Goal: Contribute content: Contribute content

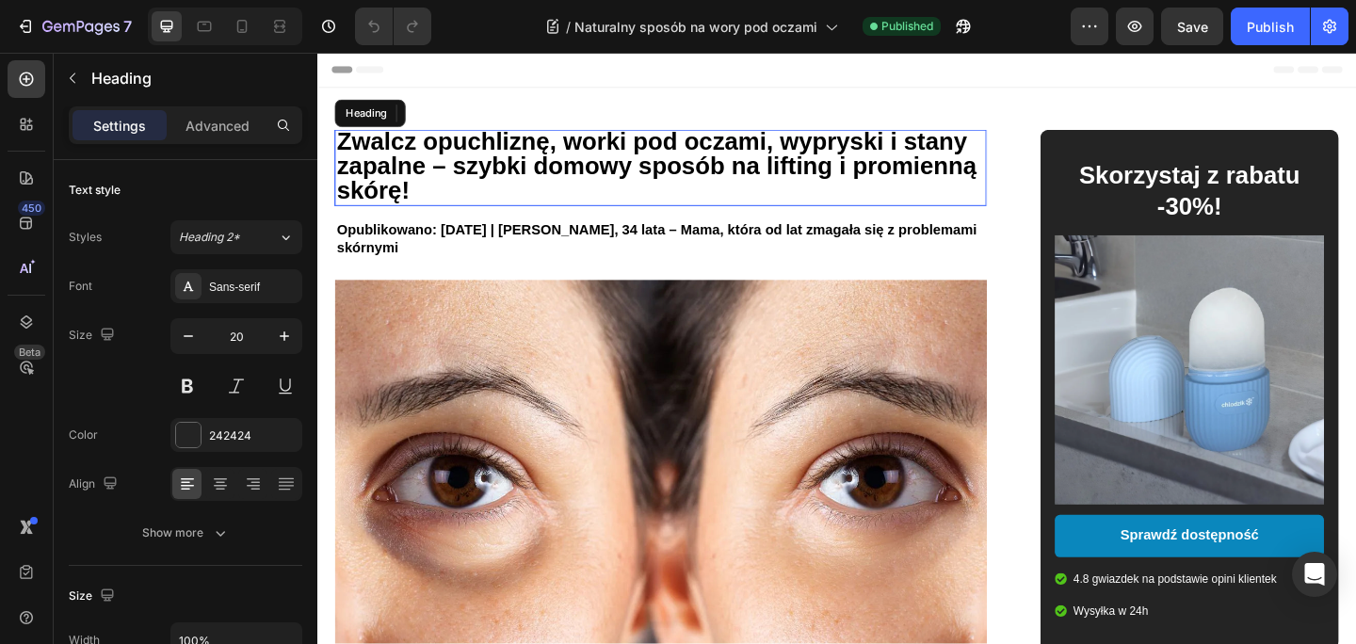
click at [845, 176] on span "Zwalcz opuchliznę, worki pod oczami, wypryski i stany zapalne – szybki domowy s…" at bounding box center [686, 177] width 696 height 82
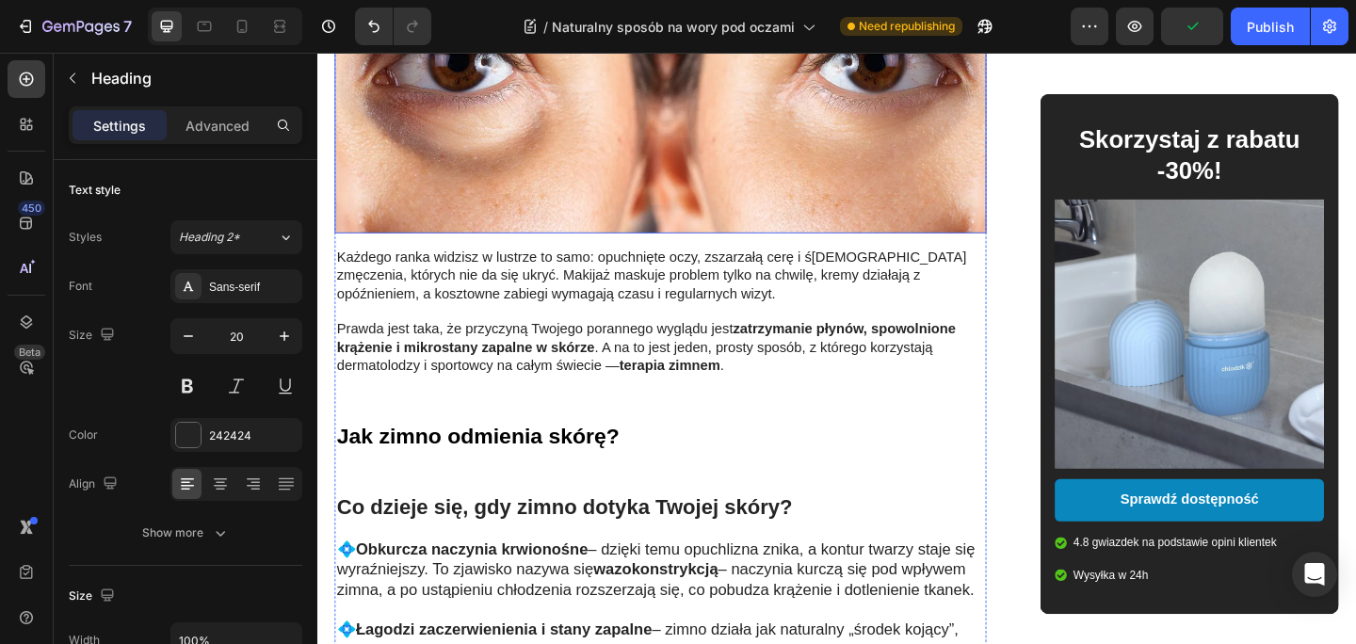
scroll to position [486, 0]
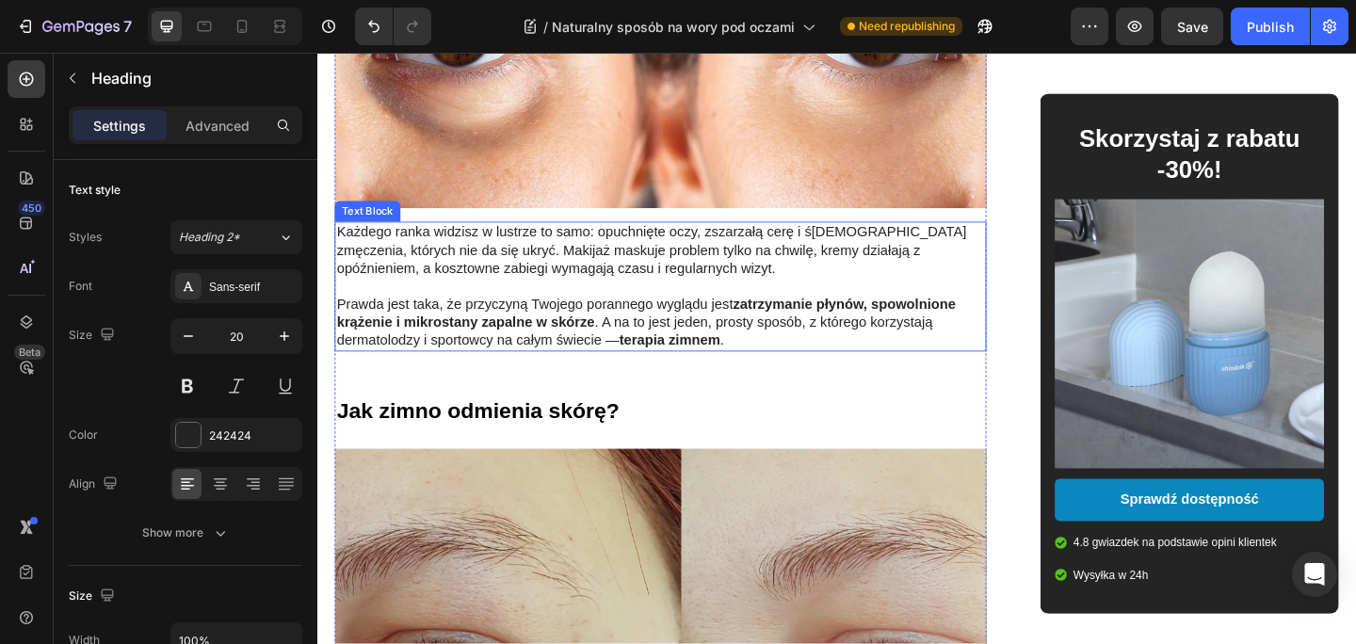
click at [656, 249] on p "Każdego ranka widzisz w lustrze to samo: opuchnięte oczy, zszarzałą cerę i ś[DE…" at bounding box center [690, 268] width 705 height 58
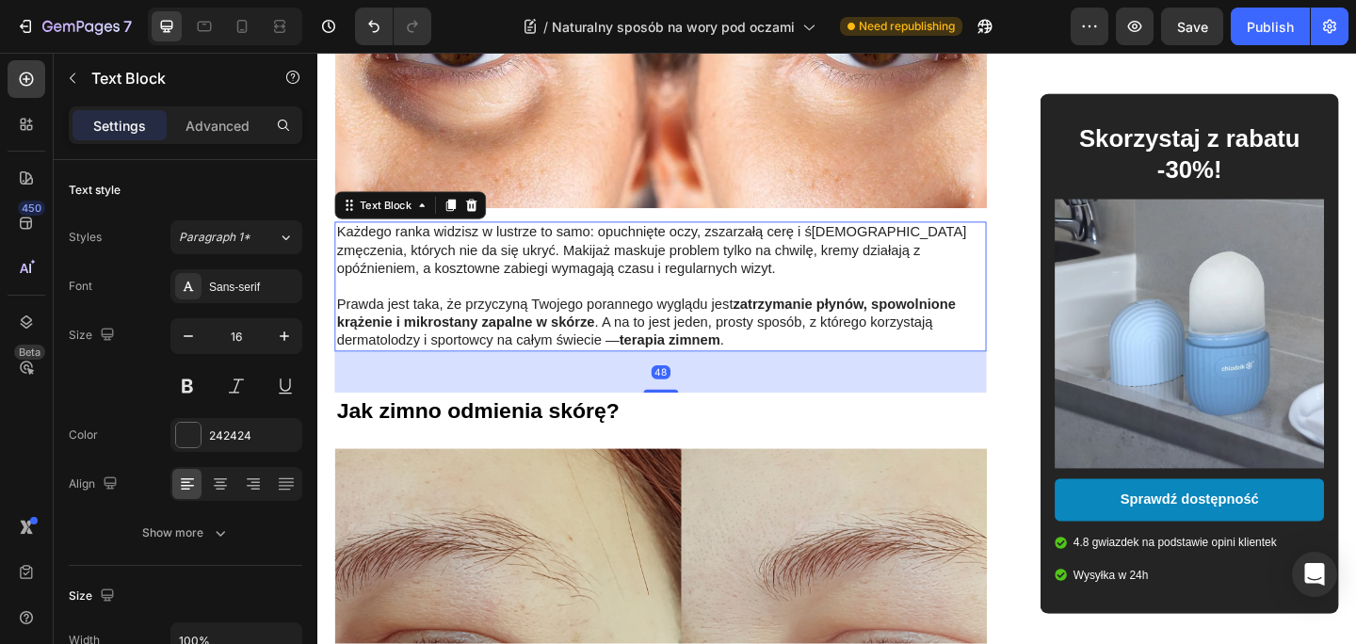
click at [656, 249] on p "Każdego ranka widzisz w lustrze to samo: opuchnięte oczy, zszarzałą cerę i ś[DE…" at bounding box center [690, 268] width 705 height 58
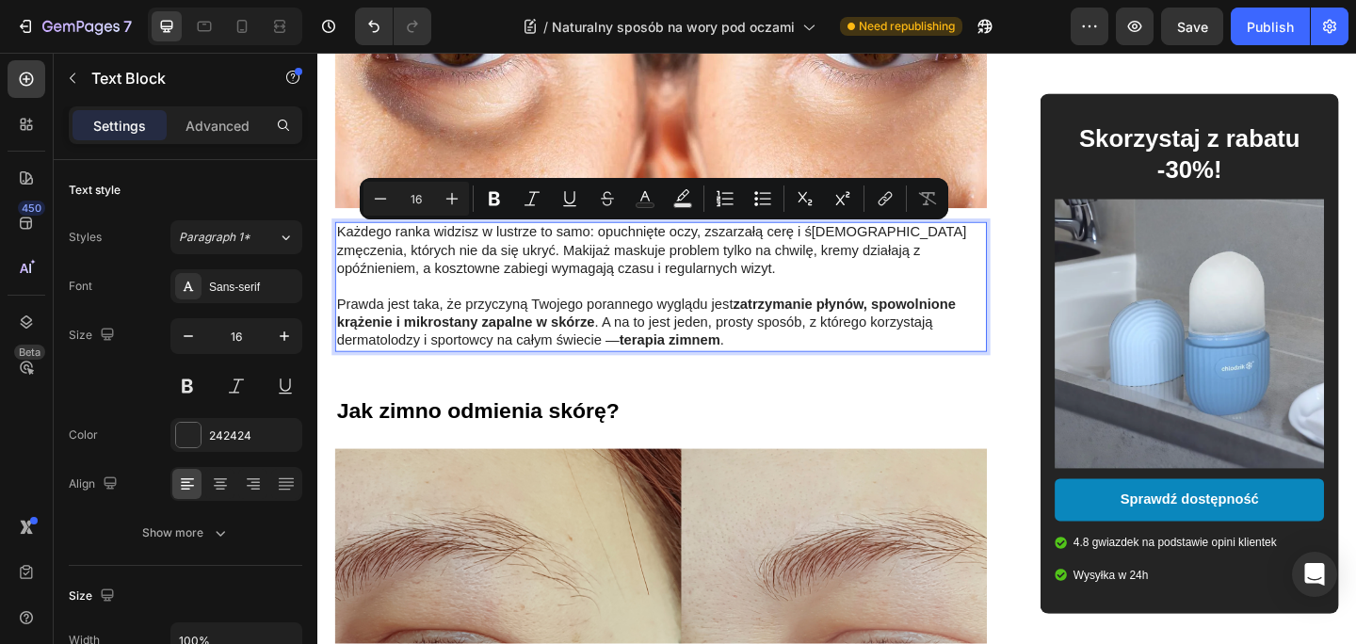
click at [615, 275] on p "Każdego ranka widzisz w lustrze to samo: opuchnięte oczy, zszarzałą cerę i ś[DE…" at bounding box center [690, 268] width 705 height 58
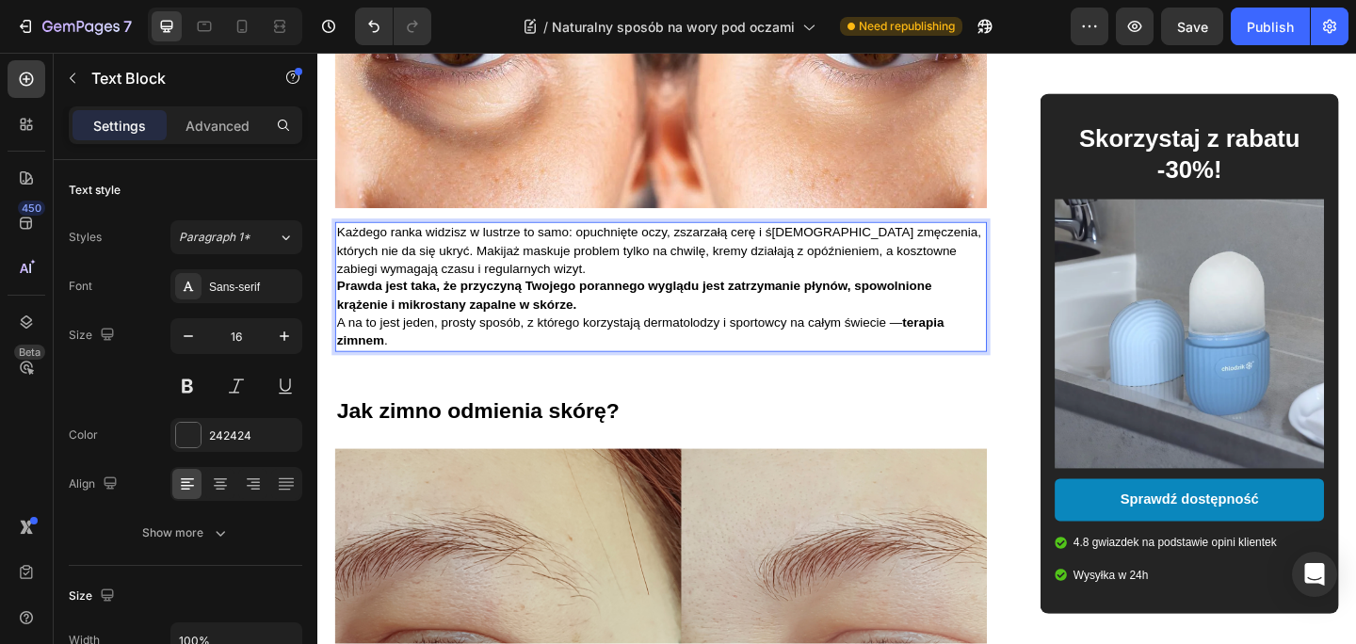
click at [592, 333] on p "Prawda jest taka, że przyczyną Twojego porannego wyglądu jest zatrzymanie płynó…" at bounding box center [690, 317] width 705 height 40
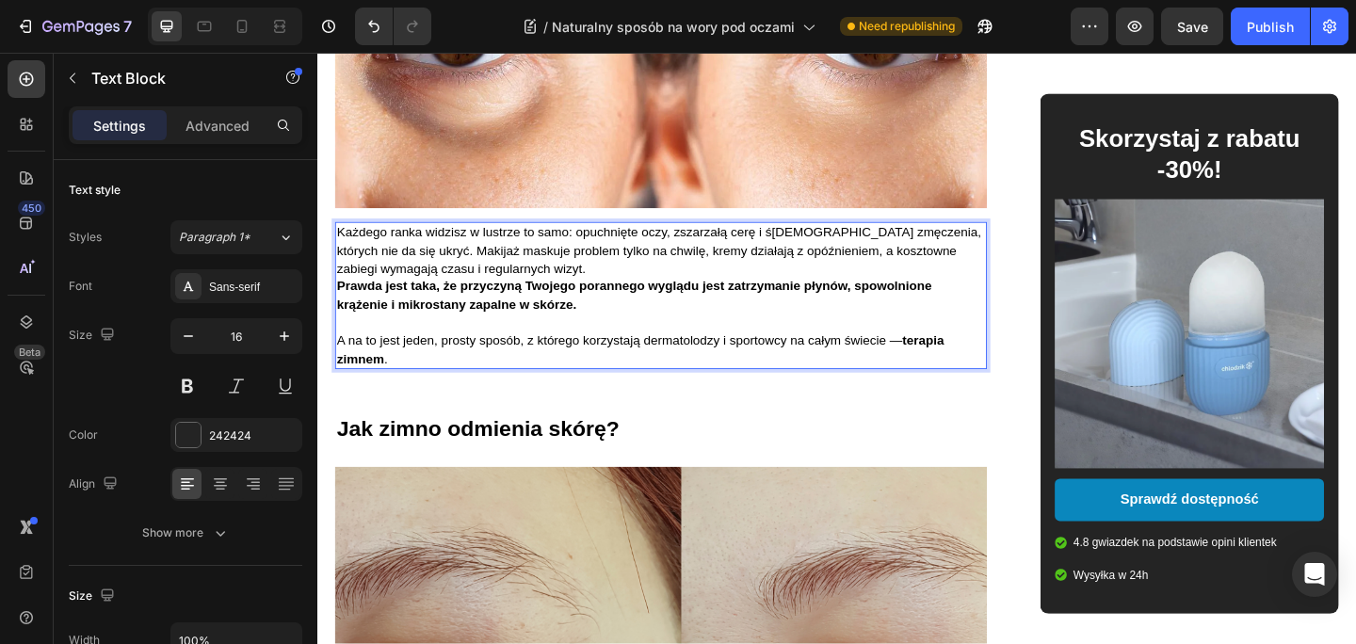
click at [575, 290] on p "Każdego ranka widzisz w lustrze to samo: opuchnięte oczy, zszarzałą cerę i ś[DE…" at bounding box center [690, 268] width 705 height 58
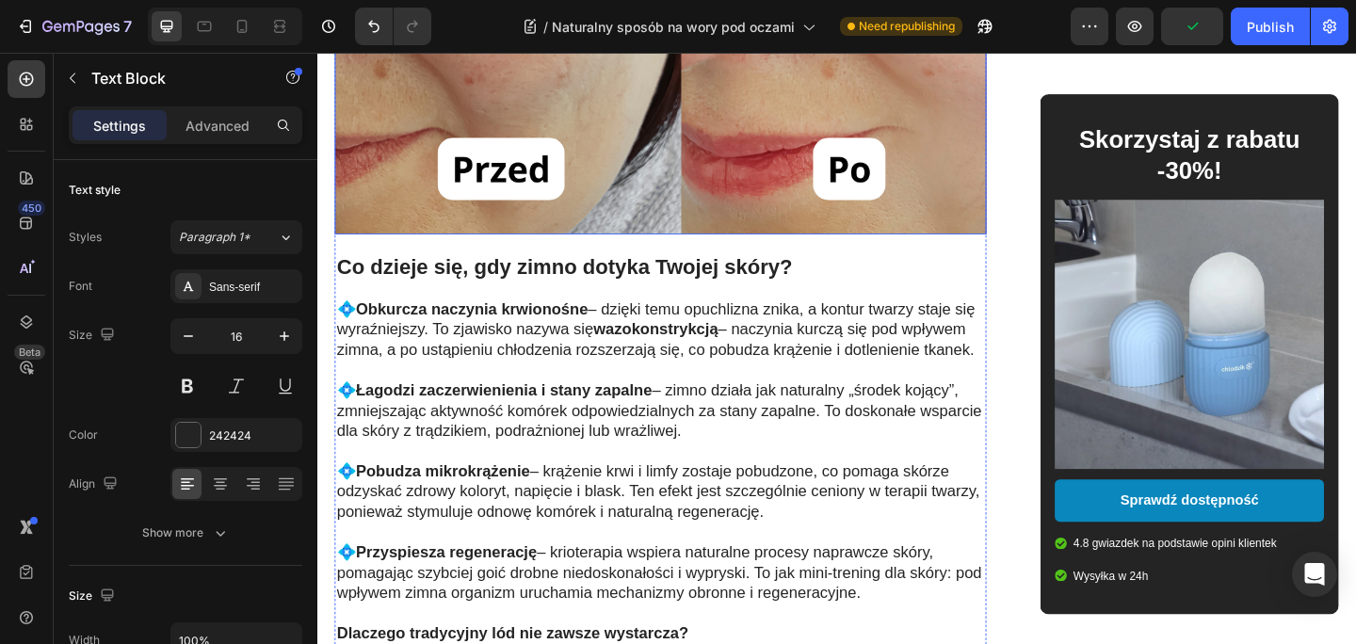
scroll to position [1494, 0]
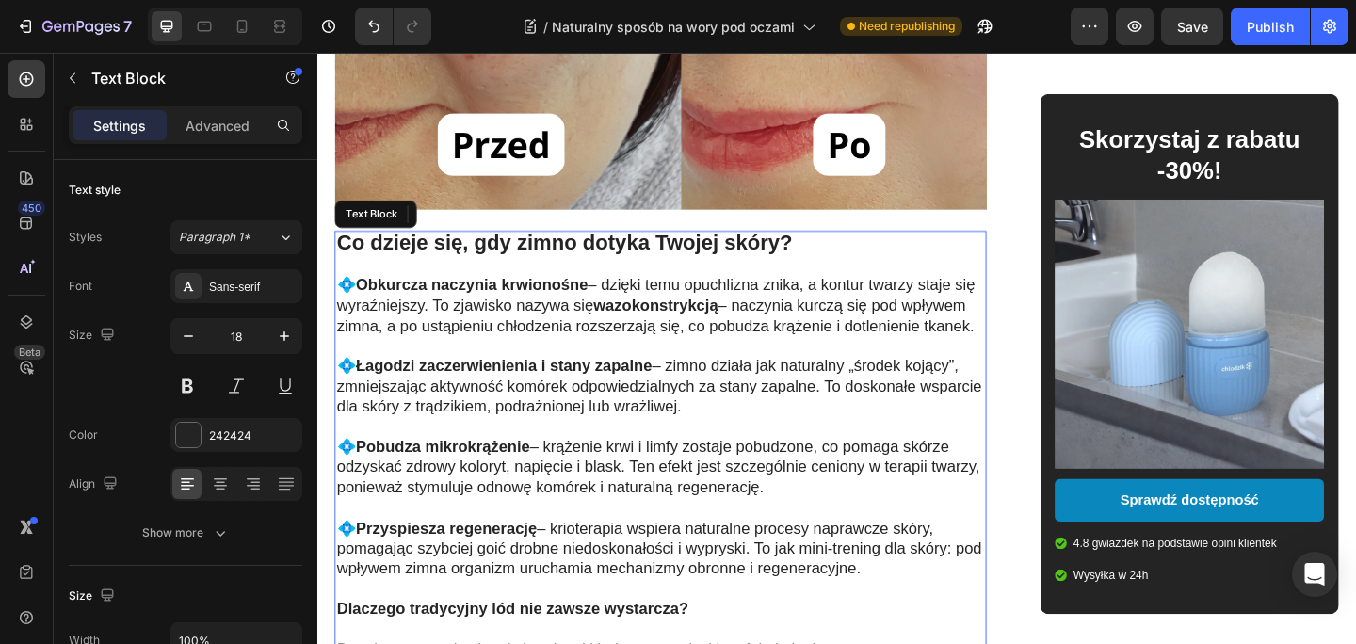
click at [611, 422] on p "💠 Łagodzi zaczerwienienia i stany zapalne – zimno działa jak naturalny „środek …" at bounding box center [690, 416] width 705 height 66
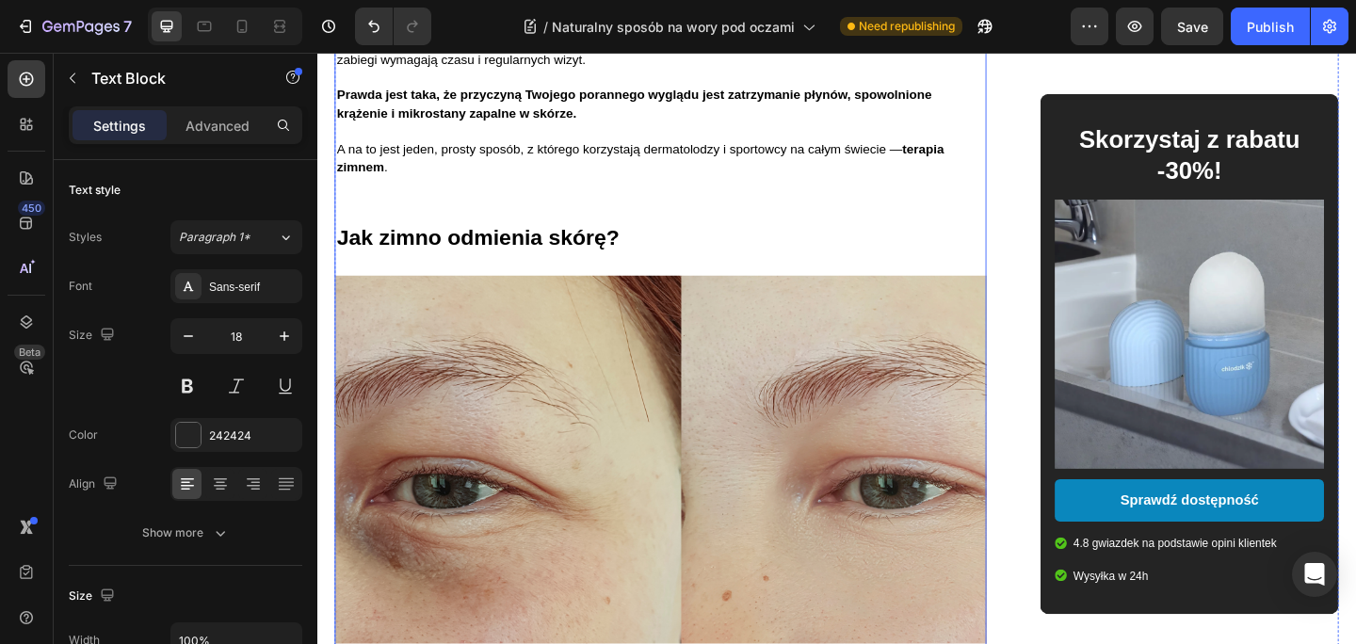
scroll to position [713, 0]
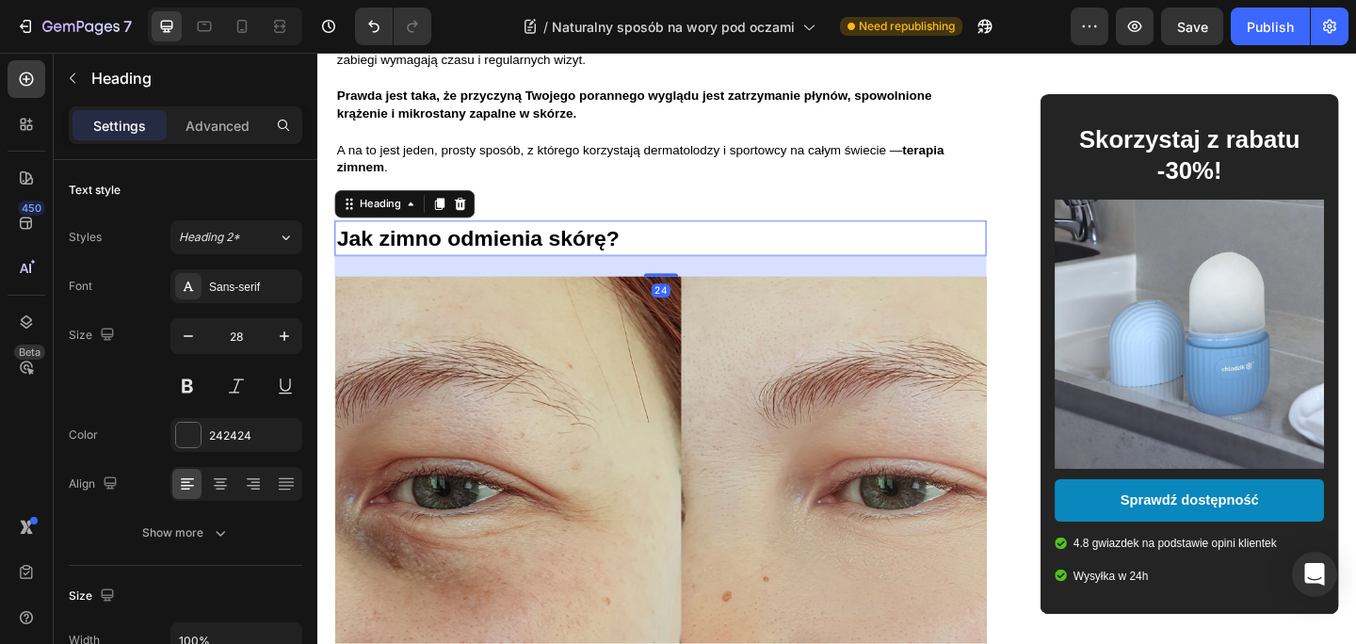
click at [615, 243] on span "Jak zimno odmienia skórę?" at bounding box center [492, 254] width 308 height 26
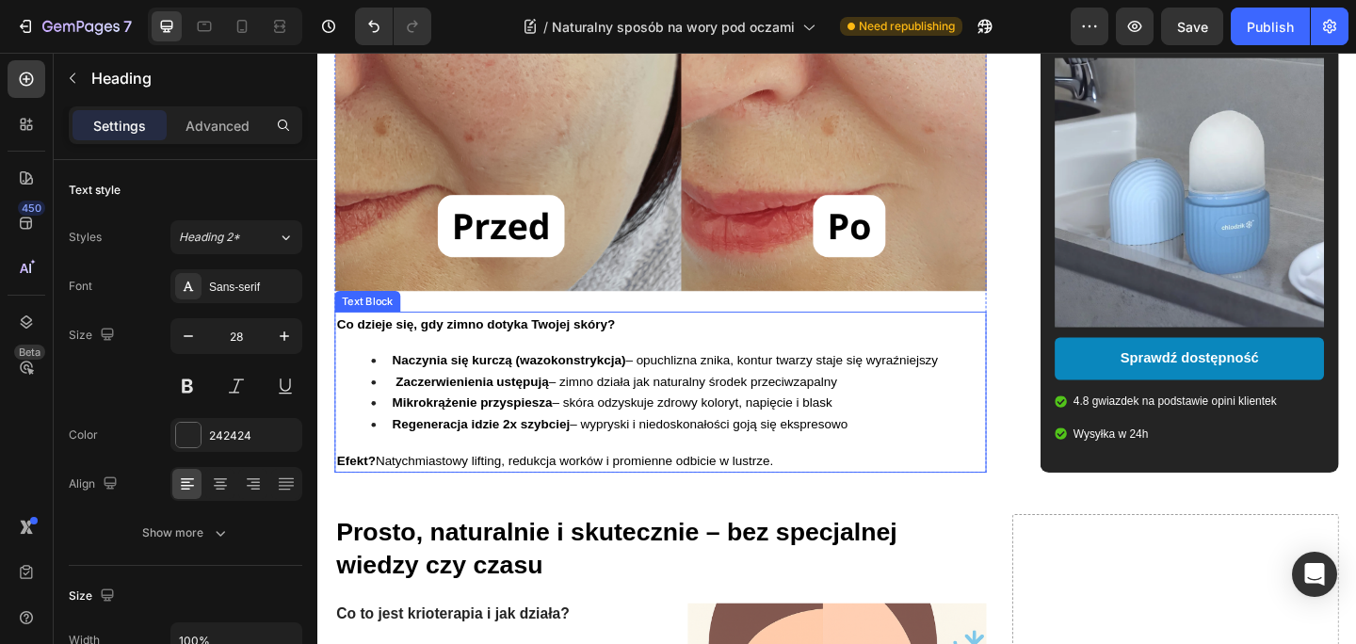
scroll to position [1414, 0]
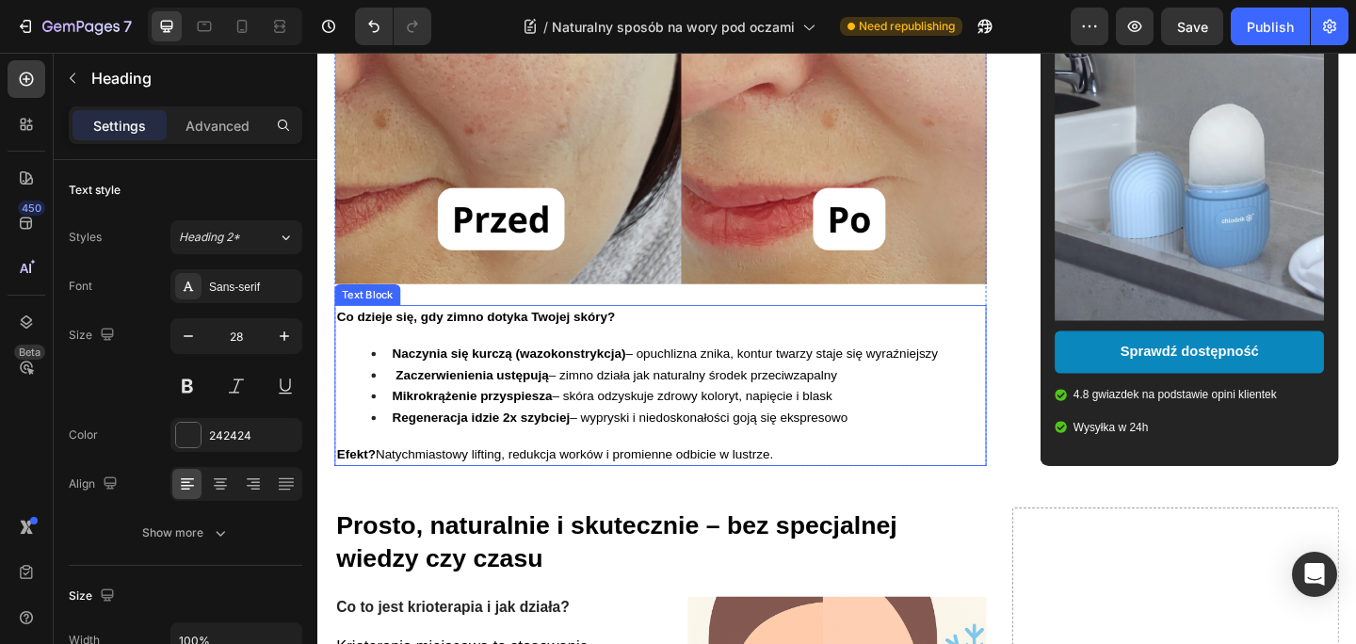
click at [761, 345] on p "Co dzieje się, gdy zimno dotyka Twojej skóry?" at bounding box center [690, 340] width 705 height 23
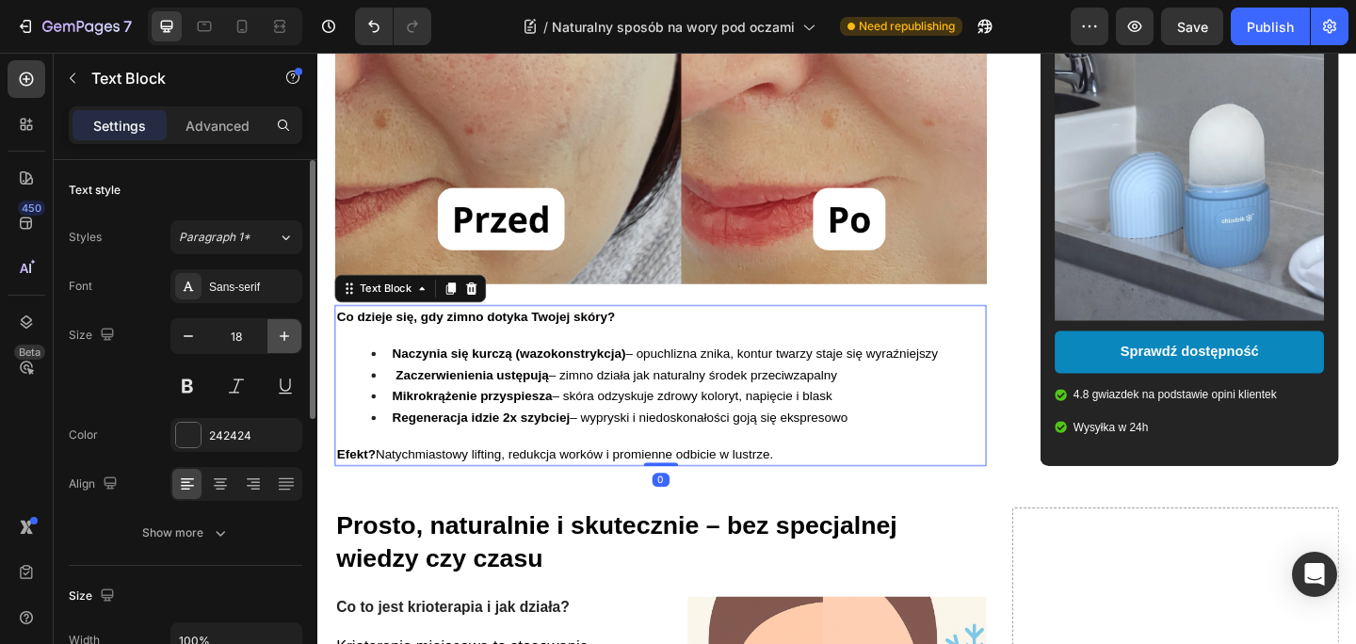
click at [282, 325] on button "button" at bounding box center [284, 336] width 34 height 34
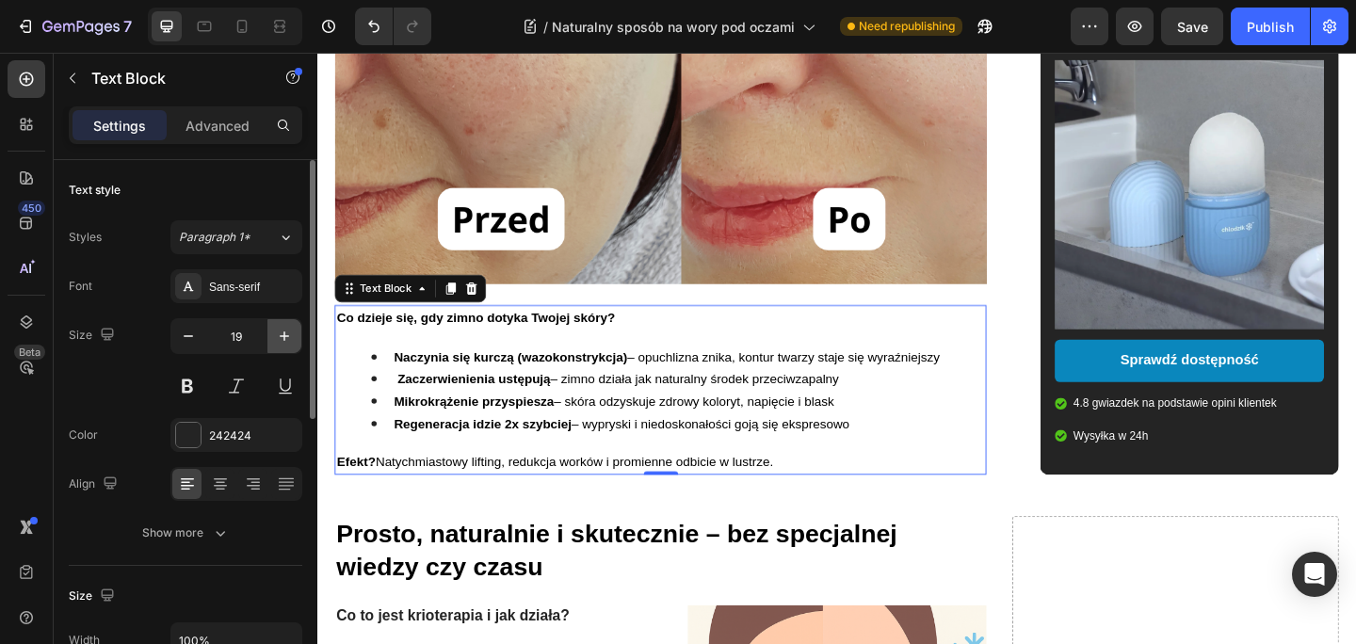
click at [282, 325] on button "button" at bounding box center [284, 336] width 34 height 34
type input "20"
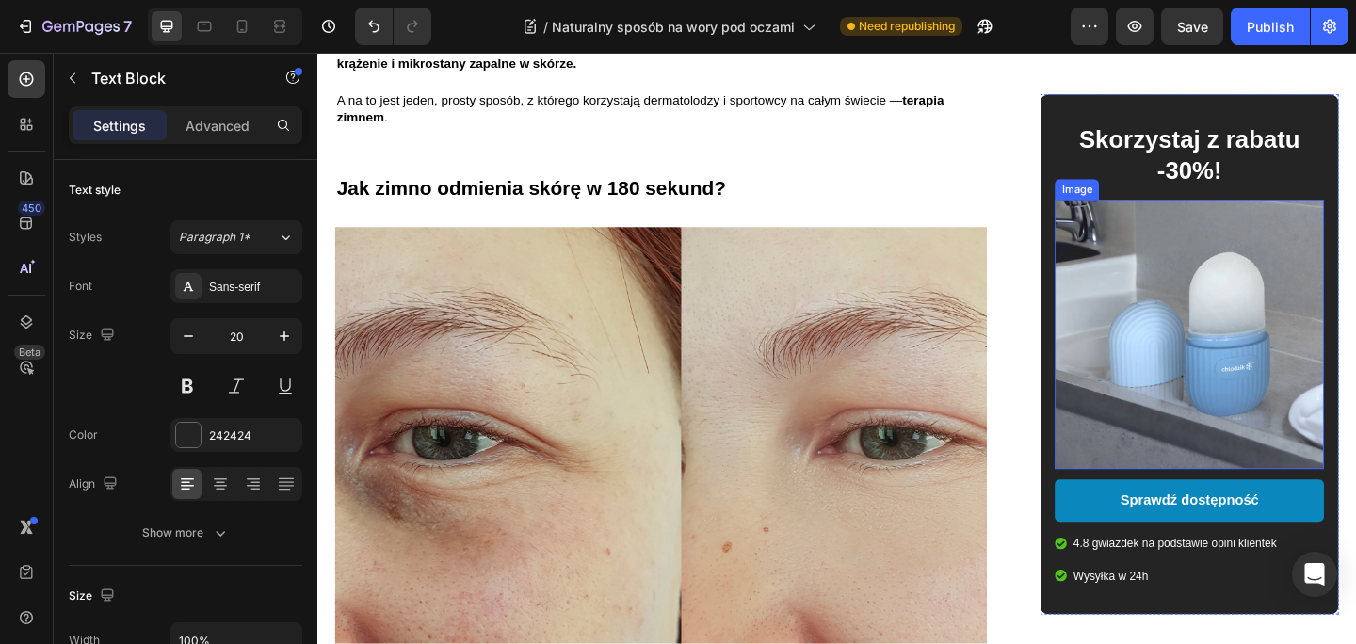
scroll to position [766, 0]
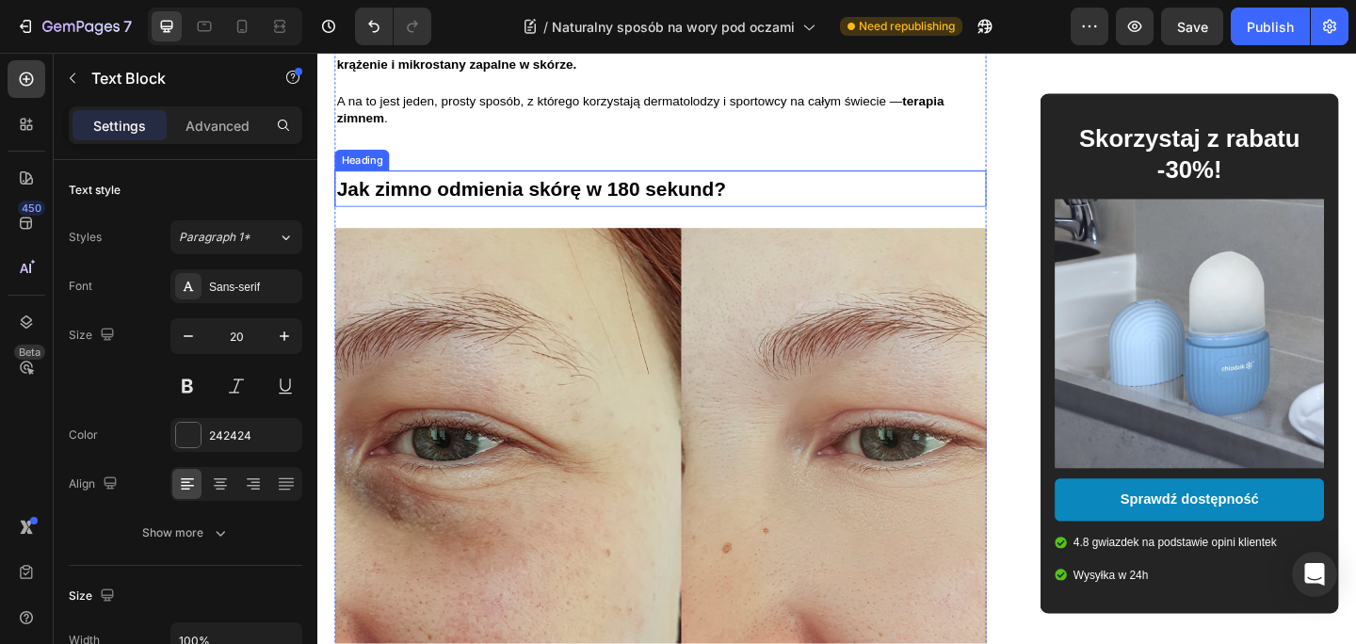
click at [674, 189] on strong "Jak zimno odmienia skórę w 180 sekund?" at bounding box center [550, 201] width 424 height 24
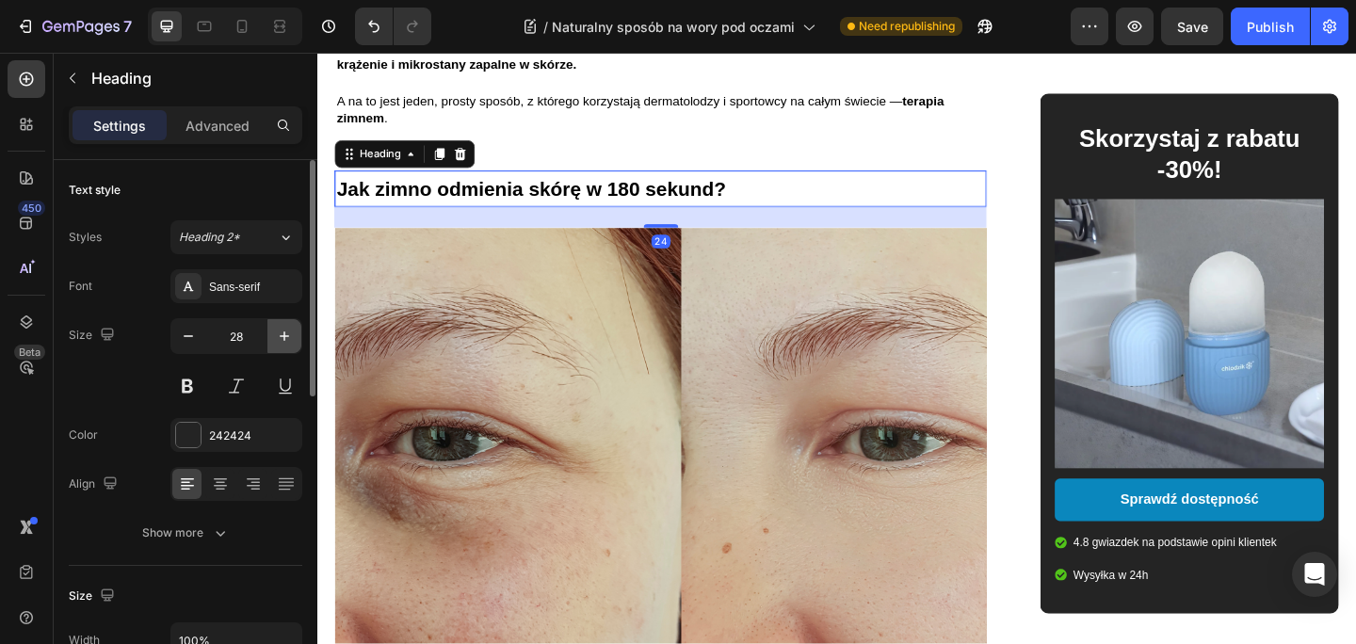
click at [288, 337] on icon "button" at bounding box center [284, 336] width 19 height 19
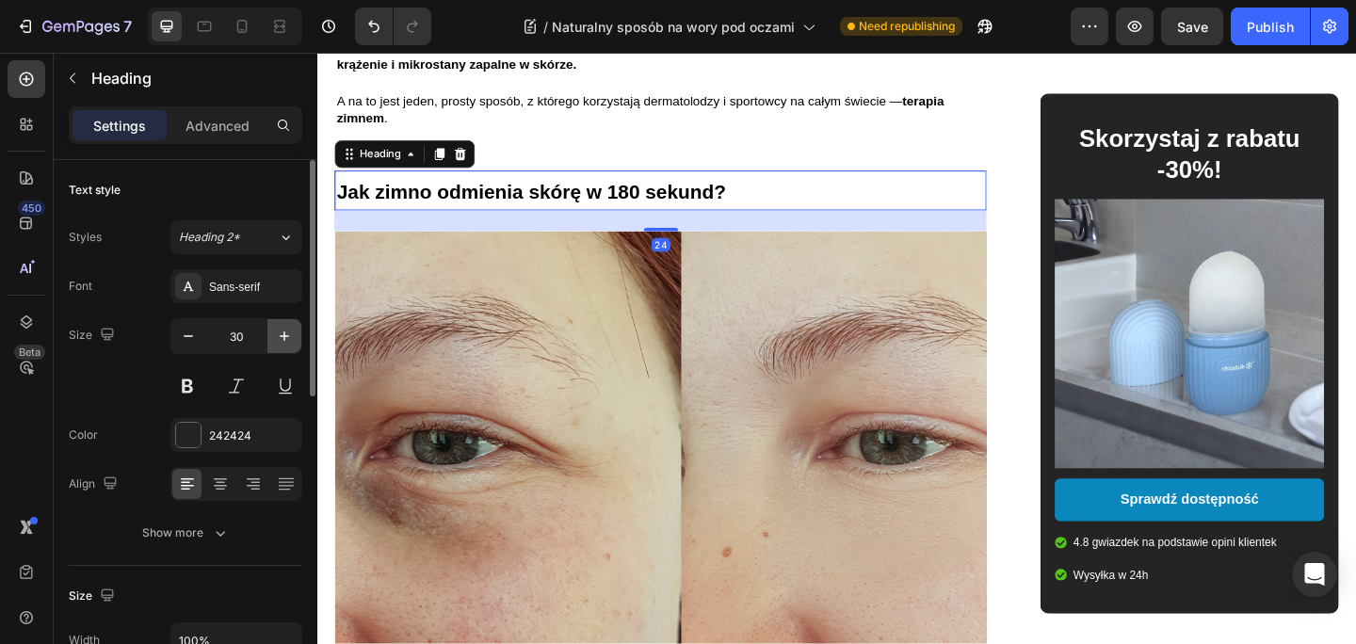
click at [288, 337] on icon "button" at bounding box center [284, 336] width 19 height 19
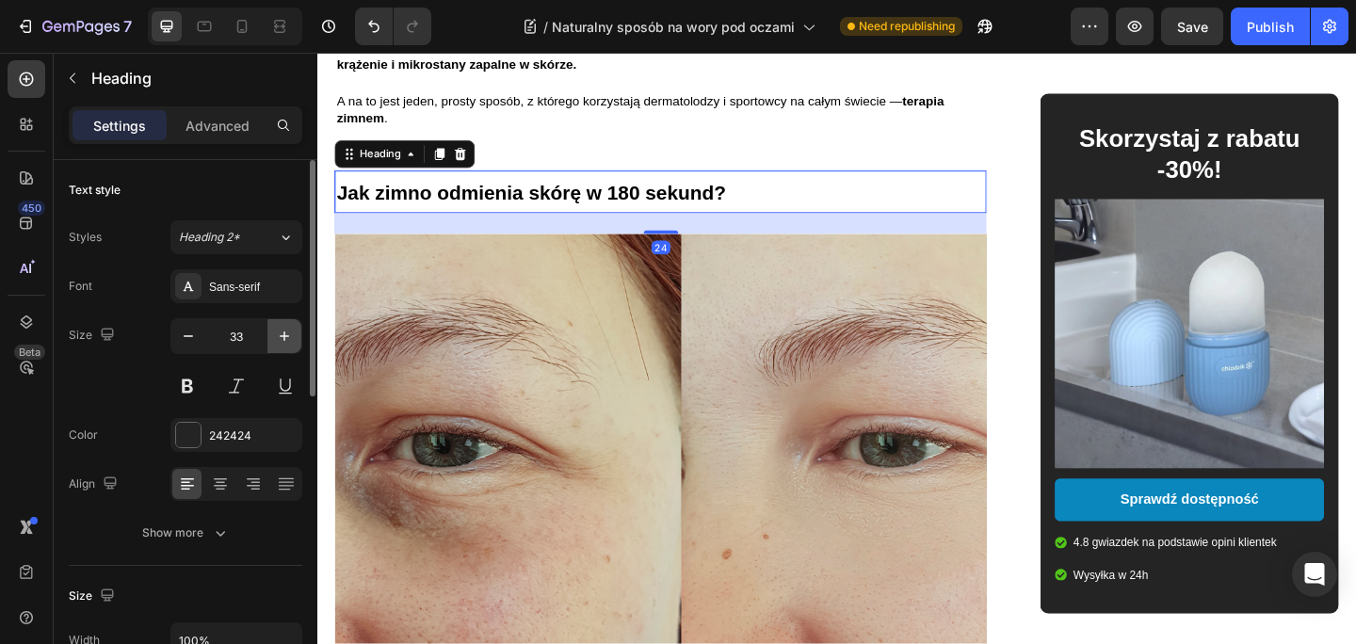
click at [288, 337] on icon "button" at bounding box center [284, 336] width 19 height 19
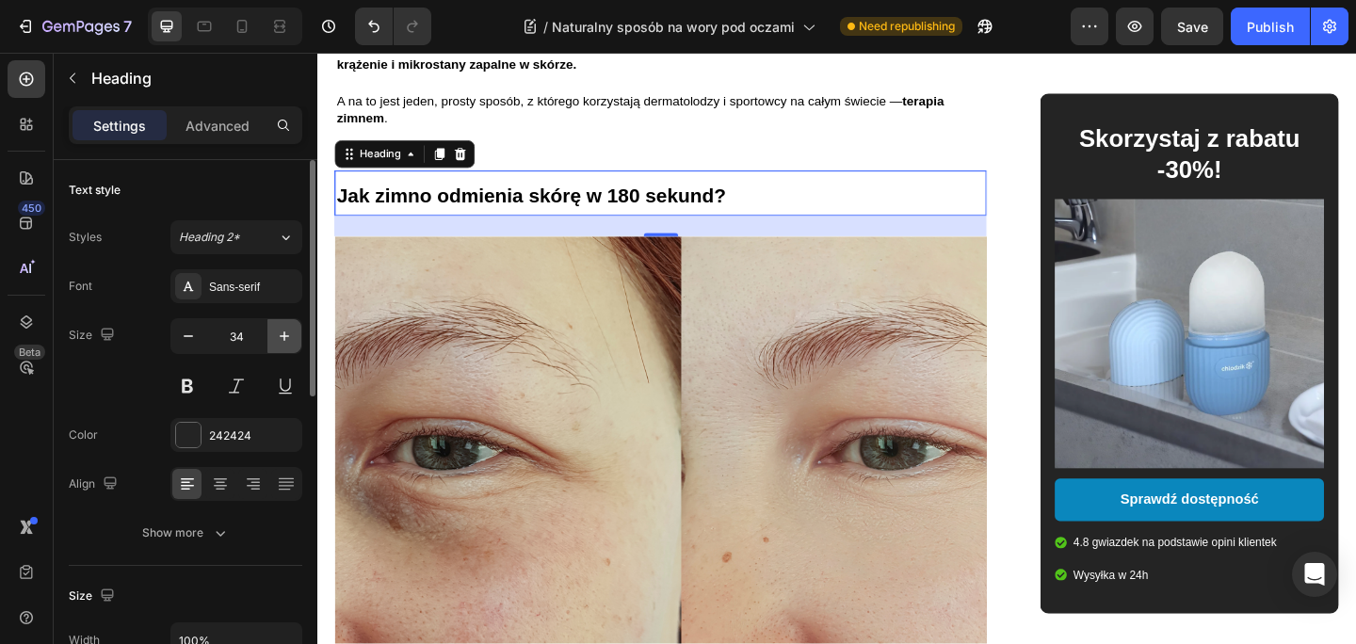
click at [288, 337] on icon "button" at bounding box center [284, 336] width 19 height 19
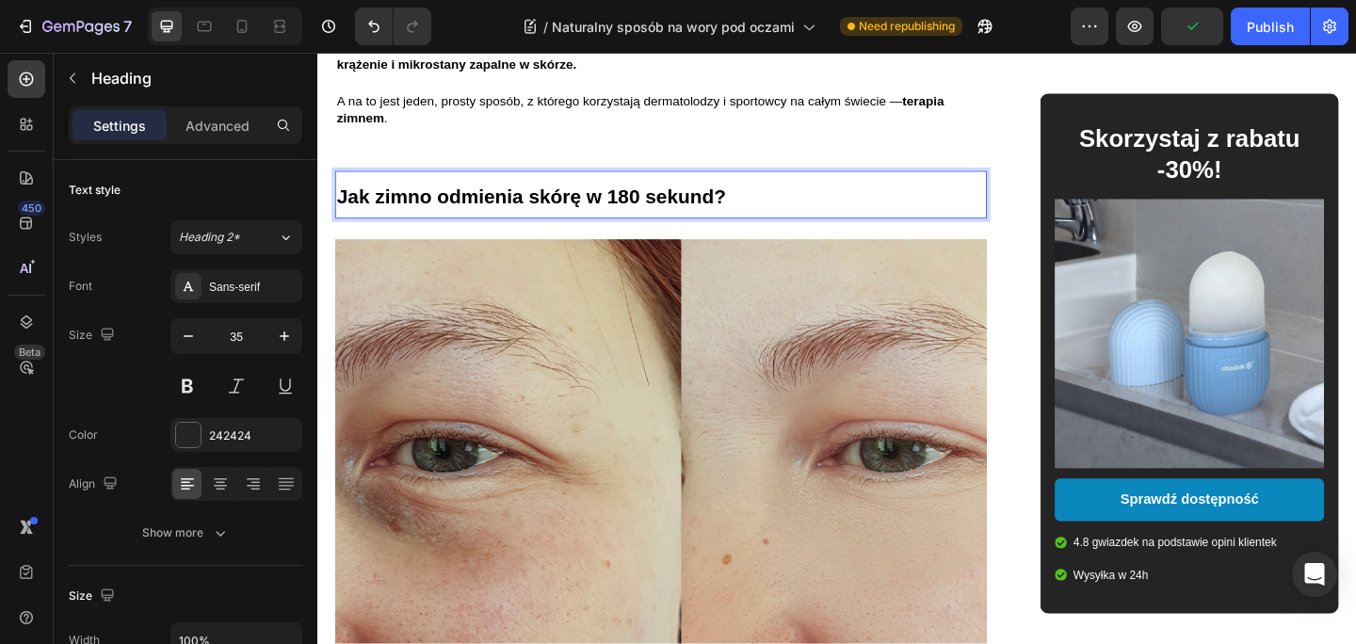
click at [656, 197] on strong "Jak zimno odmienia skórę w 180 sekund?" at bounding box center [550, 209] width 424 height 24
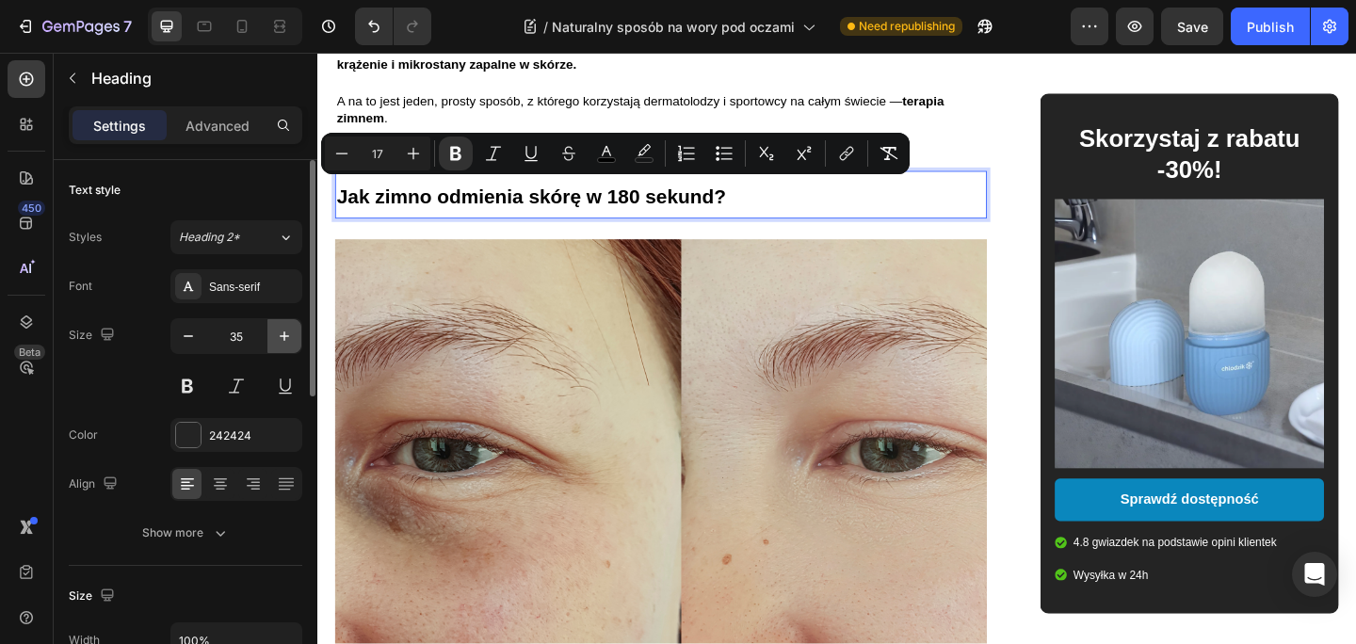
click at [287, 334] on icon "button" at bounding box center [284, 336] width 19 height 19
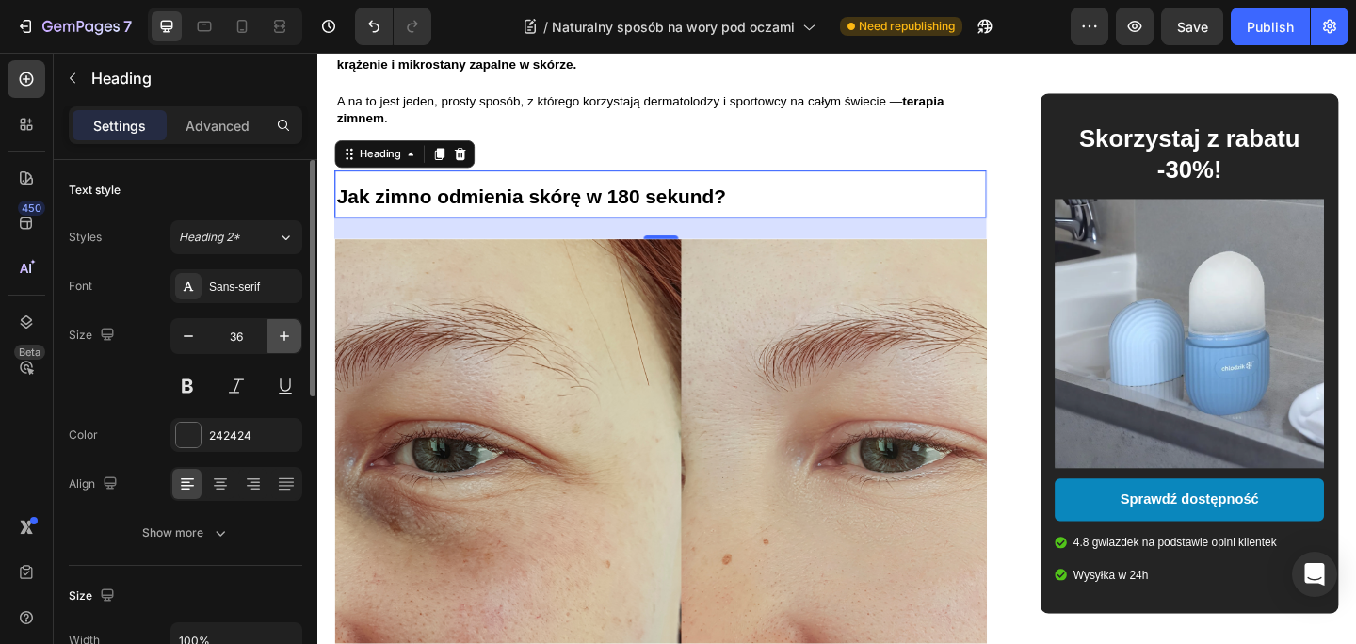
click at [287, 334] on icon "button" at bounding box center [284, 336] width 19 height 19
type input "37"
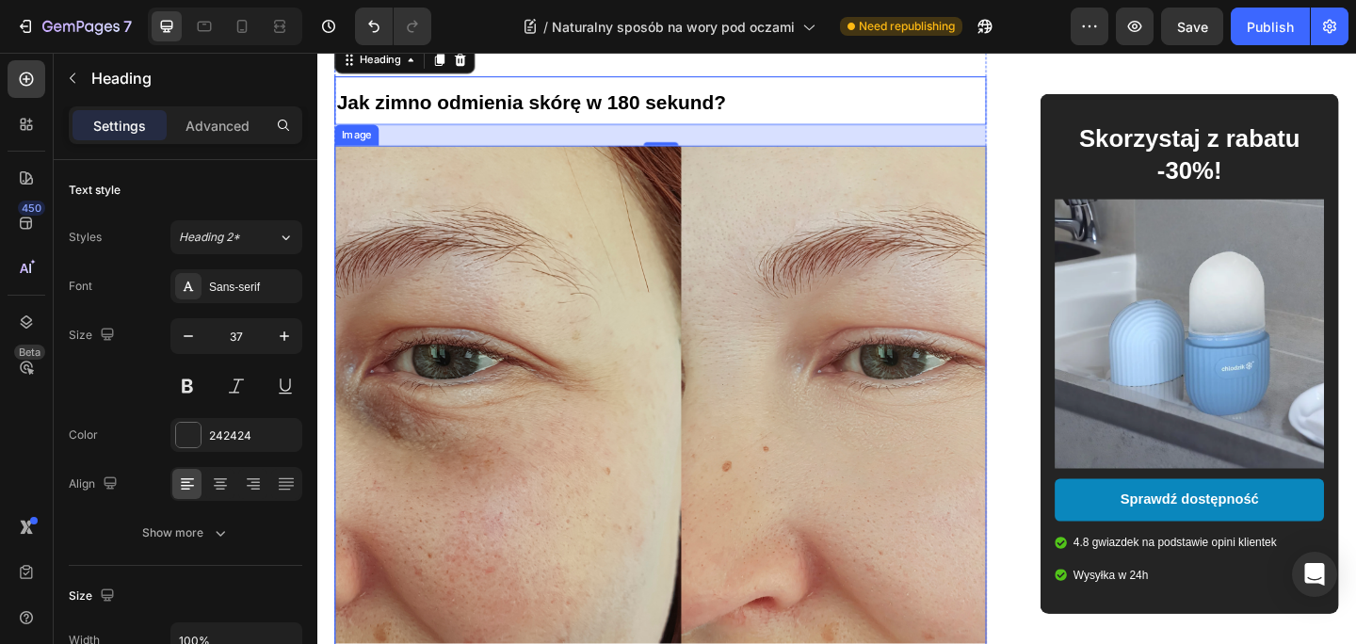
scroll to position [868, 0]
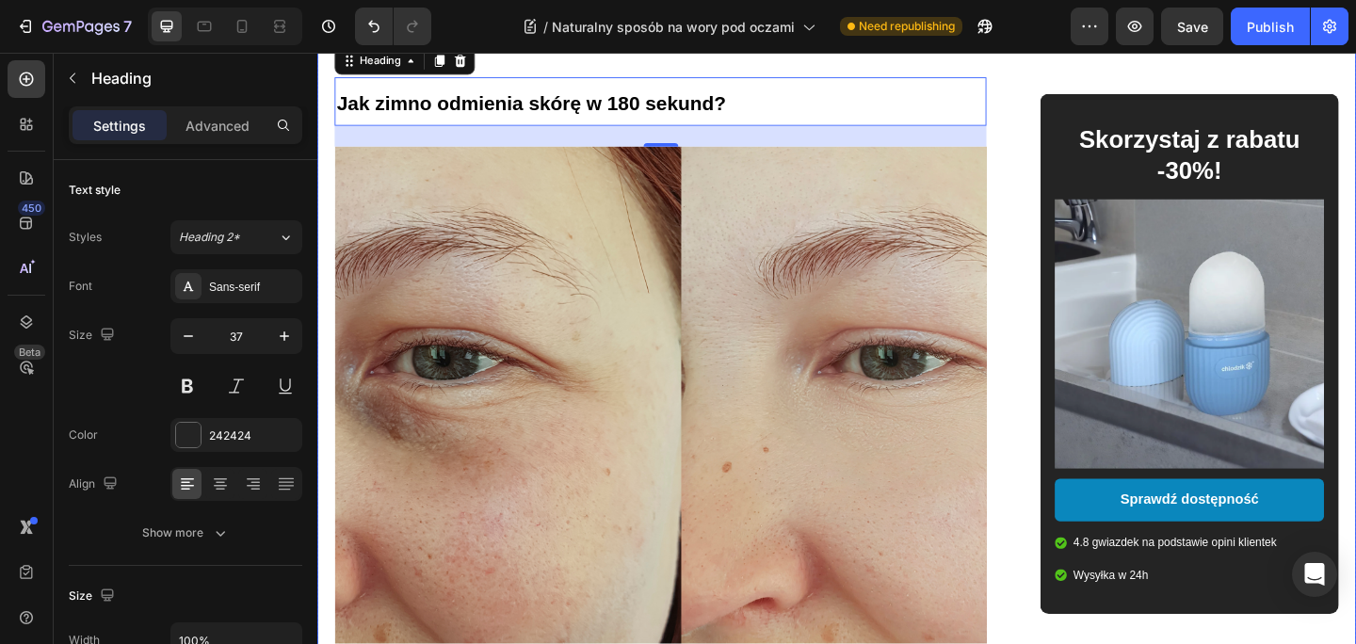
click at [329, 274] on div "⁠⁠⁠⁠⁠⁠⁠ Zwalcz opuchliznę, worki pod oczami i wypryski w 3 minuty dziennie – be…" at bounding box center [882, 155] width 1130 height 1864
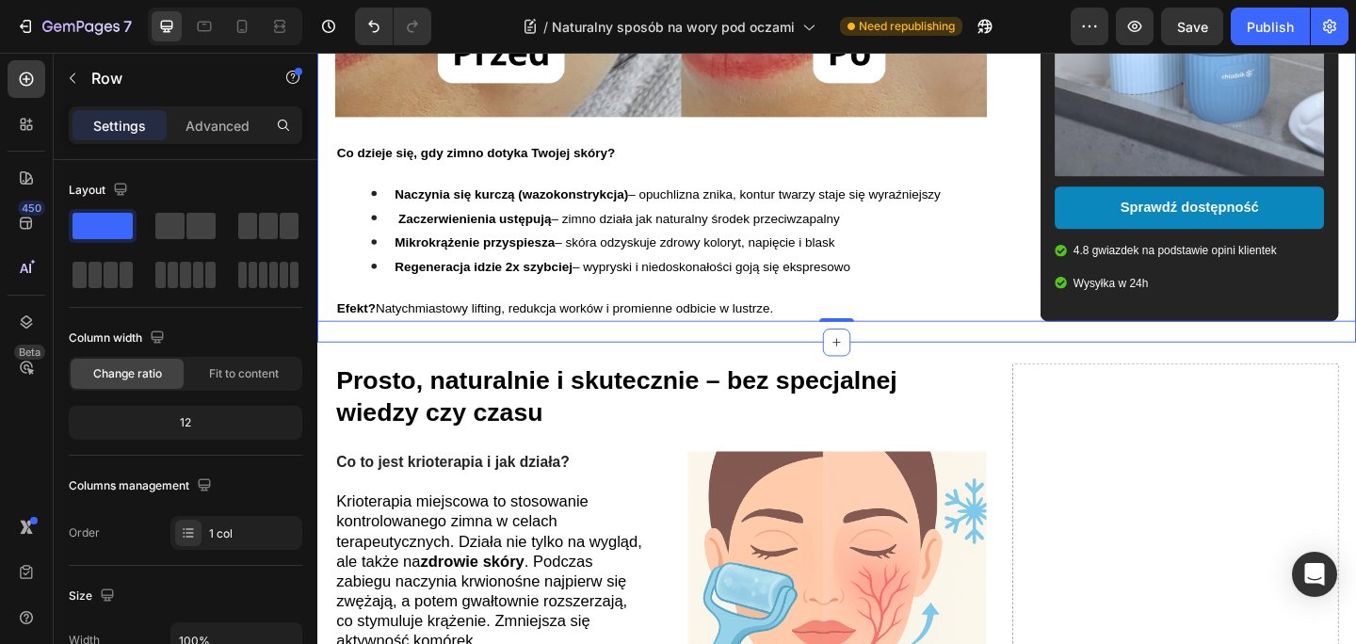
scroll to position [1630, 0]
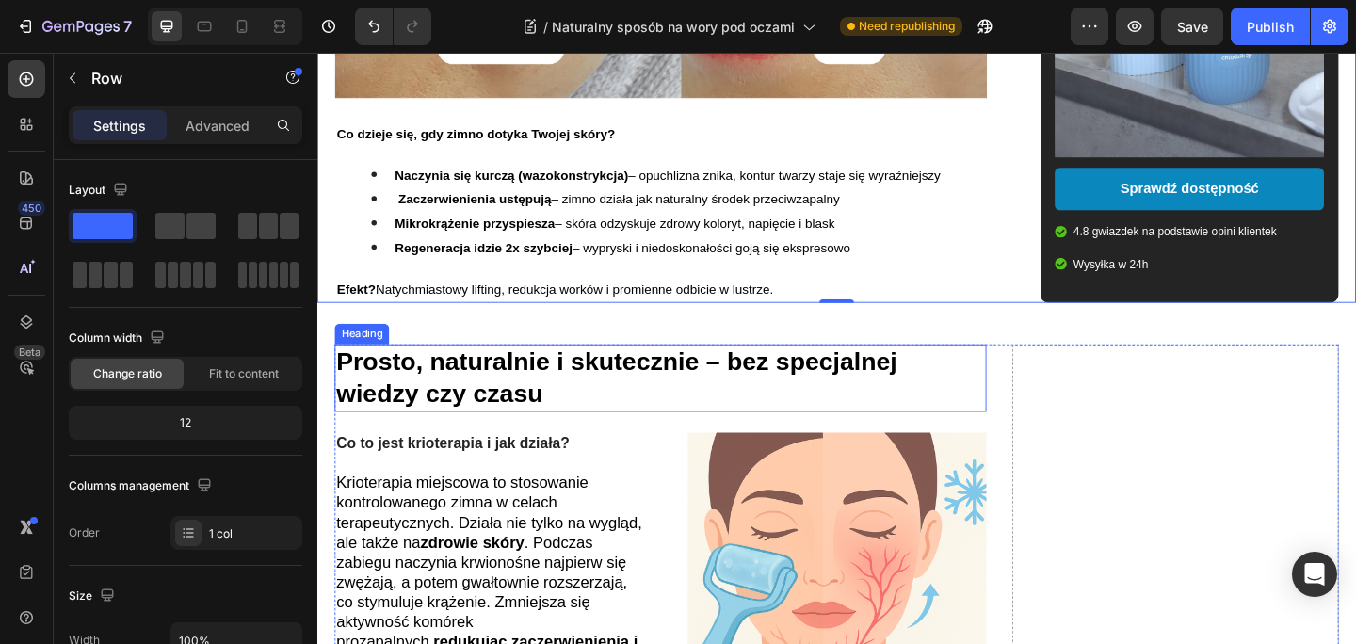
click at [638, 401] on h2 "Prosto, naturalnie i skutecznie – bez specjalnej wiedzy czy czasu" at bounding box center [690, 407] width 709 height 74
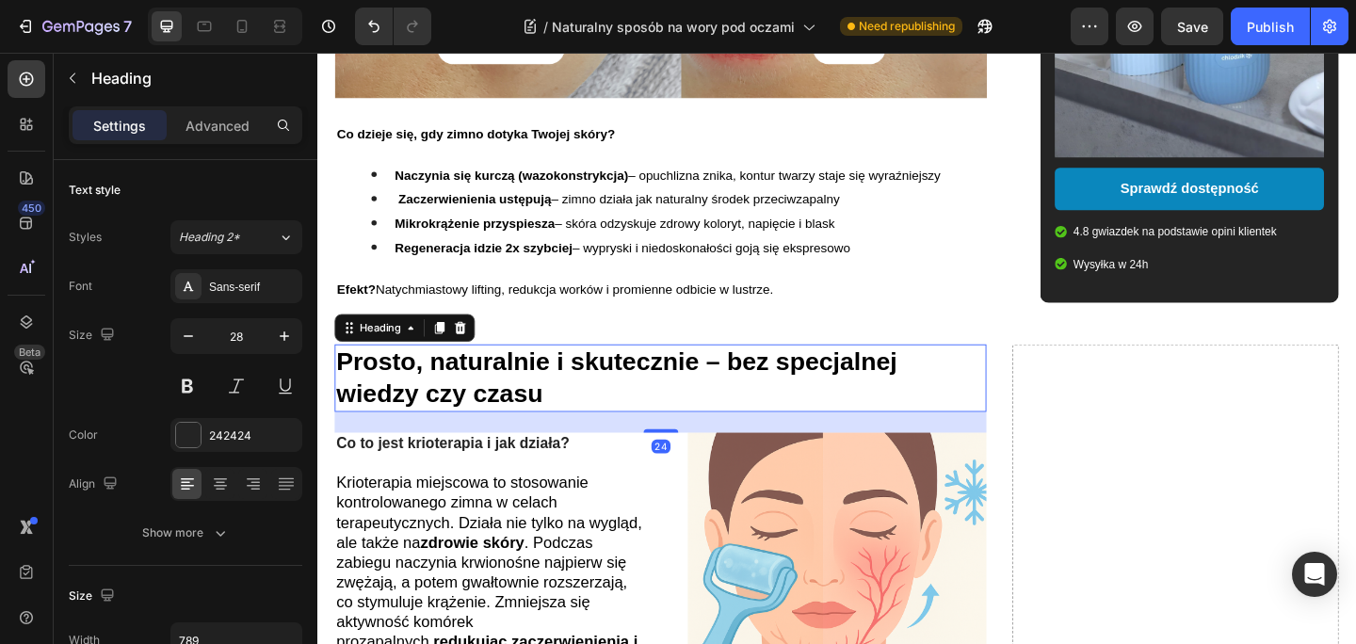
click at [638, 401] on h2 "Prosto, naturalnie i skutecznie – bez specjalnej wiedzy czy czasu" at bounding box center [690, 407] width 709 height 74
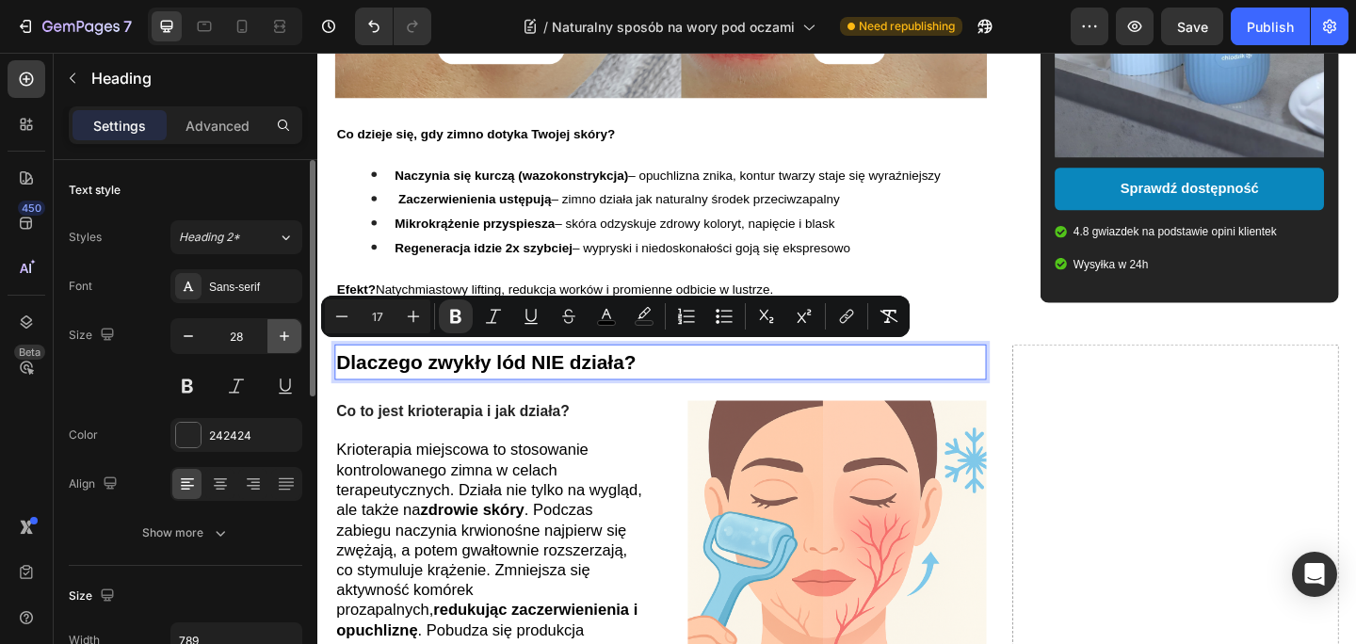
click at [286, 329] on icon "button" at bounding box center [284, 336] width 19 height 19
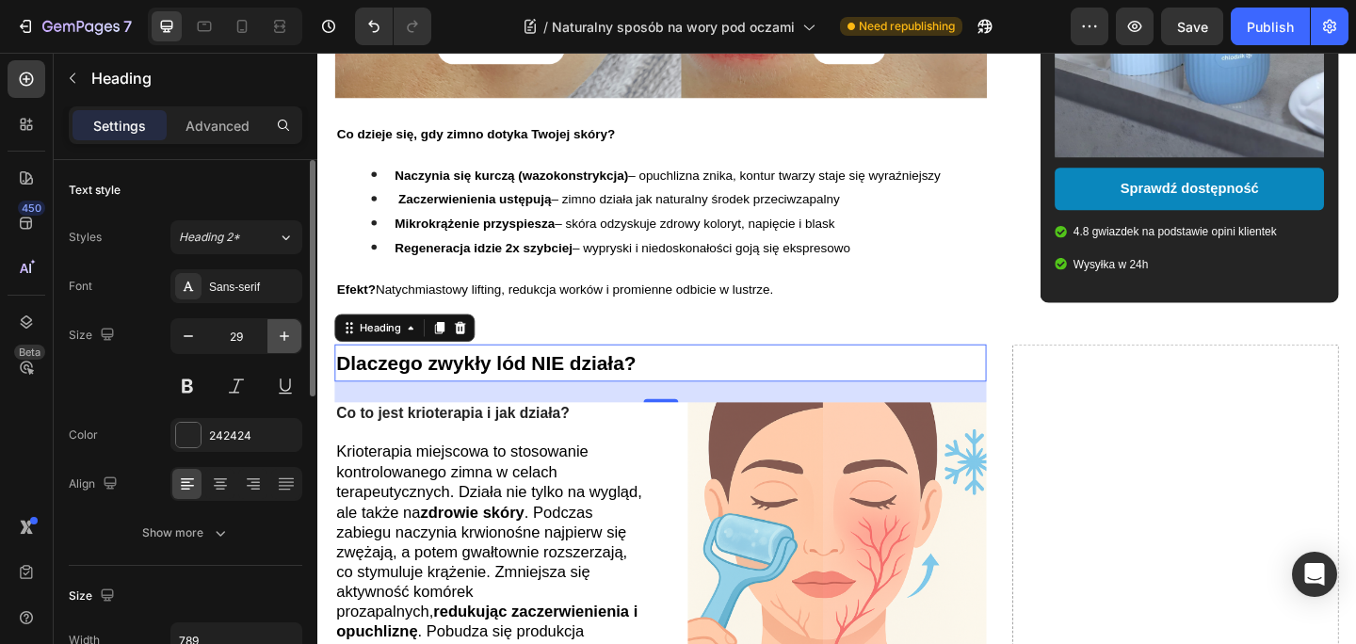
click at [286, 329] on icon "button" at bounding box center [284, 336] width 19 height 19
type input "30"
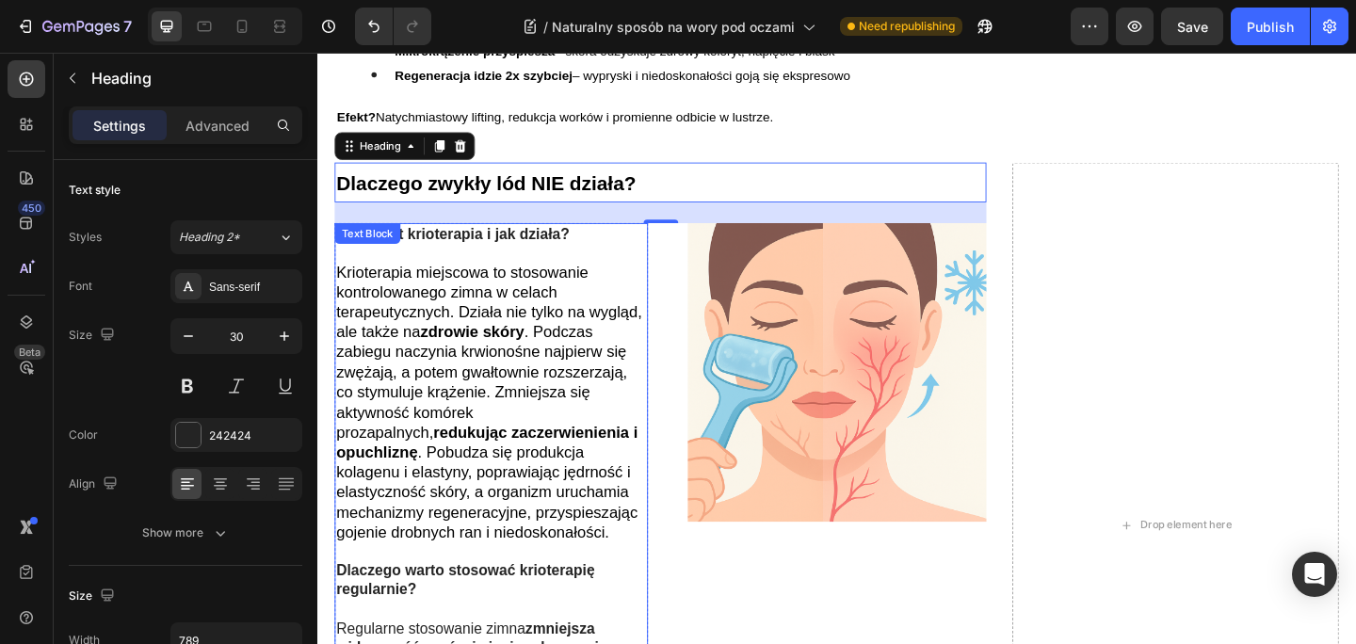
scroll to position [1747, 0]
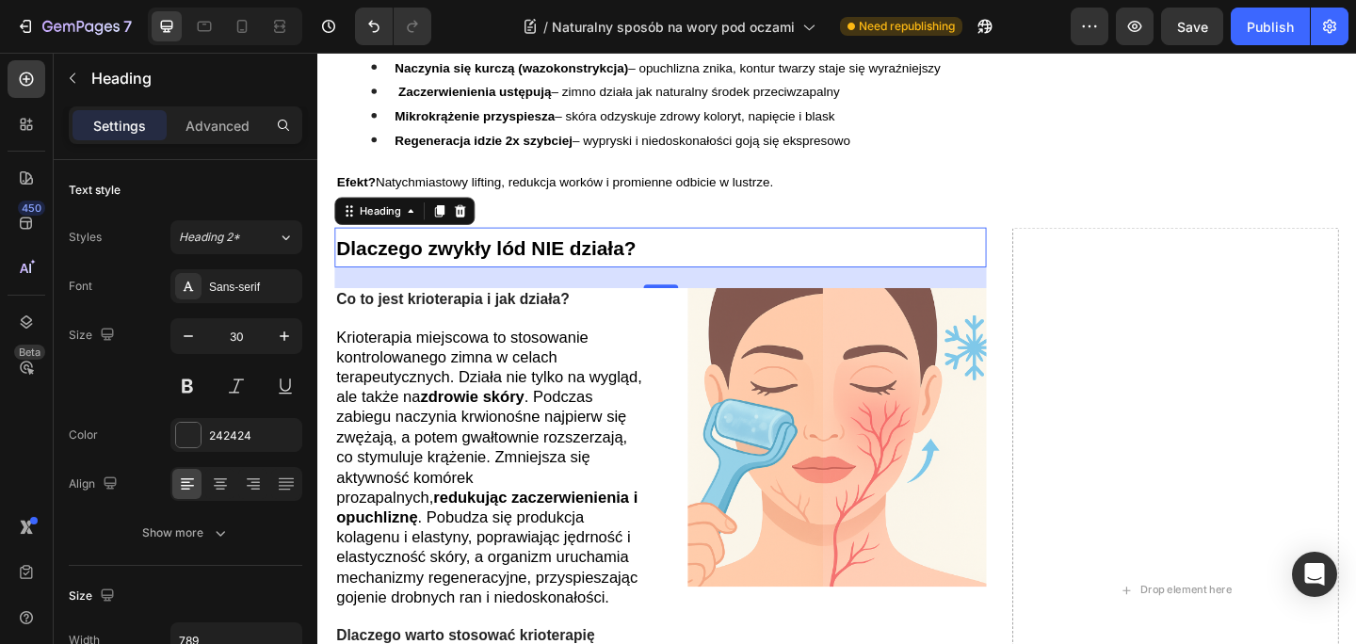
click at [586, 265] on strong "Dlaczego zwykły lód NIE działa?" at bounding box center [501, 265] width 326 height 24
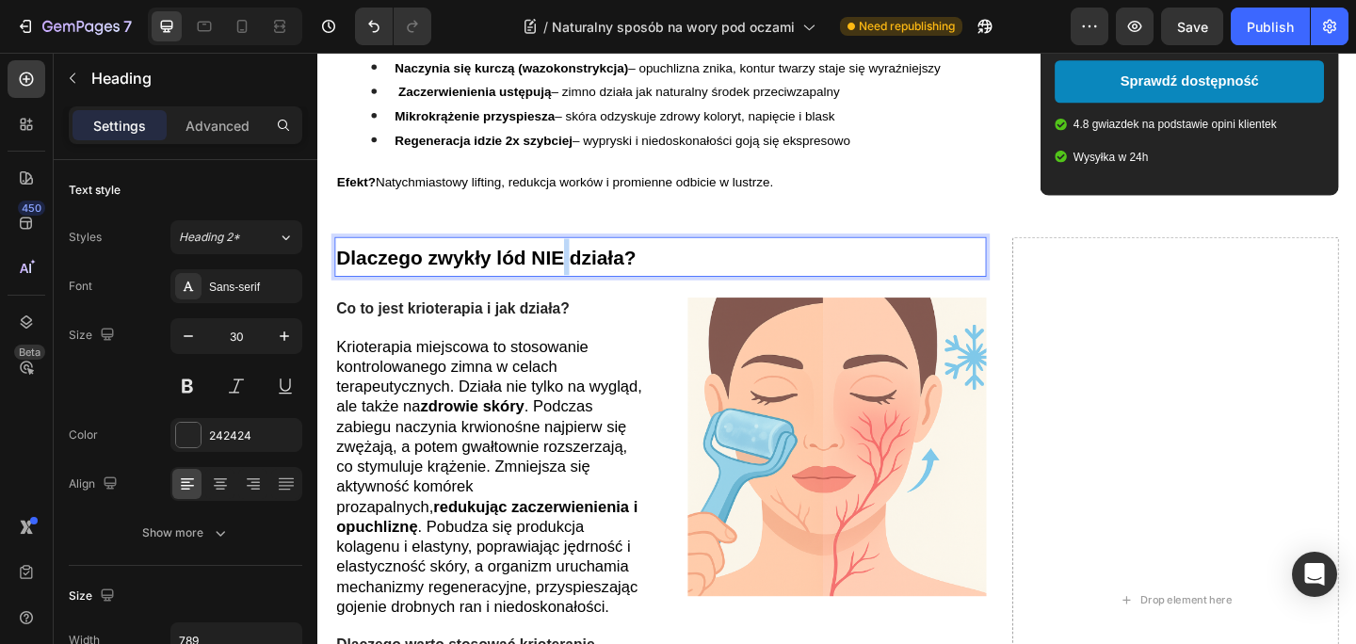
click at [586, 265] on div "Dlaczego zwykły lód NIE działa? Heading 24 Co to jest krioterapia i jak działa?…" at bounding box center [690, 648] width 709 height 790
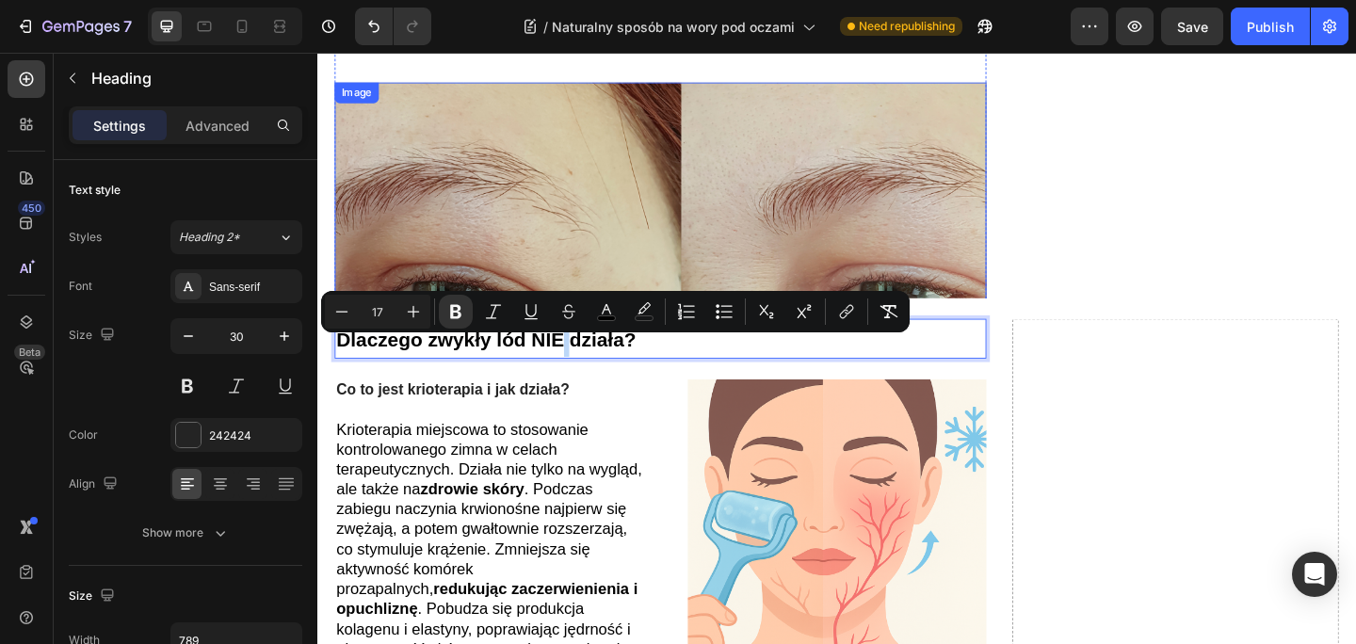
scroll to position [928, 0]
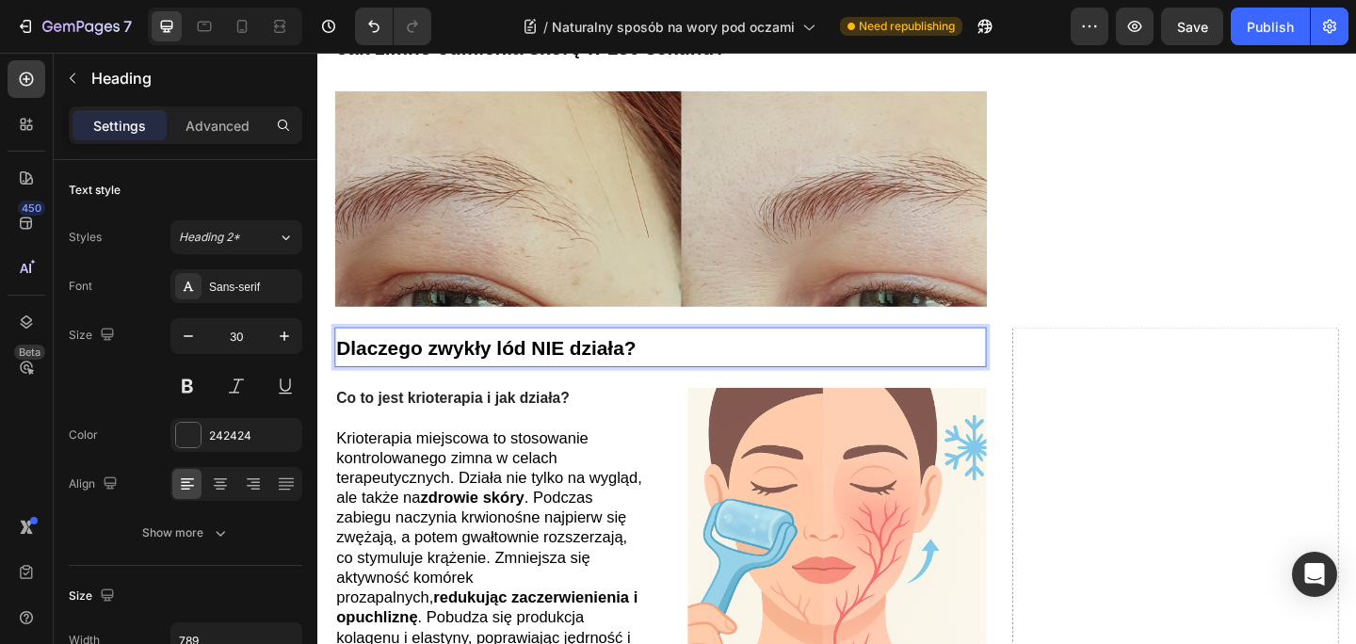
click at [640, 380] on strong "Dlaczego zwykły lód NIE działa?" at bounding box center [501, 374] width 326 height 24
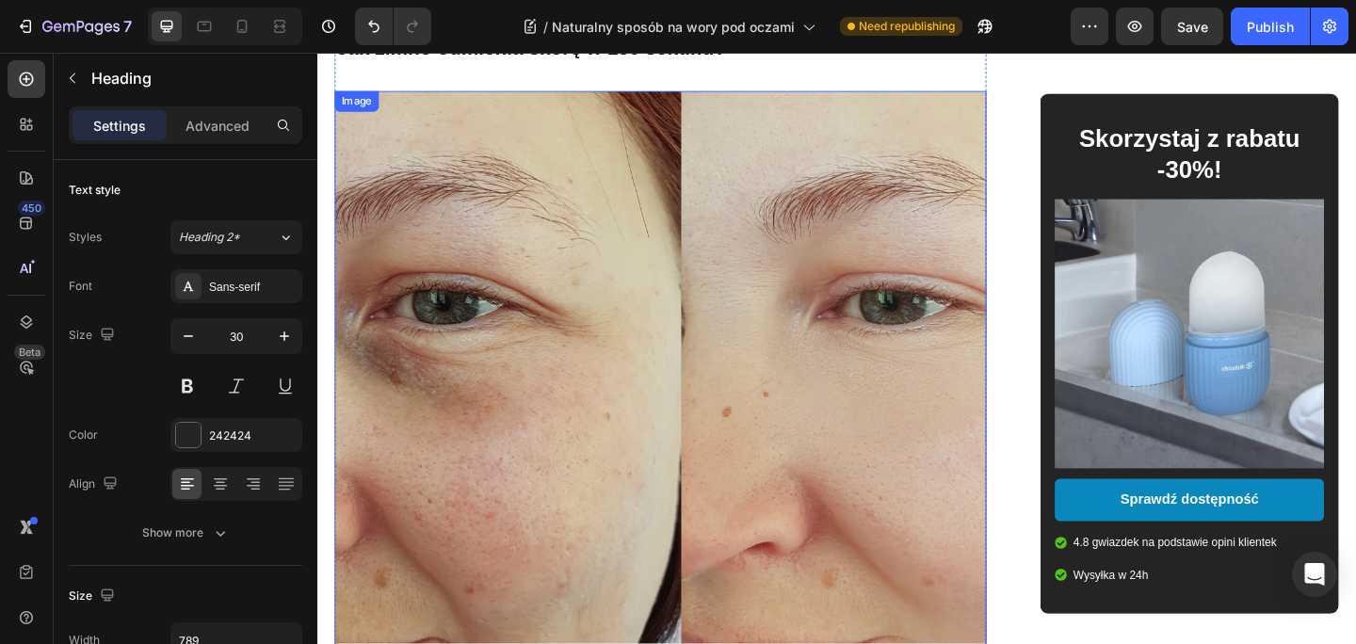
click at [675, 379] on img at bounding box center [690, 449] width 709 height 709
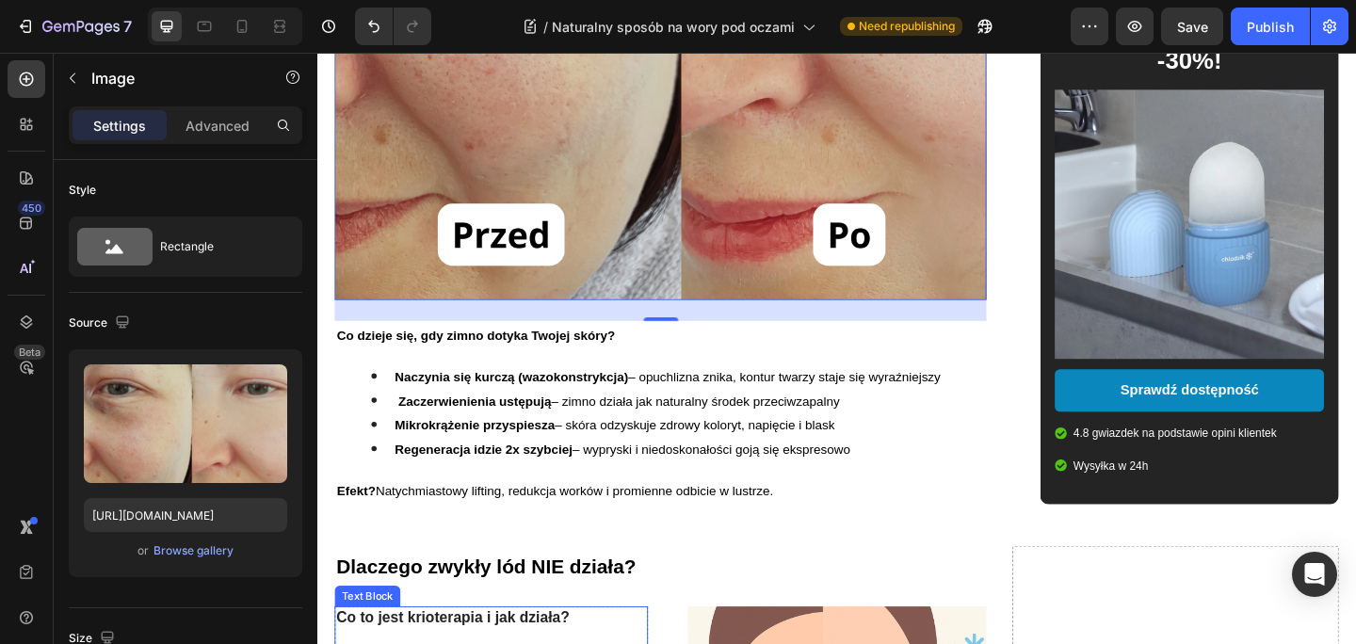
scroll to position [1313, 0]
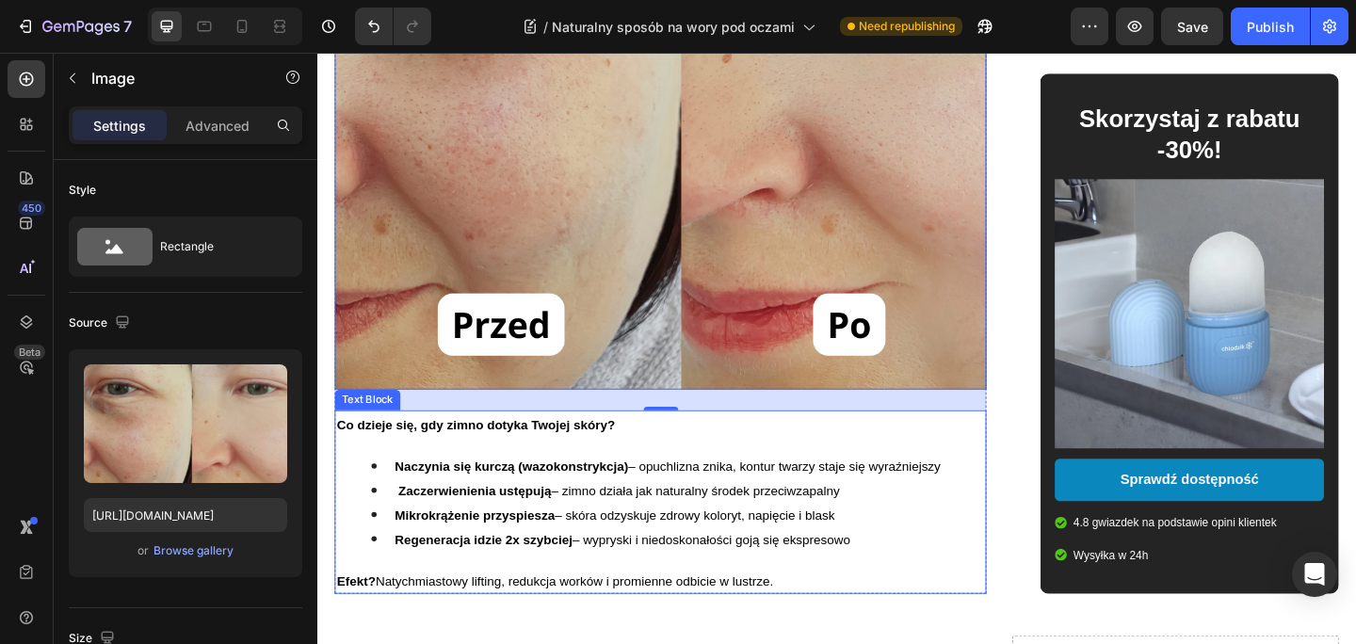
click at [580, 451] on strong "Co dzieje się, gdy zimno dotyka Twojej skóry?" at bounding box center [489, 458] width 302 height 15
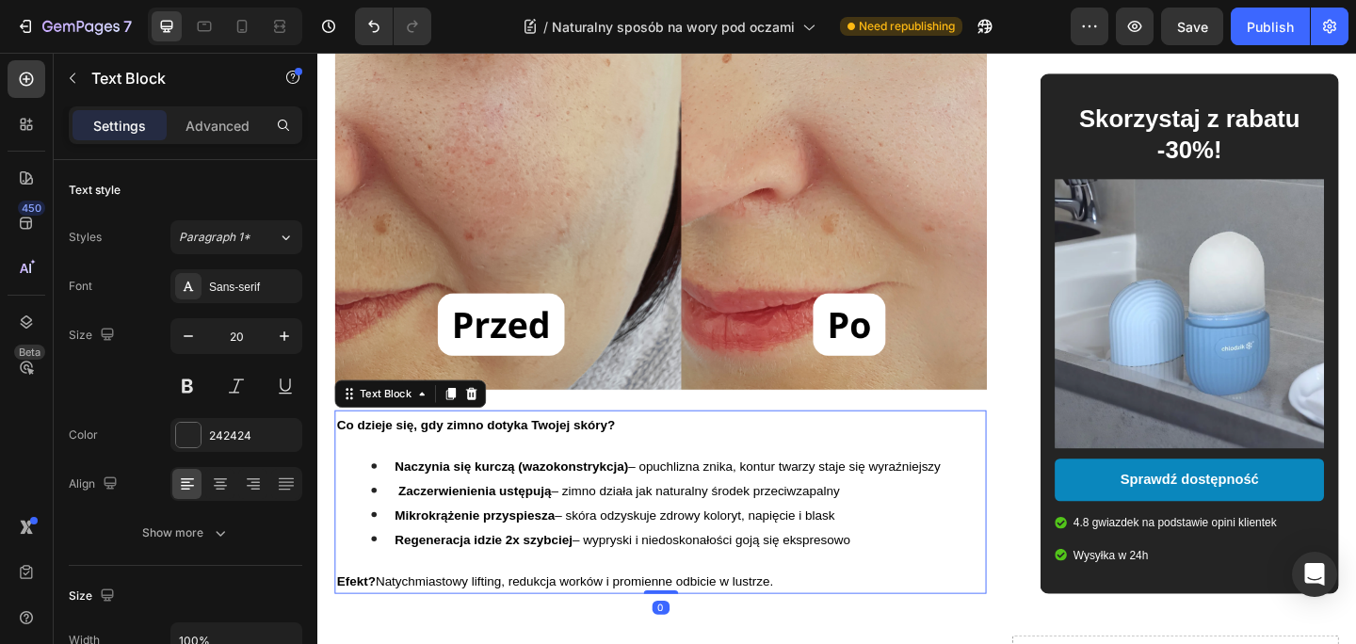
click at [580, 451] on strong "Co dzieje się, gdy zimno dotyka Twojej skóry?" at bounding box center [489, 458] width 302 height 15
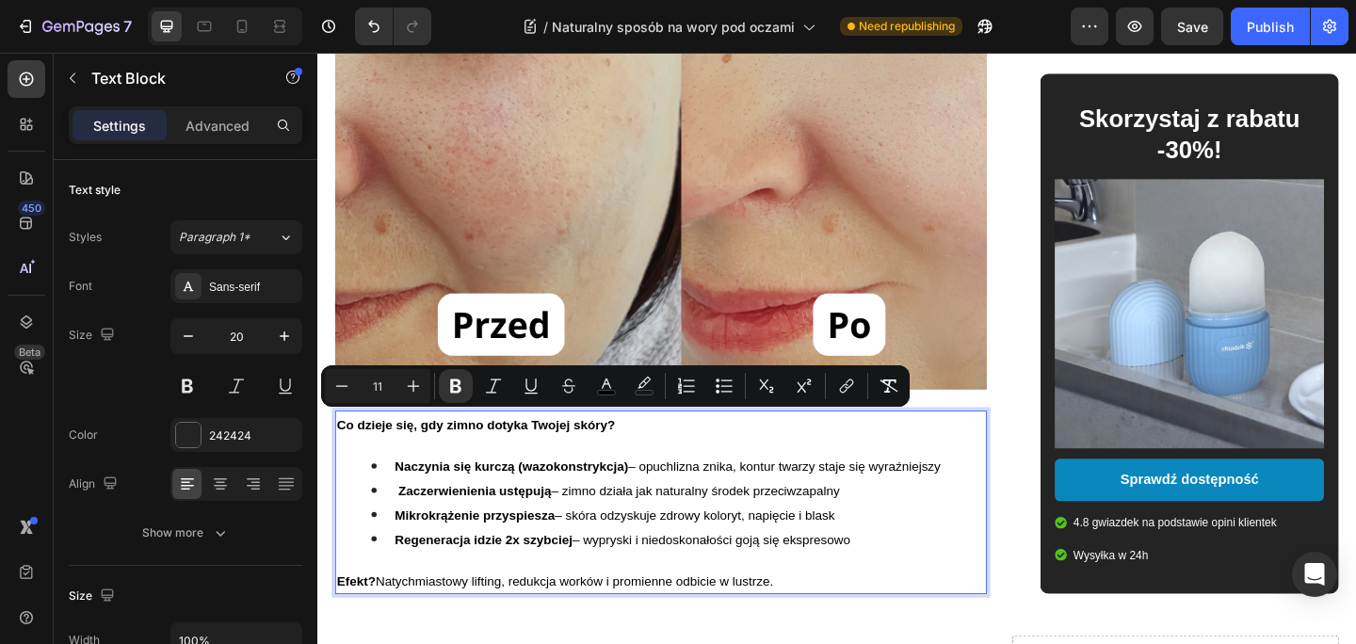
click at [650, 457] on p "Co dzieje się, gdy zimno dotyka Twojej skóry?" at bounding box center [690, 457] width 705 height 26
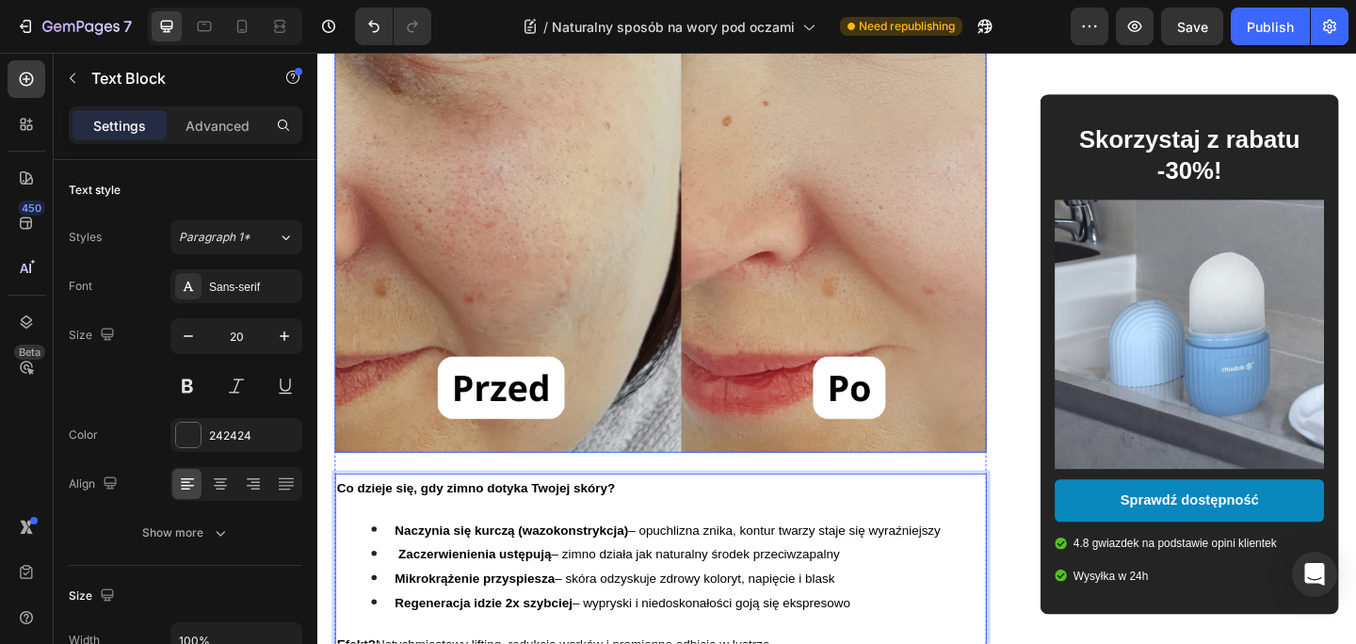
scroll to position [1416, 0]
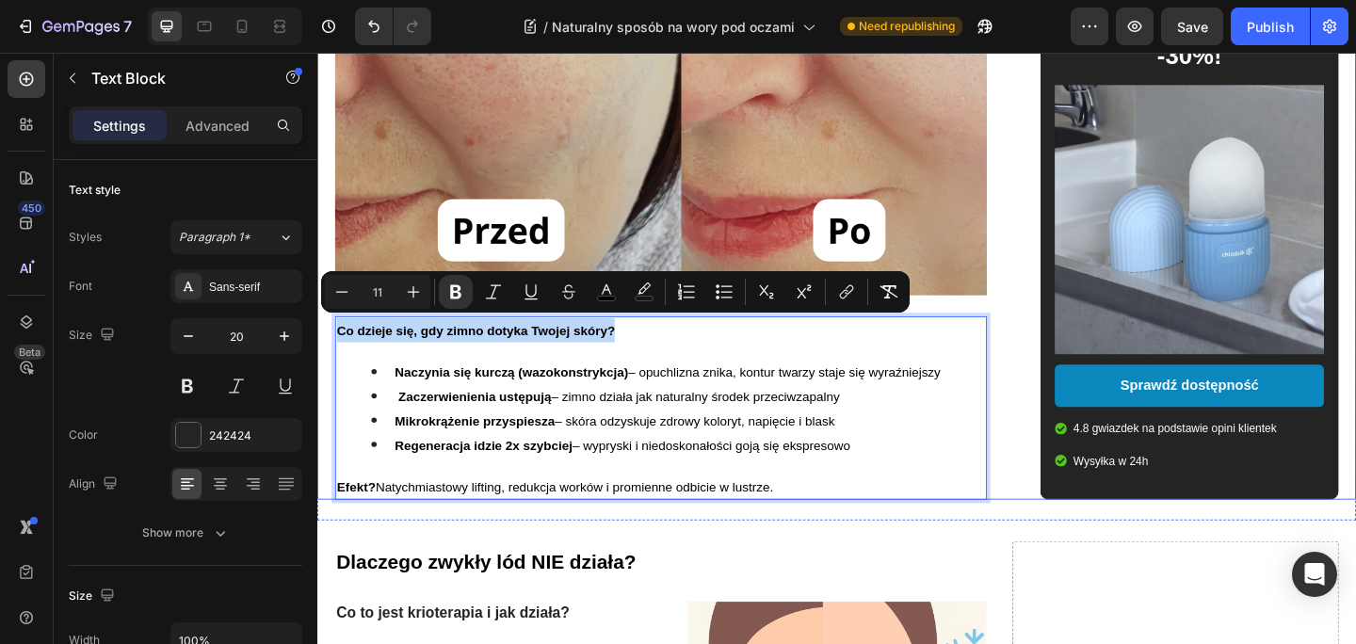
drag, startPoint x: 658, startPoint y: 350, endPoint x: 331, endPoint y: 346, distance: 326.7
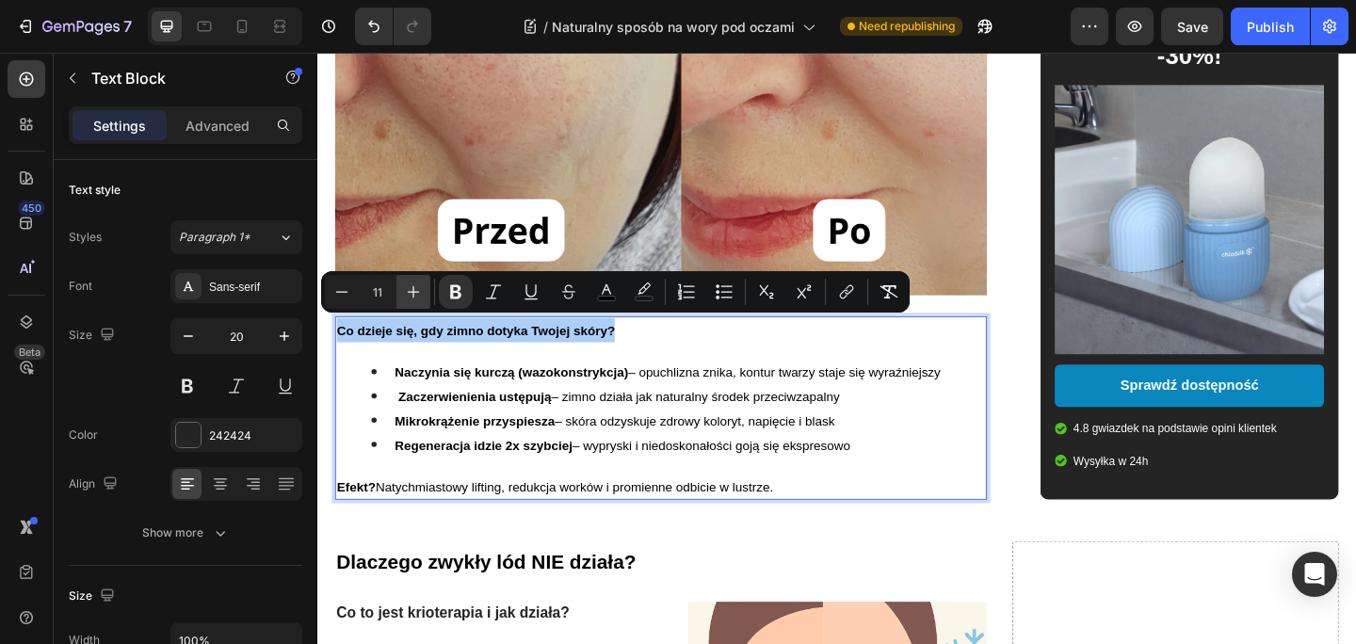
click at [409, 290] on icon "Editor contextual toolbar" at bounding box center [413, 291] width 19 height 19
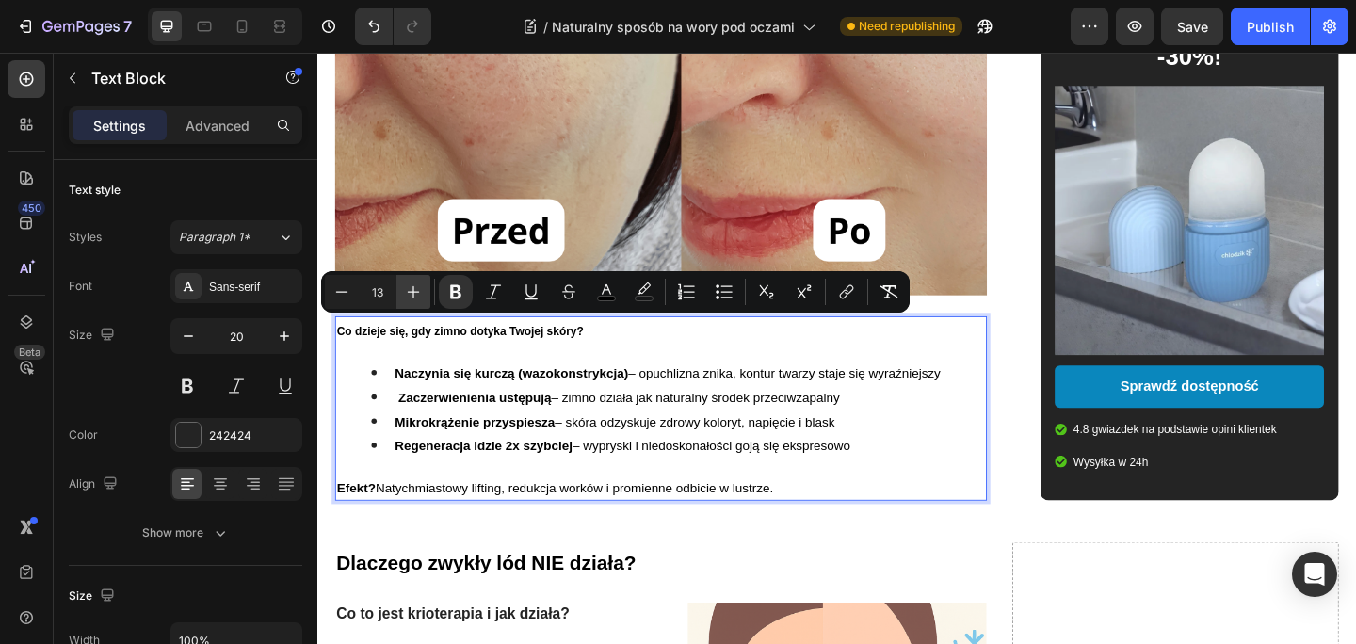
click at [409, 290] on icon "Editor contextual toolbar" at bounding box center [413, 291] width 19 height 19
type input "17"
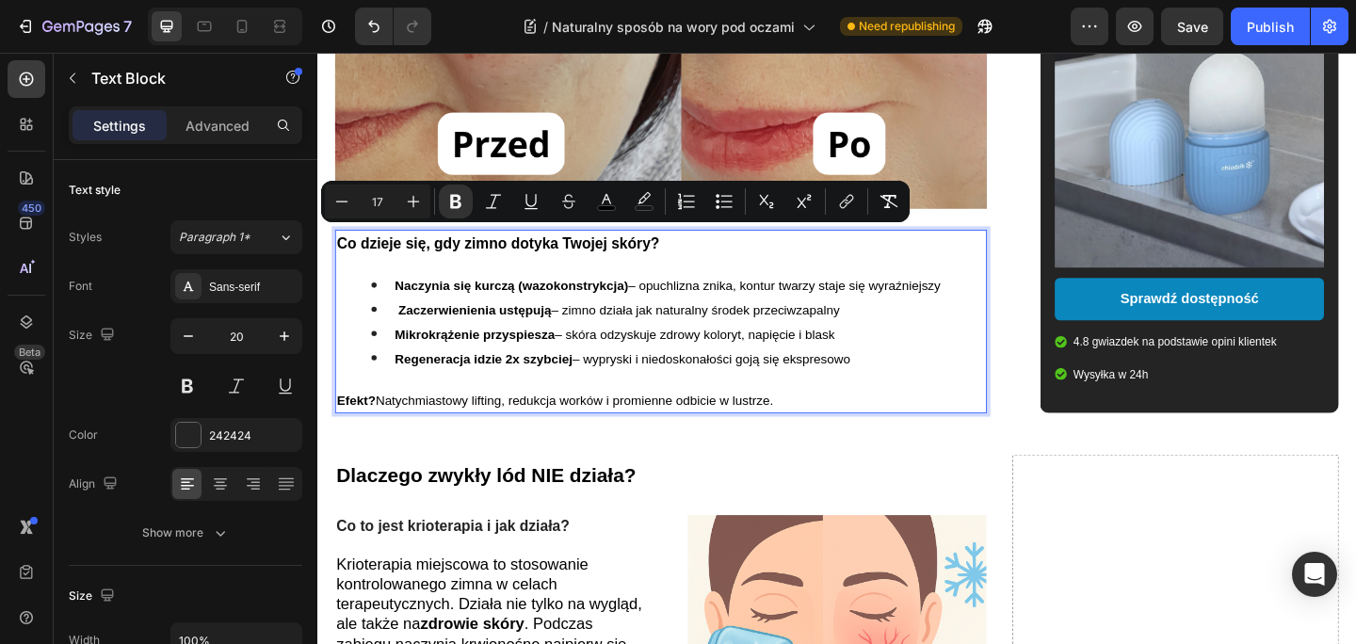
scroll to position [1533, 0]
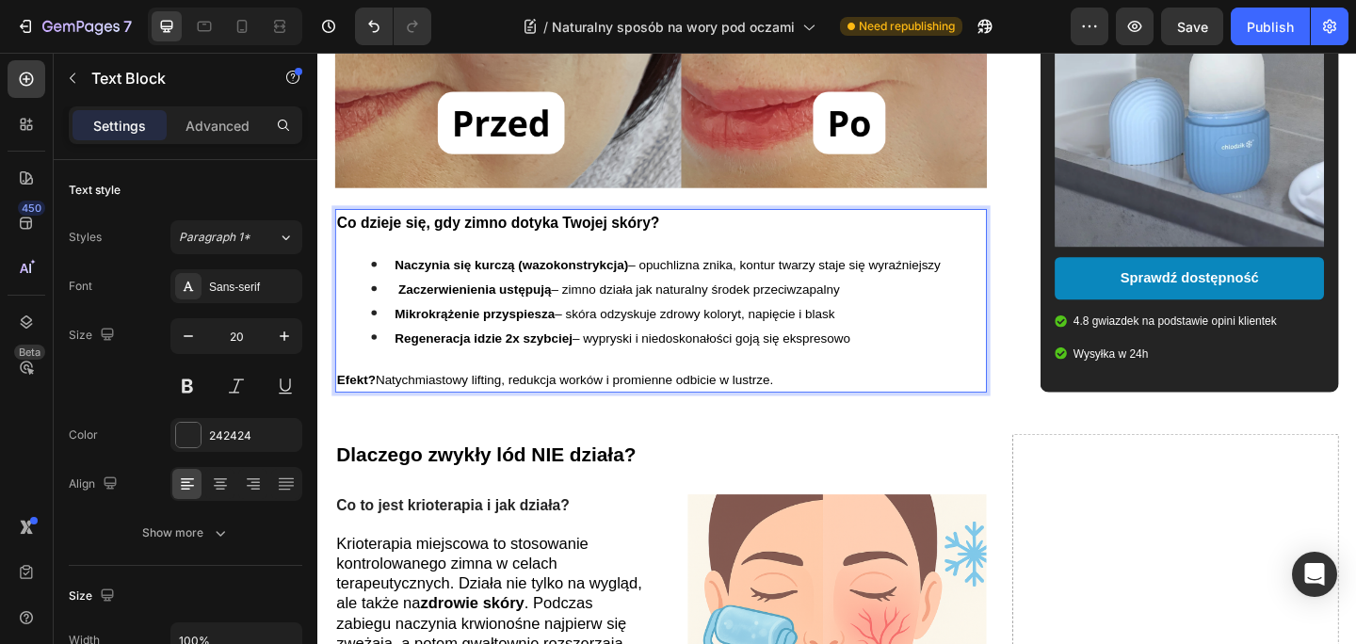
click at [806, 401] on span "Efekt? Natychmiastowy lifting, redukcja worków i promienne odbicie w lustrze." at bounding box center [575, 408] width 474 height 15
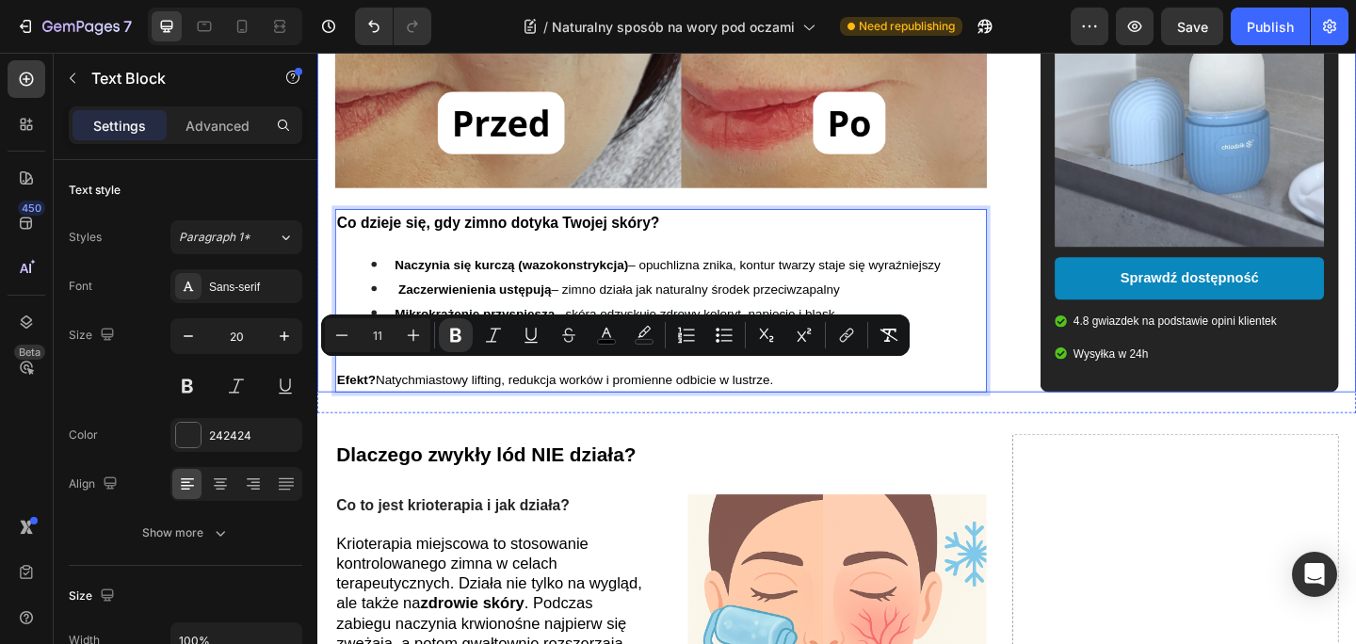
drag, startPoint x: 828, startPoint y: 393, endPoint x: 331, endPoint y: 397, distance: 497.1
click at [416, 330] on icon "Editor contextual toolbar" at bounding box center [413, 335] width 19 height 19
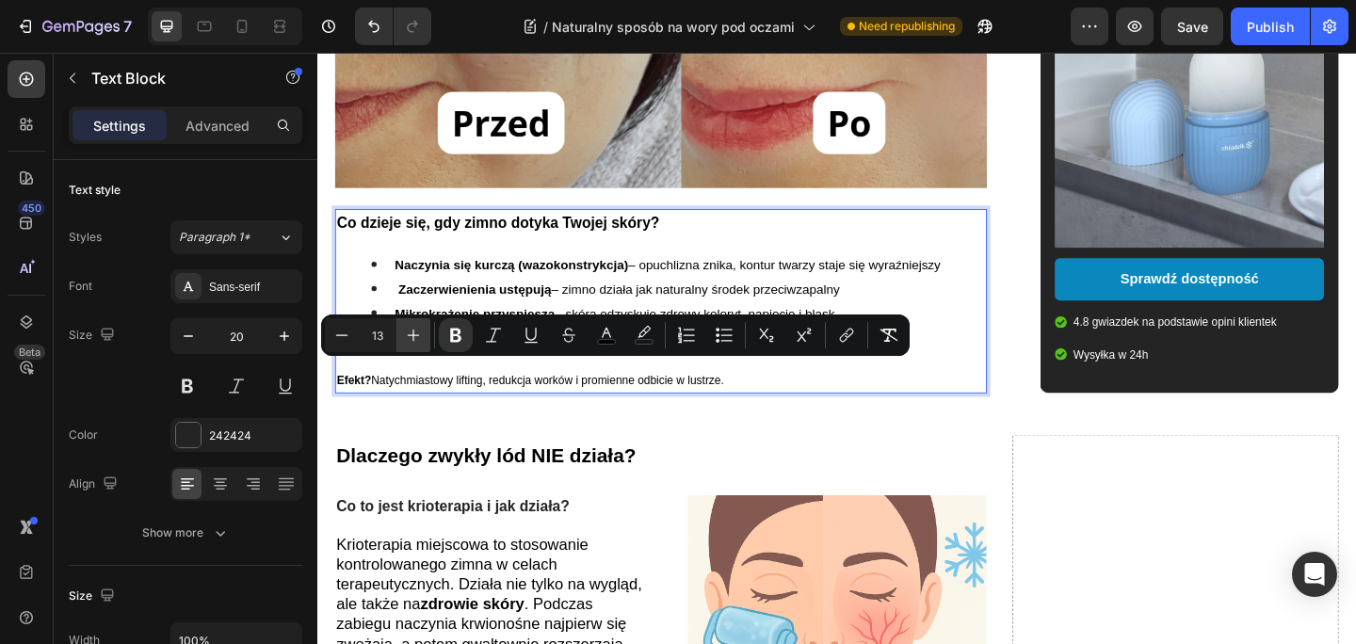
click at [416, 330] on icon "Editor contextual toolbar" at bounding box center [413, 335] width 19 height 19
type input "16"
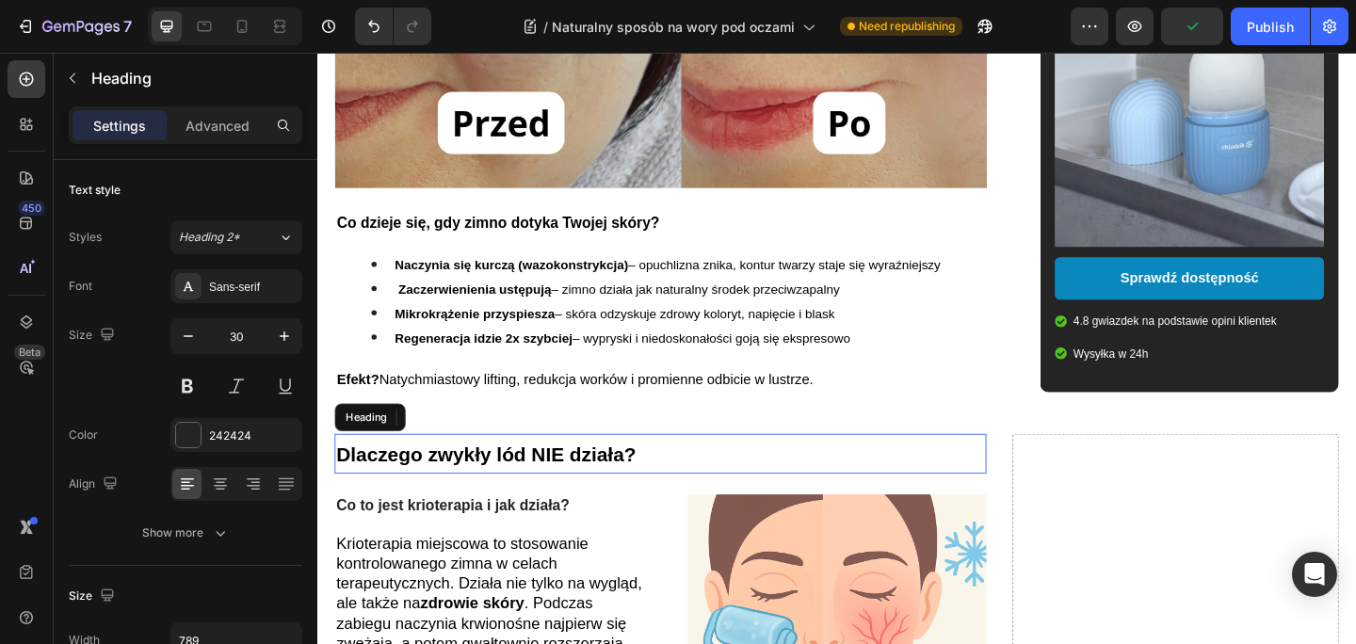
click at [587, 468] on h2 "Dlaczego zwykły lód NIE działa?" at bounding box center [690, 489] width 709 height 43
click at [628, 478] on strong "Dlaczego zwykły lód NIE działa?" at bounding box center [501, 490] width 326 height 24
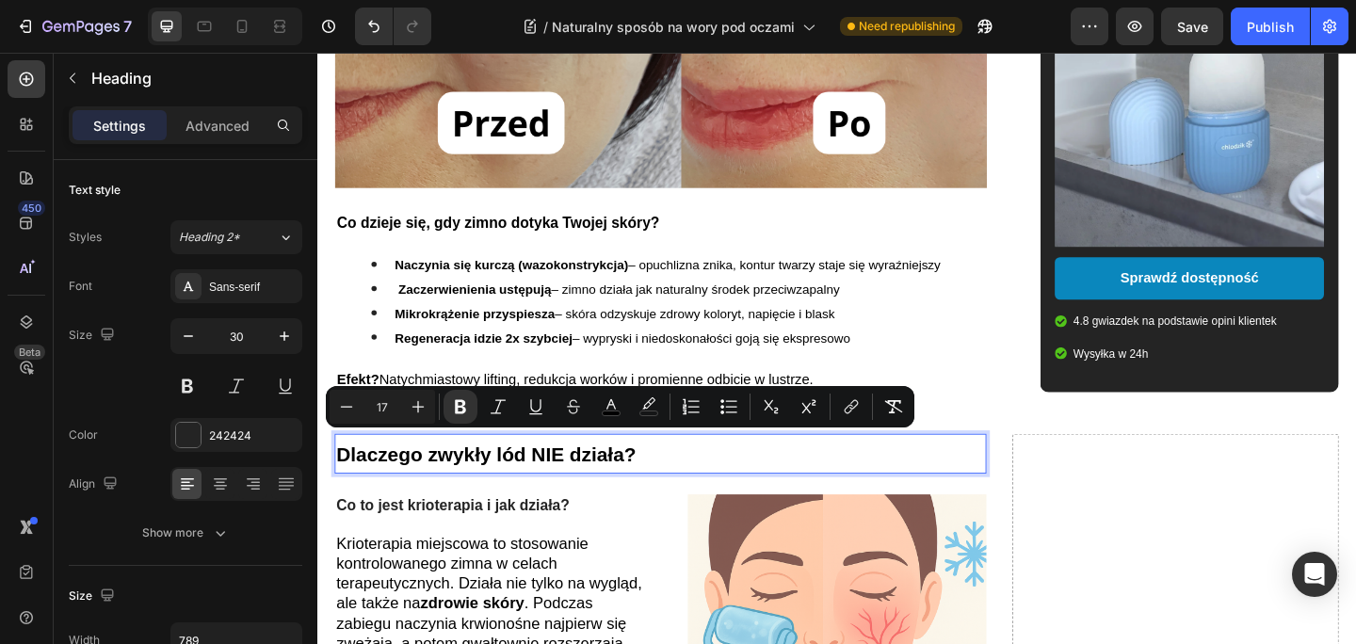
click at [678, 473] on p "Dlaczego zwykły lód NIE działa?" at bounding box center [690, 490] width 705 height 40
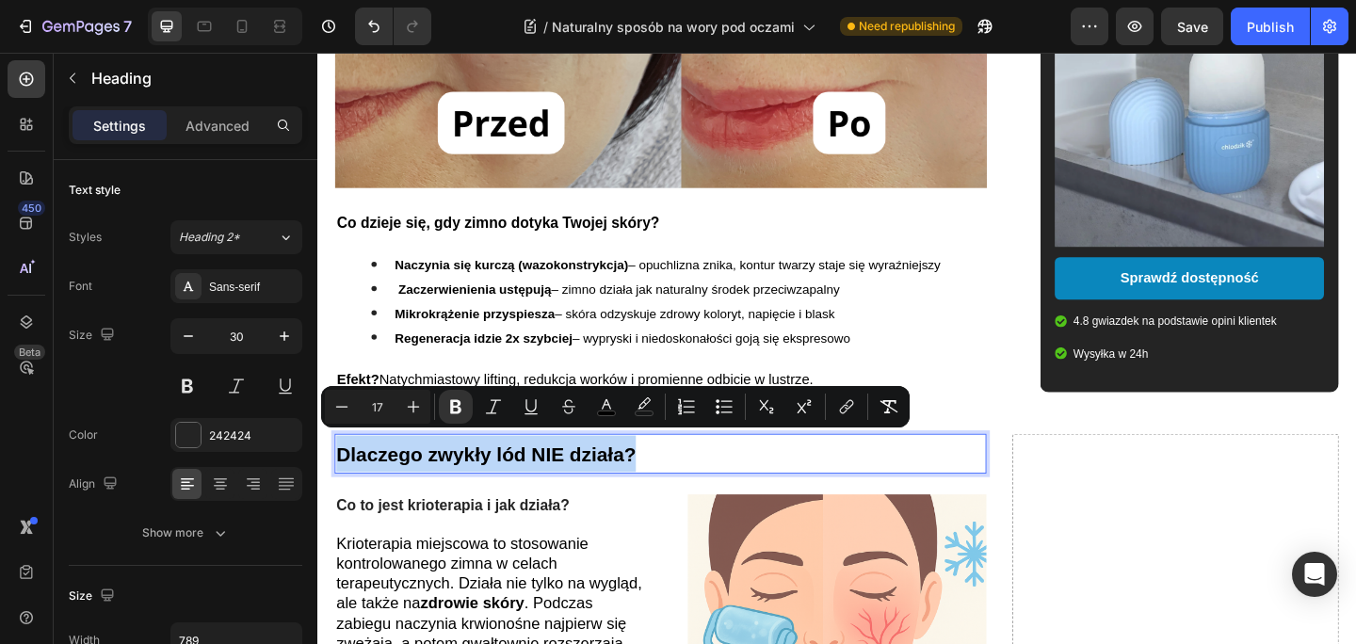
drag, startPoint x: 673, startPoint y: 473, endPoint x: 342, endPoint y: 485, distance: 331.6
click at [342, 485] on p "Dlaczego zwykły lód NIE działa?" at bounding box center [690, 490] width 705 height 40
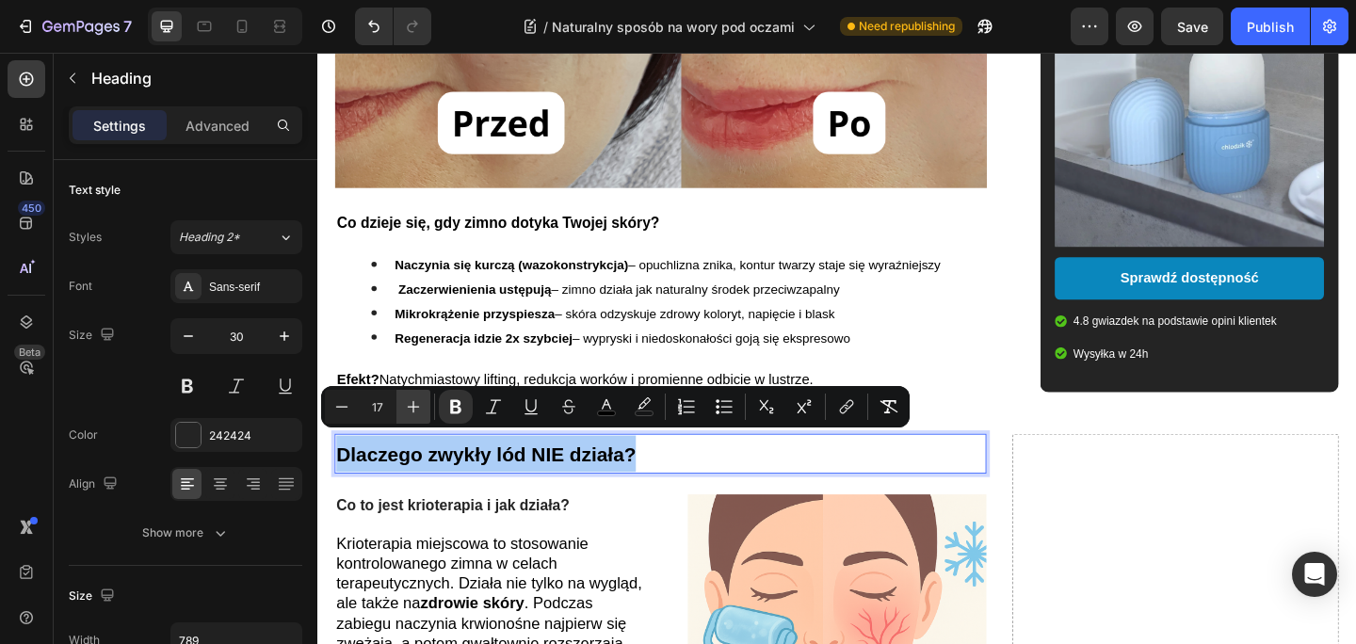
click at [421, 397] on icon "Editor contextual toolbar" at bounding box center [413, 406] width 19 height 19
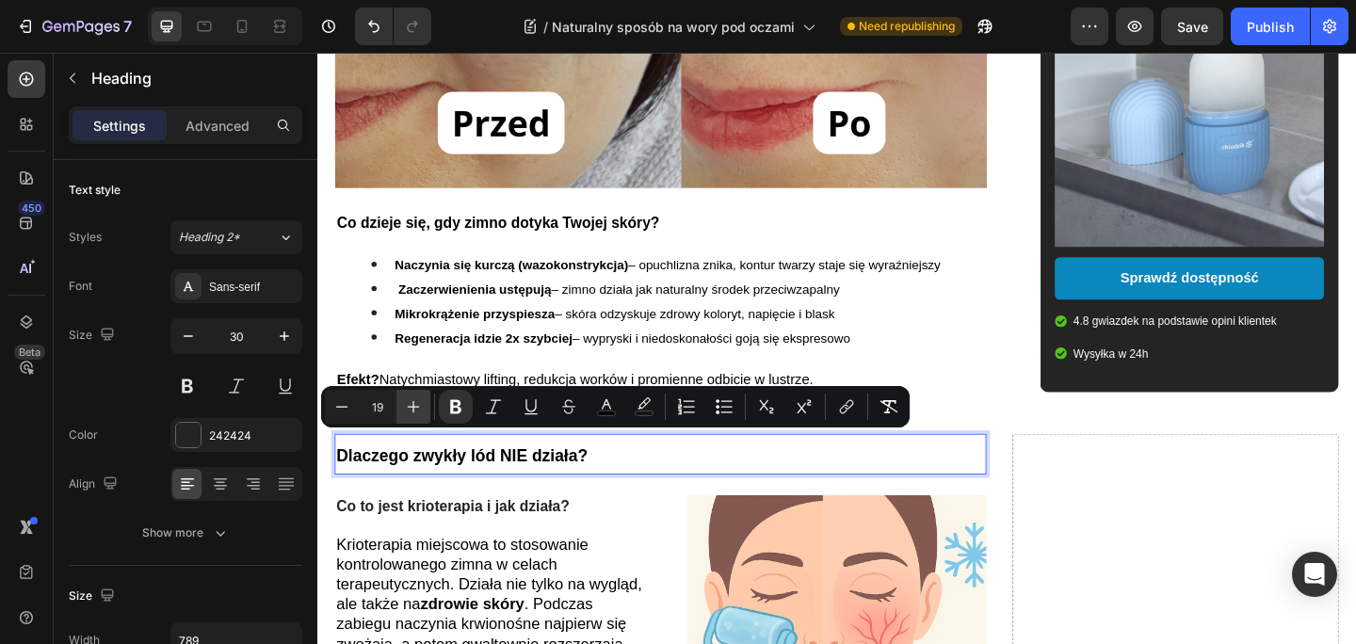
click at [421, 397] on icon "Editor contextual toolbar" at bounding box center [413, 406] width 19 height 19
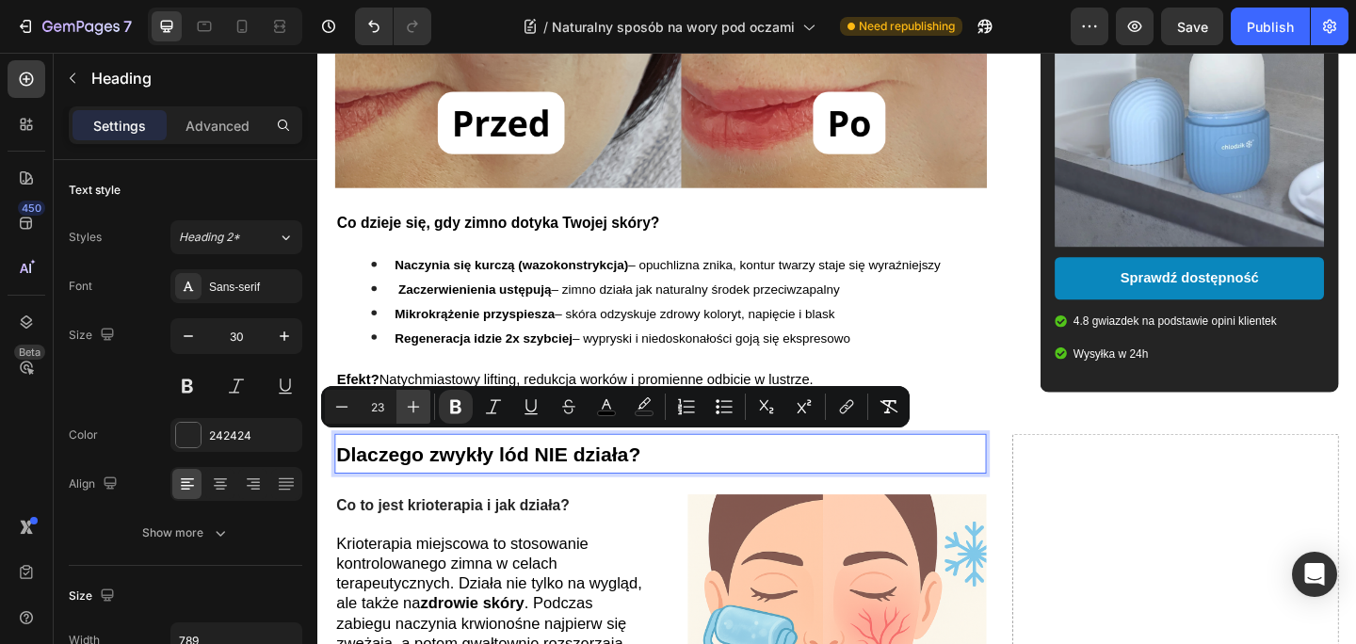
type input "24"
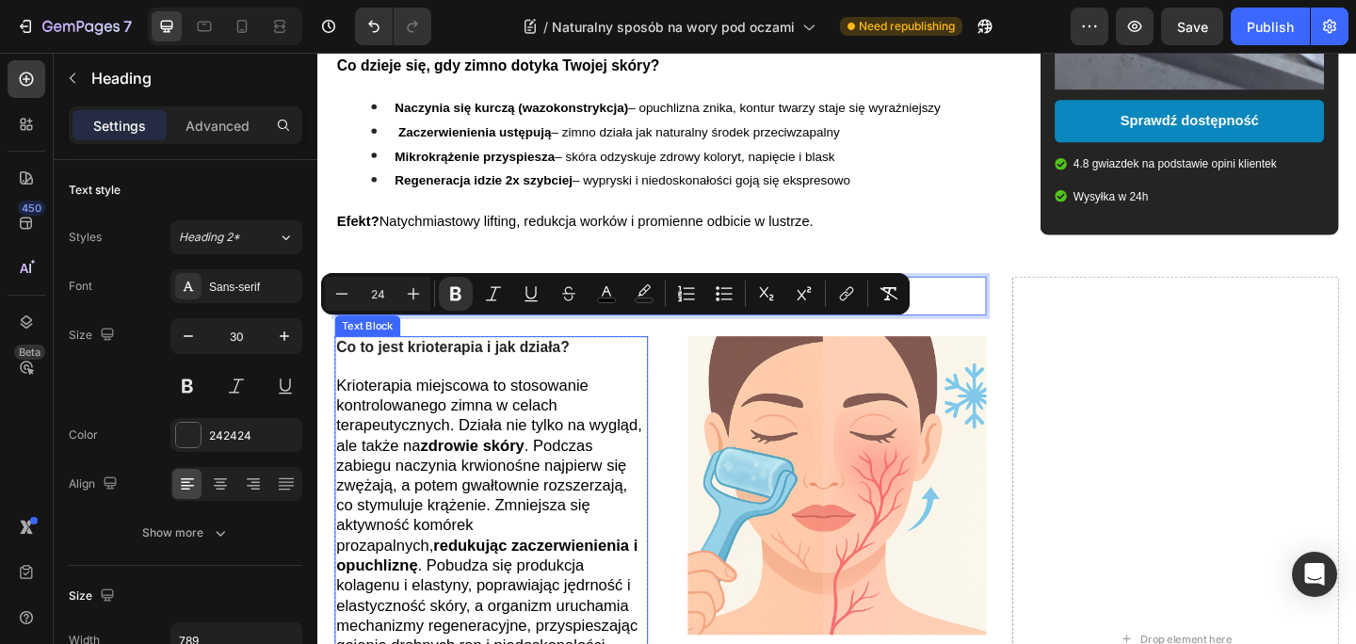
scroll to position [1721, 0]
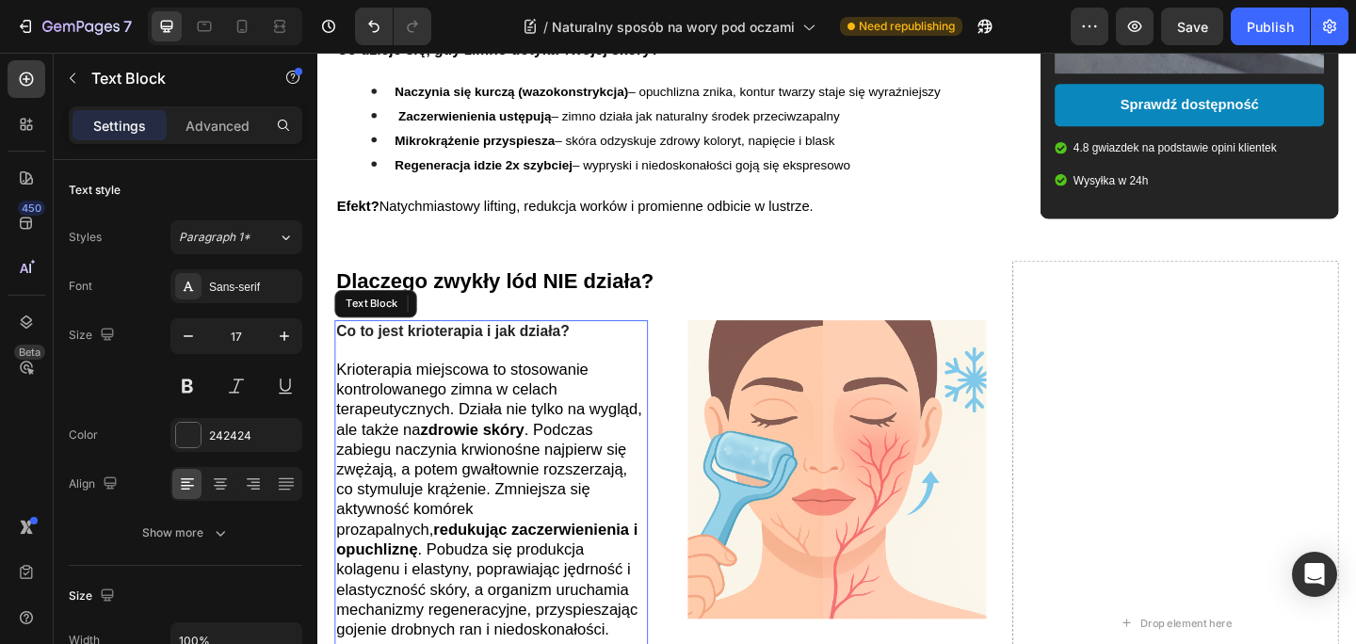
click at [520, 414] on span "Krioterapia miejscowa to stosowanie kontrolowanego zimna w celach terapeutyczny…" at bounding box center [504, 539] width 332 height 301
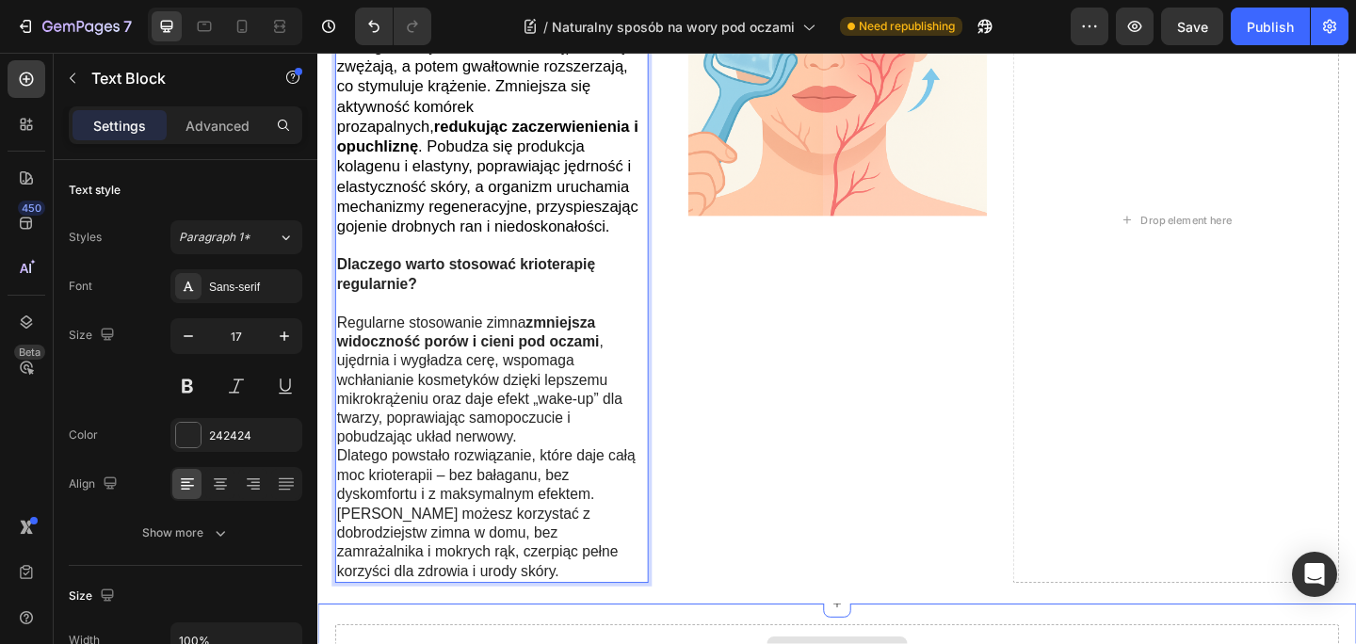
scroll to position [2126, 0]
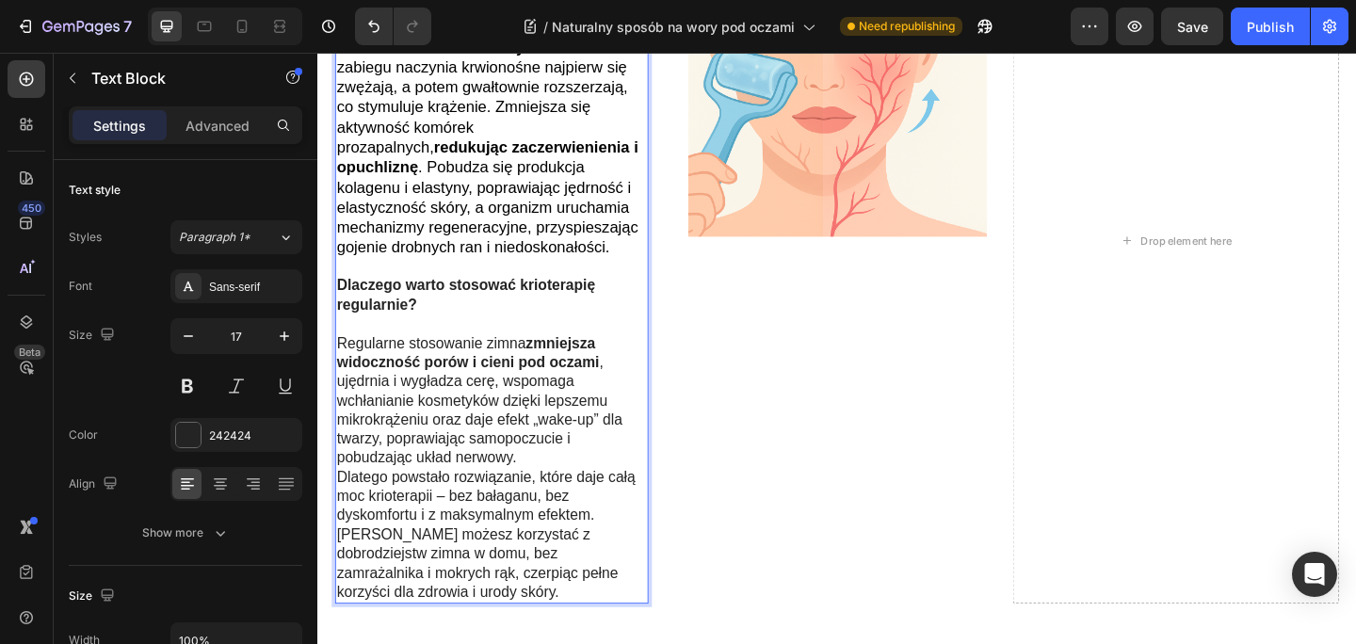
click at [541, 505] on p "Dlatego powstało rozwiązanie, które daje całą moc krioterapii – bez bałaganu, b…" at bounding box center [506, 578] width 337 height 146
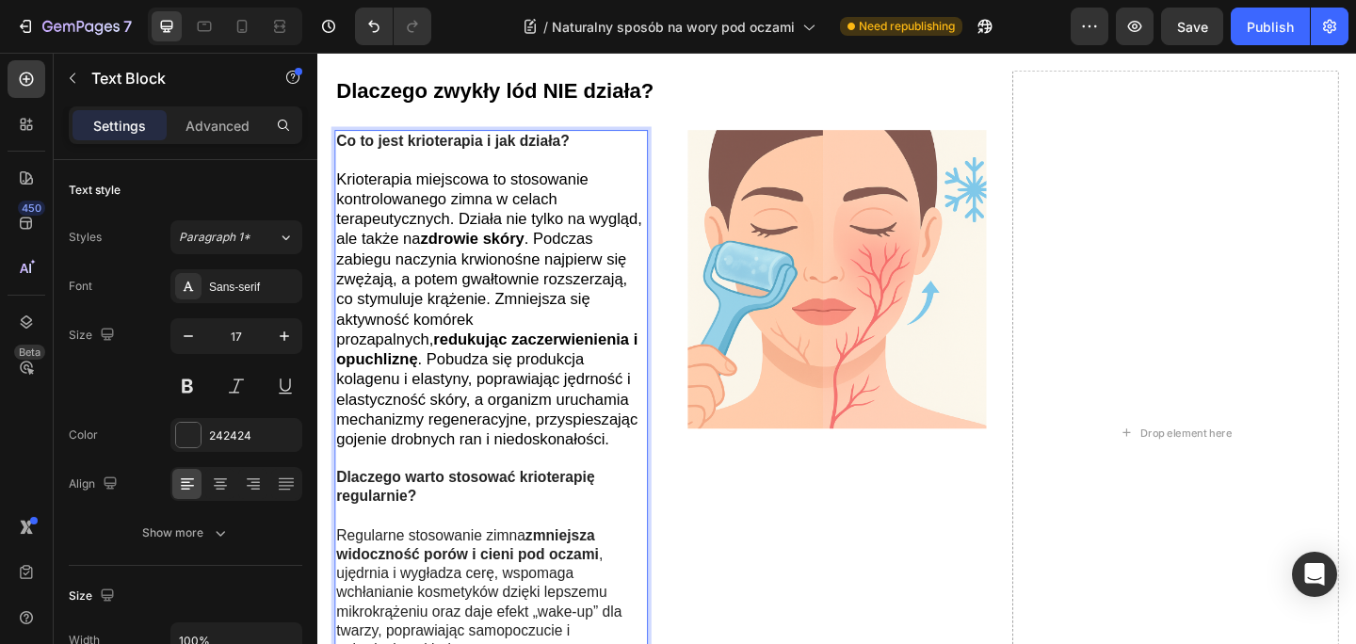
scroll to position [1904, 0]
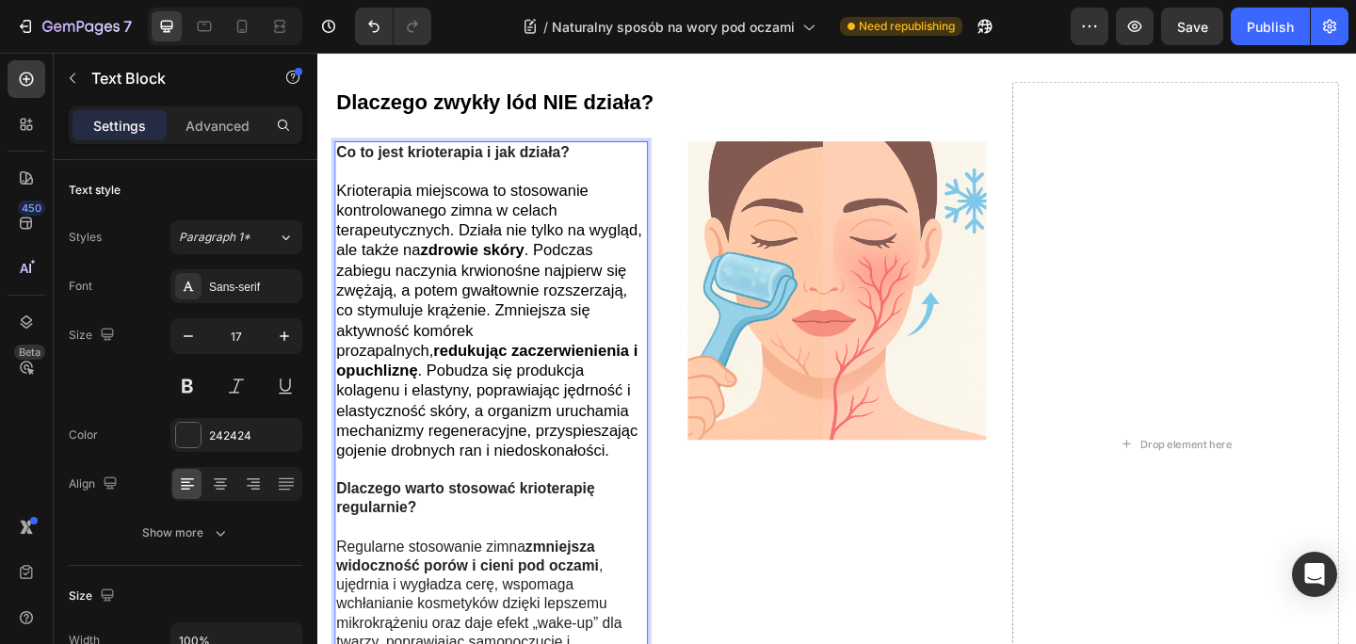
click at [483, 277] on span "Krioterapia miejscowa to stosowanie kontrolowanego zimna w celach terapeutyczny…" at bounding box center [504, 344] width 332 height 301
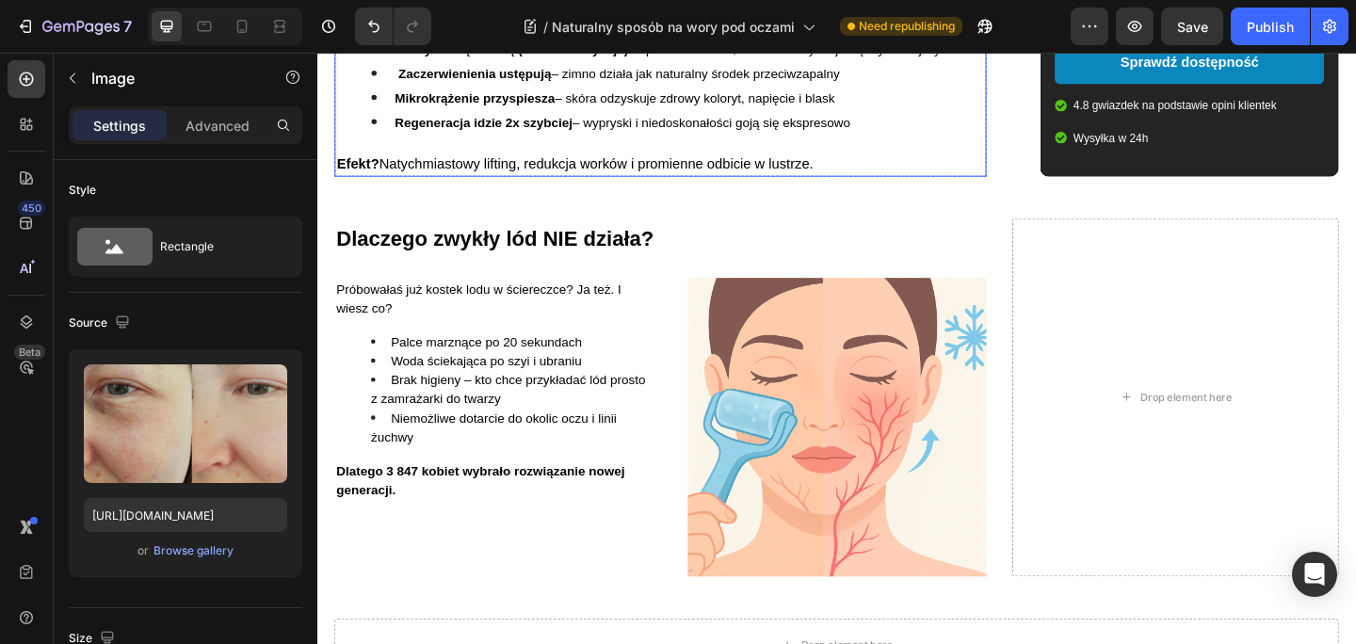
scroll to position [1769, 0]
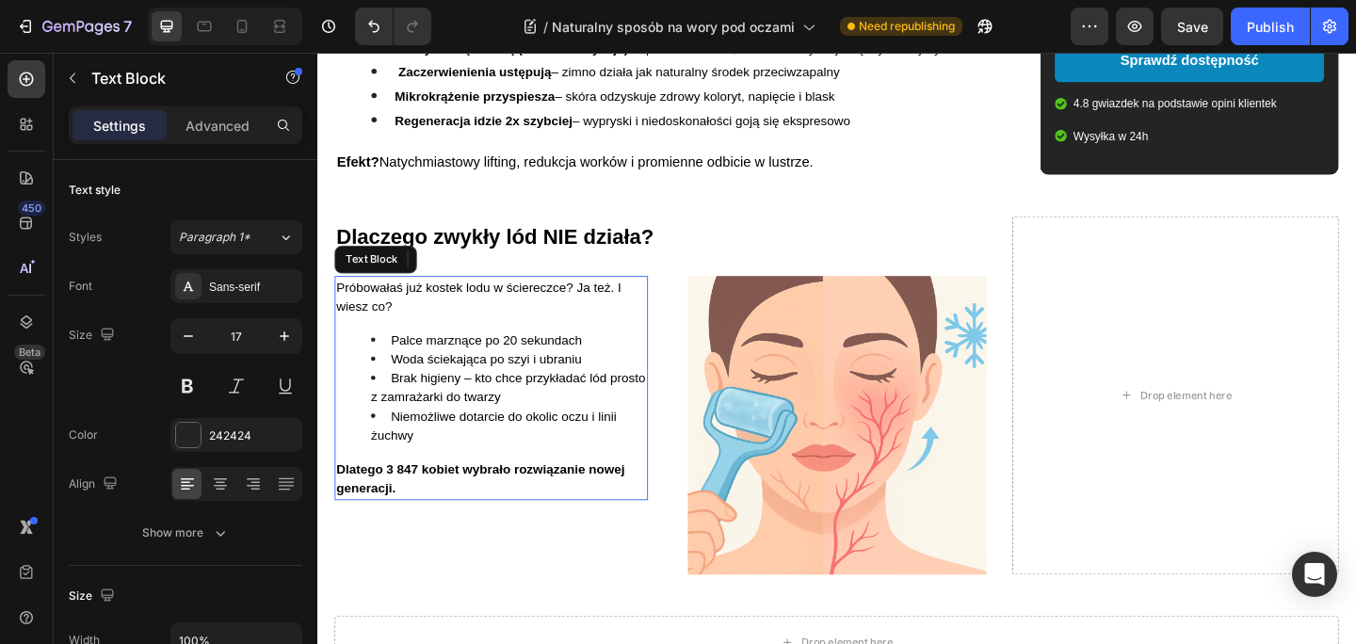
click at [438, 473] on li "Niemożliwe dotarcie do okolic oczu i linii żuchwy" at bounding box center [525, 459] width 299 height 41
click at [419, 514] on p "Dlatego 3 847 kobiet wybrało rozwiązanie nowej generacji." at bounding box center [506, 516] width 337 height 41
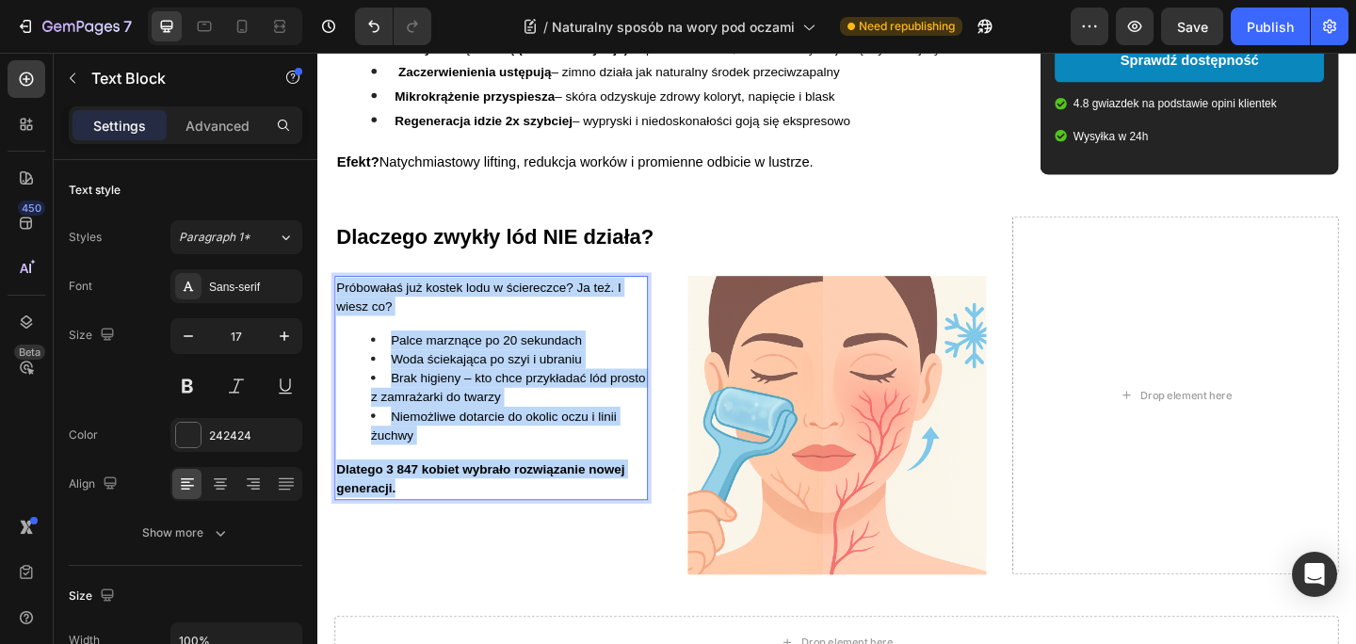
drag, startPoint x: 411, startPoint y: 526, endPoint x: 342, endPoint y: 288, distance: 248.1
click at [342, 297] on div "Próbowałaś już kostek lodu w ściereczce? Ja też. I wiesz co? Palce marznące po …" at bounding box center [506, 419] width 341 height 244
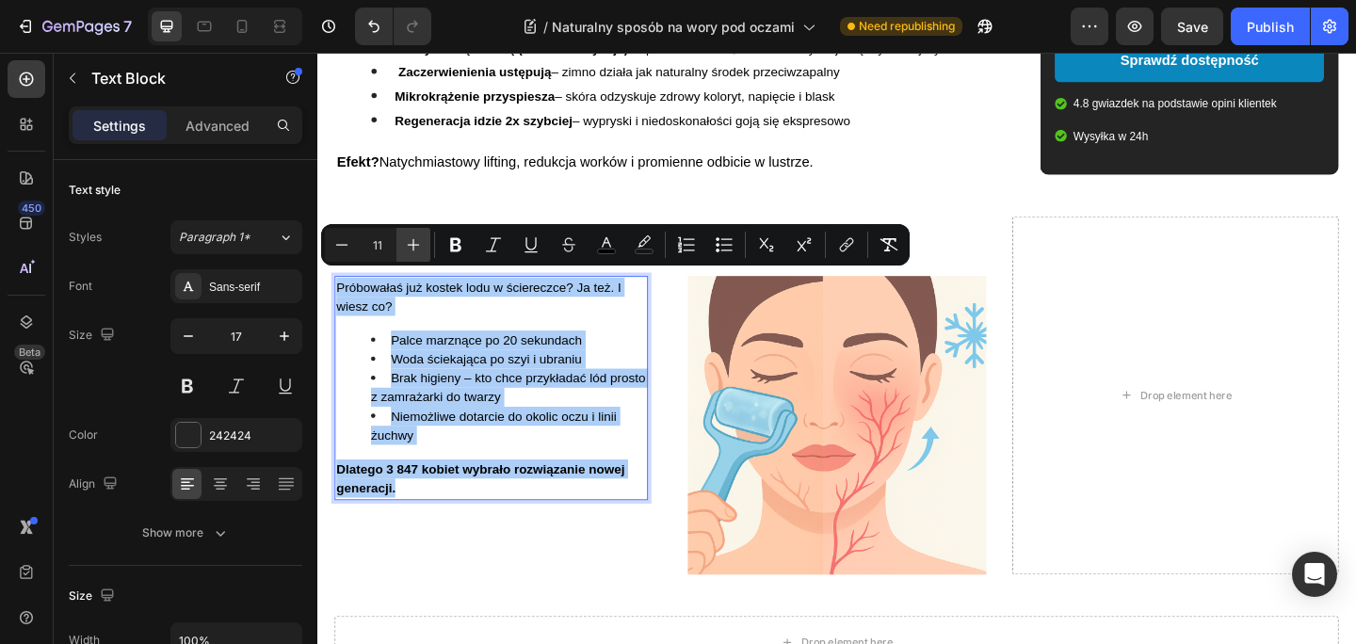
click at [425, 246] on button "Plus" at bounding box center [413, 245] width 34 height 34
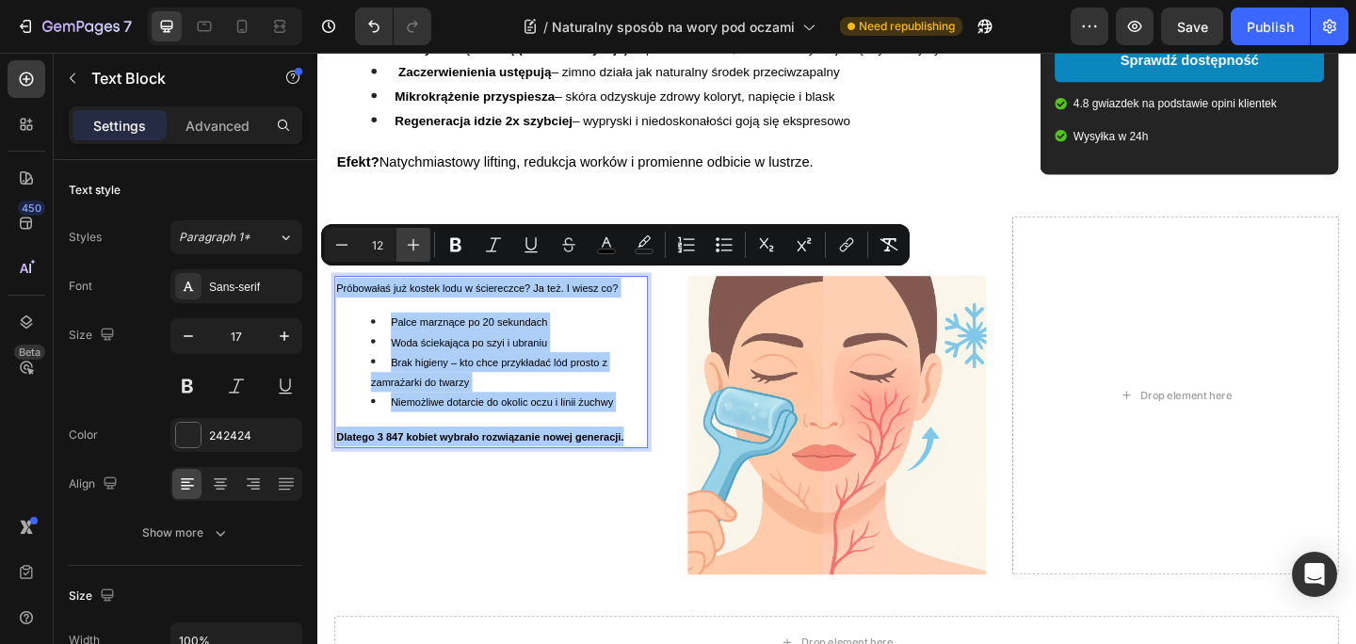
click at [425, 246] on button "Plus" at bounding box center [413, 245] width 34 height 34
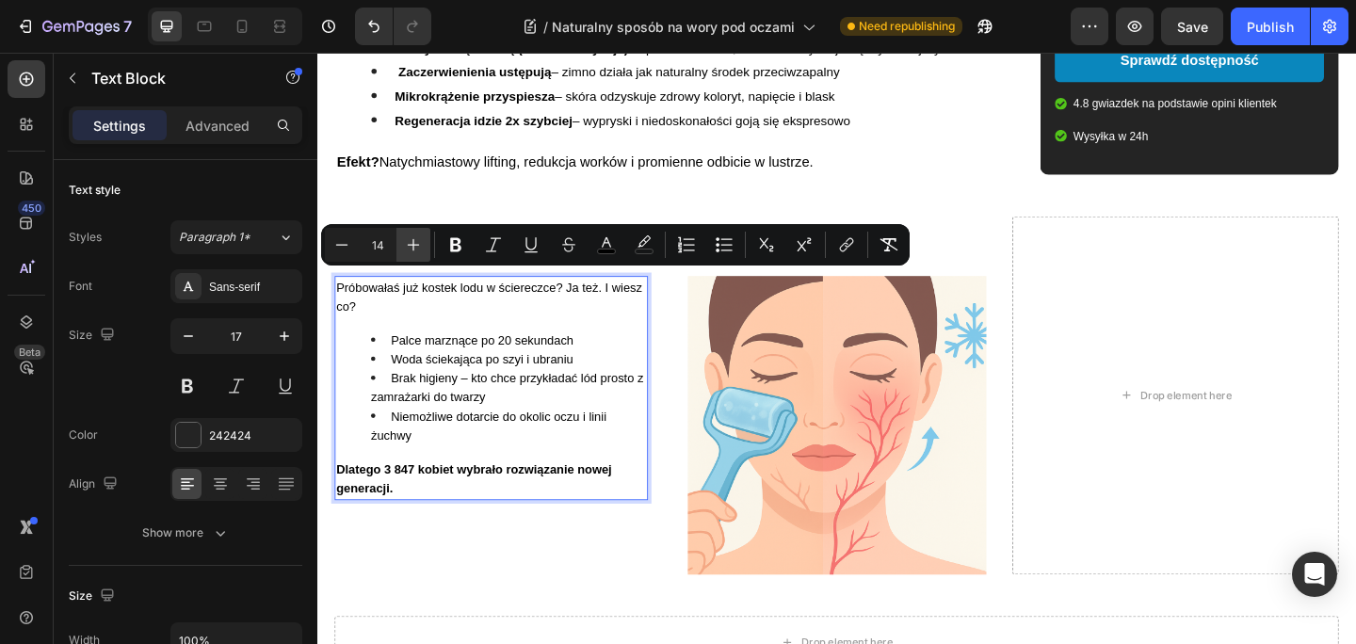
click at [425, 246] on button "Plus" at bounding box center [413, 245] width 34 height 34
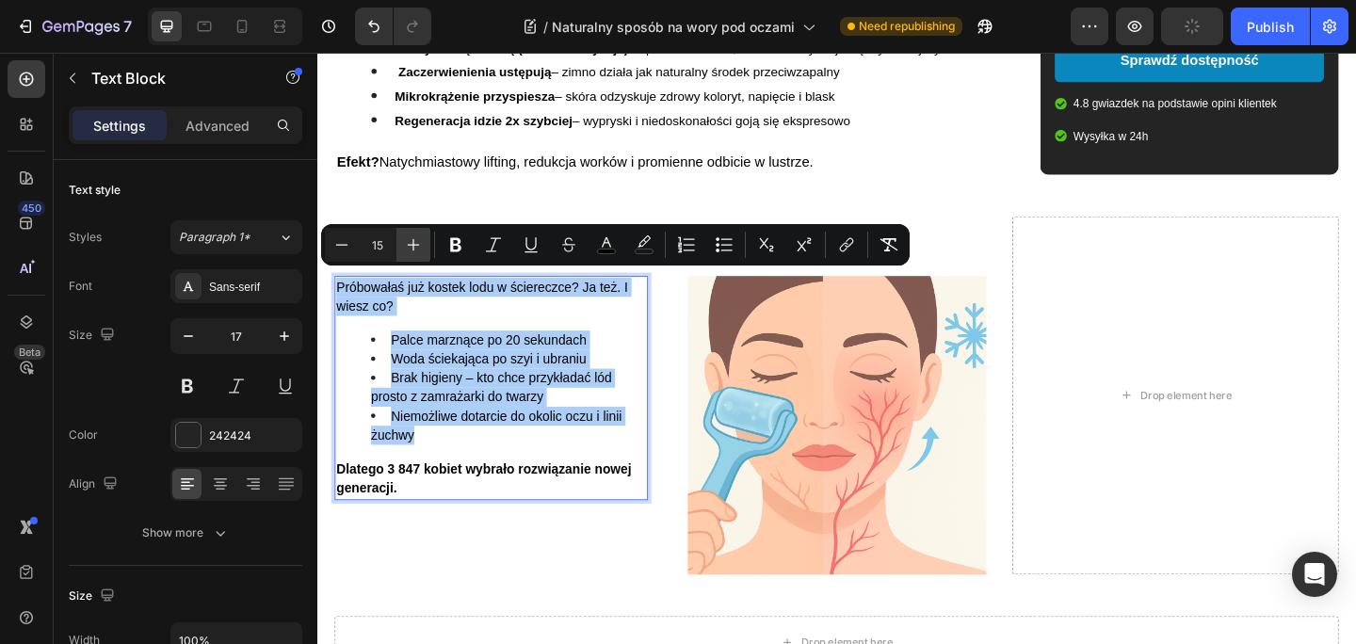
click at [425, 246] on button "Plus" at bounding box center [413, 245] width 34 height 34
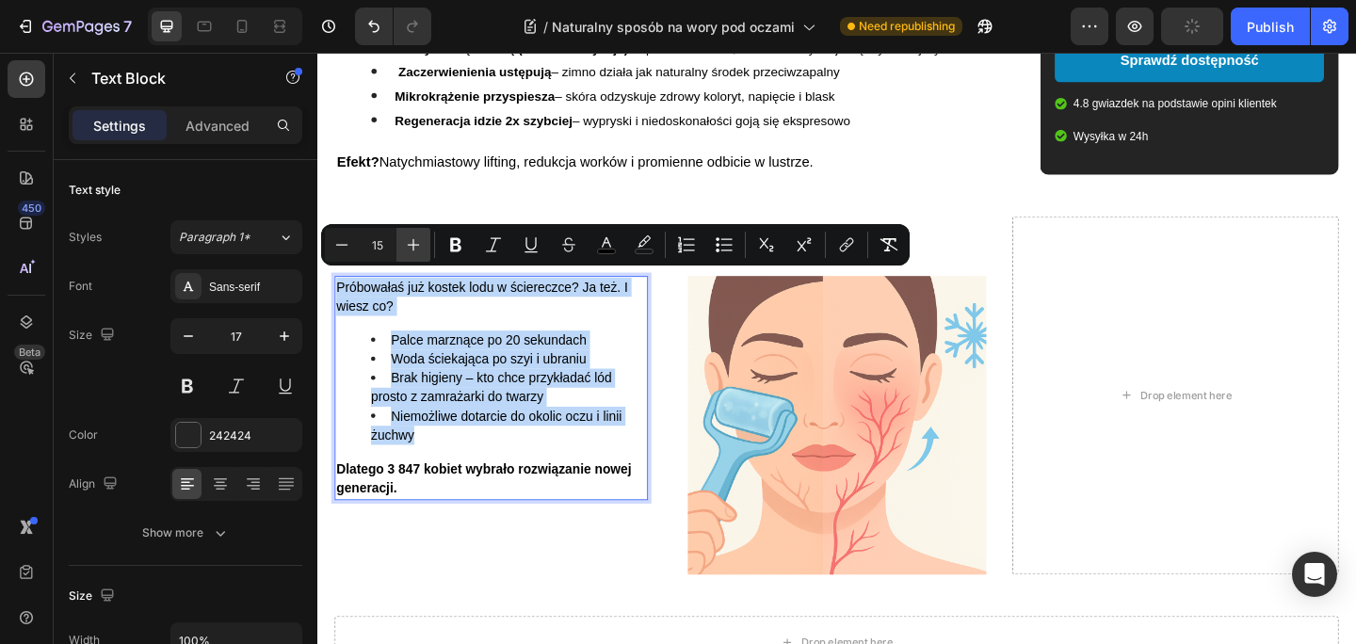
type input "16"
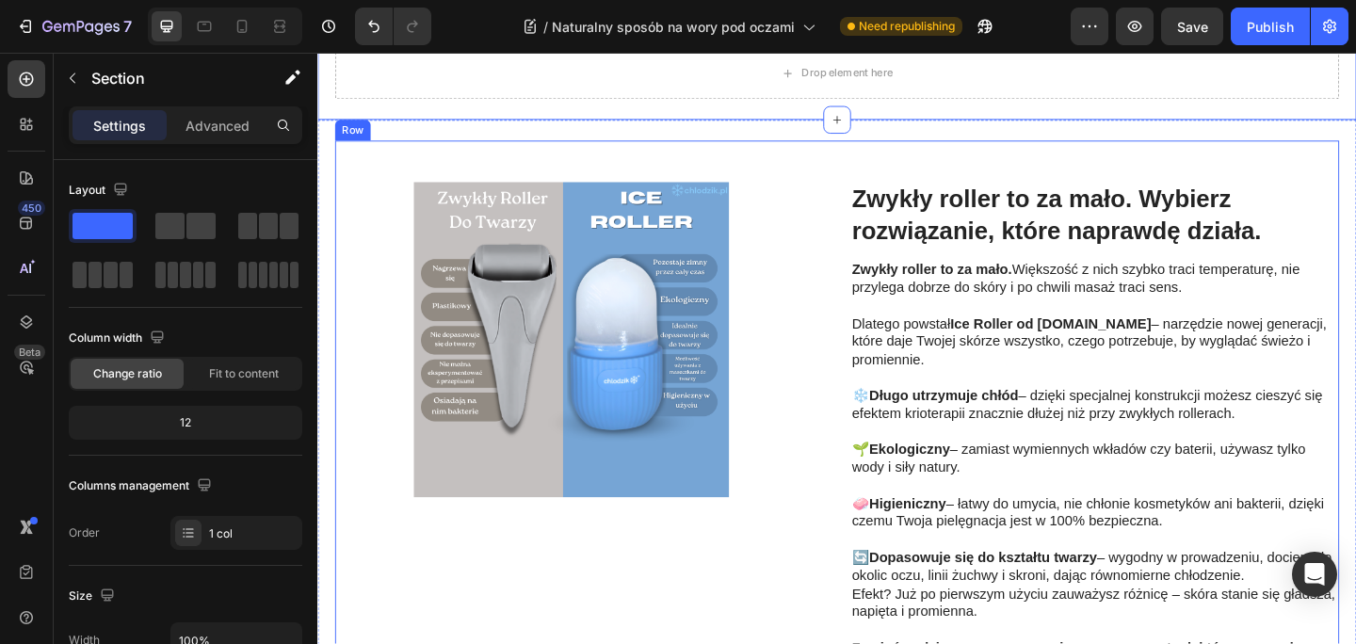
scroll to position [2378, 0]
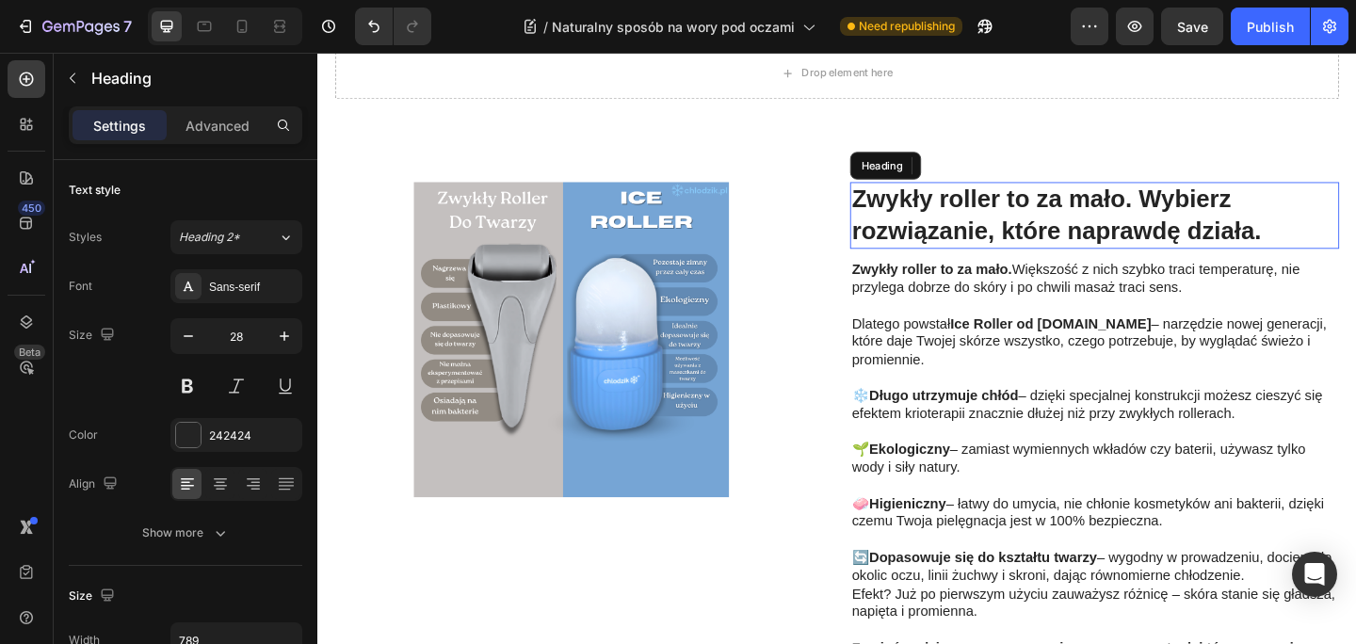
click at [1084, 220] on strong "Zwykły roller to za mało. Wybierz rozwiązanie, które naprawdę działa." at bounding box center [1120, 229] width 445 height 63
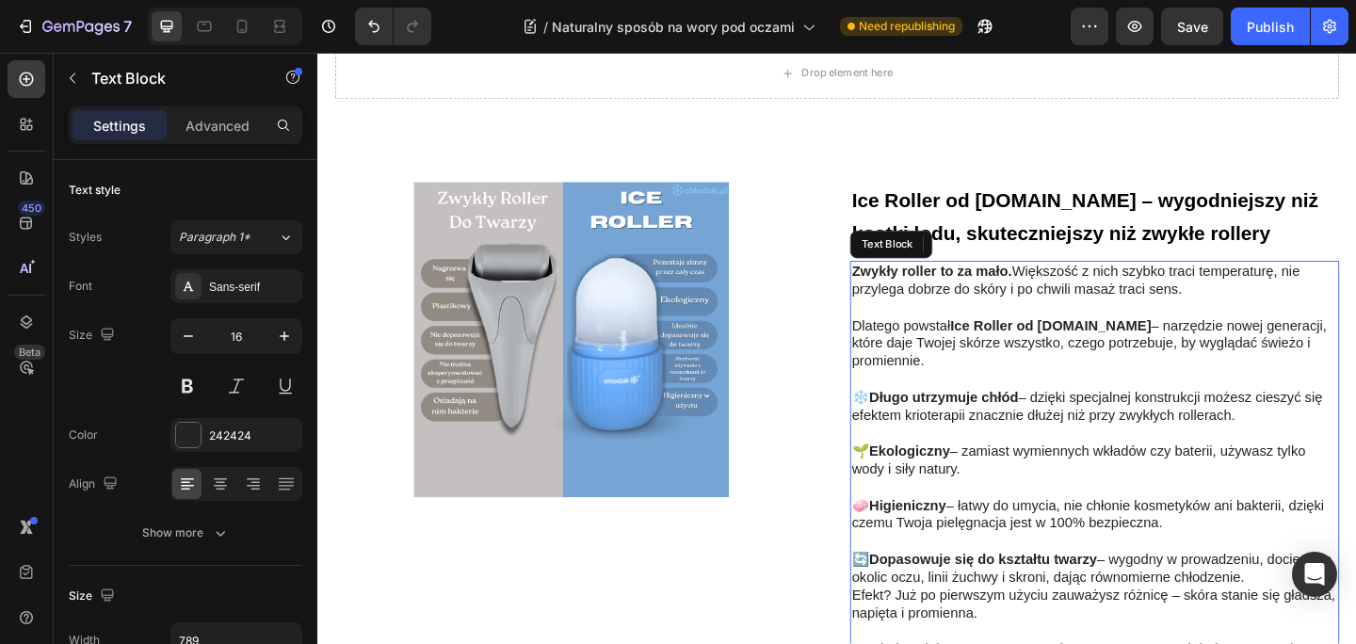
click at [1084, 399] on p at bounding box center [1162, 409] width 528 height 20
click at [1044, 457] on p "⁠⁠⁠⁠⁠⁠⁠ 🌱 Ekologiczny – zamiast wymiennych wkładów czy baterii, używasz tylko w…" at bounding box center [1162, 486] width 528 height 58
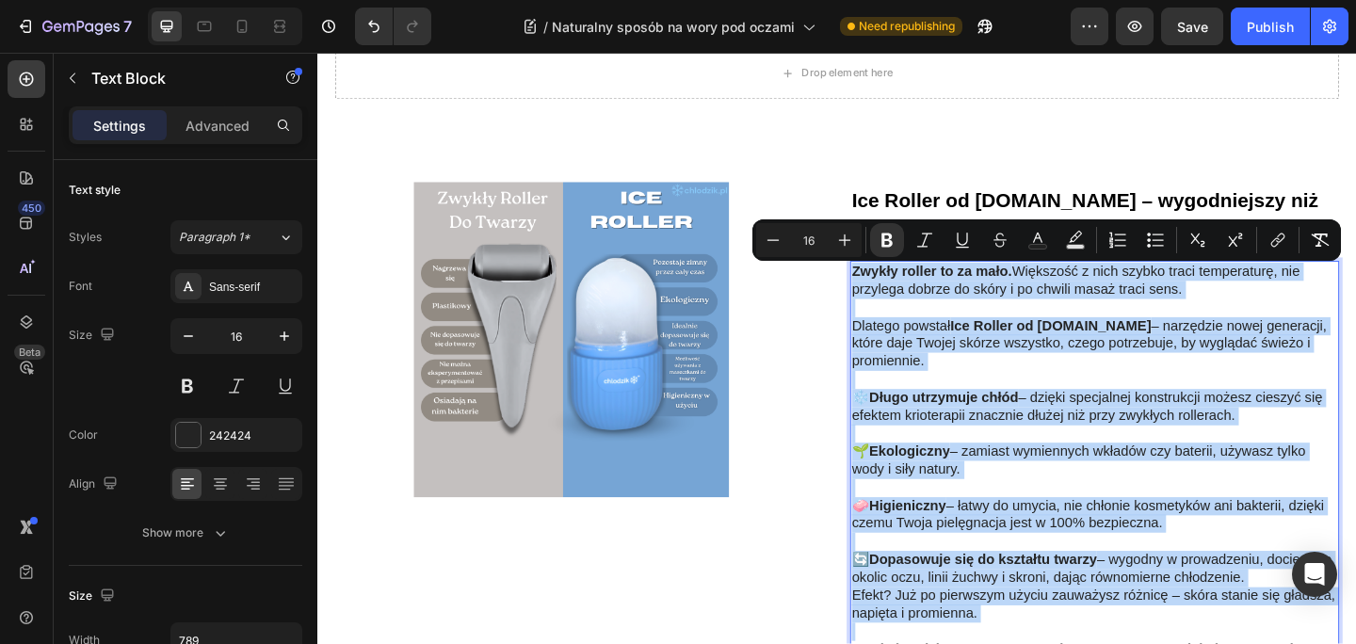
type input "11"
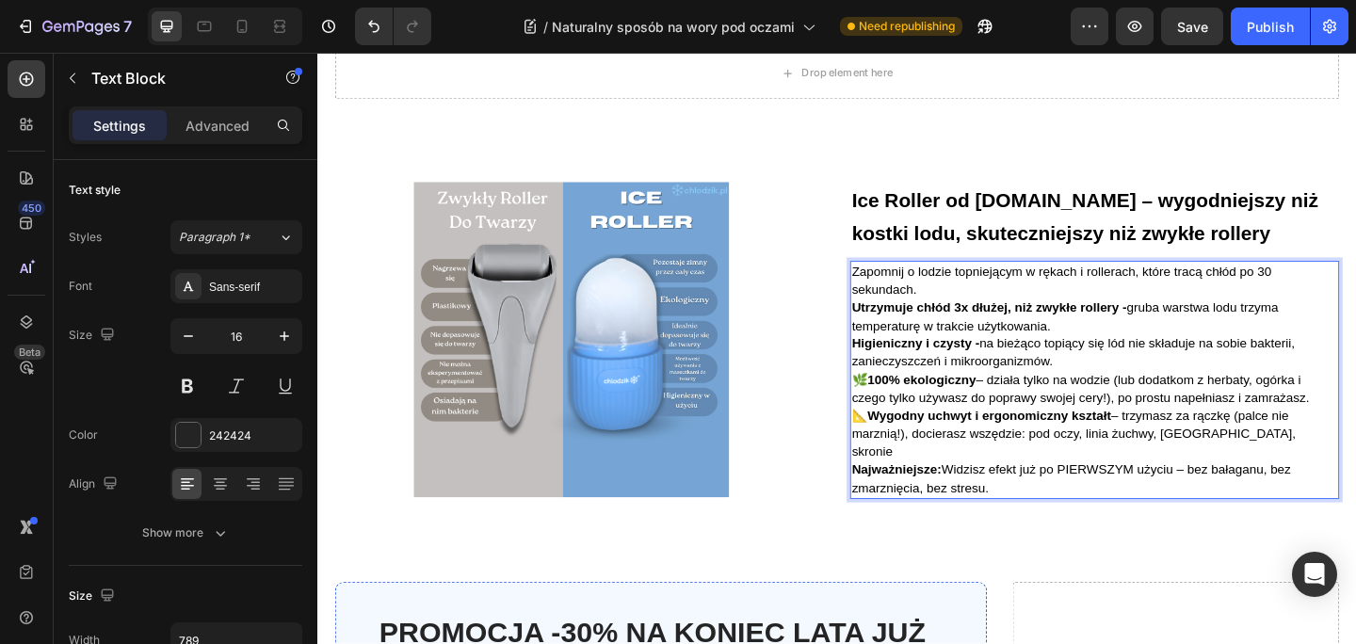
scroll to position [2392, 0]
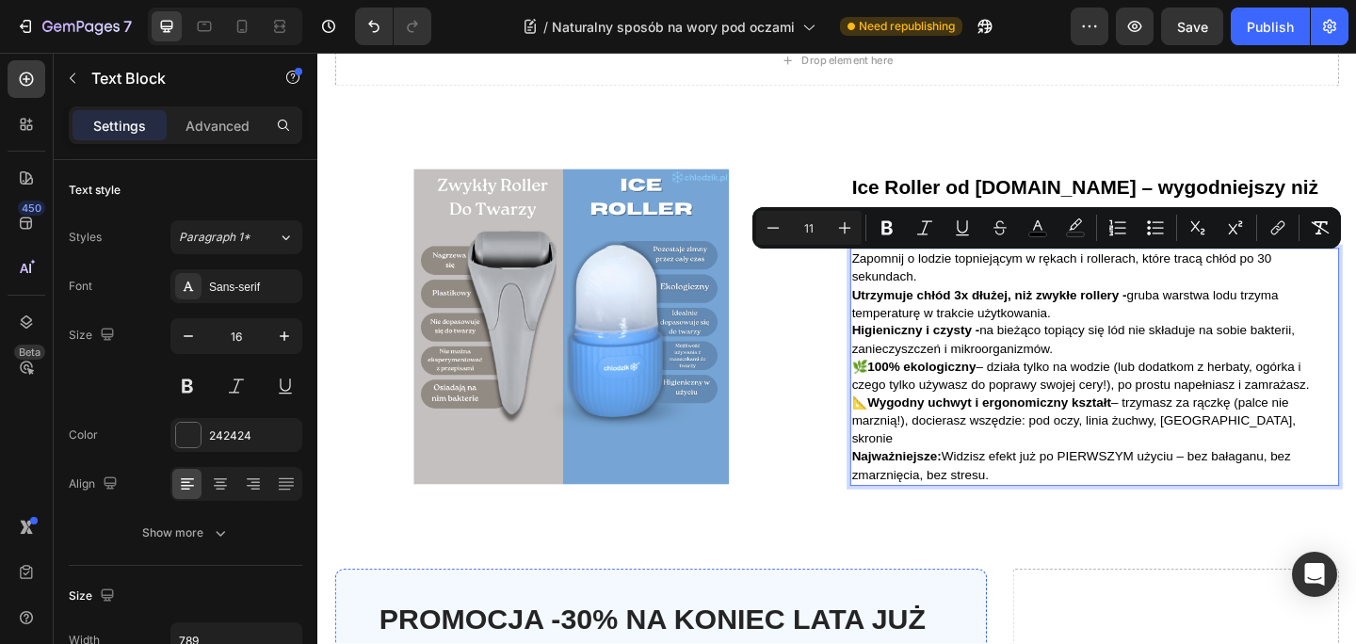
drag, startPoint x: 1059, startPoint y: 482, endPoint x: 899, endPoint y: 277, distance: 260.2
click at [899, 277] on div "Zapomnij o lodzie topniejącym w rękach i rollerach, które tracą chłód po 30 sek…" at bounding box center [1162, 394] width 532 height 258
click at [855, 229] on button "Plus" at bounding box center [844, 228] width 34 height 34
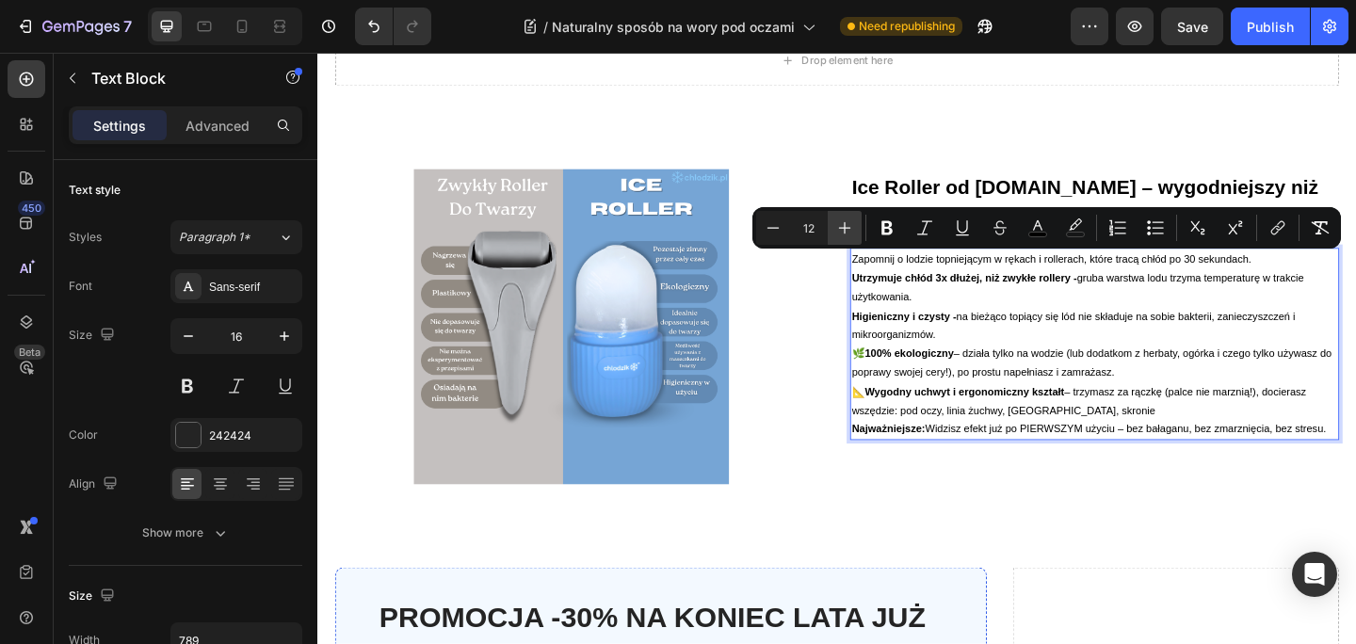
click at [855, 229] on button "Plus" at bounding box center [844, 228] width 34 height 34
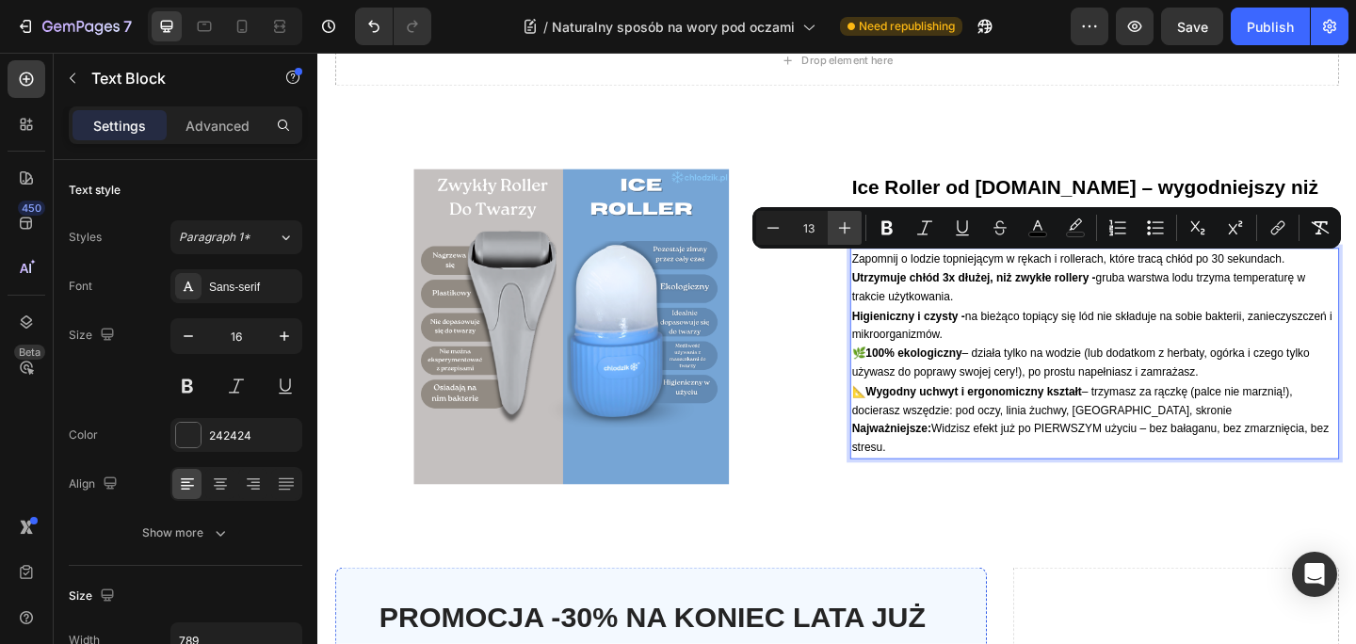
click at [855, 229] on button "Plus" at bounding box center [844, 228] width 34 height 34
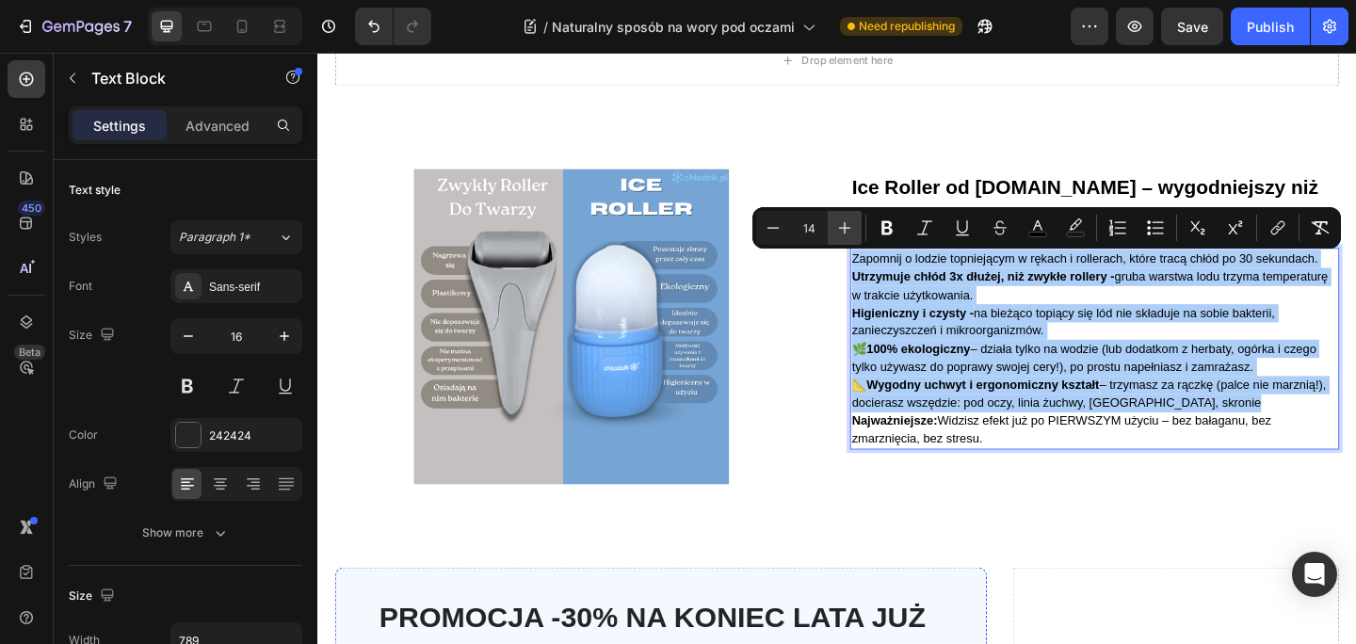
click at [855, 229] on button "Plus" at bounding box center [844, 228] width 34 height 34
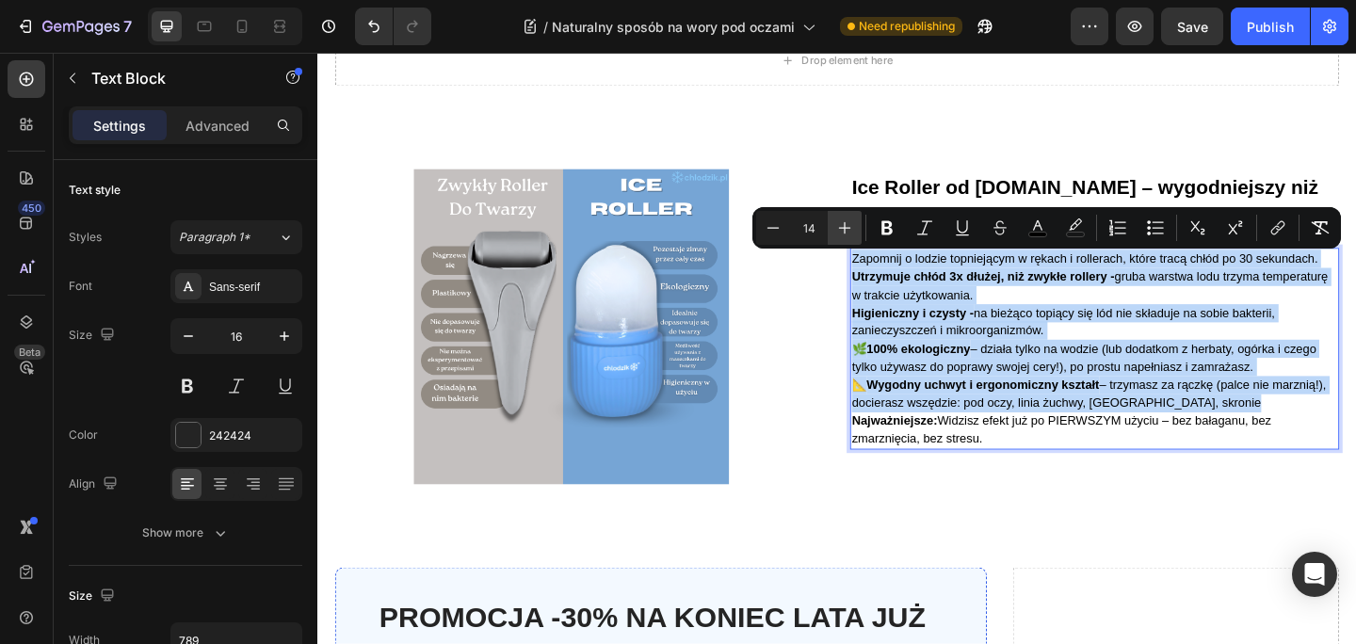
type input "15"
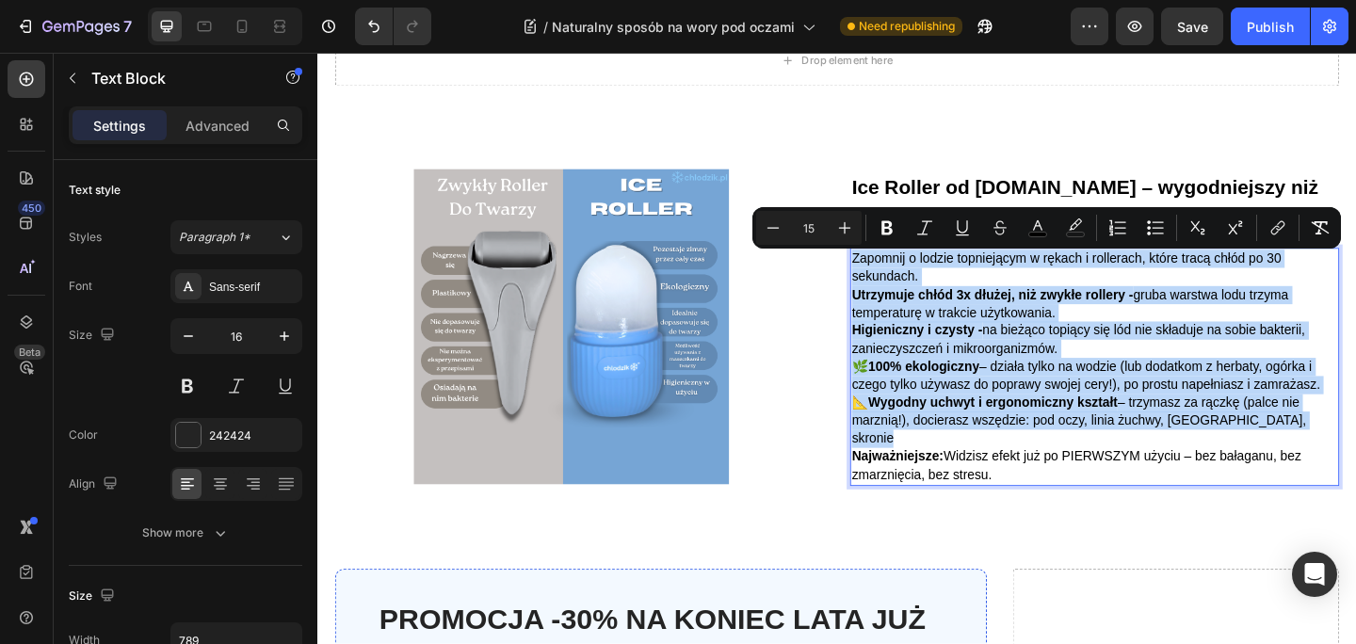
click at [1097, 361] on span "Higieniczny i czysty - na bieżąco topiący się lód nie składuje na sobie bakteri…" at bounding box center [1144, 364] width 493 height 36
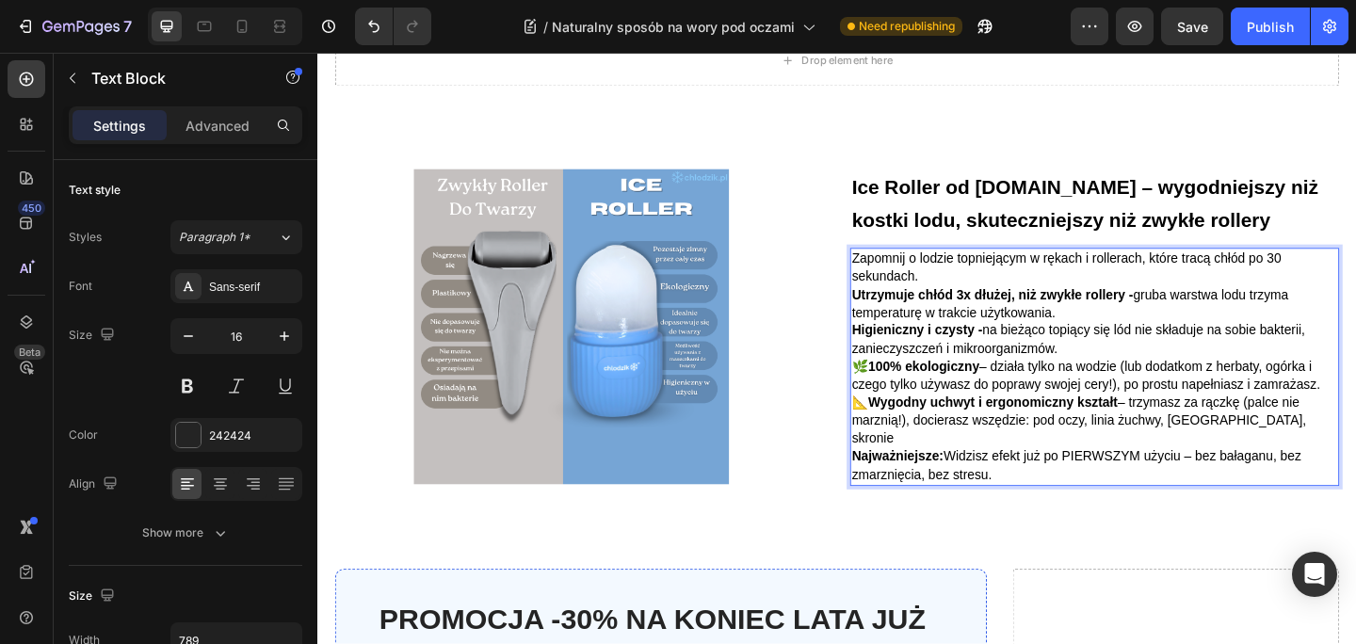
click at [1164, 335] on p "Utrzymuje chłód 3x dłużej, niż zwykłe rollery - gruba warstwa lodu trzyma tempe…" at bounding box center [1162, 327] width 528 height 40
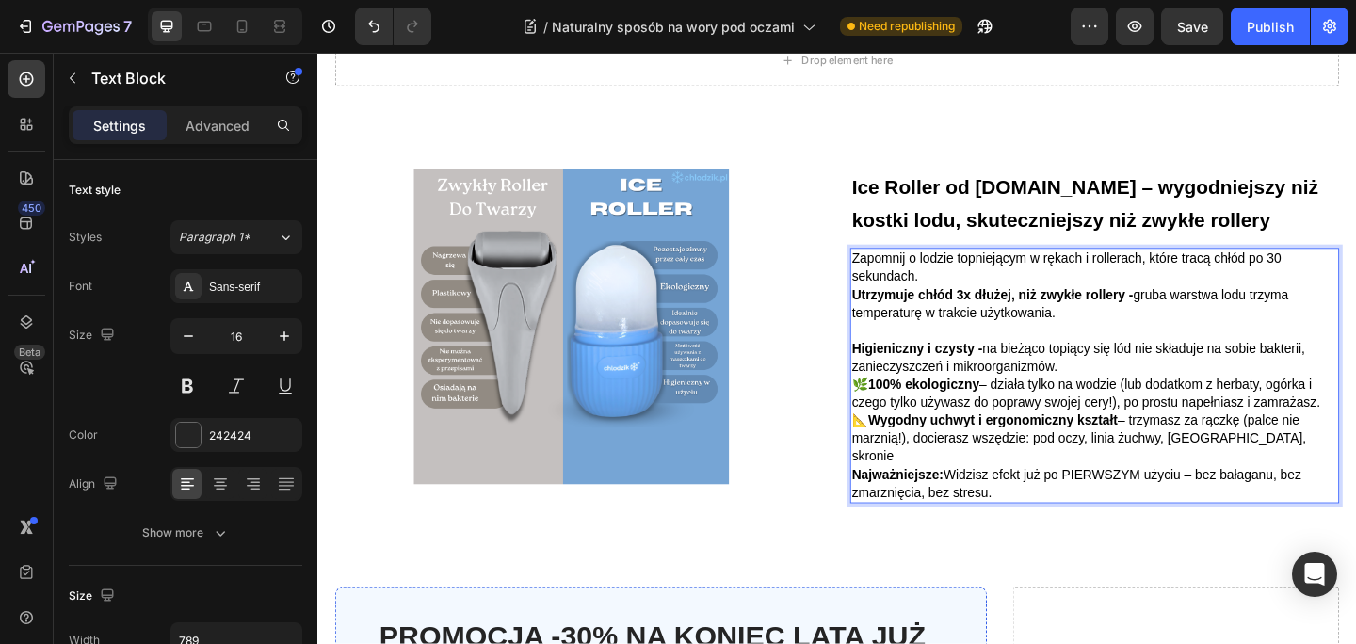
click at [1132, 384] on p "Higieniczny i czysty - na bieżąco topiący się lód nie składuje na sobie bakteri…" at bounding box center [1162, 385] width 528 height 40
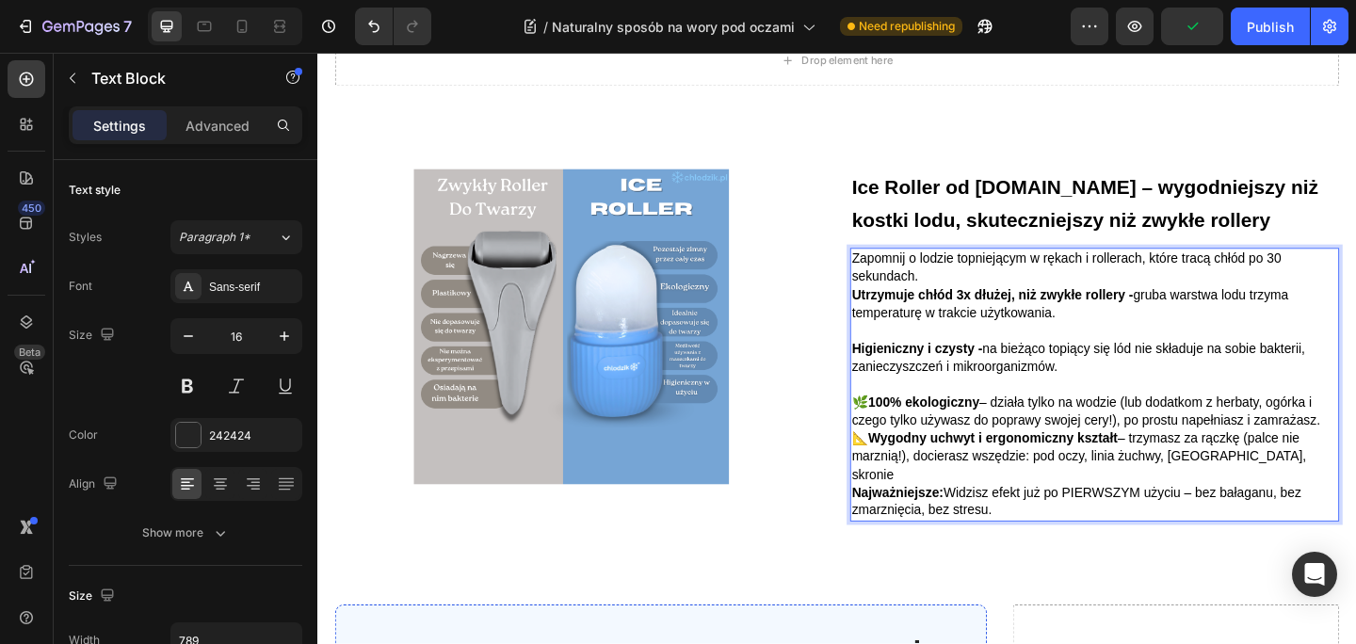
click at [1355, 450] on p "🌿 100% ekologiczny – działa tylko na wodzie (lub dodatkom z herbaty, ogórka i c…" at bounding box center [1162, 445] width 528 height 40
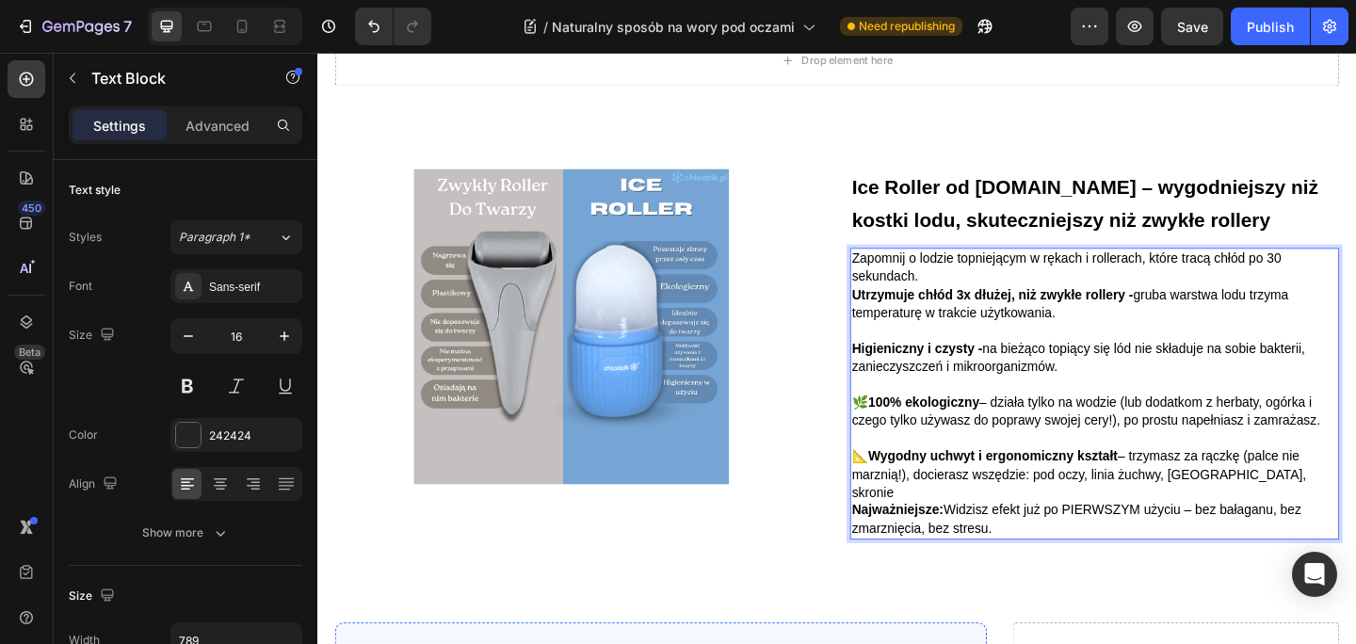
click at [1355, 504] on p "📐 Wygodny uchwyt i ergonomiczny kształt – trzymasz za rączkę (palce nie marznią…" at bounding box center [1162, 512] width 528 height 58
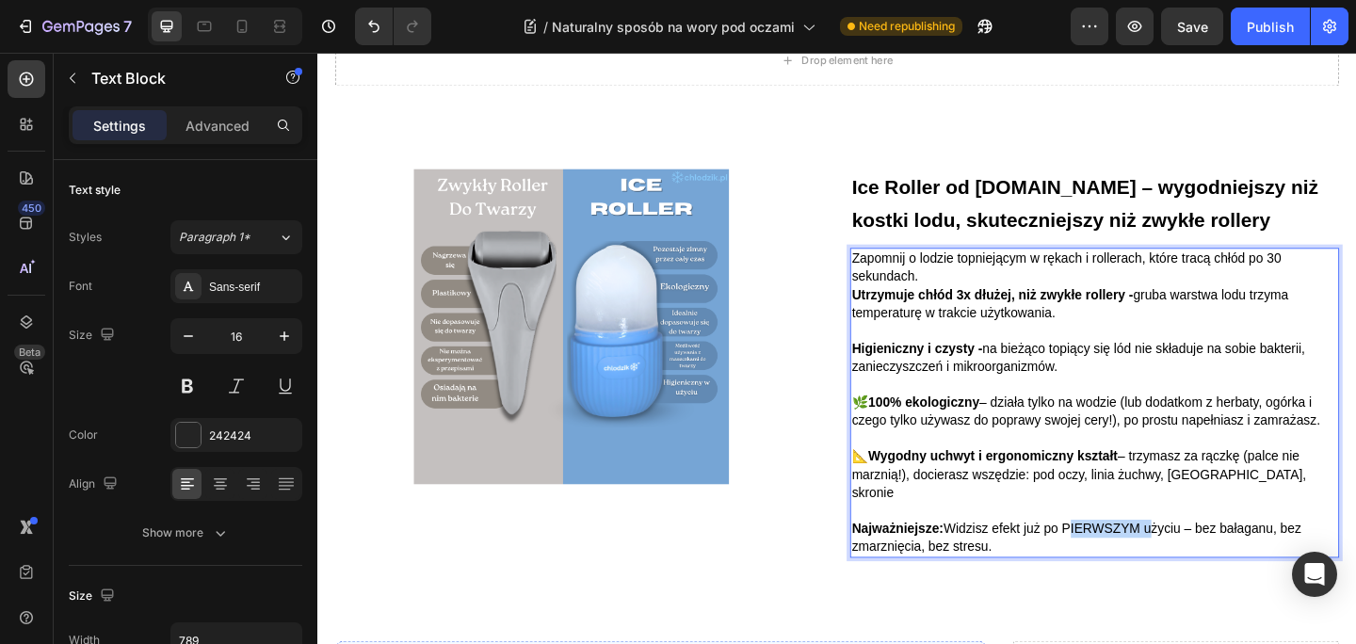
drag, startPoint x: 1132, startPoint y: 544, endPoint x: 1223, endPoint y: 546, distance: 91.3
click at [1223, 562] on span "Najważniejsze: Widzisz efekt już po PIERWSZYM użyciu – bez bałaganu, bez zmarzn…" at bounding box center [1142, 580] width 489 height 36
drag, startPoint x: 1114, startPoint y: 544, endPoint x: 1260, endPoint y: 541, distance: 145.9
click at [1260, 562] on span "Najważniejsze: Widzisz efekt już po PIERWSZYM użyciu – bez bałaganu, bez zmarzn…" at bounding box center [1142, 580] width 489 height 36
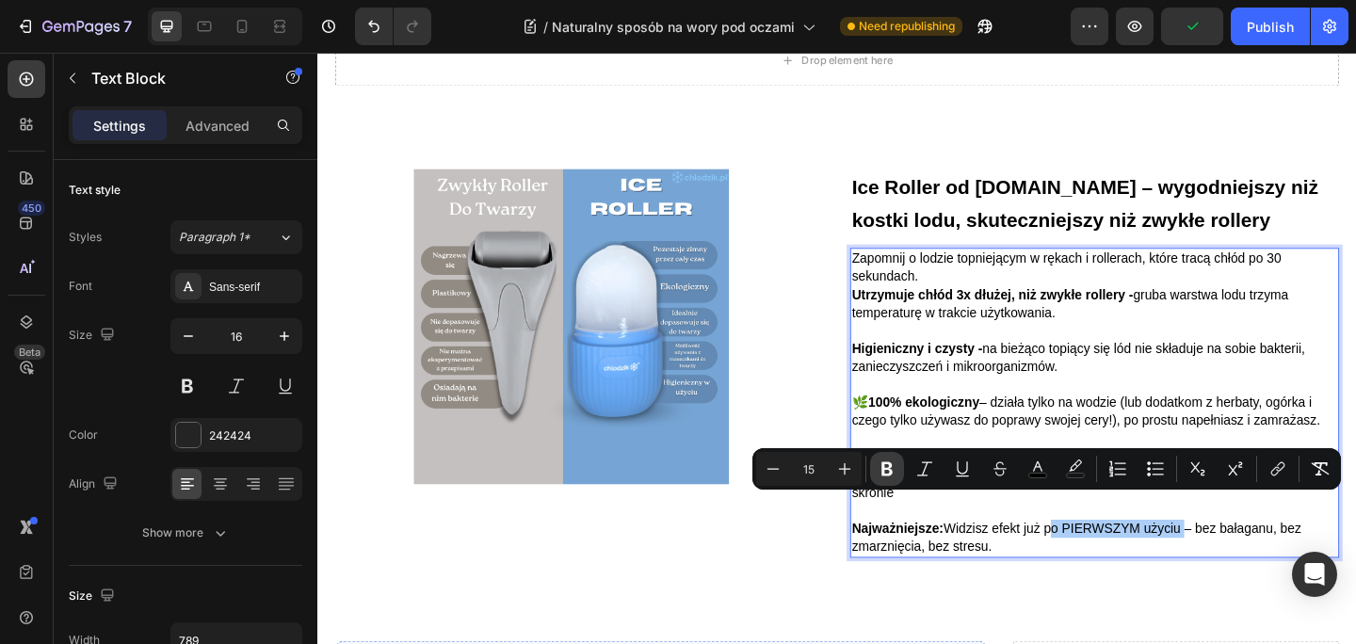
click at [890, 464] on icon "Editor contextual toolbar" at bounding box center [886, 469] width 11 height 14
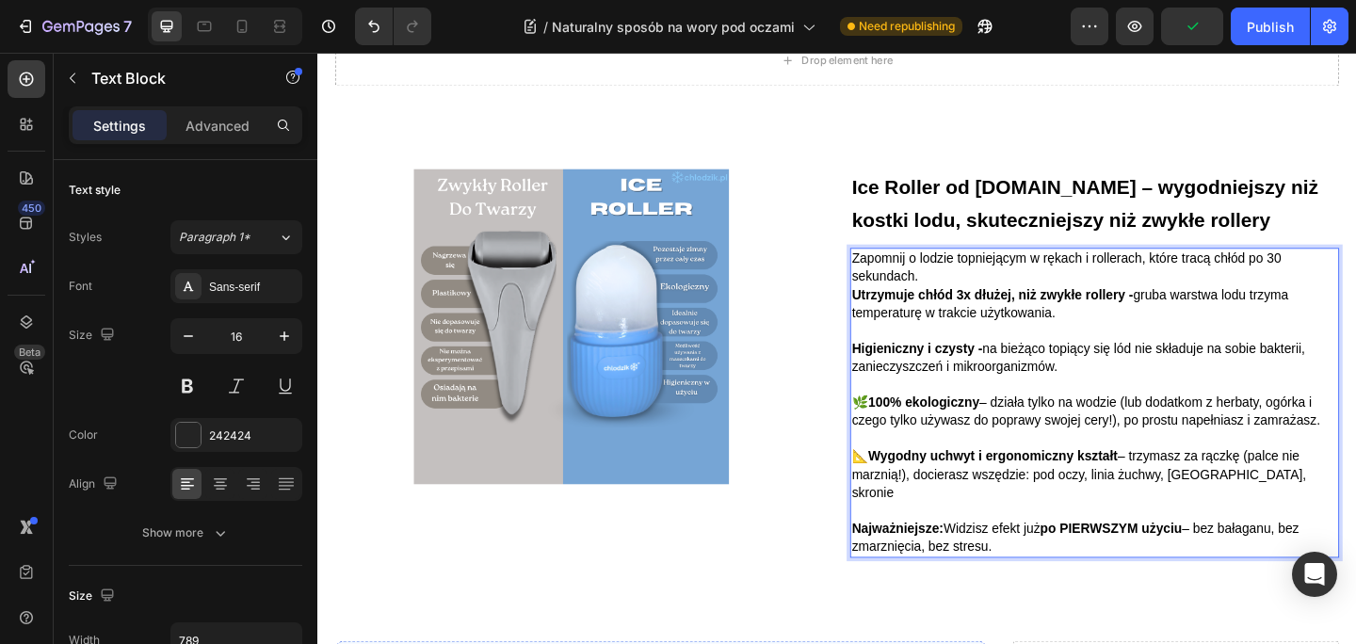
click at [1189, 417] on p "Rich Text Editor. Editing area: main" at bounding box center [1162, 415] width 528 height 20
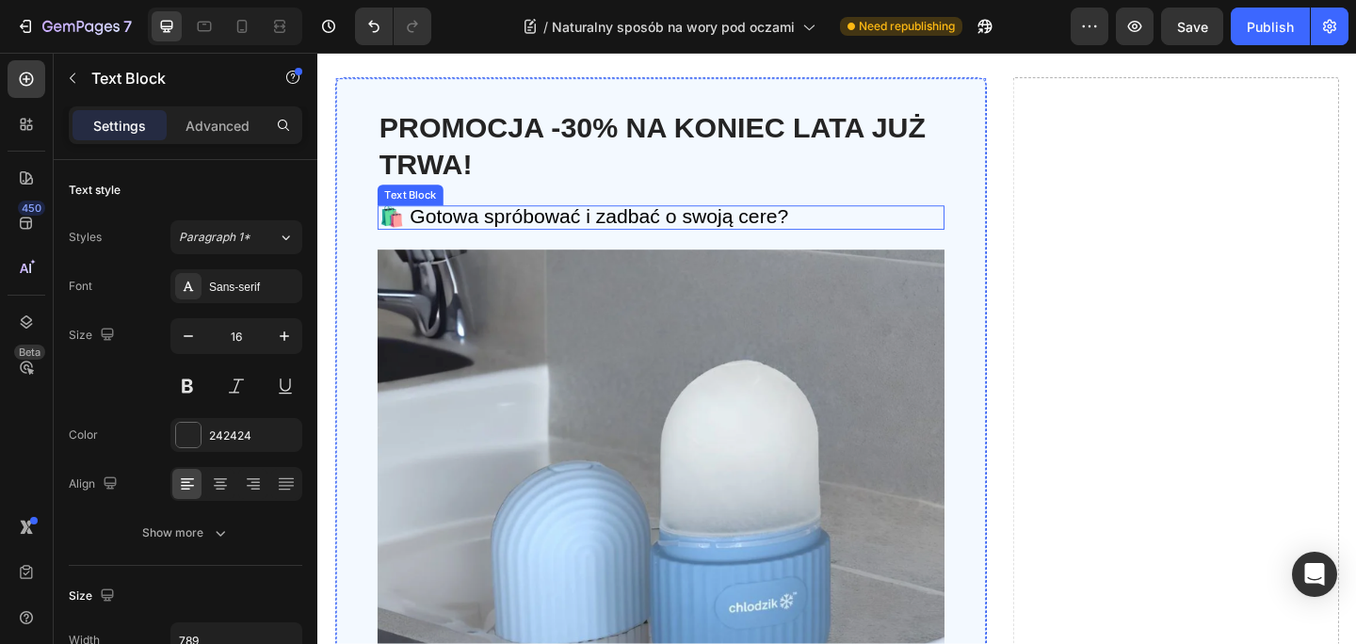
scroll to position [2737, 0]
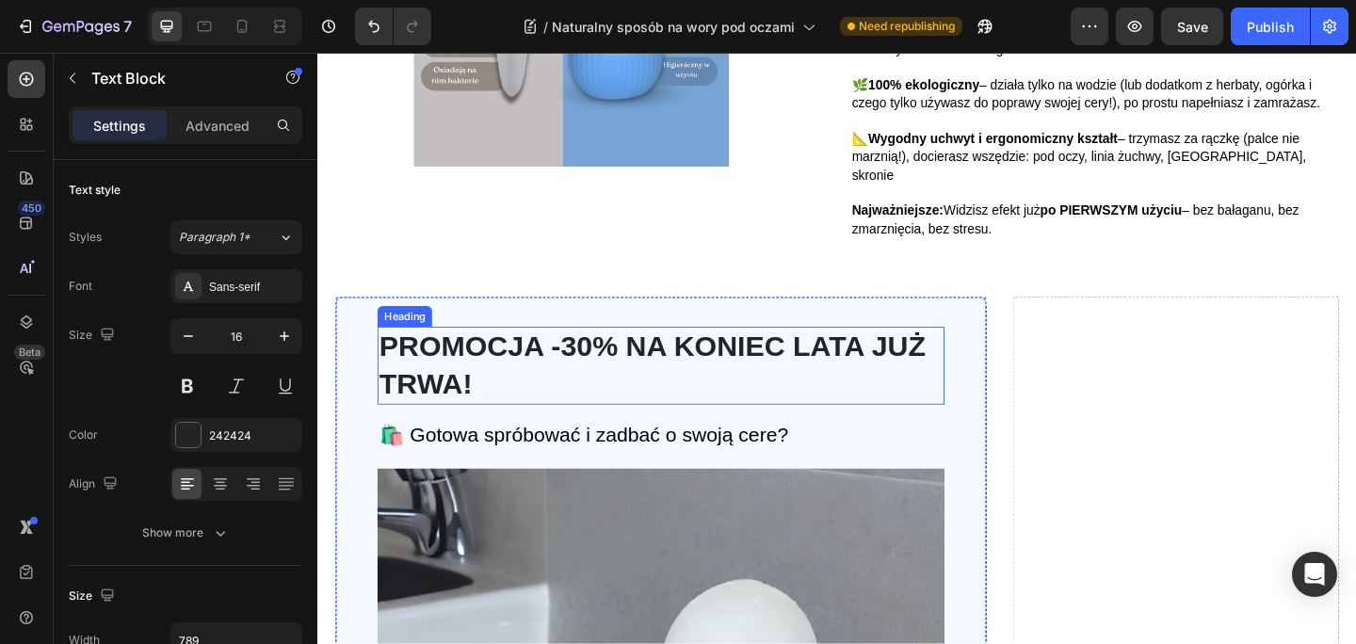
click at [776, 362] on h2 "PROMOCJA -30% NA KONIEC LATA JUŻ TRWA!" at bounding box center [690, 393] width 617 height 85
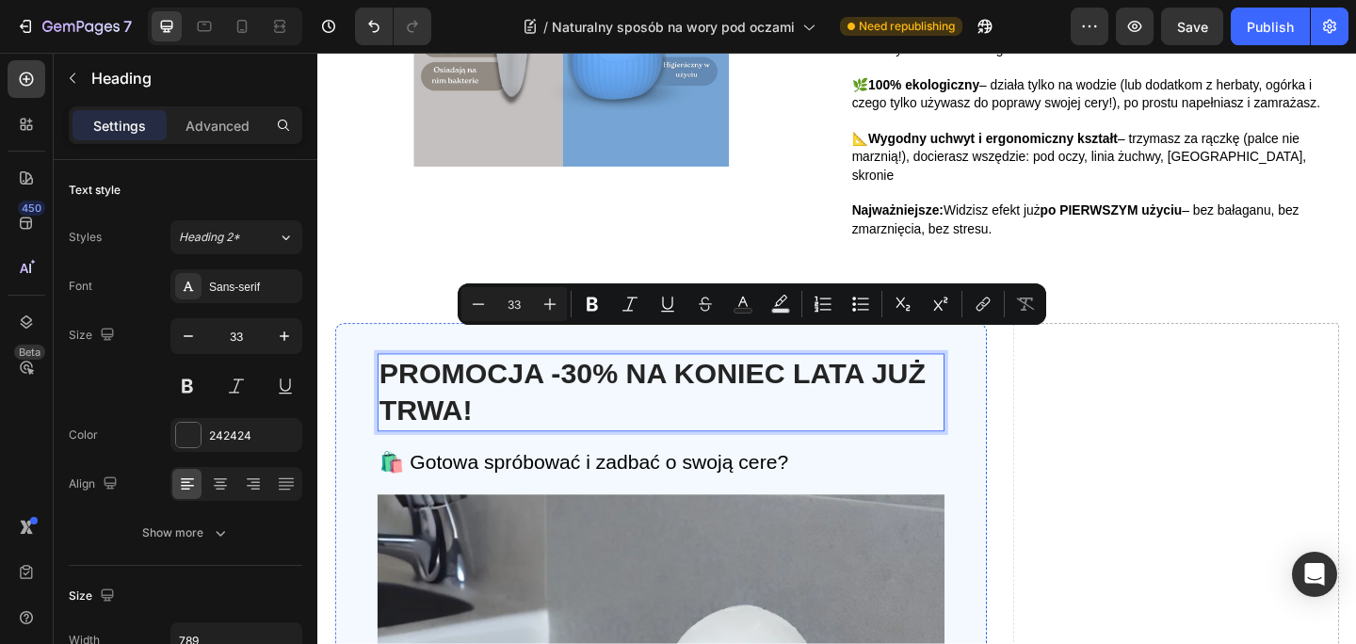
click at [645, 395] on p "PROMOCJA -30% NA KONIEC LATA JUŻ TRWA!" at bounding box center [690, 422] width 613 height 81
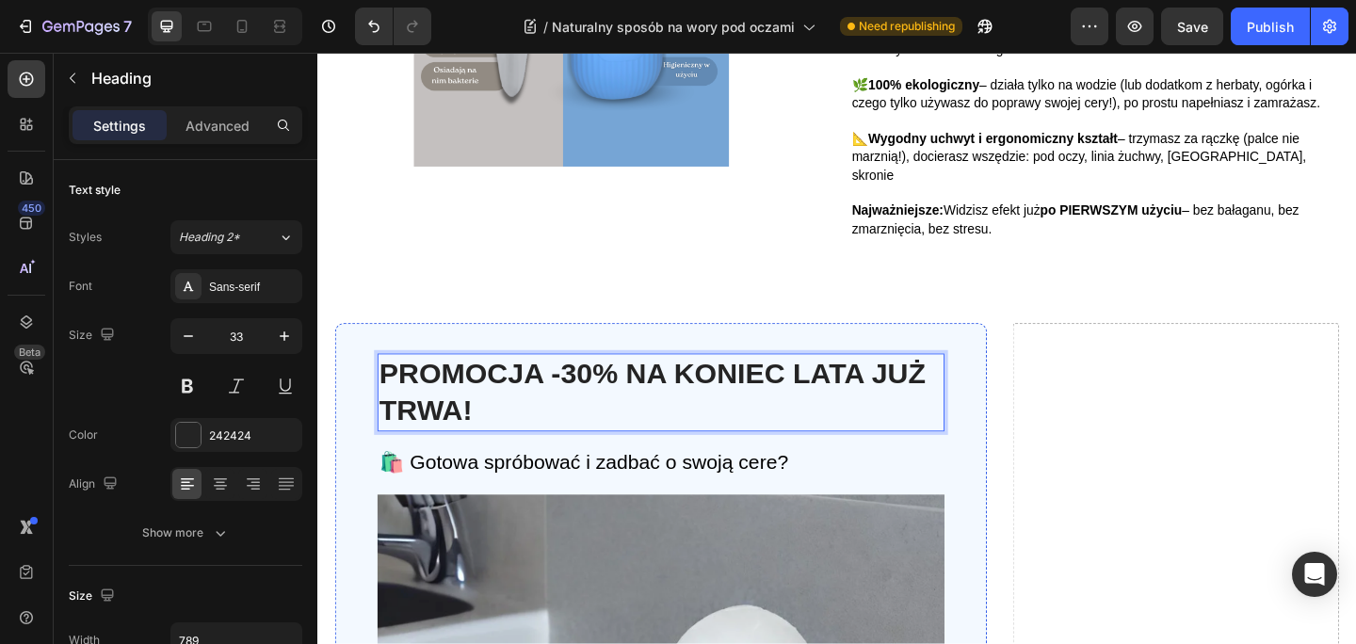
click at [656, 382] on p "PROMOCJA -30% NA KONIEC LATA JUŻ TRWA!" at bounding box center [690, 422] width 613 height 81
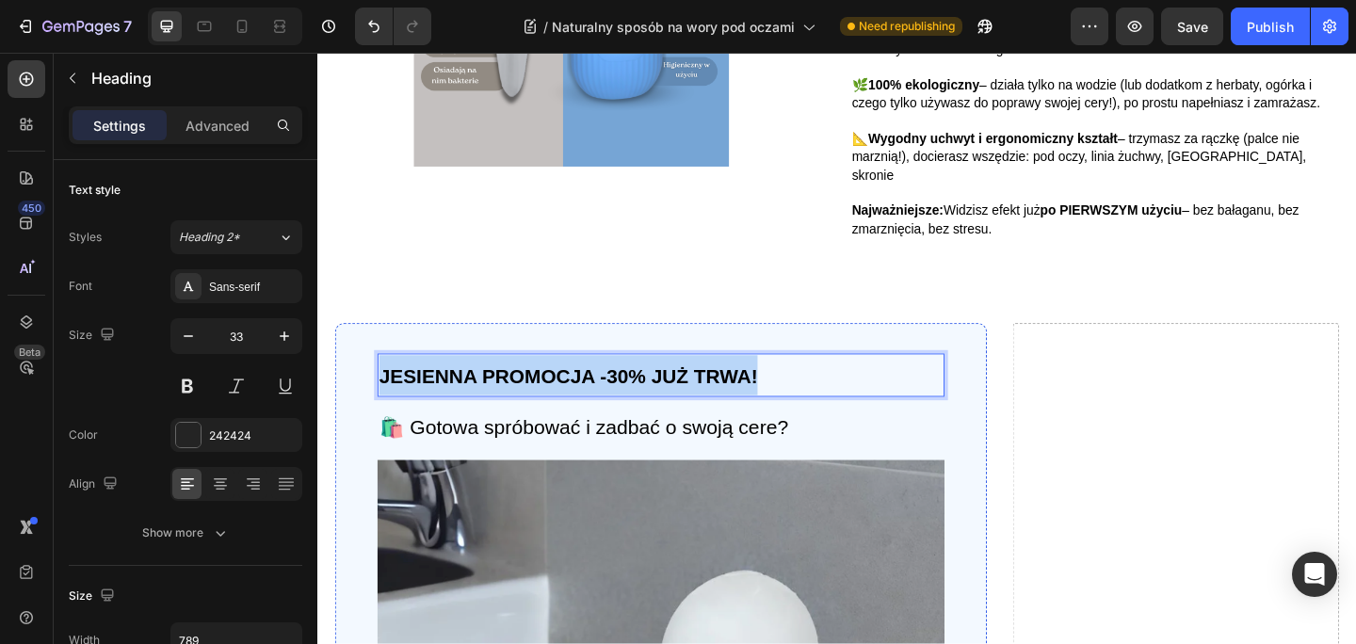
drag, startPoint x: 799, startPoint y: 375, endPoint x: 387, endPoint y: 368, distance: 412.4
click at [387, 382] on p "JESIENNA PROMOCJA -30% JUŻ TRWA!" at bounding box center [690, 403] width 613 height 43
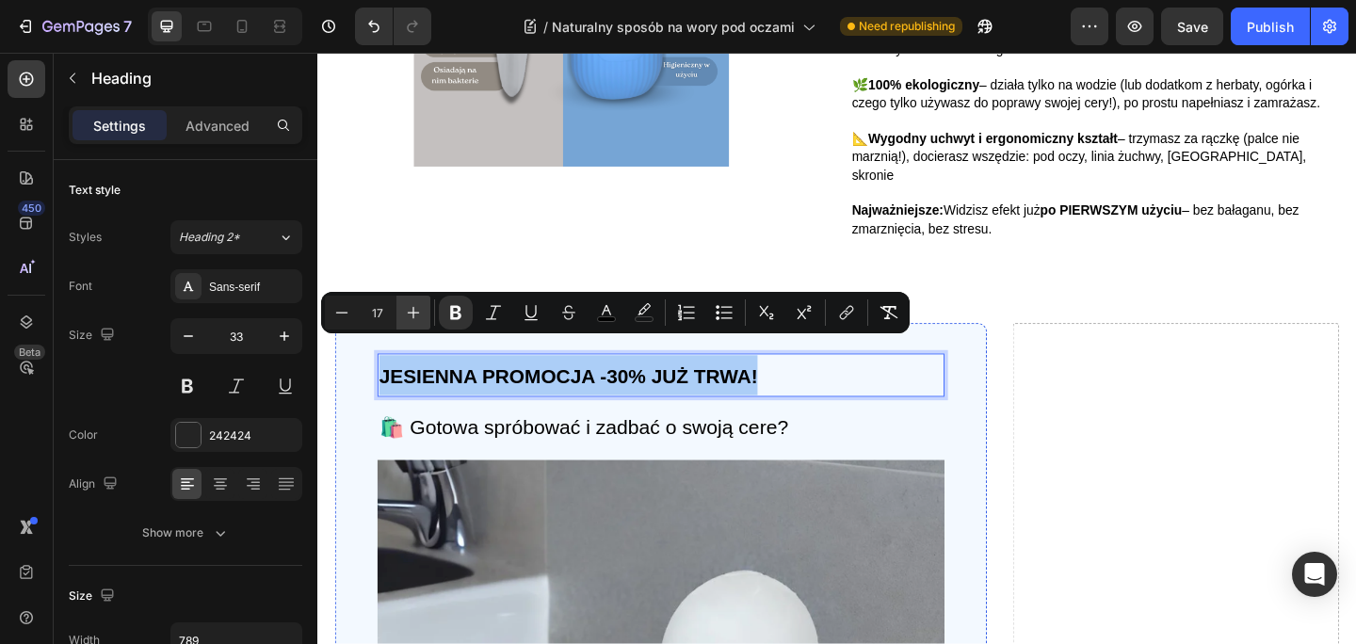
click at [416, 311] on icon "Editor contextual toolbar" at bounding box center [413, 312] width 19 height 19
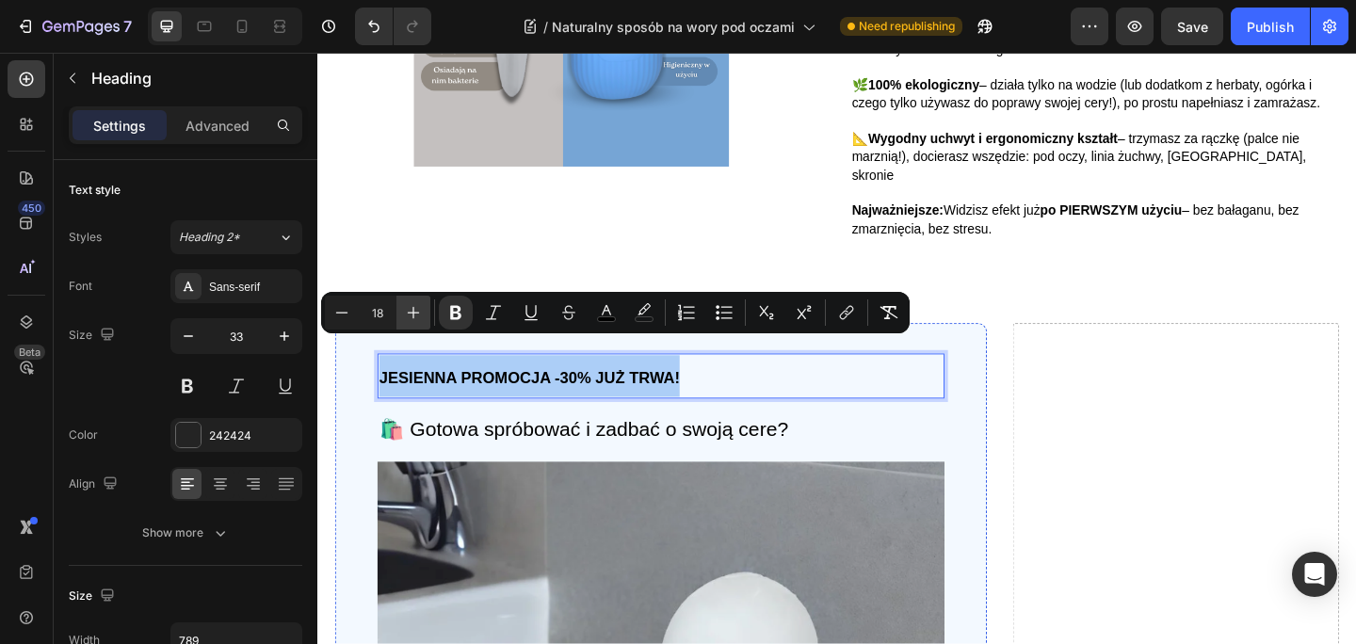
click at [416, 311] on icon "Editor contextual toolbar" at bounding box center [413, 312] width 19 height 19
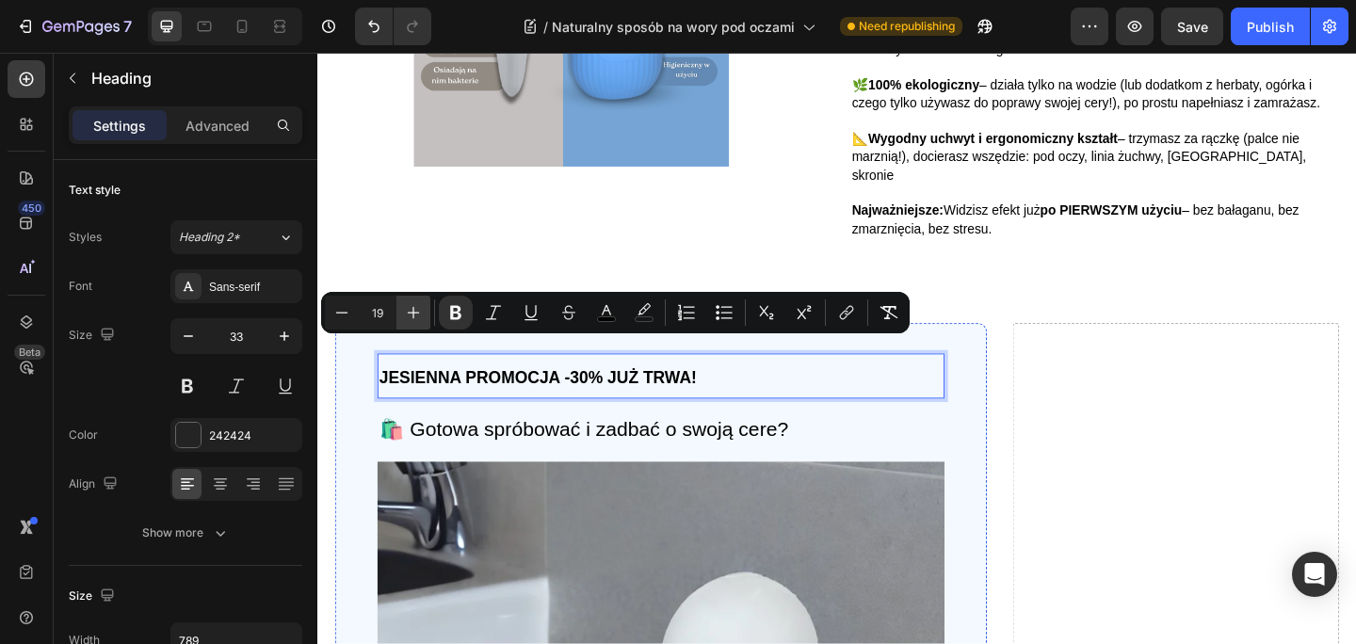
click at [416, 311] on icon "Editor contextual toolbar" at bounding box center [413, 312] width 19 height 19
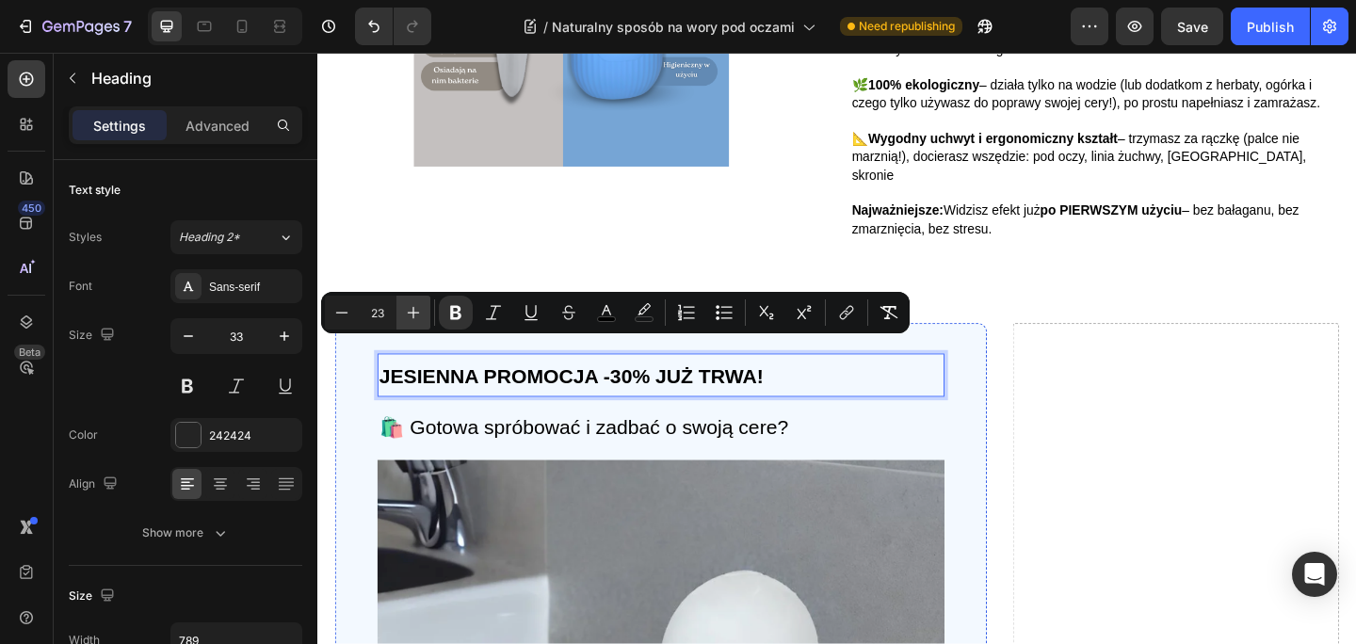
click at [416, 311] on icon "Editor contextual toolbar" at bounding box center [413, 312] width 19 height 19
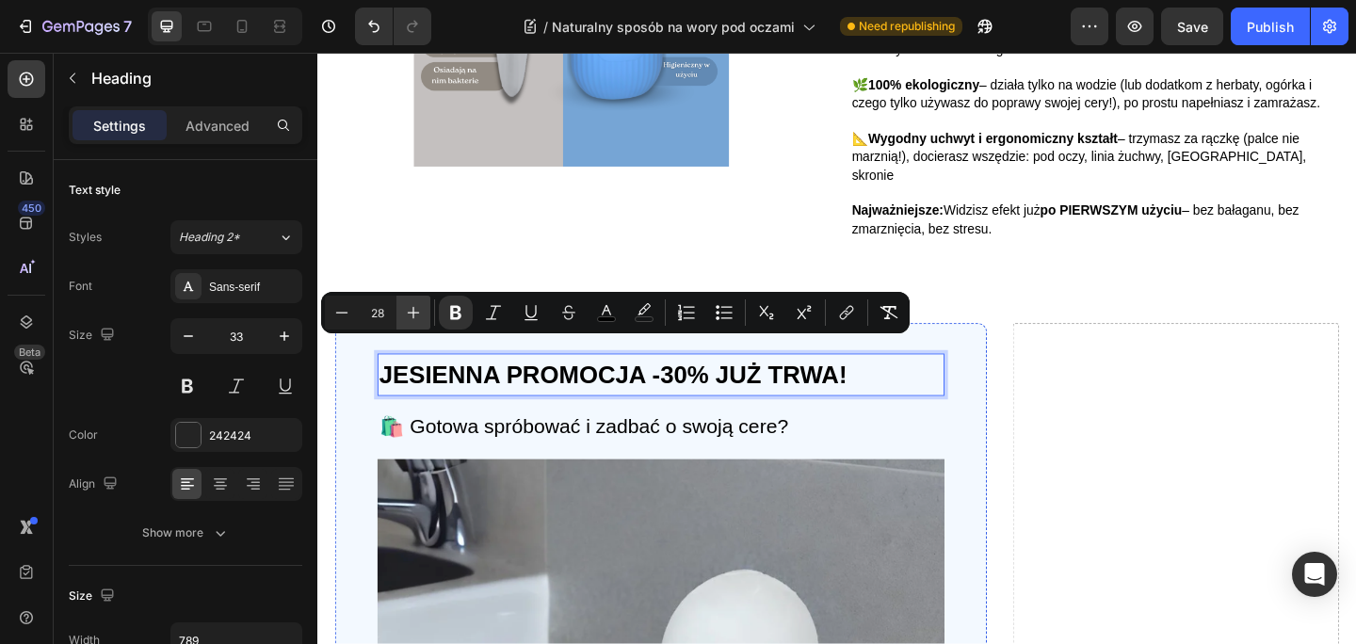
click at [416, 311] on icon "Editor contextual toolbar" at bounding box center [413, 312] width 19 height 19
type input "29"
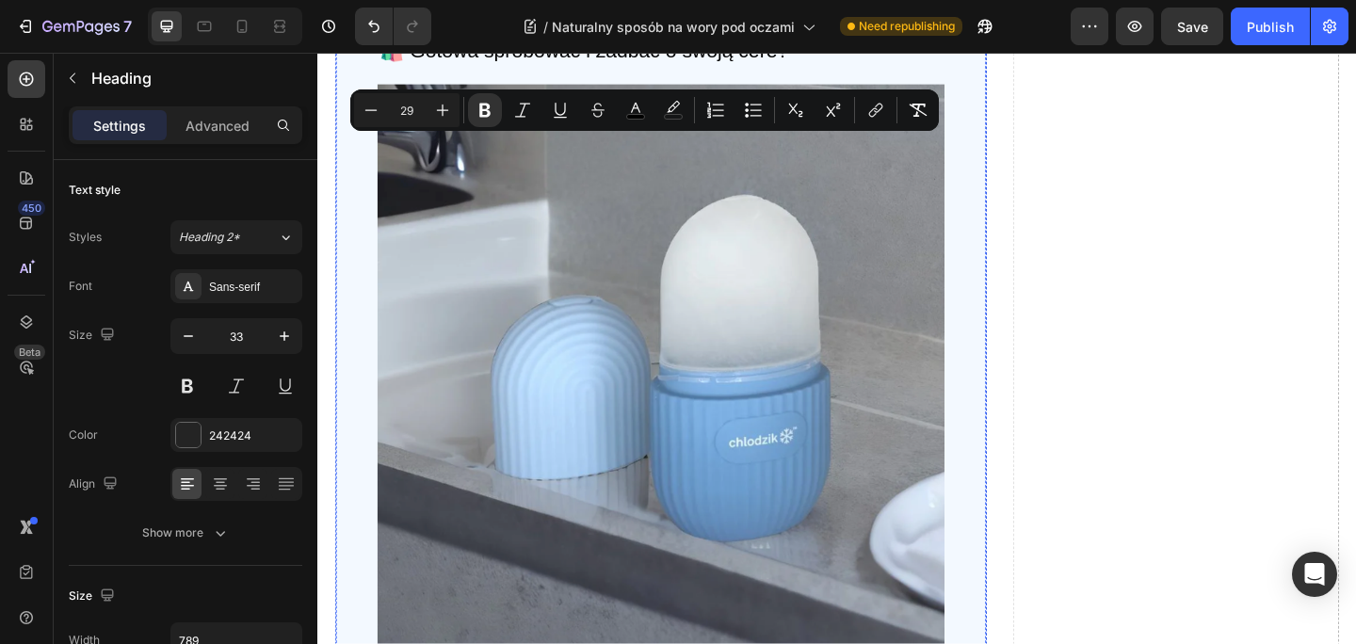
scroll to position [2868, 0]
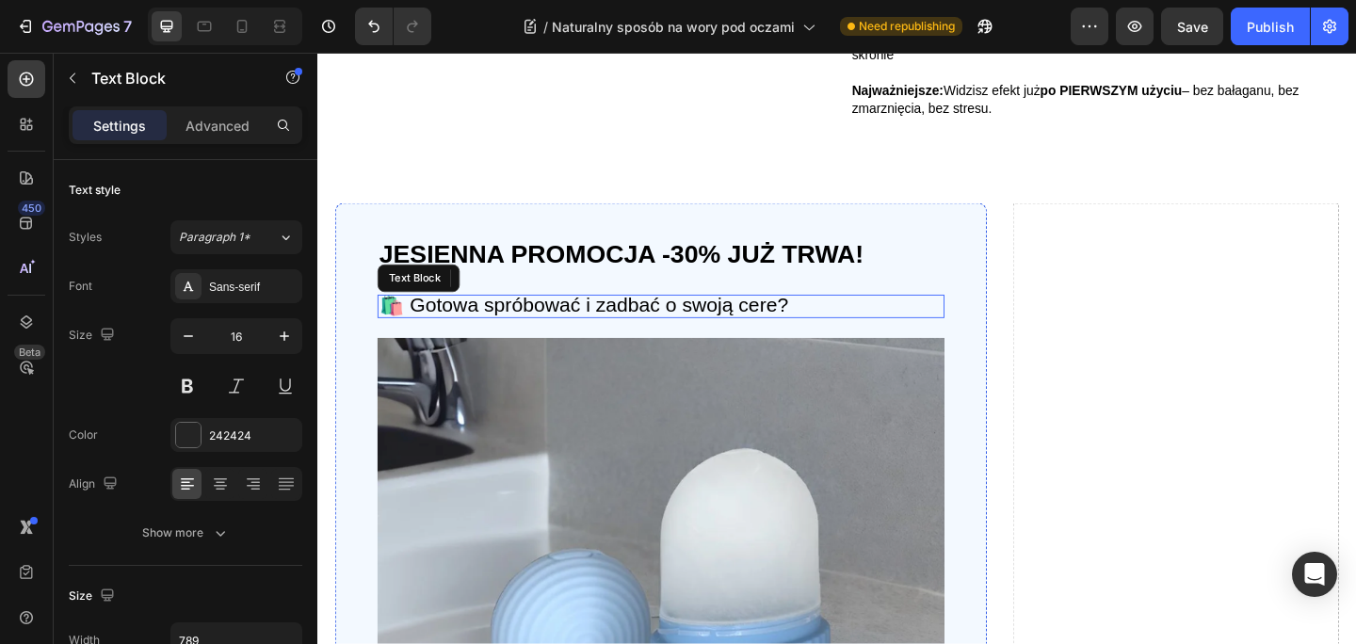
click at [727, 315] on span "🛍️ Gotowa spróbować i zadbać o swoją cere?" at bounding box center [606, 327] width 445 height 24
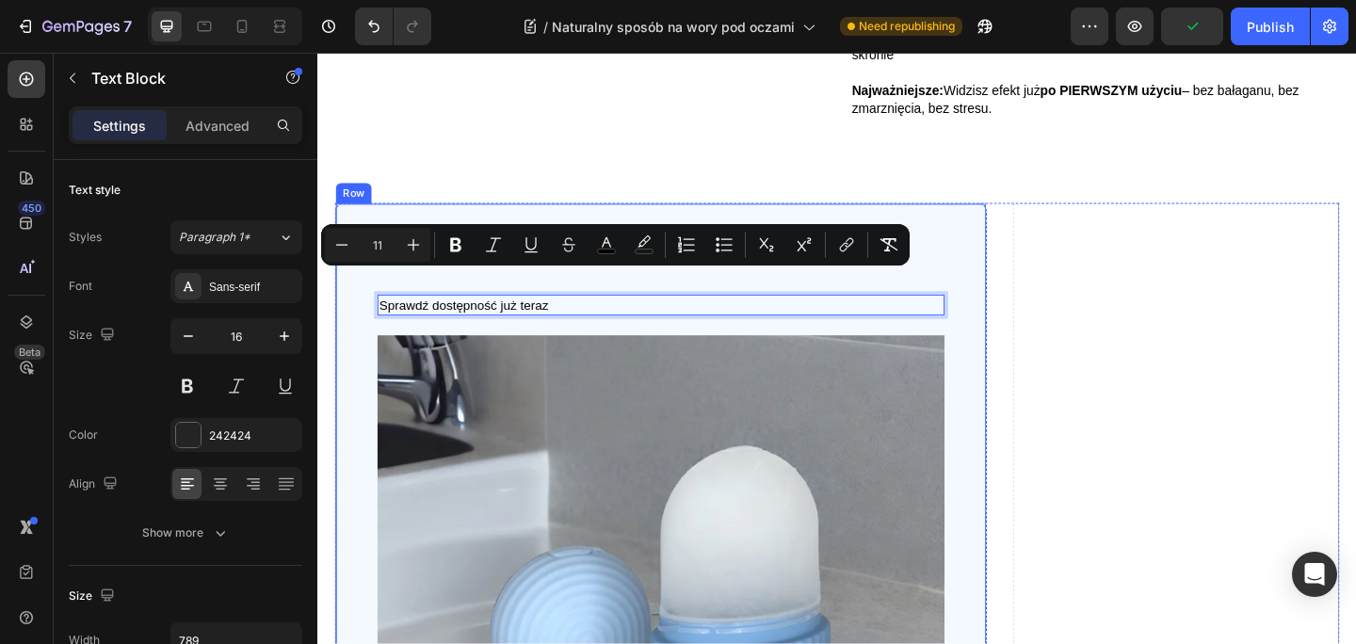
drag, startPoint x: 584, startPoint y: 301, endPoint x: 376, endPoint y: 298, distance: 208.1
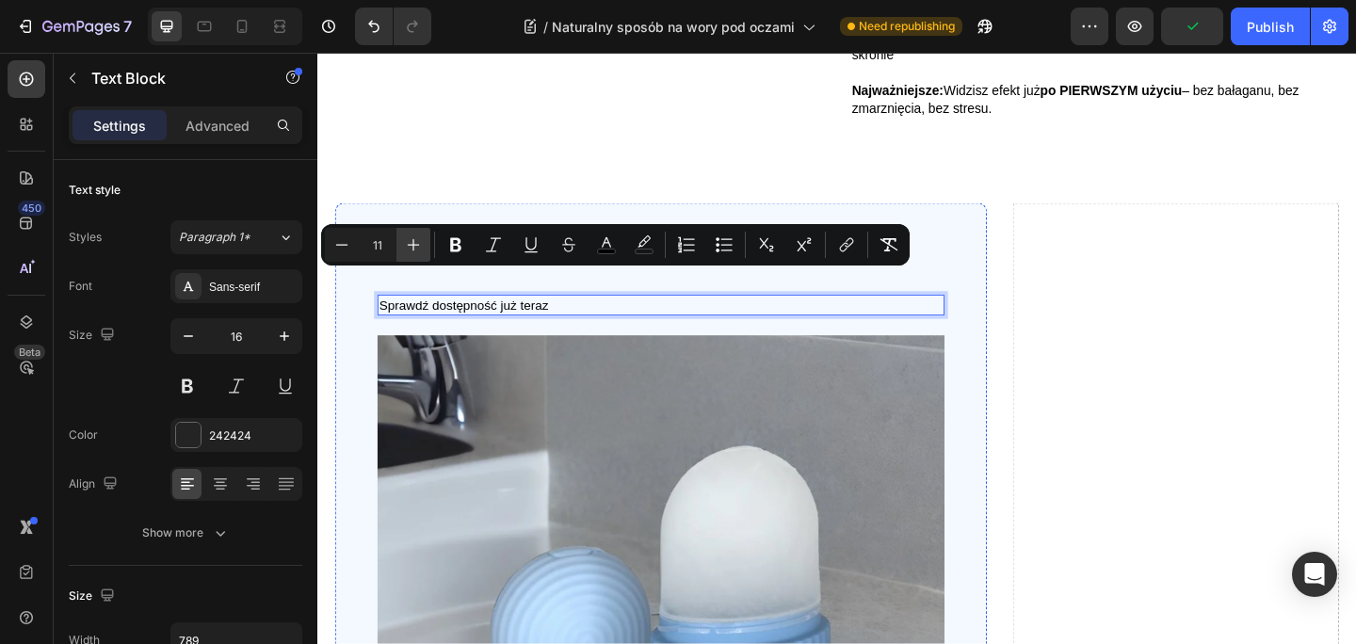
click at [415, 240] on icon "Editor contextual toolbar" at bounding box center [413, 244] width 19 height 19
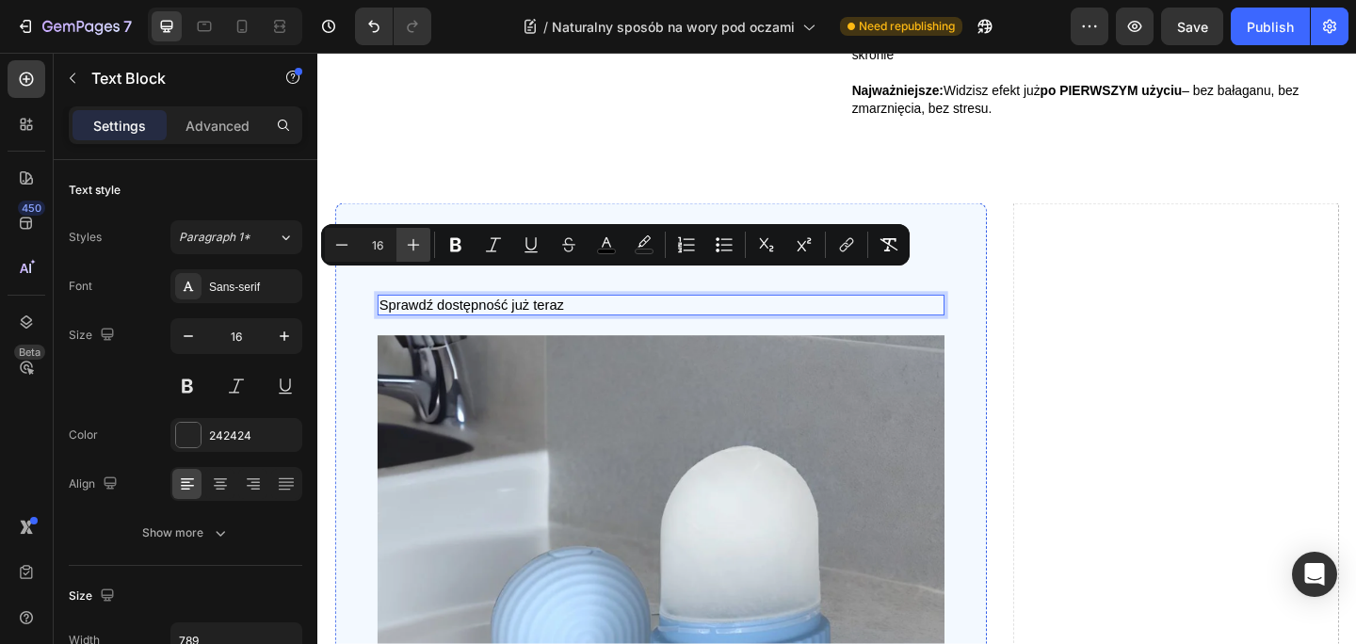
click at [415, 240] on icon "Editor contextual toolbar" at bounding box center [413, 244] width 19 height 19
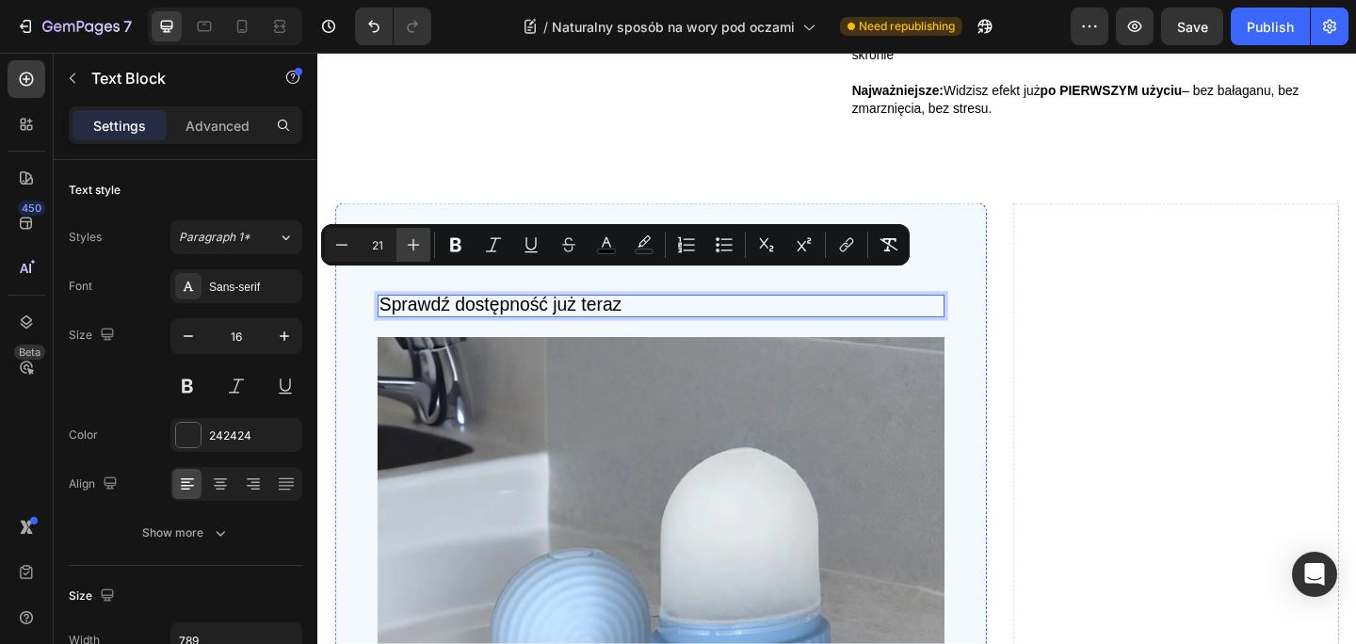
click at [415, 240] on icon "Editor contextual toolbar" at bounding box center [413, 244] width 19 height 19
type input "22"
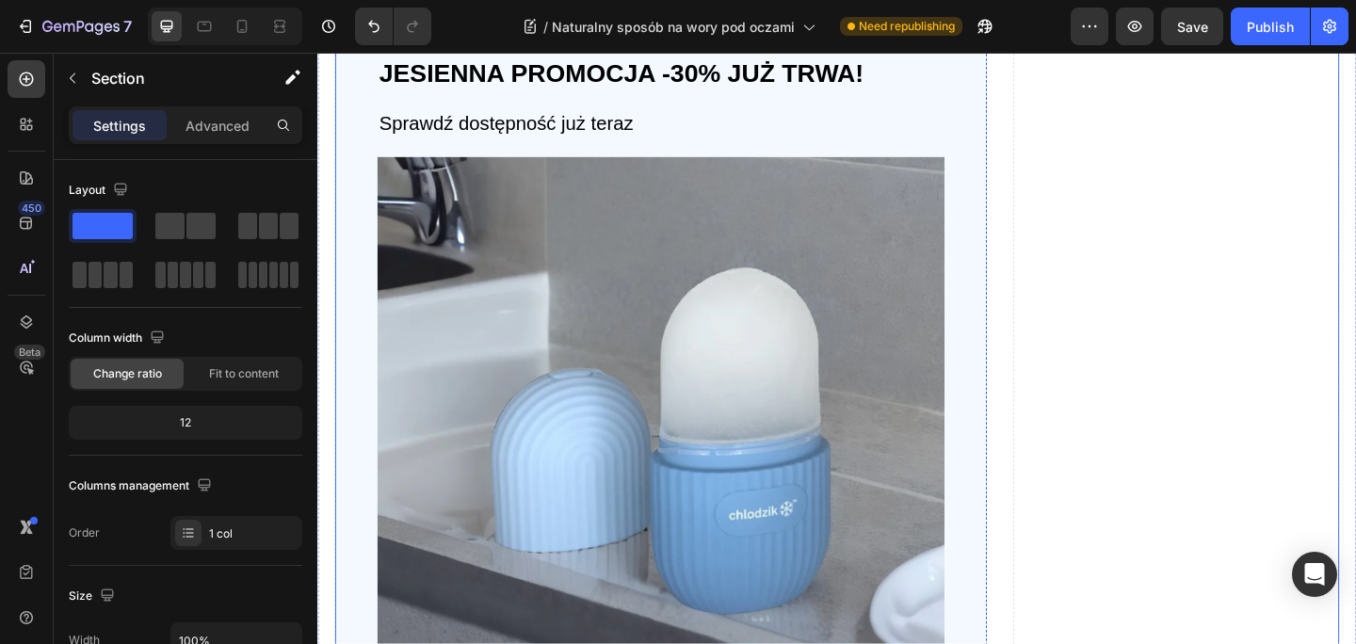
scroll to position [2949, 0]
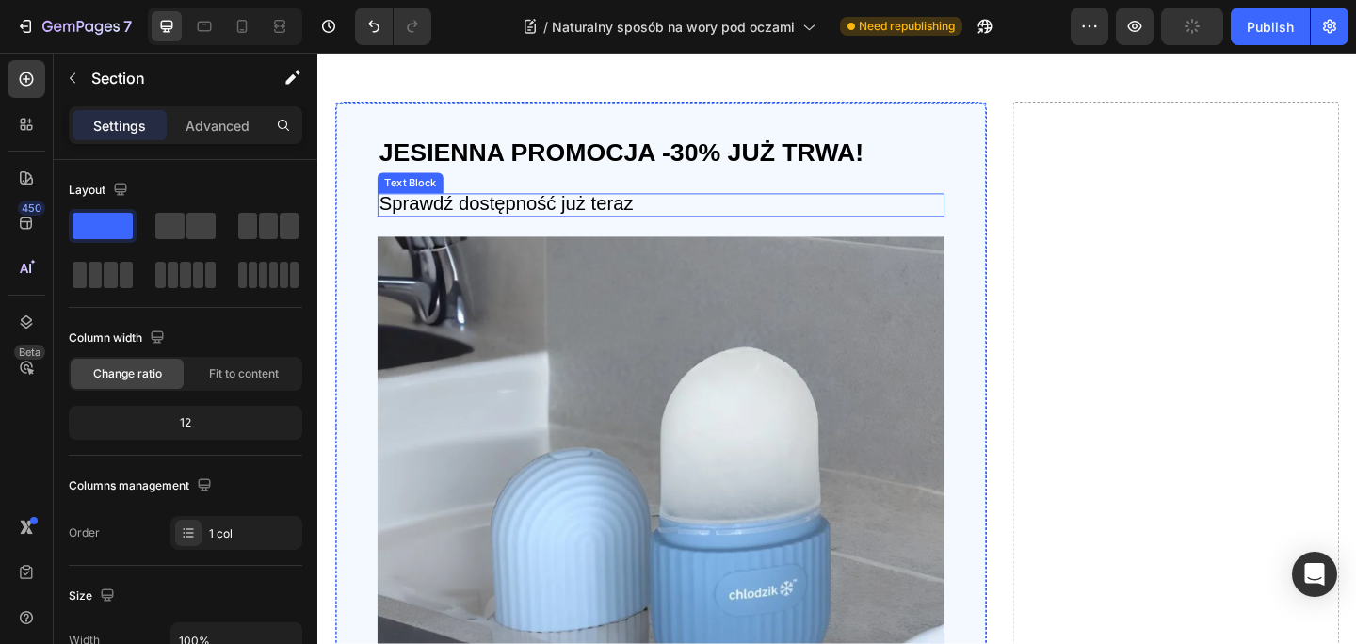
click at [666, 216] on p "Sprawdź dostępność już teraz" at bounding box center [690, 219] width 613 height 22
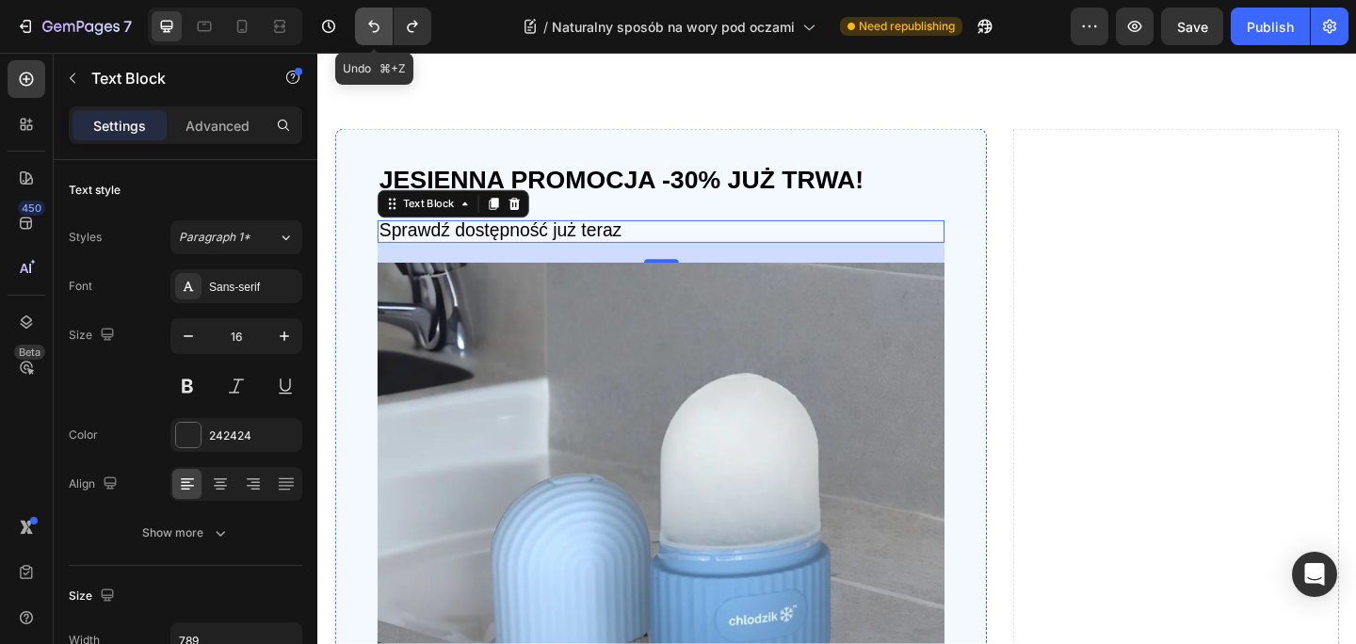
click at [379, 30] on icon "Undo/Redo" at bounding box center [373, 26] width 19 height 19
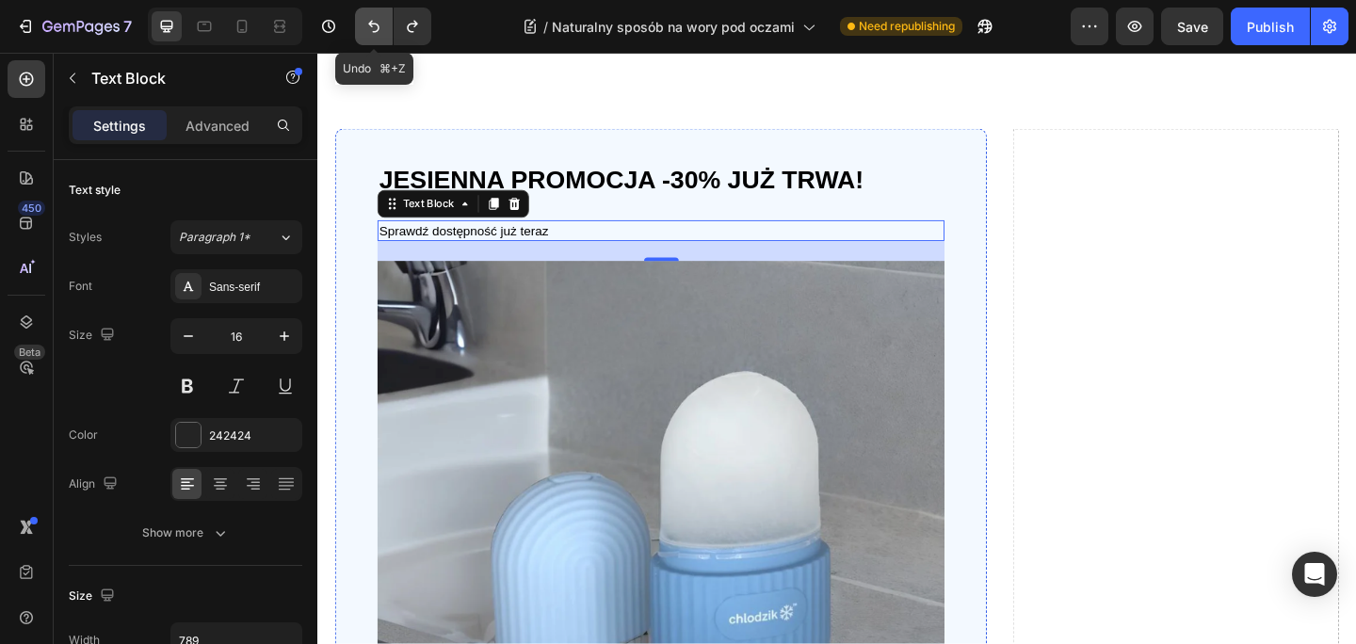
click at [379, 30] on icon "Undo/Redo" at bounding box center [373, 26] width 19 height 19
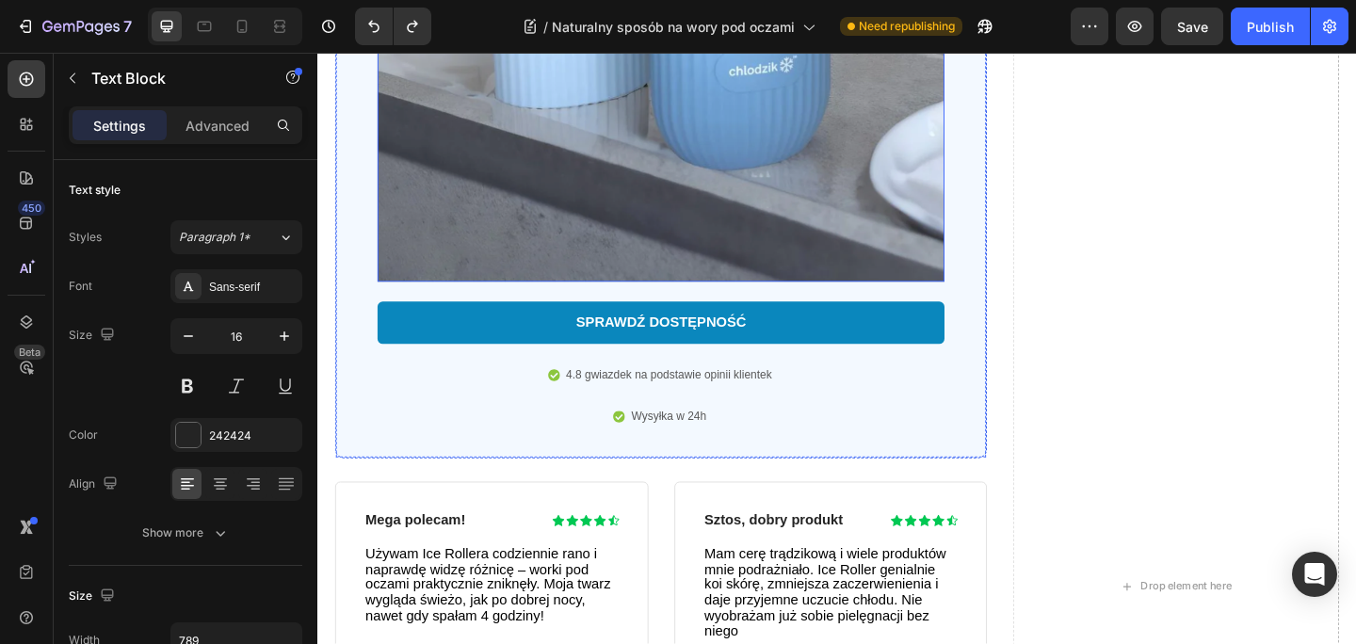
scroll to position [3525, 0]
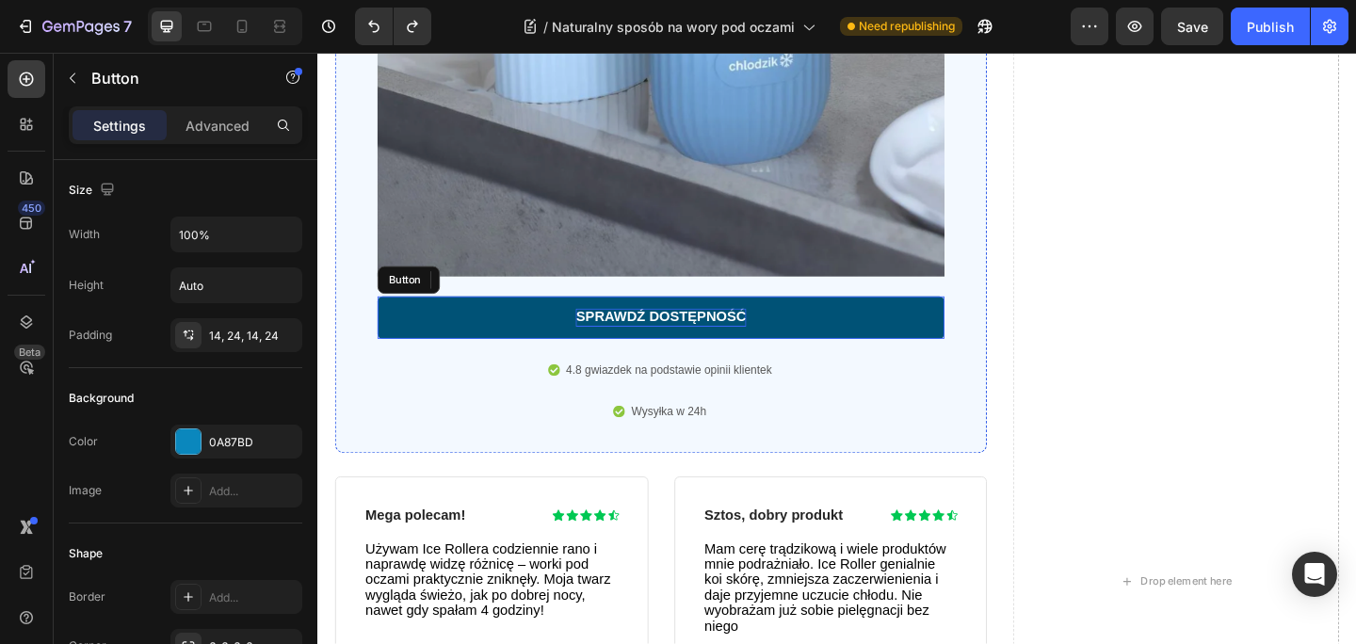
click at [731, 344] on p "SPRAWDŹ DOSTĘPNOŚĆ" at bounding box center [690, 341] width 185 height 20
click at [747, 339] on p "SPRAWDŹ DOSTĘPNOŚĆ" at bounding box center [690, 341] width 185 height 20
click at [780, 342] on p "SPRAWDŹ DOSTĘPNOŚĆ" at bounding box center [690, 341] width 185 height 20
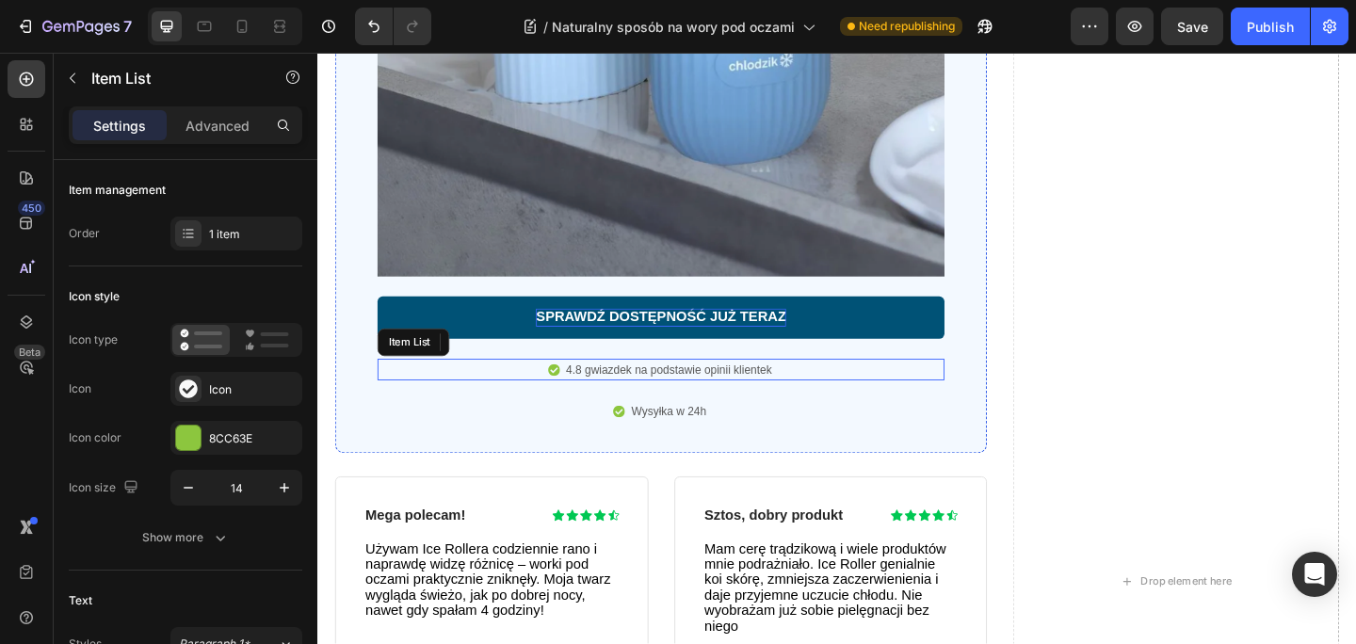
click at [689, 402] on p "4.8 gwiazdek na podstawie opinii klientek" at bounding box center [699, 398] width 224 height 19
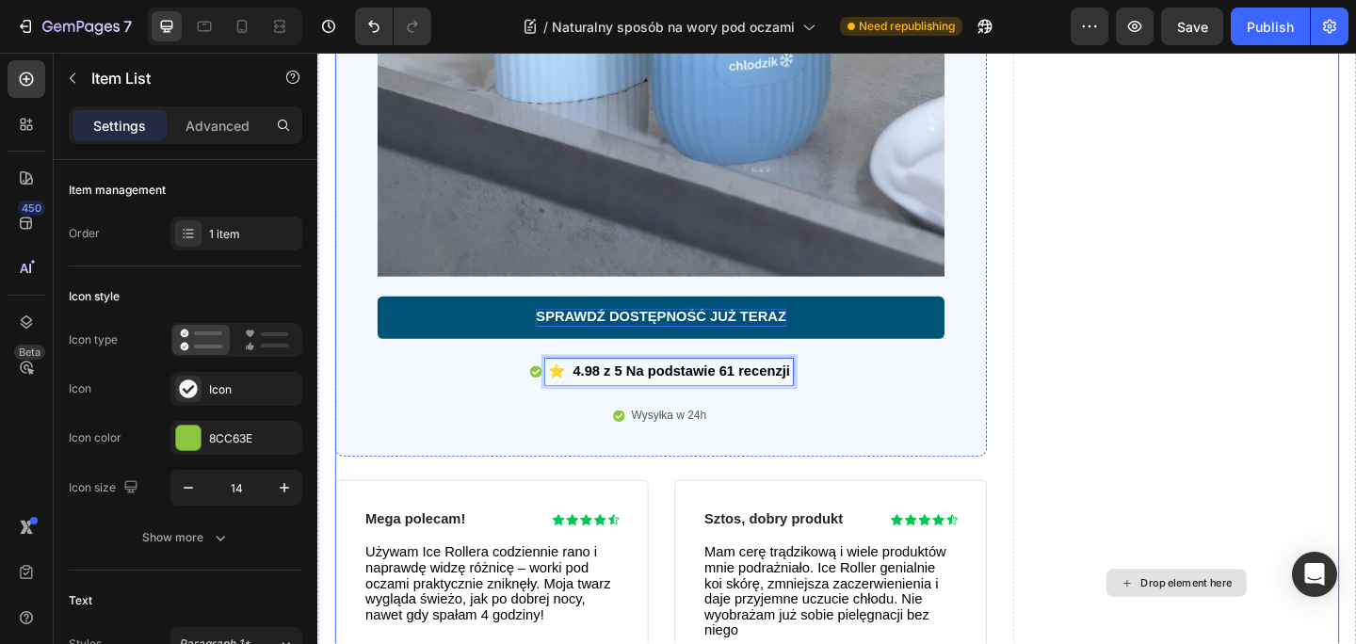
click at [1199, 417] on div "Drop element here" at bounding box center [1250, 629] width 355 height 2199
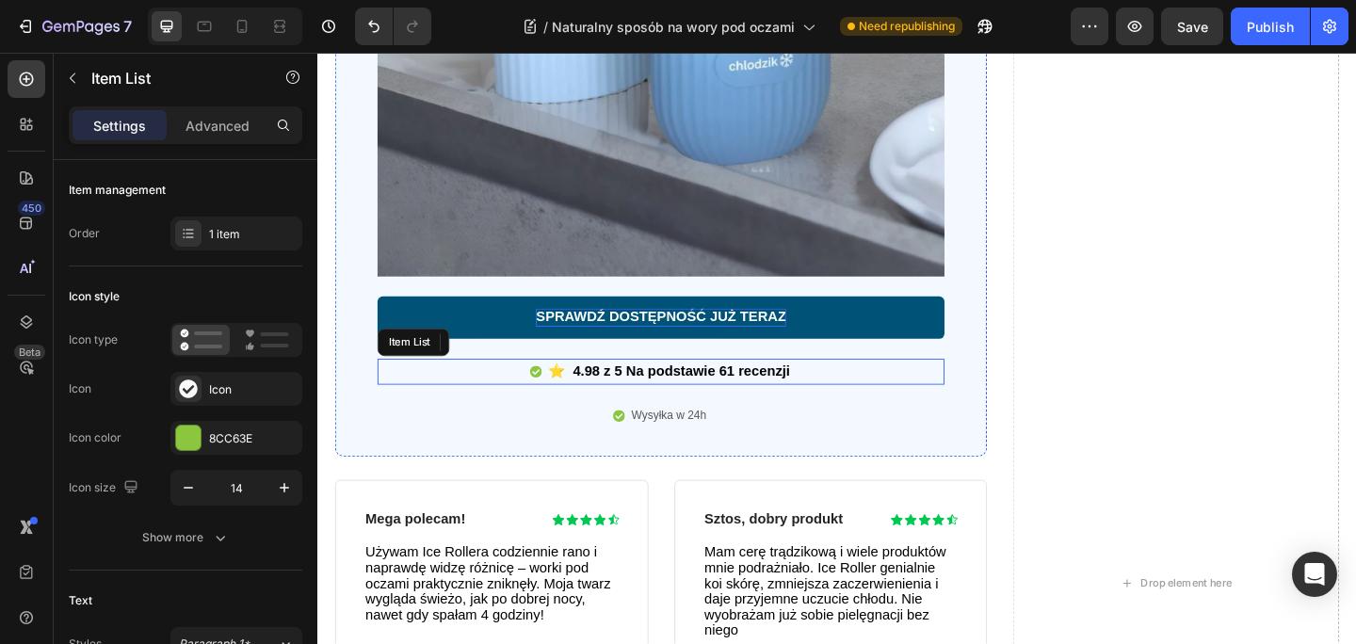
click at [716, 403] on strong "⭐ 4.98 z 5 Na podstawie 61 recenzji" at bounding box center [700, 400] width 264 height 16
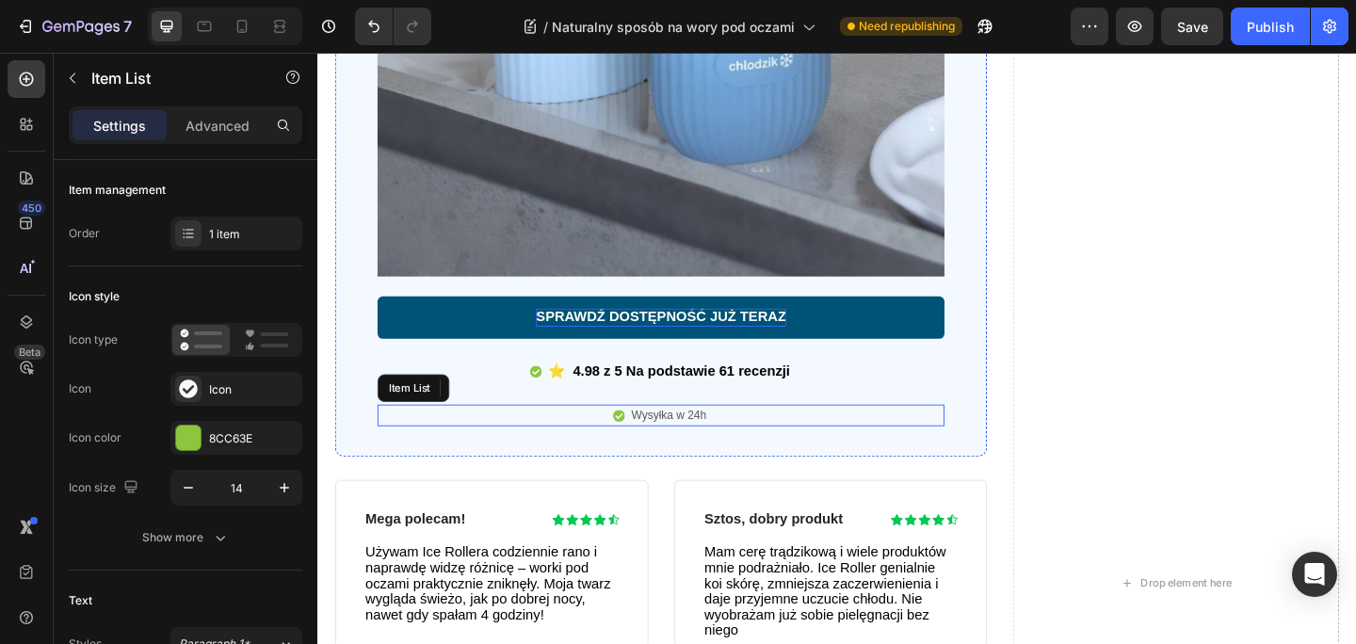
click at [728, 446] on p "Wysyłka w 24h" at bounding box center [699, 448] width 82 height 19
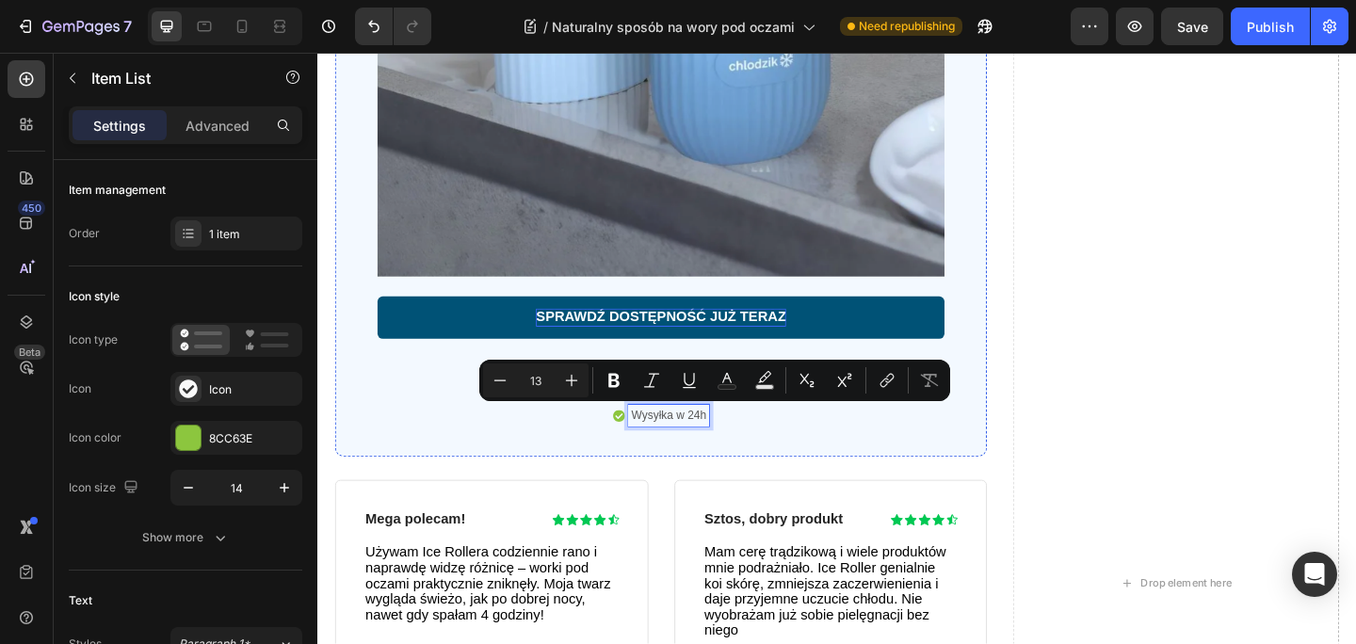
click at [664, 446] on p "Wysyłka w 24h" at bounding box center [699, 448] width 82 height 19
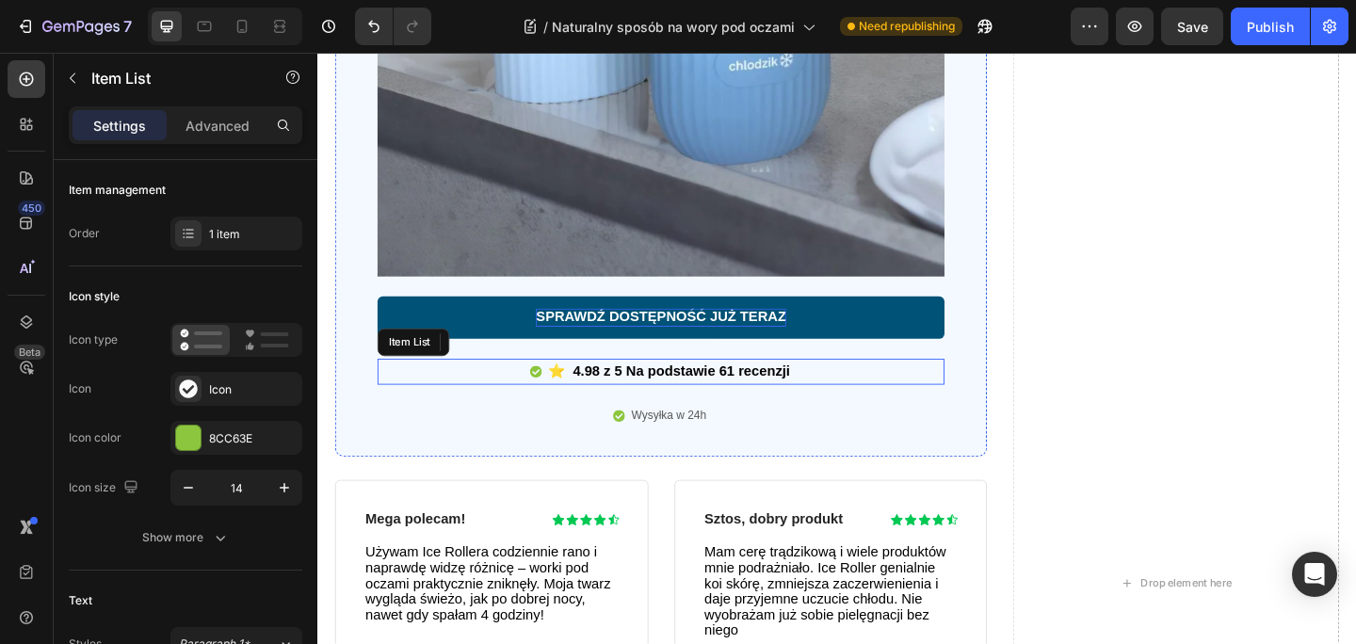
click at [708, 397] on strong "⭐ 4.98 z 5 Na podstawie 61 recenzji" at bounding box center [700, 400] width 264 height 16
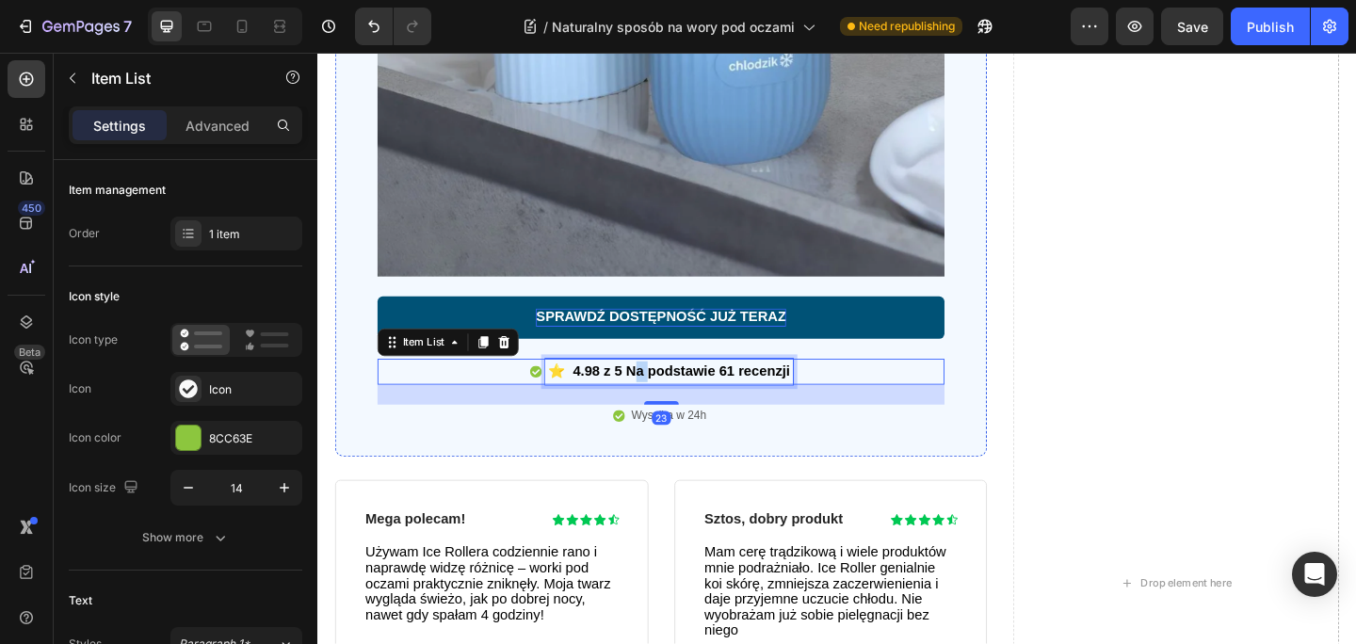
click at [655, 403] on strong "⭐ 4.98 z 5 Na podstawie 61 recenzji" at bounding box center [700, 400] width 264 height 16
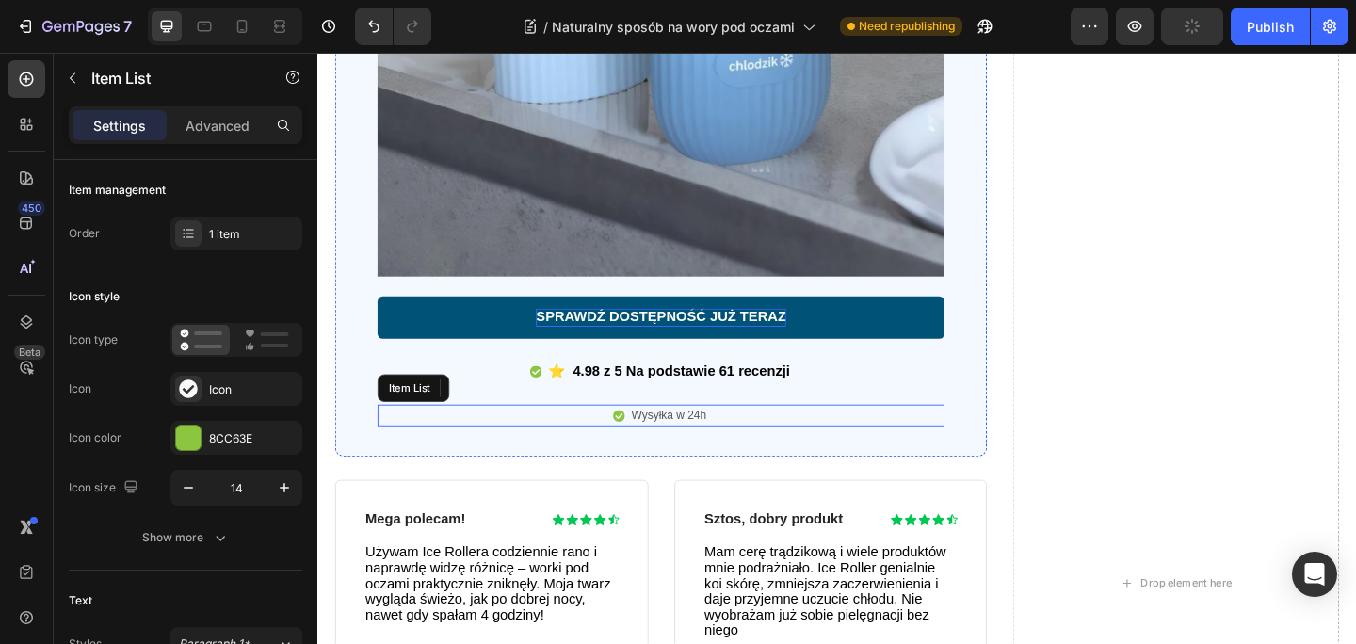
click at [680, 444] on p "Wysyłka w 24h" at bounding box center [699, 448] width 82 height 19
click at [668, 446] on p "Wysyłka w 24h" at bounding box center [699, 448] width 82 height 19
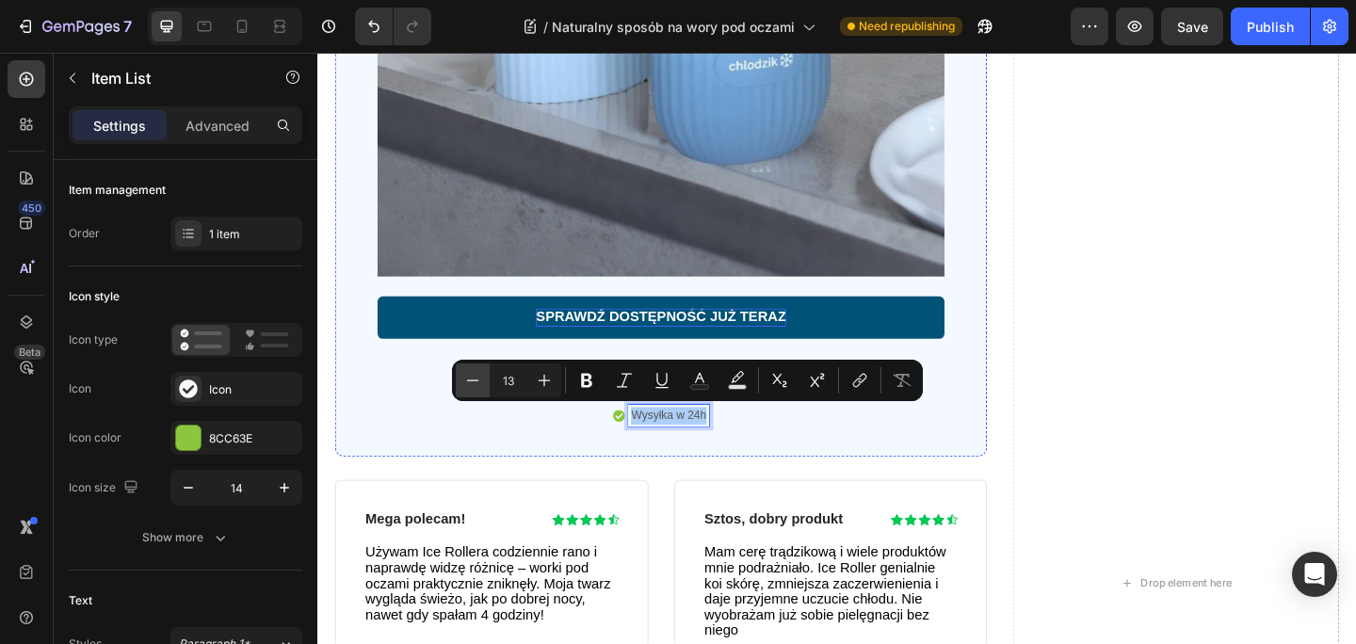
click at [472, 385] on icon "Editor contextual toolbar" at bounding box center [472, 380] width 19 height 19
type input "12"
click at [601, 380] on button "Bold" at bounding box center [587, 380] width 34 height 34
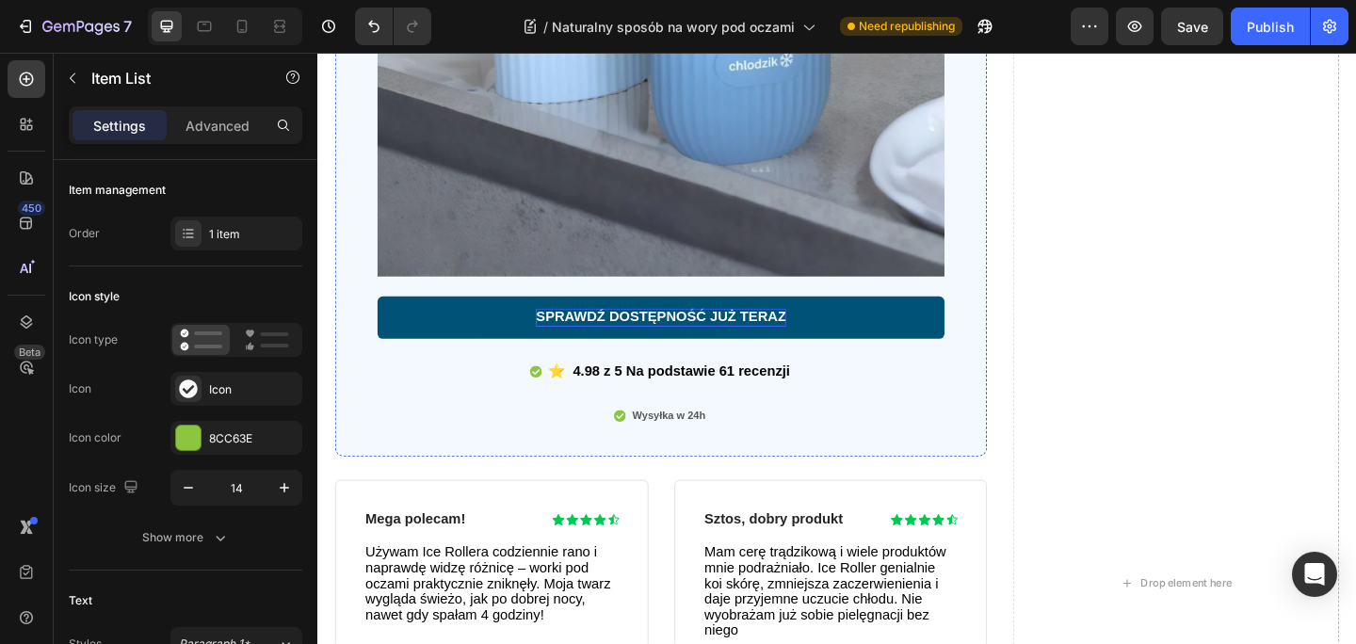
click at [721, 452] on strong "Wysyłka w 24h" at bounding box center [699, 447] width 80 height 13
click at [718, 445] on strong "Wysyłka w 24h" at bounding box center [699, 447] width 80 height 13
click at [687, 441] on strong "Wysyłka w 24h" at bounding box center [699, 447] width 80 height 13
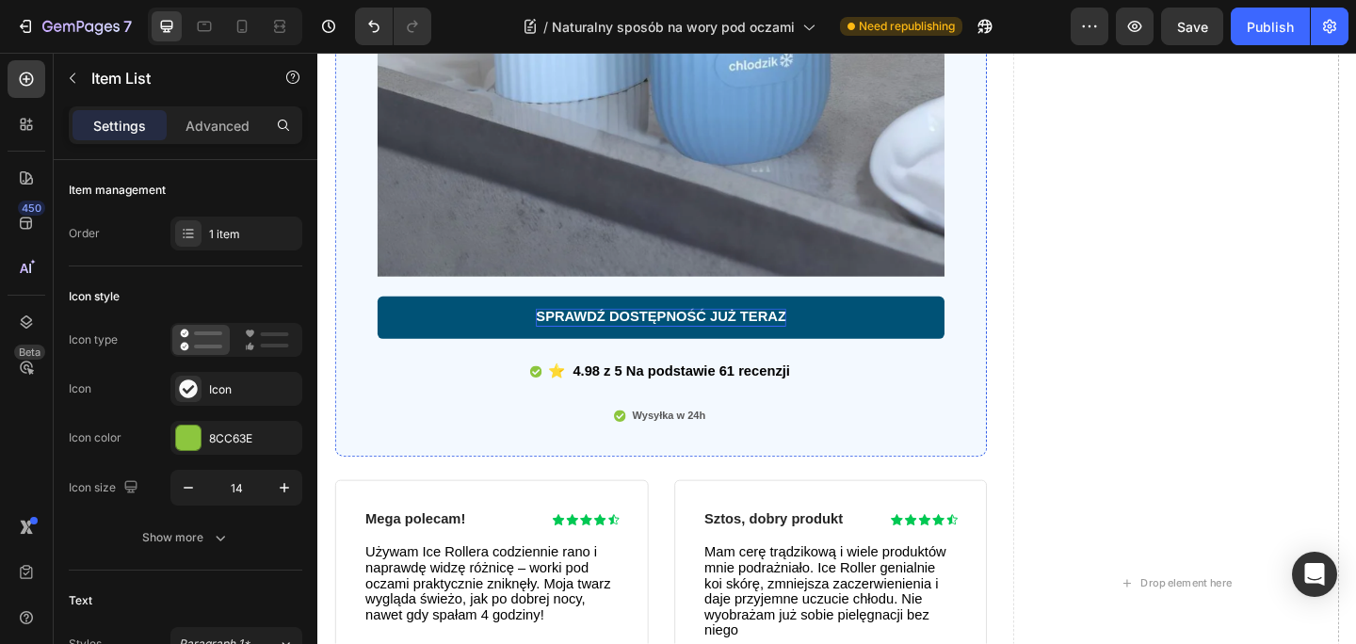
click at [660, 446] on div "Wysyłka w 24h" at bounding box center [690, 448] width 103 height 24
click at [667, 446] on strong "Wysyłka w 24h" at bounding box center [699, 447] width 80 height 13
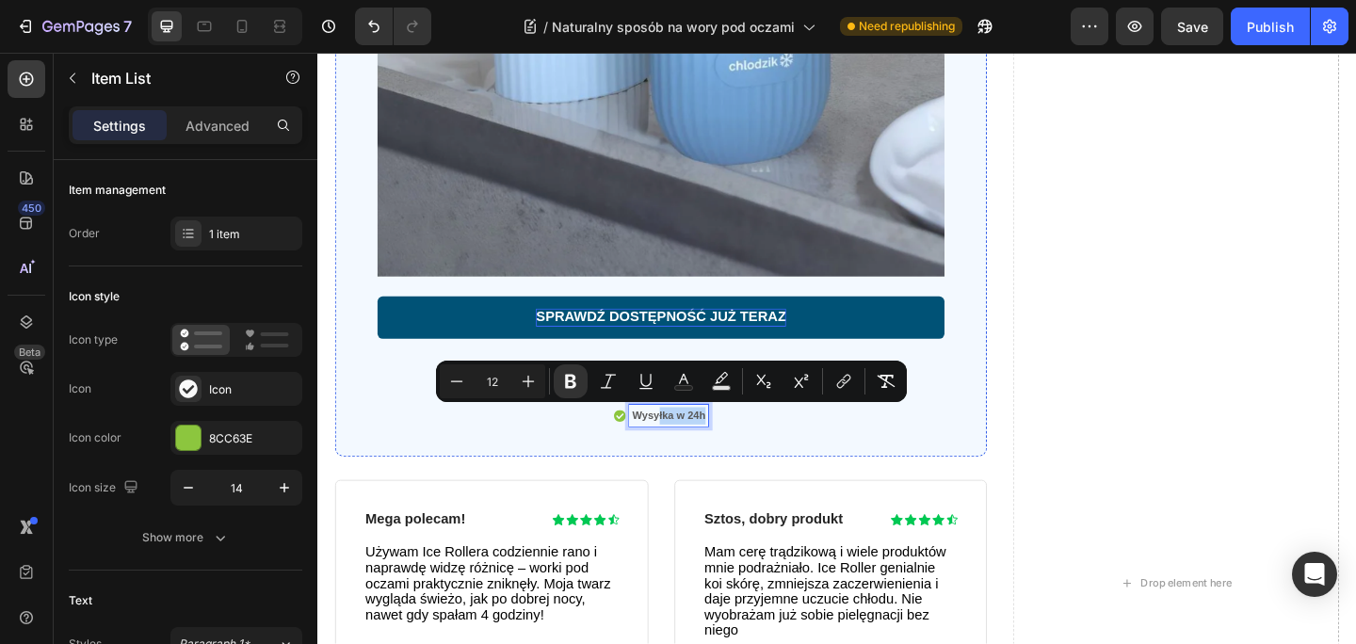
drag, startPoint x: 689, startPoint y: 443, endPoint x: 740, endPoint y: 446, distance: 50.9
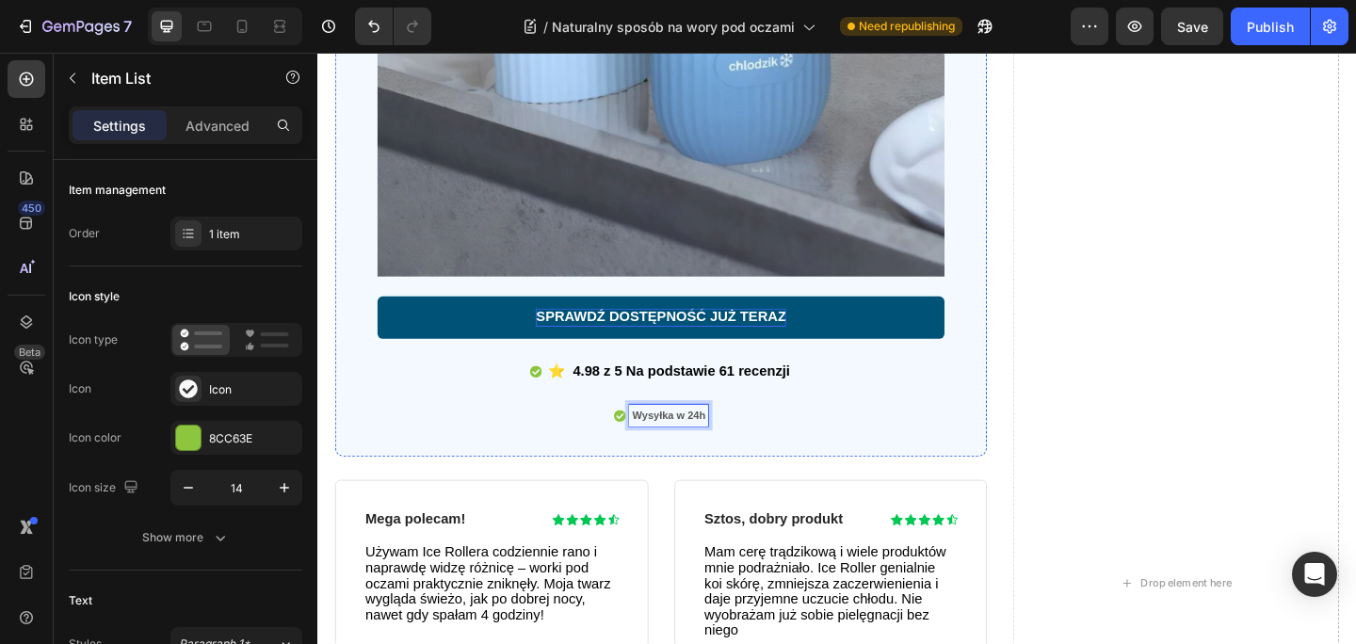
click at [740, 446] on div "Wysyłka w 24h" at bounding box center [699, 448] width 86 height 24
drag, startPoint x: 738, startPoint y: 446, endPoint x: 663, endPoint y: 448, distance: 75.3
click at [663, 448] on strong "Wysyłka w 24h" at bounding box center [699, 447] width 80 height 13
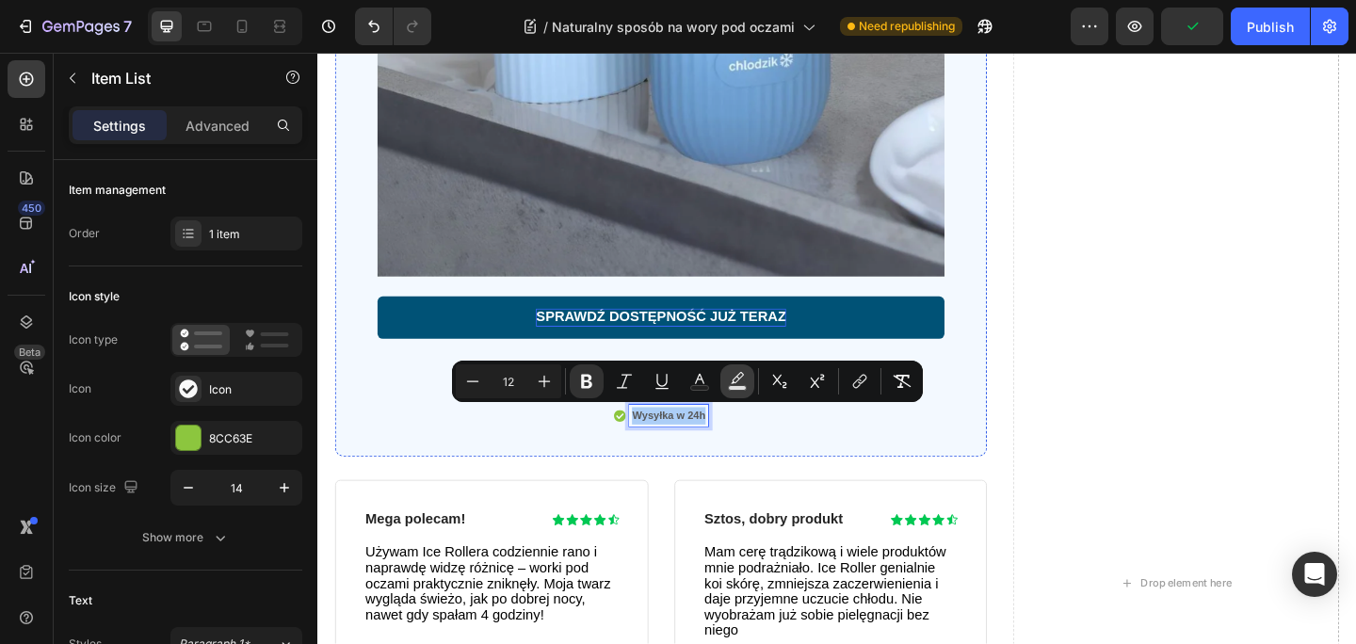
click at [726, 375] on button "Text Background Color" at bounding box center [737, 381] width 34 height 34
type input "000000"
type input "77"
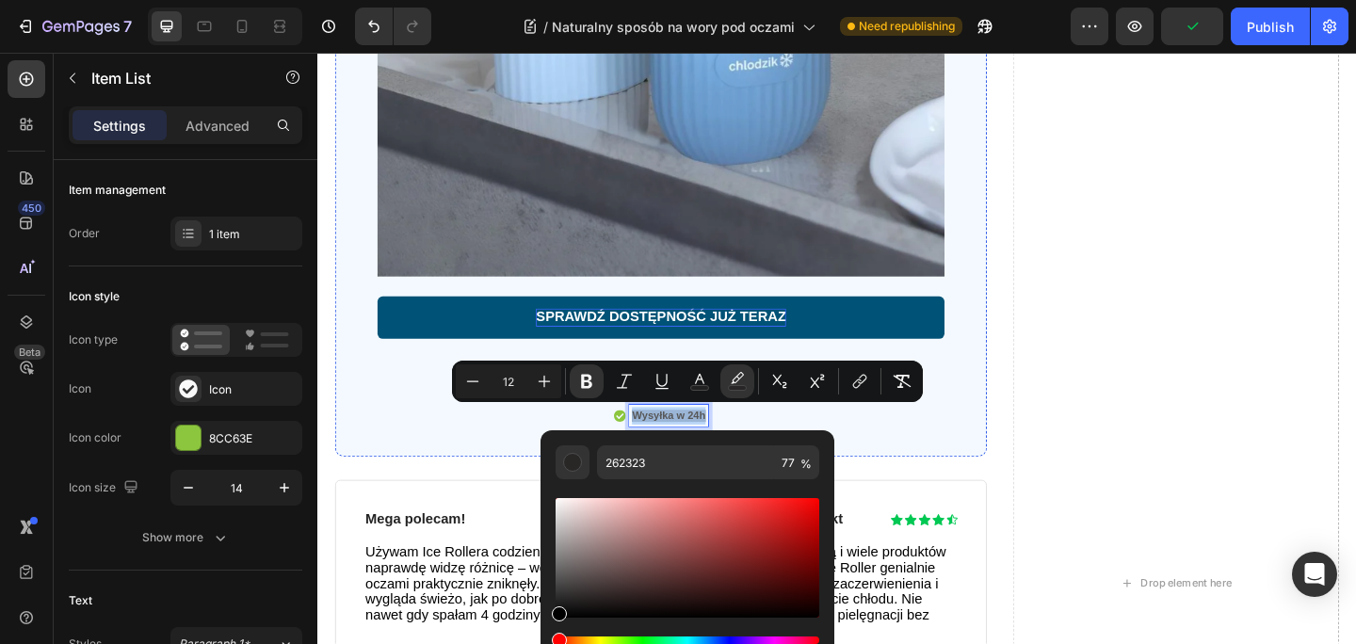
drag, startPoint x: 617, startPoint y: 534, endPoint x: 507, endPoint y: 690, distance: 190.6
click at [507, 0] on html "7 / Naturalny sposób na wory pod oczami Need republishing Preview Publish 450 B…" at bounding box center [678, 0] width 1356 height 0
click at [562, 487] on div "Editor contextual toolbar" at bounding box center [687, 574] width 264 height 191
type input "FFFFFF"
drag, startPoint x: 891, startPoint y: 561, endPoint x: 545, endPoint y: 508, distance: 349.5
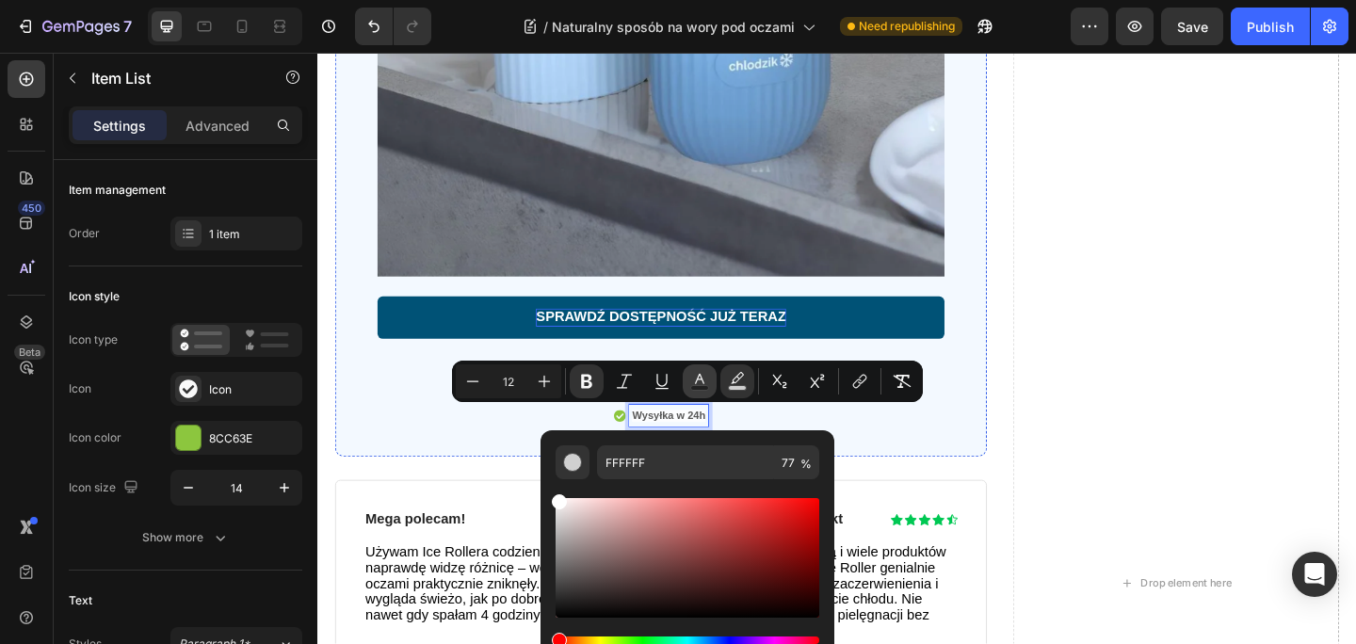
click at [709, 377] on button "Text Color" at bounding box center [699, 381] width 34 height 34
type input "575757"
drag, startPoint x: 560, startPoint y: 586, endPoint x: 545, endPoint y: 639, distance: 54.8
click at [545, 639] on div "575757 100 %" at bounding box center [687, 550] width 294 height 240
click at [558, 614] on div "Editor contextual toolbar" at bounding box center [561, 613] width 15 height 15
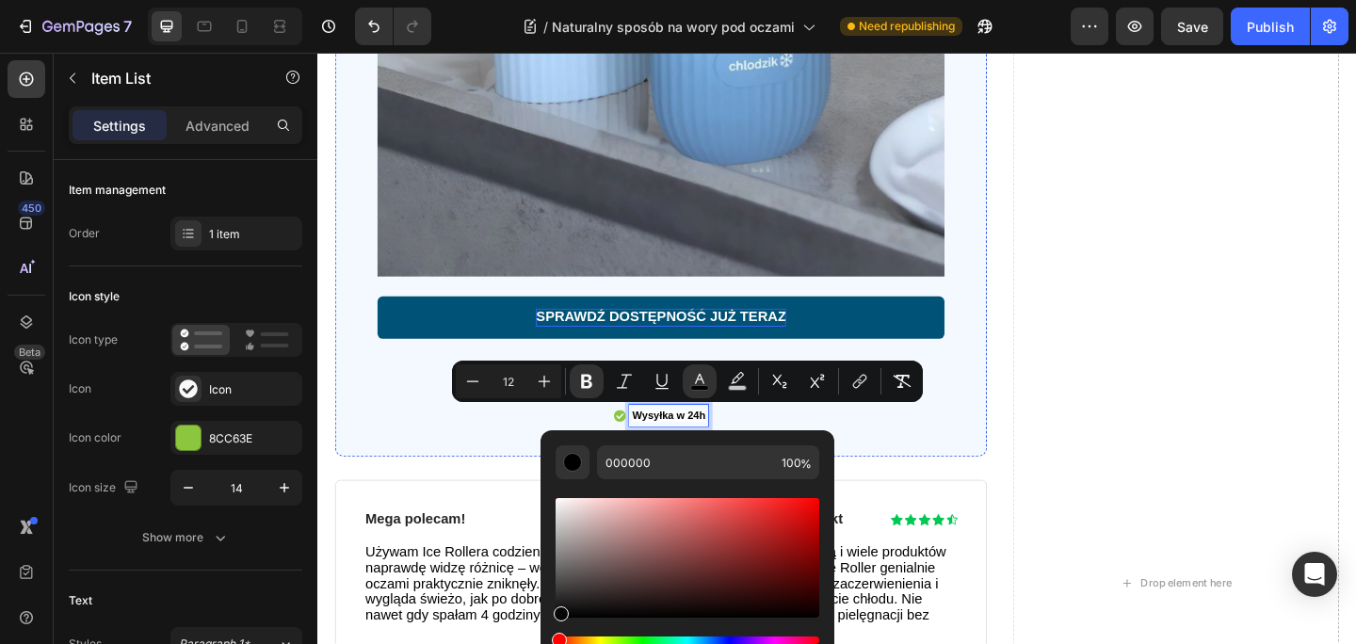
type input "070707"
click at [1165, 411] on div "Drop element here" at bounding box center [1250, 629] width 355 height 2199
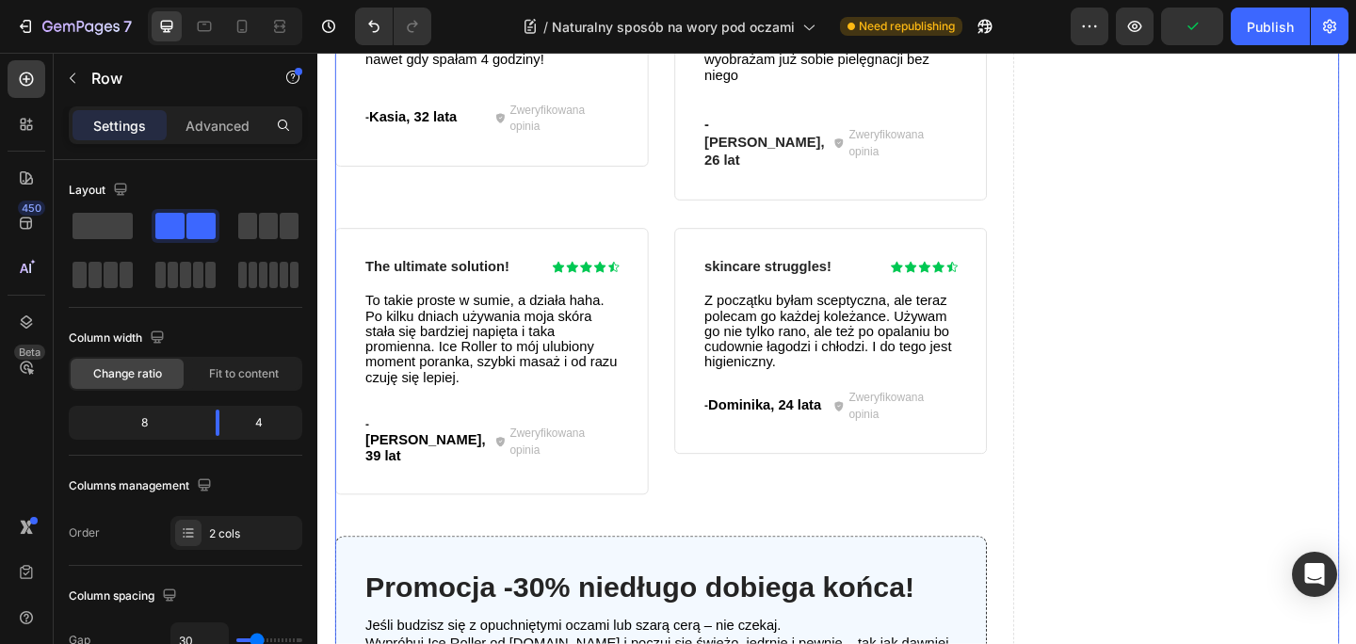
scroll to position [4131, 0]
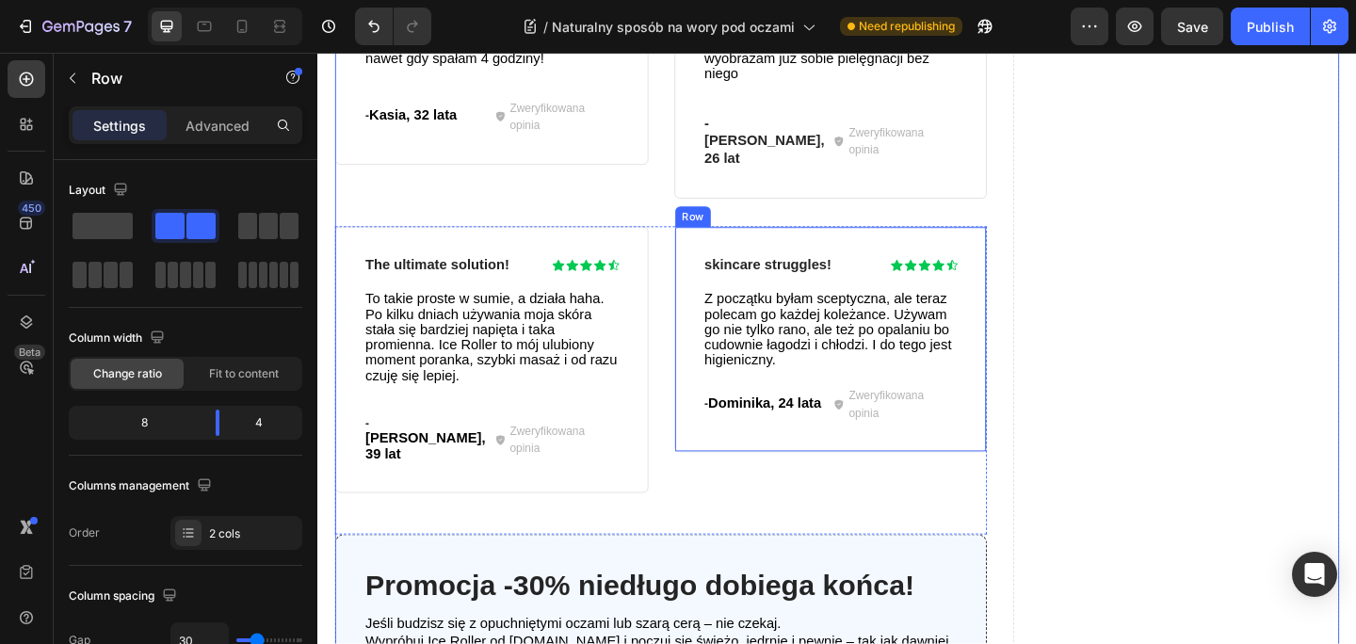
click at [843, 242] on div "skincare struggles! Heading Icon Icon Icon Icon Icon Icon List Row Z początku b…" at bounding box center [875, 365] width 341 height 246
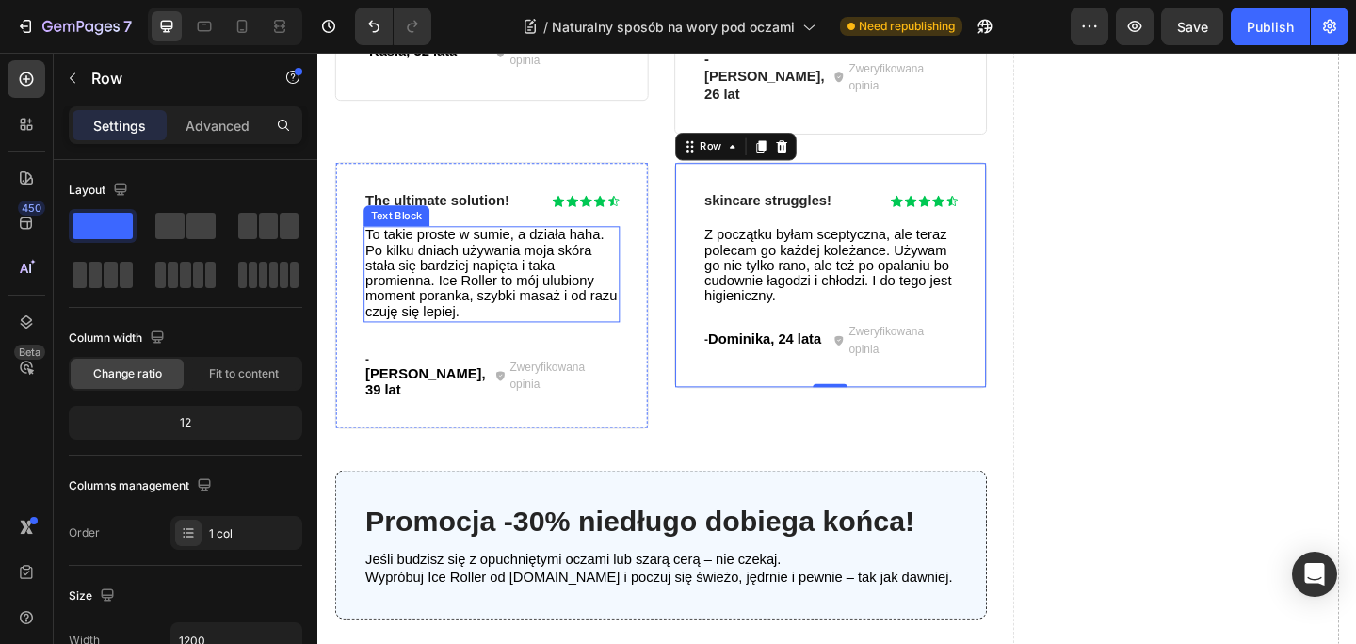
scroll to position [4204, 0]
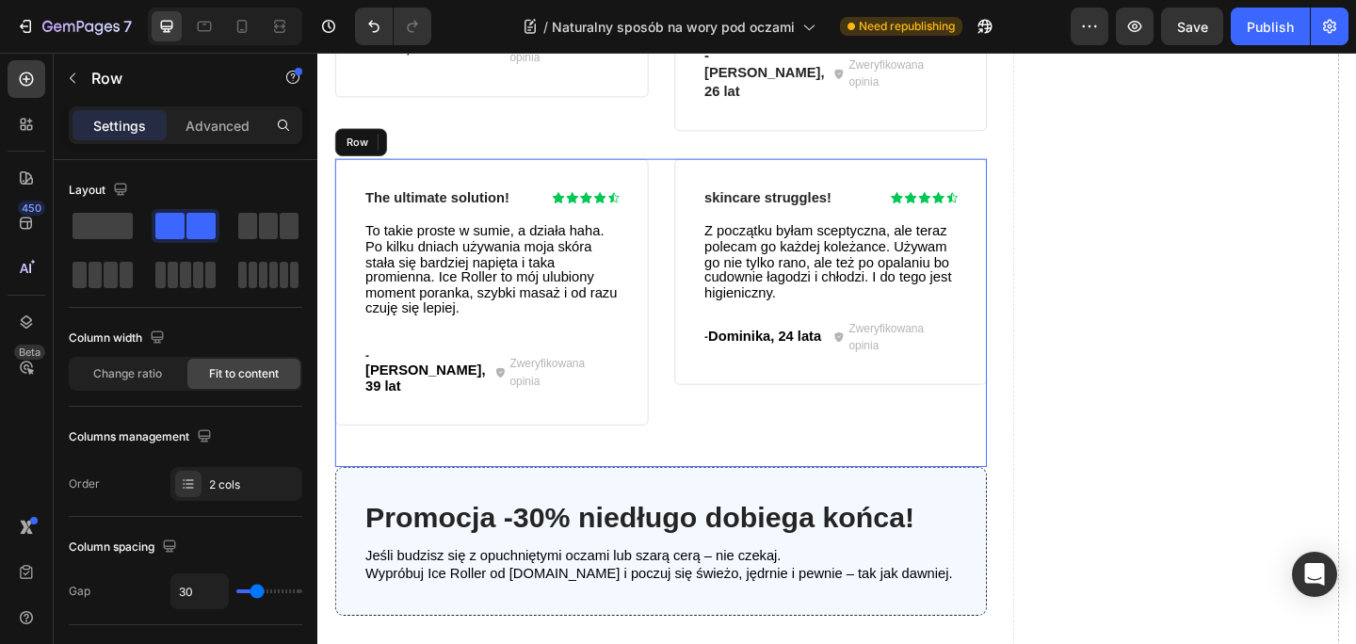
click at [699, 412] on div "The ultimate solution! Heading Icon Icon Icon Icon Icon Icon List Row To takie …" at bounding box center [690, 336] width 709 height 335
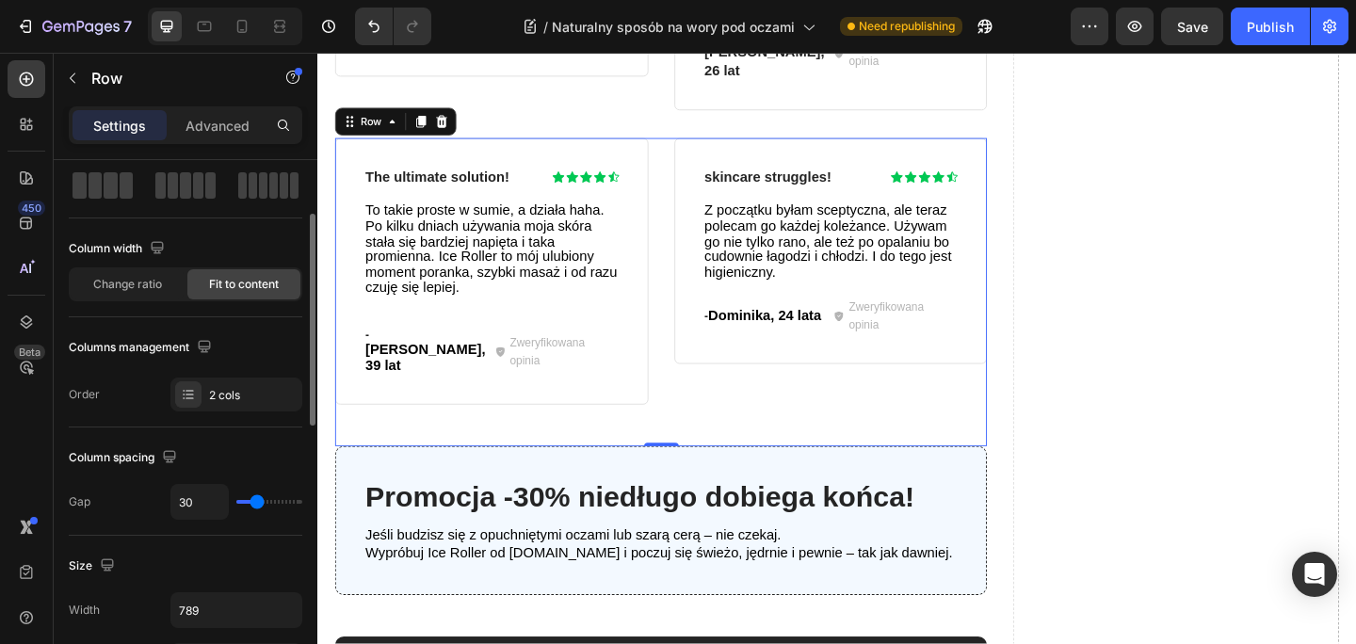
scroll to position [0, 0]
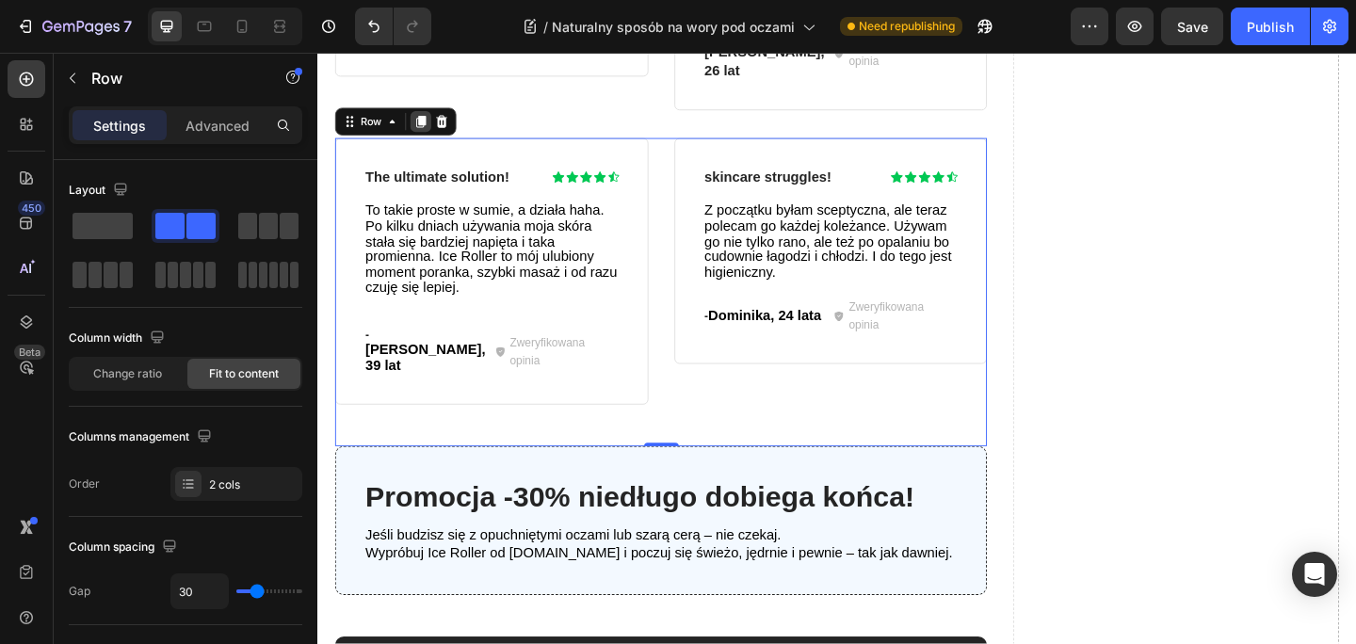
click at [432, 121] on icon at bounding box center [430, 127] width 10 height 13
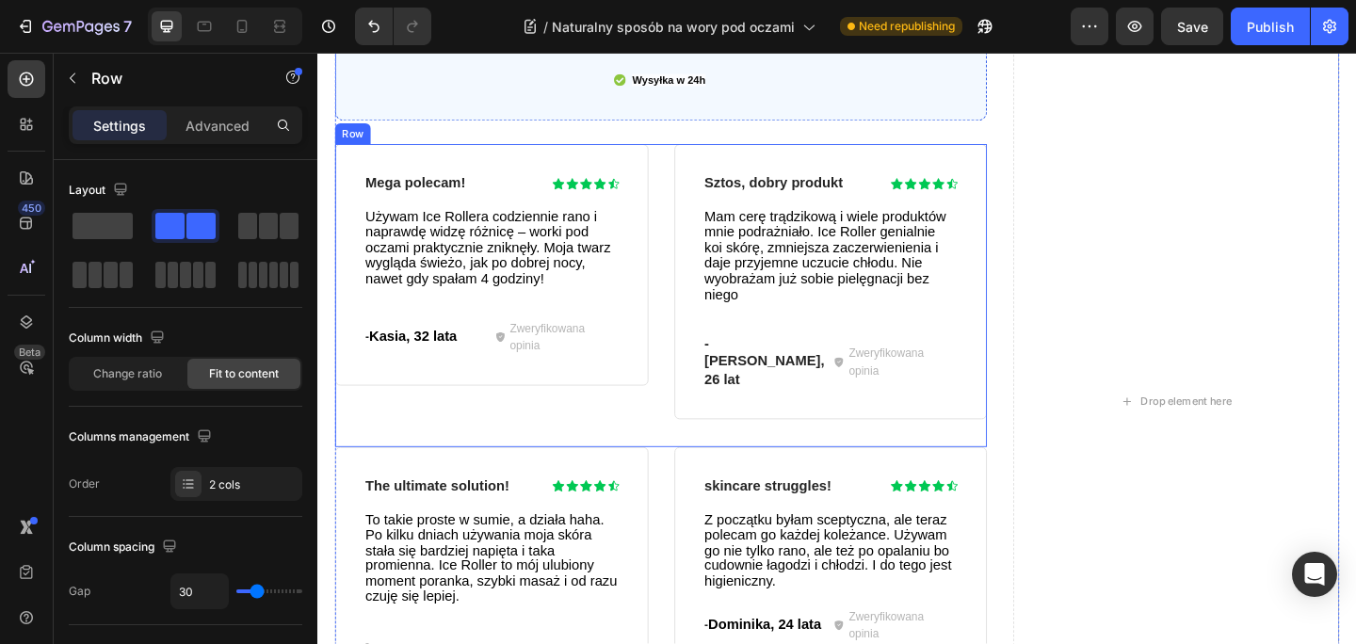
scroll to position [3923, 0]
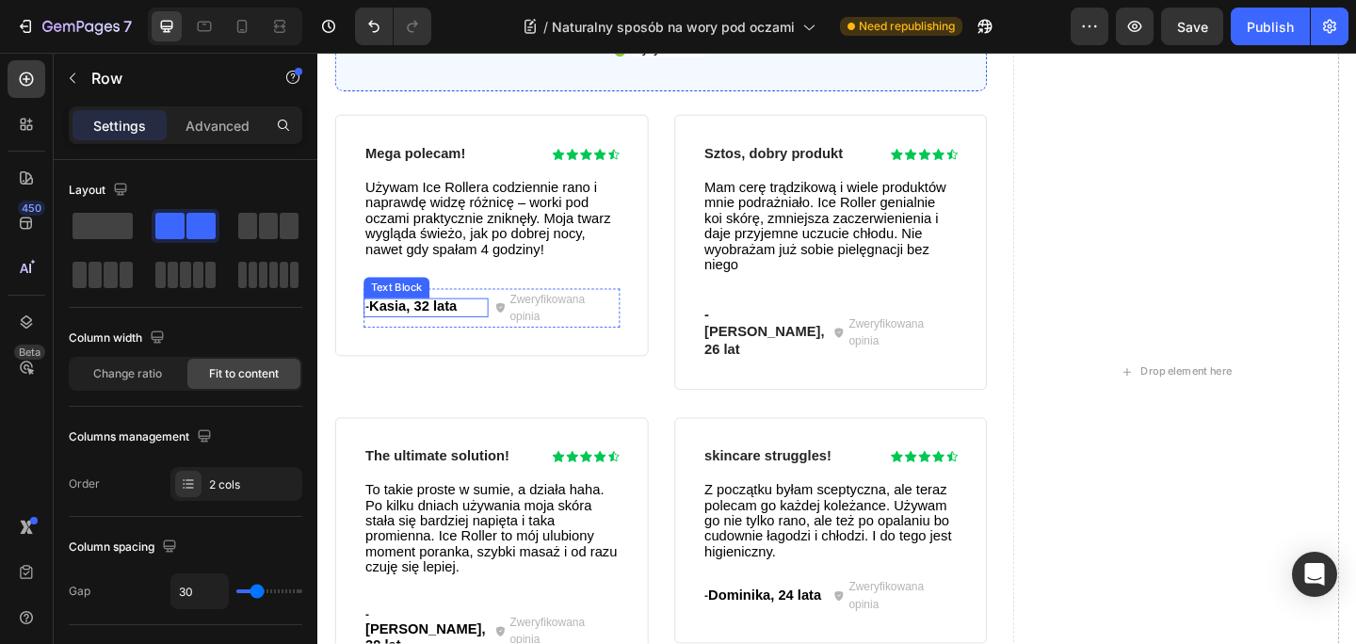
click at [441, 329] on span "Kasia, 32 lata" at bounding box center [420, 329] width 95 height 16
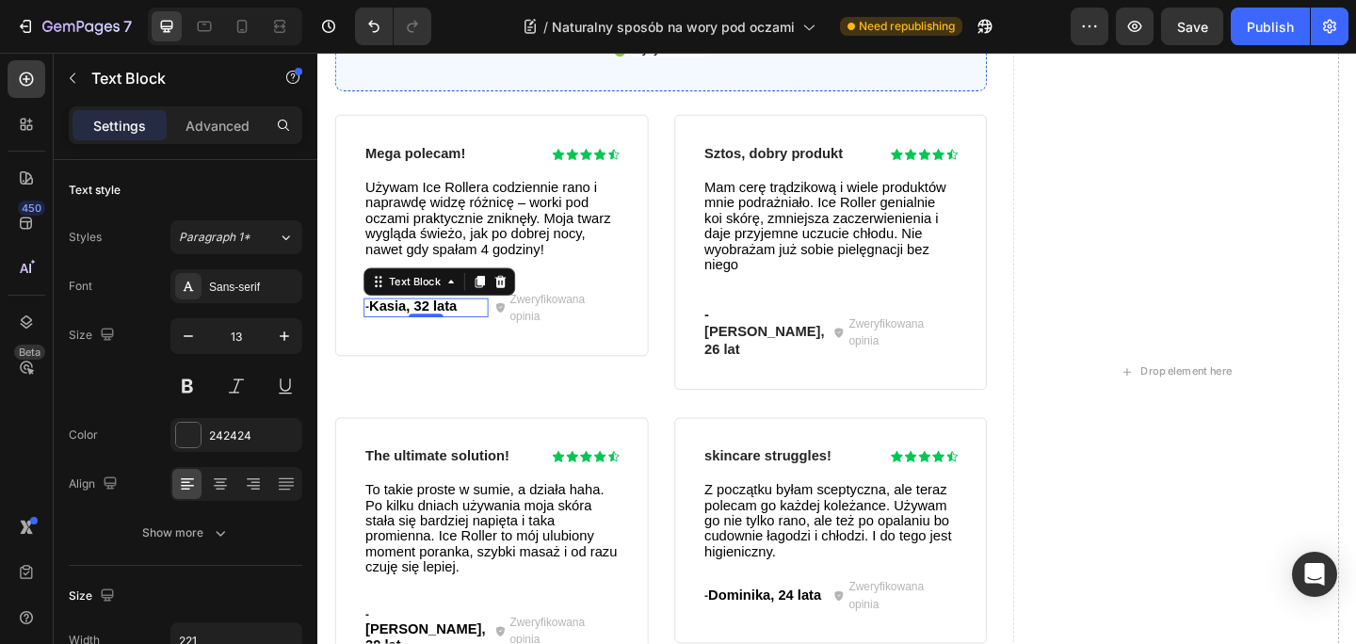
click at [441, 329] on span "Kasia, 32 lata" at bounding box center [420, 329] width 95 height 16
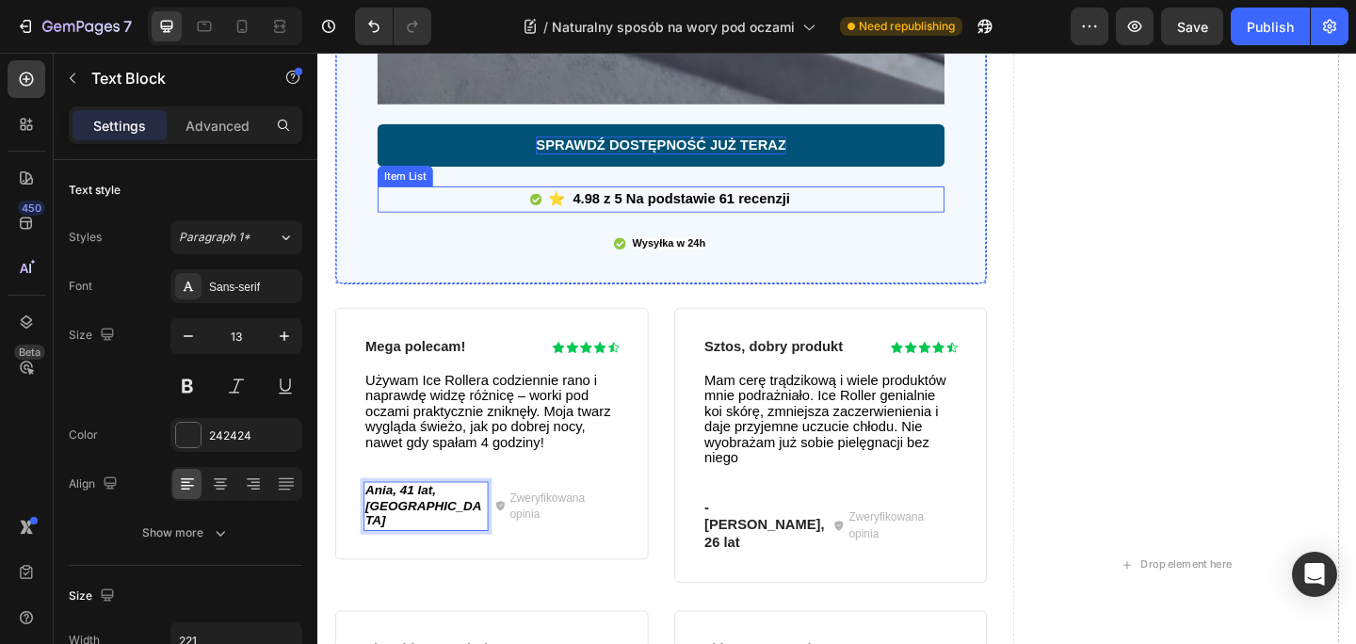
scroll to position [3714, 0]
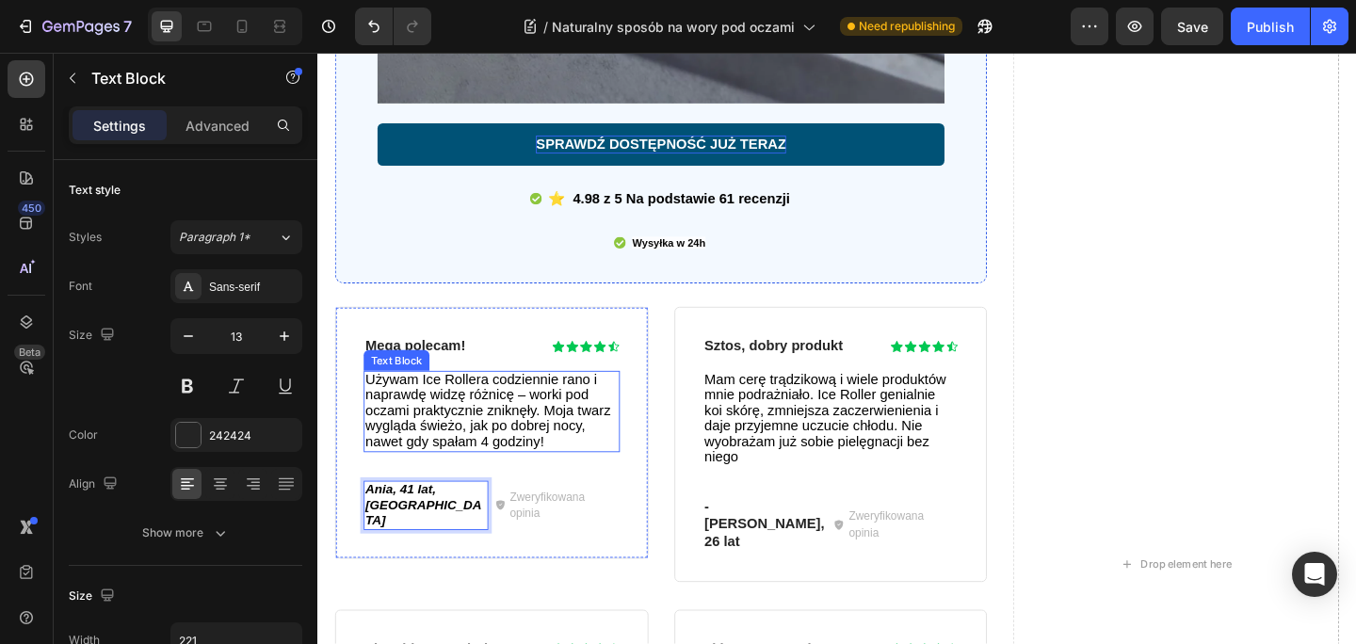
click at [447, 412] on span "Używam Ice Rollera codziennie rano i naprawdę widzę różnicę – worki pod oczami …" at bounding box center [502, 442] width 266 height 84
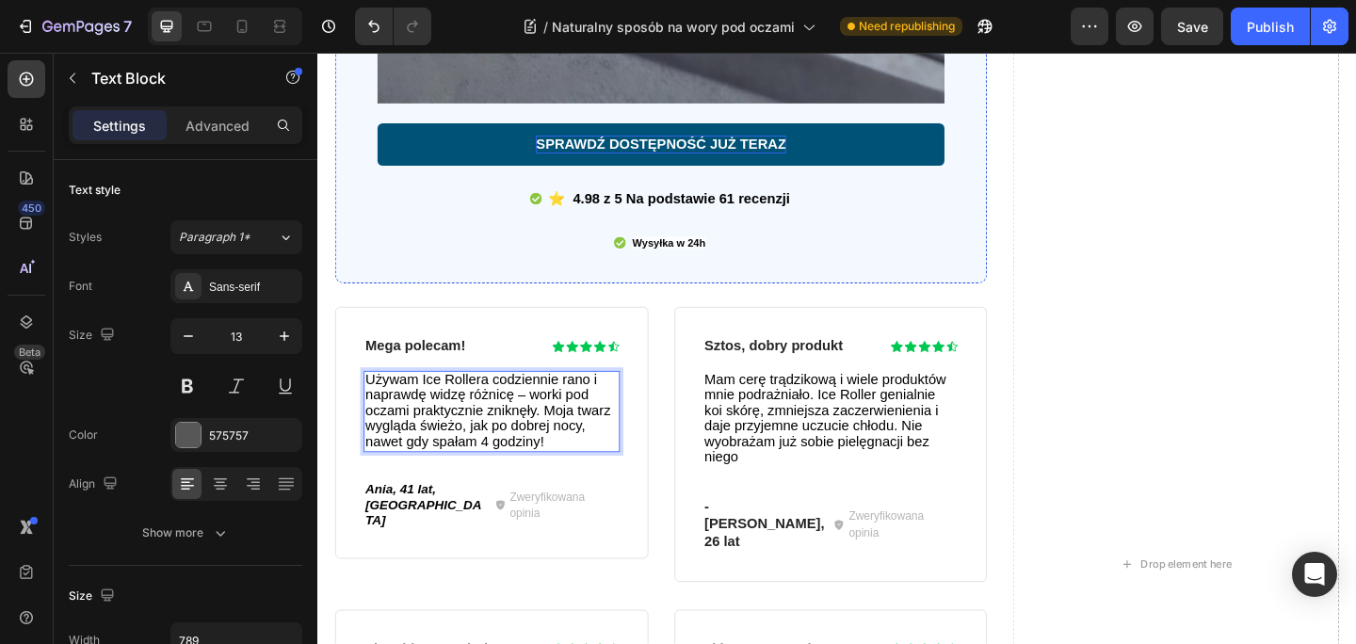
click at [447, 412] on span "Używam Ice Rollera codziennie rano i naprawdę widzę różnicę – worki pod oczami …" at bounding box center [502, 442] width 266 height 84
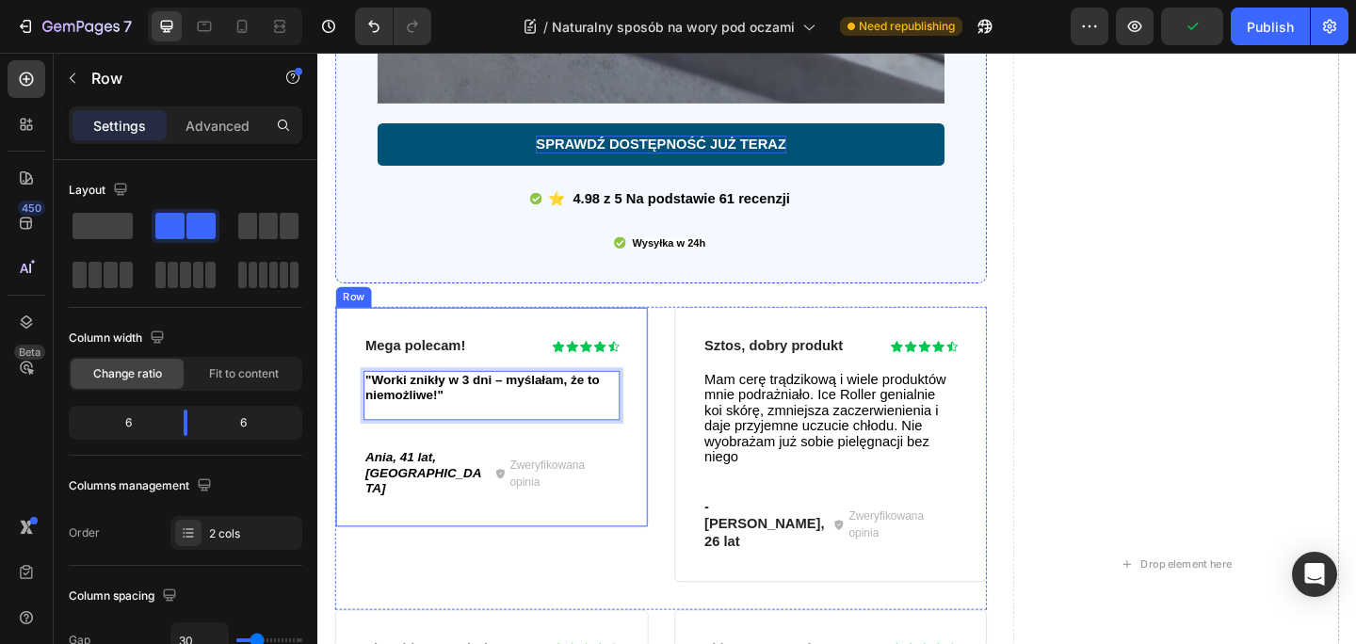
click at [425, 565] on div "Mega polecam! Heading Icon Icon Icon Icon Icon Icon List Row "Worki znikły w 3 …" at bounding box center [506, 478] width 341 height 299
click at [526, 437] on p ""Worki znikły w 3 dni – myślałam, że to niemożliwe!"" at bounding box center [506, 426] width 275 height 50
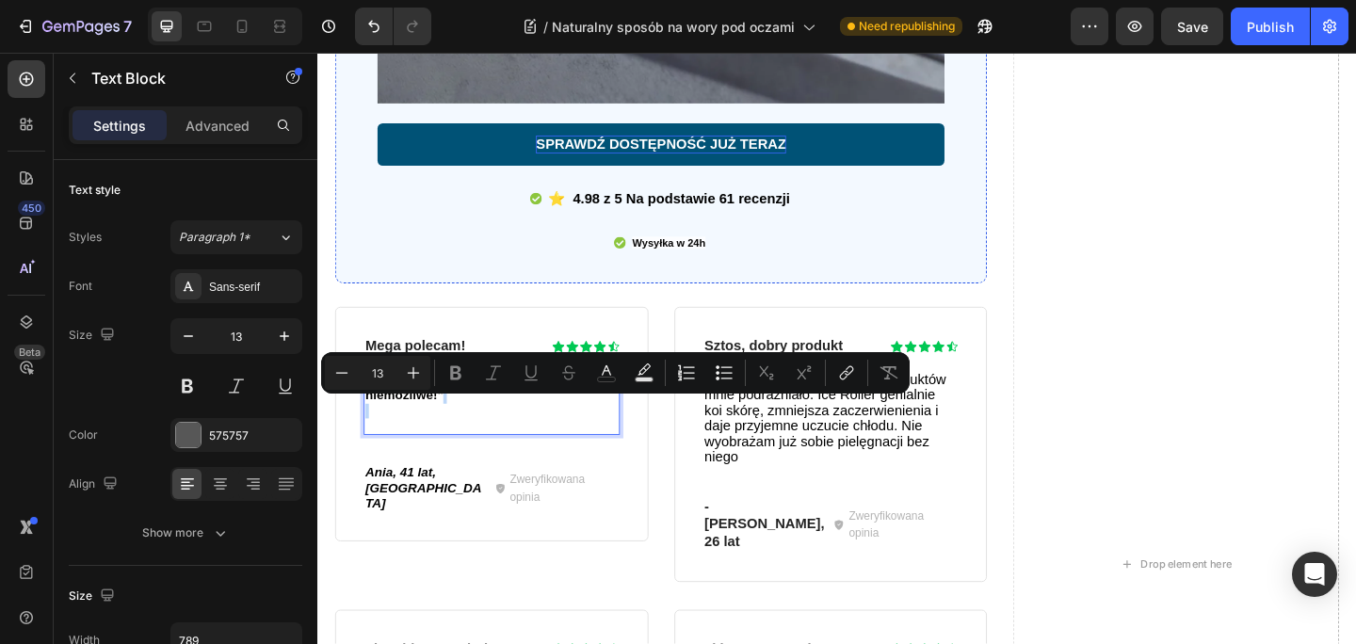
click at [456, 462] on div ""Worki znikły w 3 dni – myślałam, że to niemożliwe!"" at bounding box center [506, 434] width 279 height 70
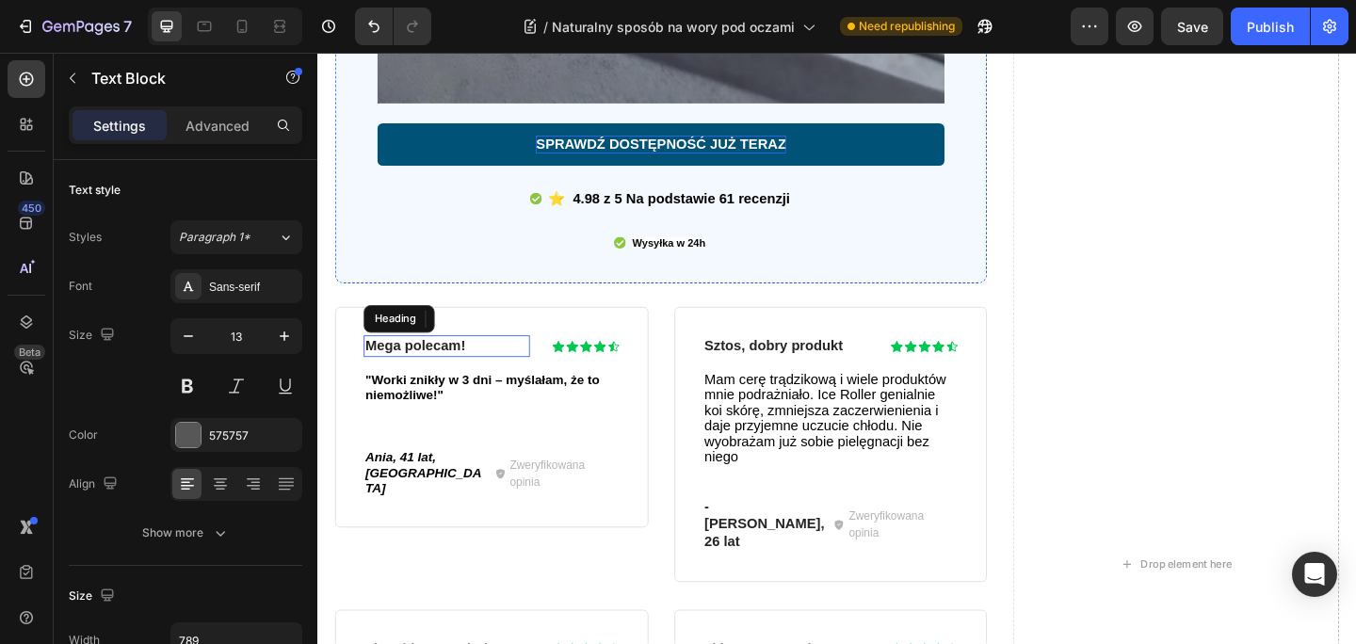
click at [481, 370] on h3 "Mega polecam!" at bounding box center [457, 373] width 181 height 24
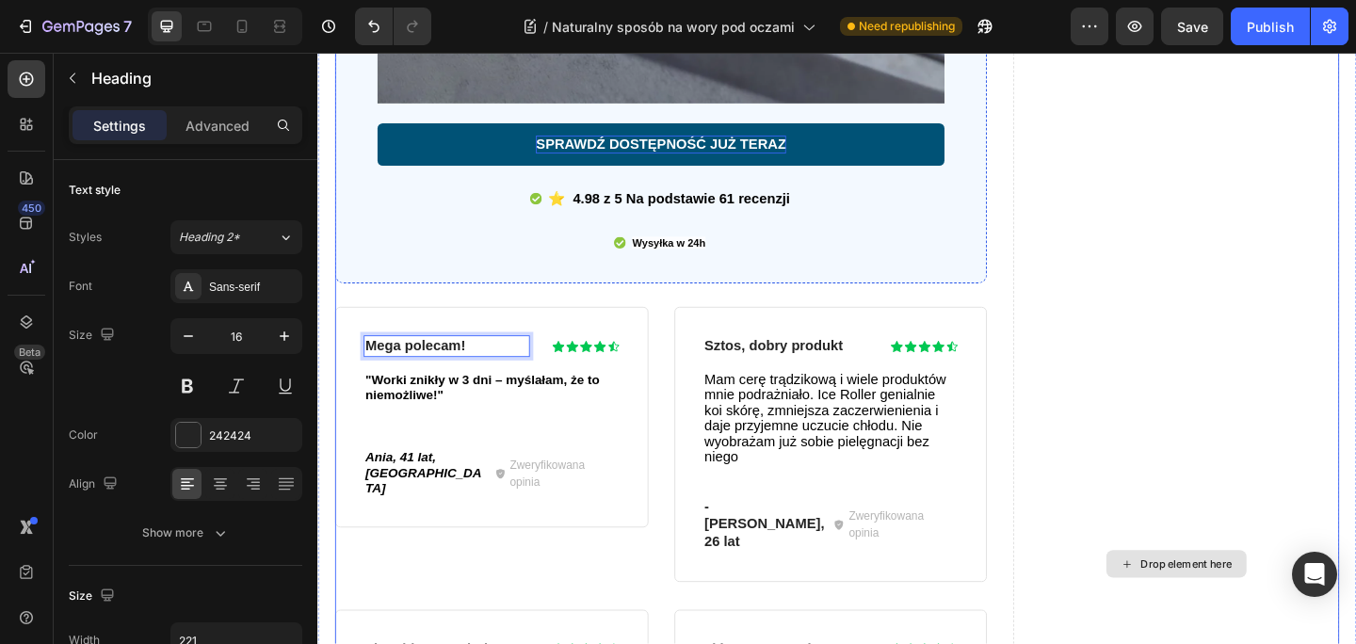
click at [1294, 390] on div "Drop element here" at bounding box center [1250, 609] width 355 height 2534
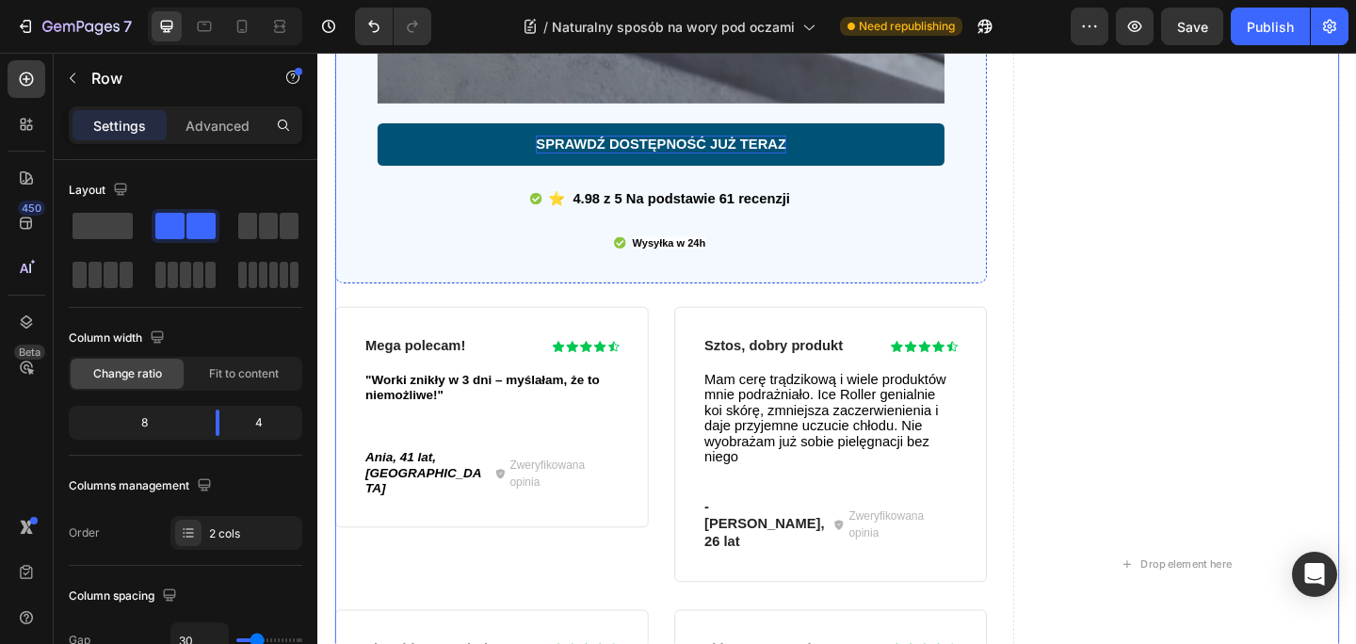
scroll to position [3782, 0]
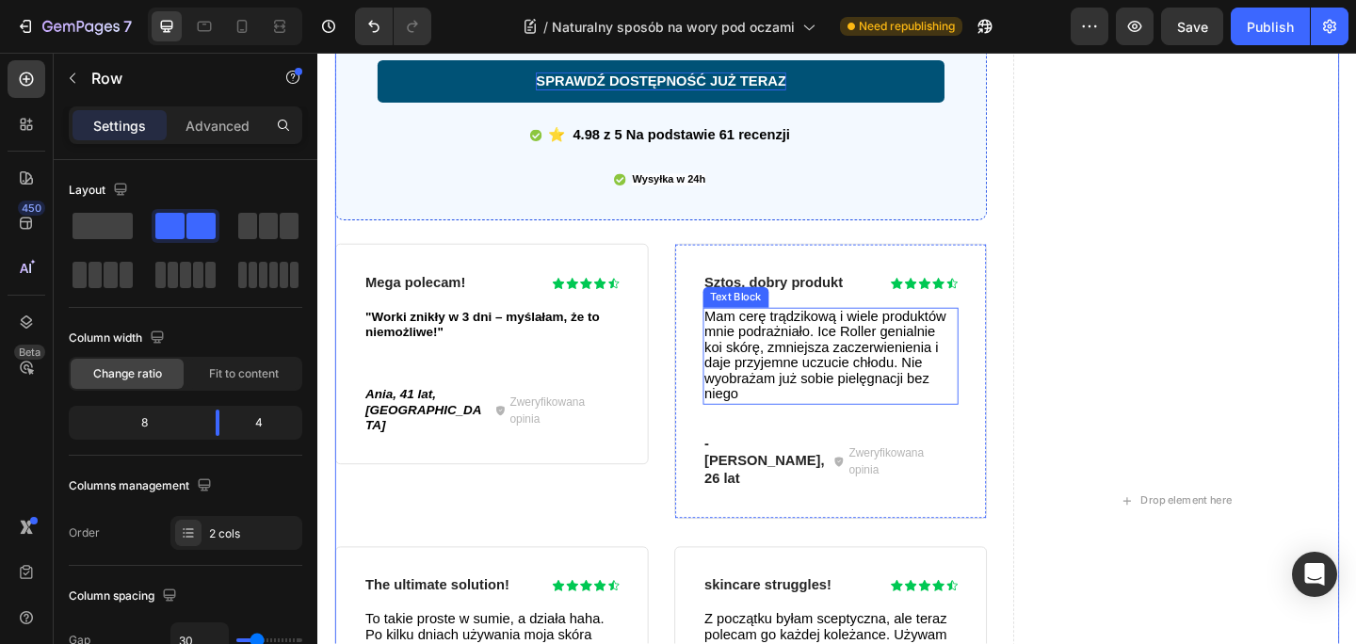
click at [861, 353] on span "Mam cerę trądzikową i wiele produktów mnie podrażniało. Ice Roller genialnie ko…" at bounding box center [869, 381] width 263 height 101
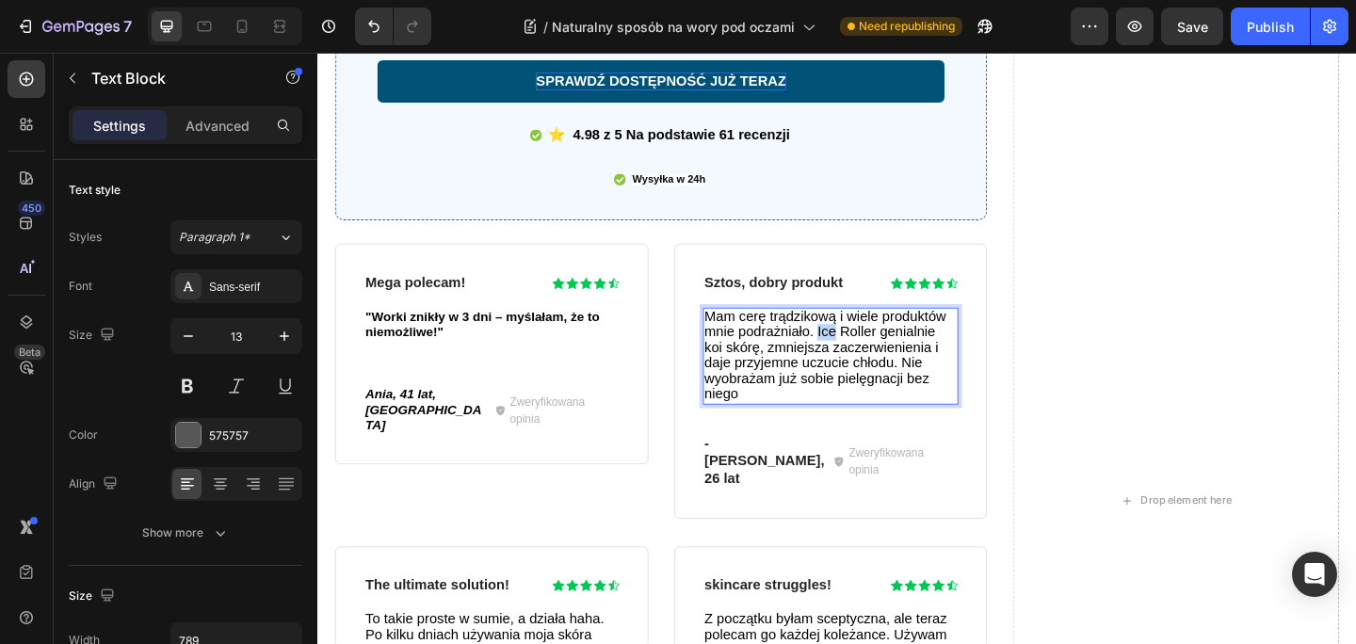
click at [861, 353] on span "Mam cerę trądzikową i wiele produktów mnie podrażniało. Ice Roller genialnie ko…" at bounding box center [869, 381] width 263 height 101
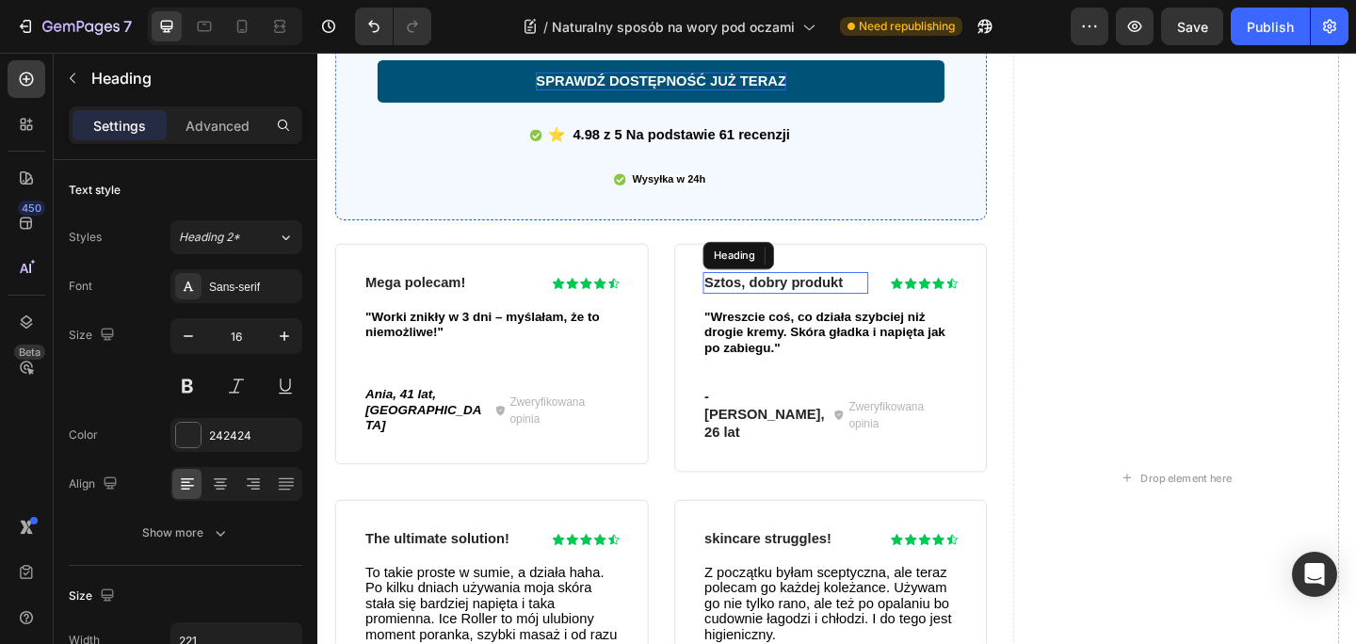
click at [833, 307] on h3 "Sztos, dobry produkt" at bounding box center [826, 304] width 181 height 24
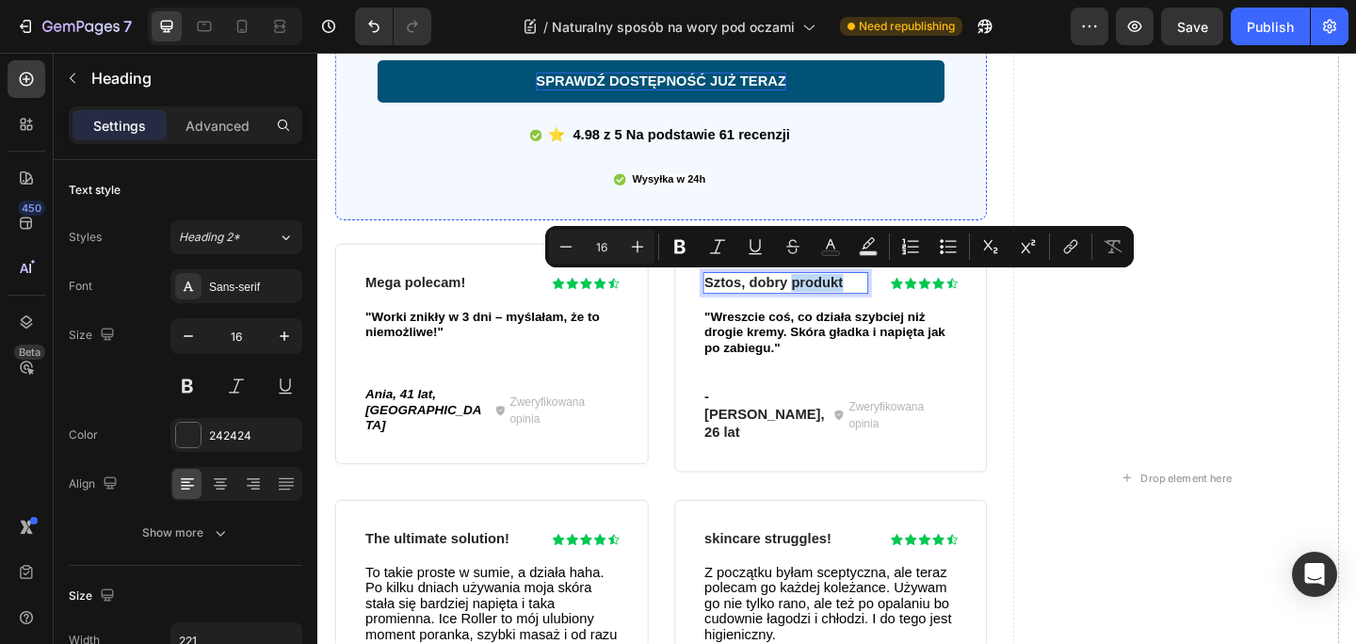
click at [784, 311] on p "Sztos, dobry produkt" at bounding box center [826, 304] width 177 height 20
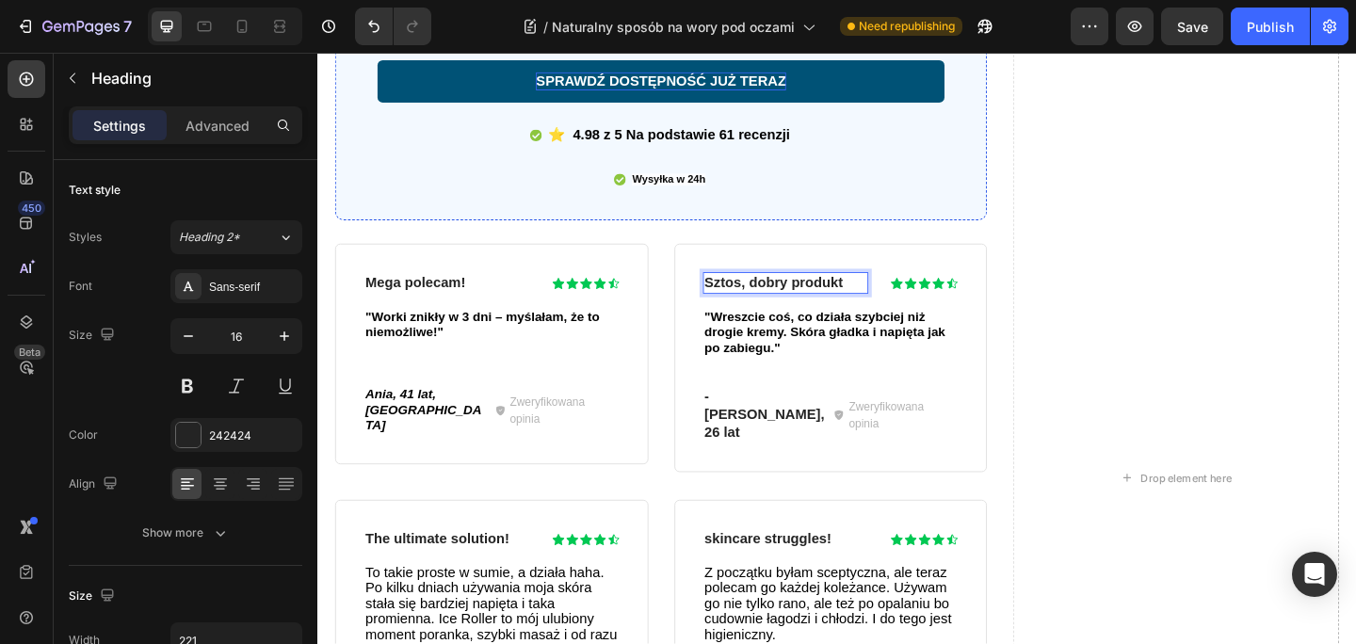
click at [747, 304] on p "Sztos, dobry produkt" at bounding box center [826, 304] width 177 height 20
click at [740, 304] on p "Sztos, dobry produkt" at bounding box center [826, 304] width 177 height 20
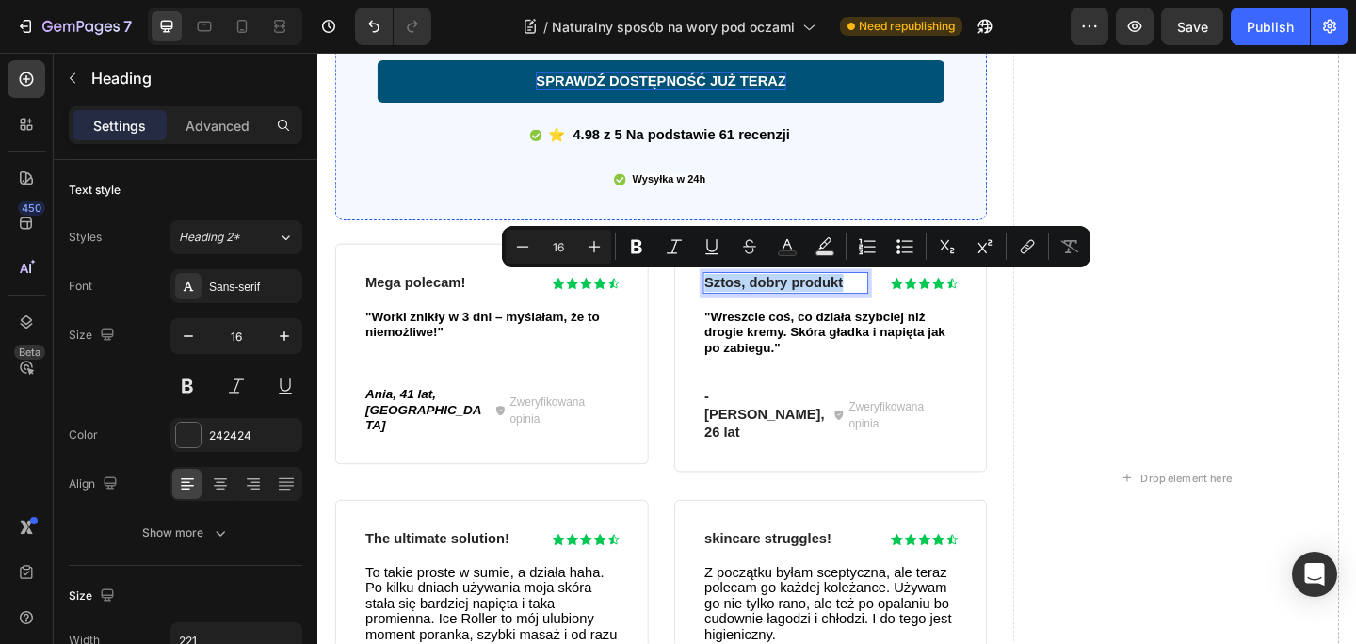
drag, startPoint x: 740, startPoint y: 300, endPoint x: 891, endPoint y: 297, distance: 150.6
click at [891, 297] on p "Sztos, dobry produkt" at bounding box center [826, 304] width 177 height 20
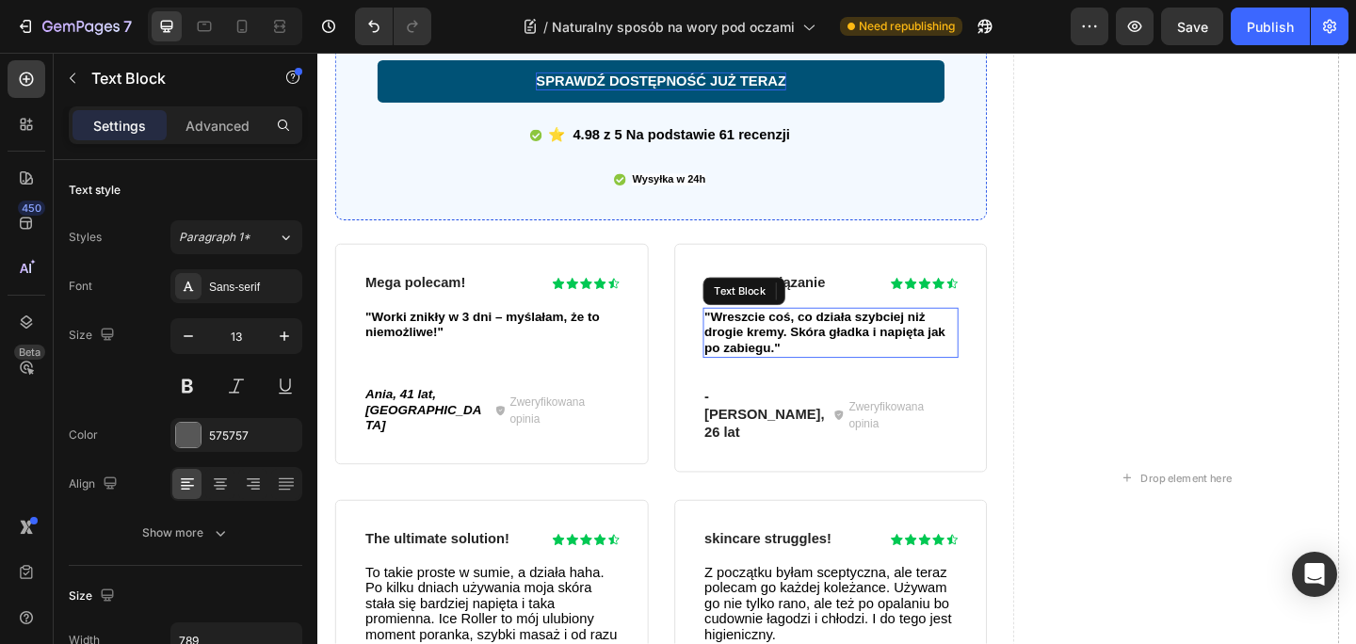
click at [776, 375] on strong ""Wreszcie coś, co działa szybciej niż drogie kremy. Skóra gładka i napięta jak …" at bounding box center [869, 356] width 262 height 49
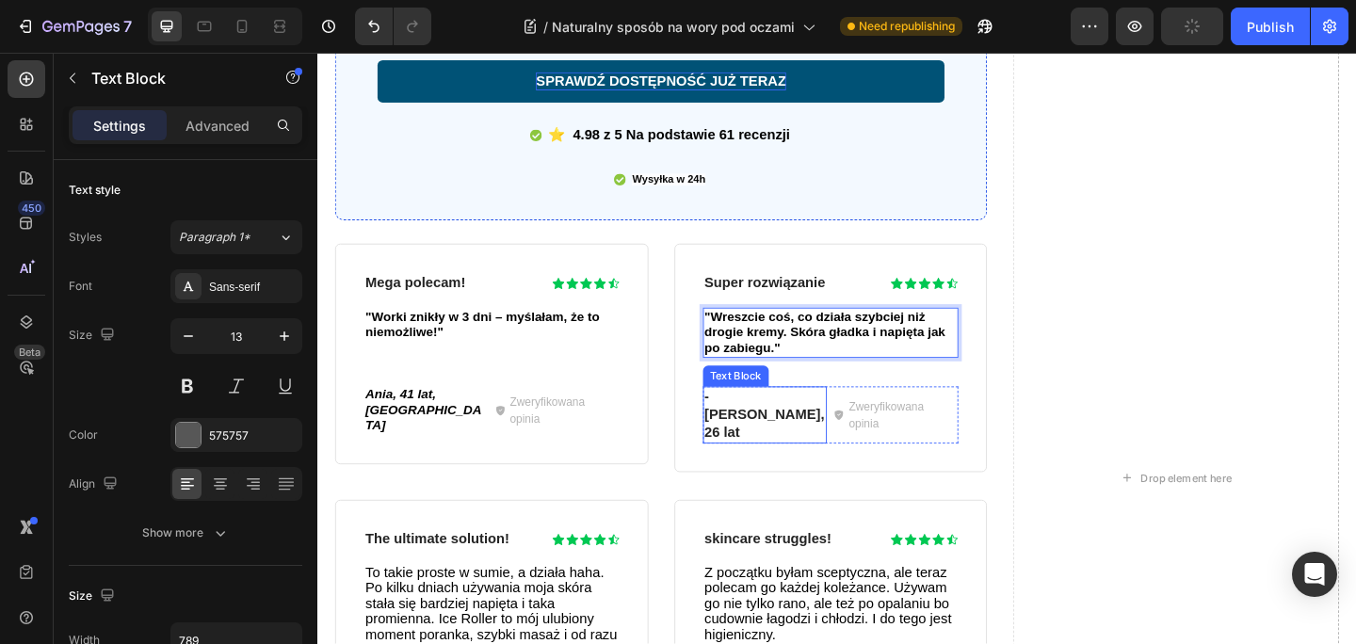
click at [794, 439] on strong "[PERSON_NAME], 26 lat" at bounding box center [803, 457] width 131 height 36
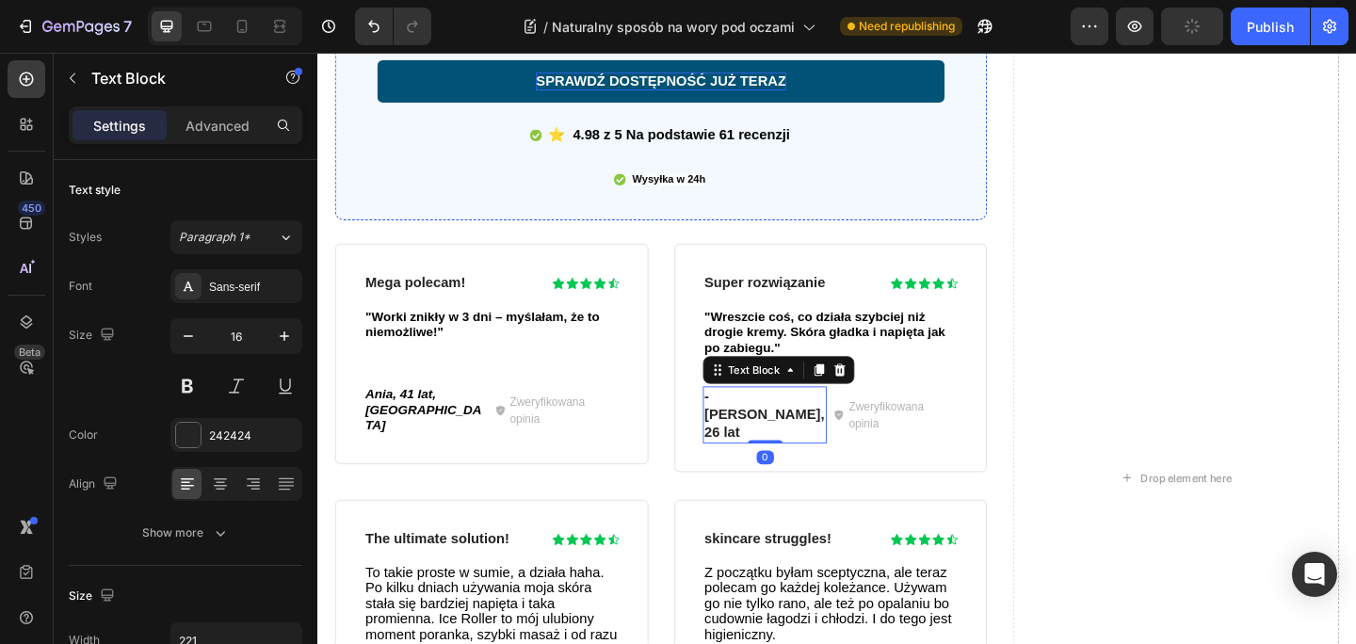
click at [794, 439] on strong "[PERSON_NAME], 26 lat" at bounding box center [803, 457] width 131 height 36
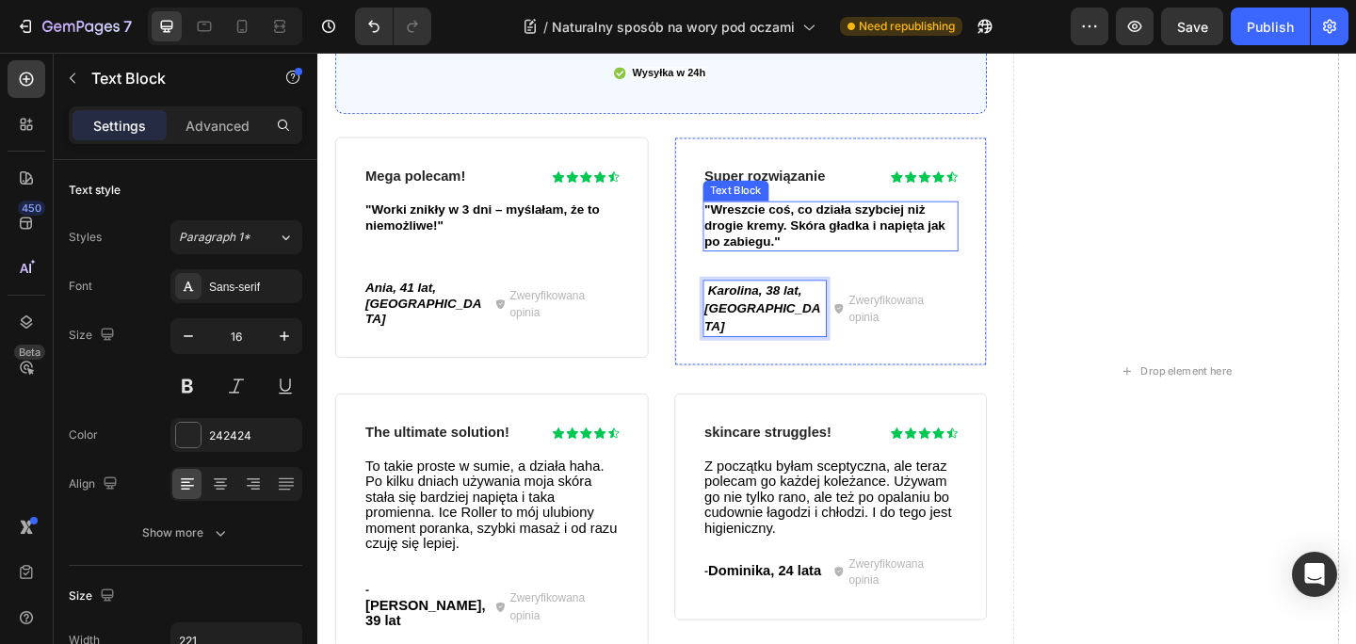
scroll to position [3913, 0]
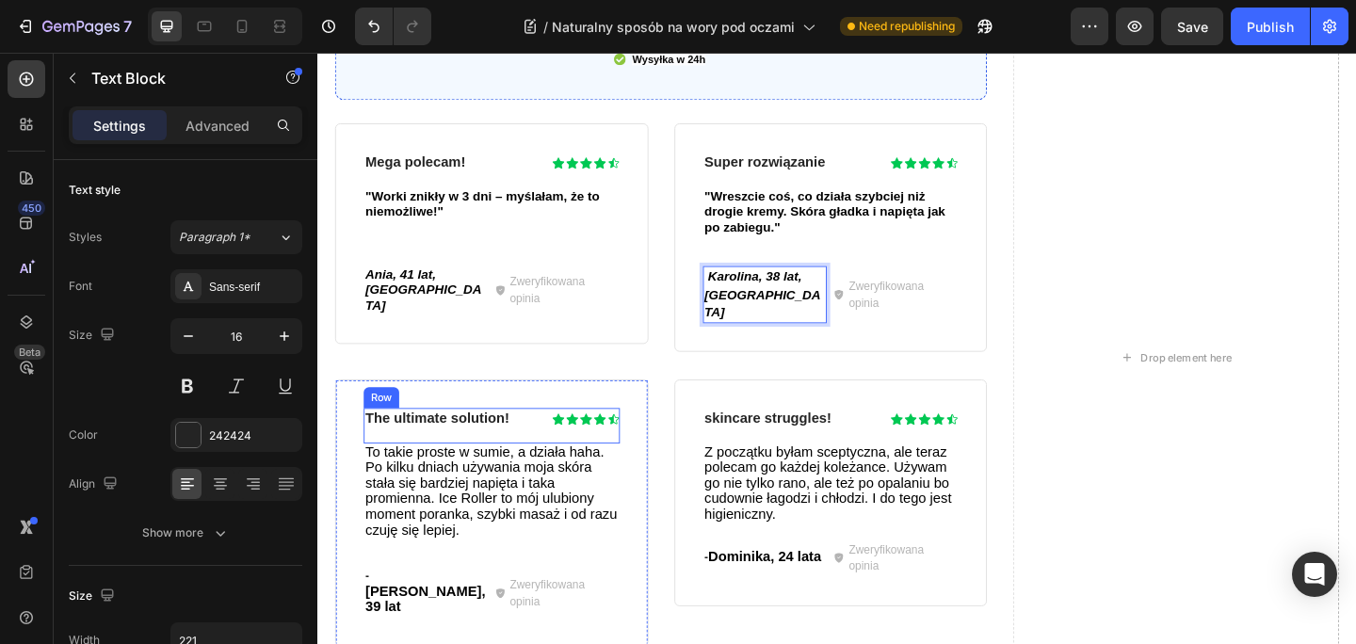
click at [453, 440] on div "The ultimate solution! Heading Icon Icon Icon Icon Icon Icon List Row" at bounding box center [506, 459] width 279 height 39
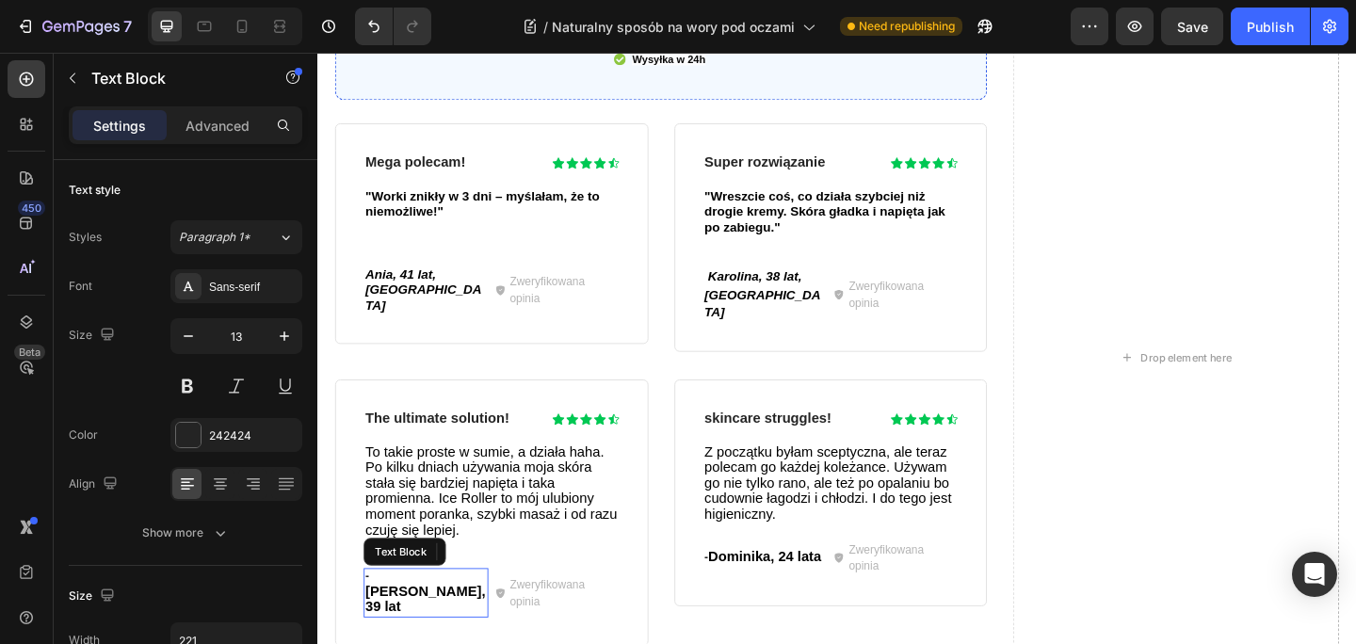
click at [411, 631] on span "[PERSON_NAME], 39 lat" at bounding box center [434, 647] width 131 height 33
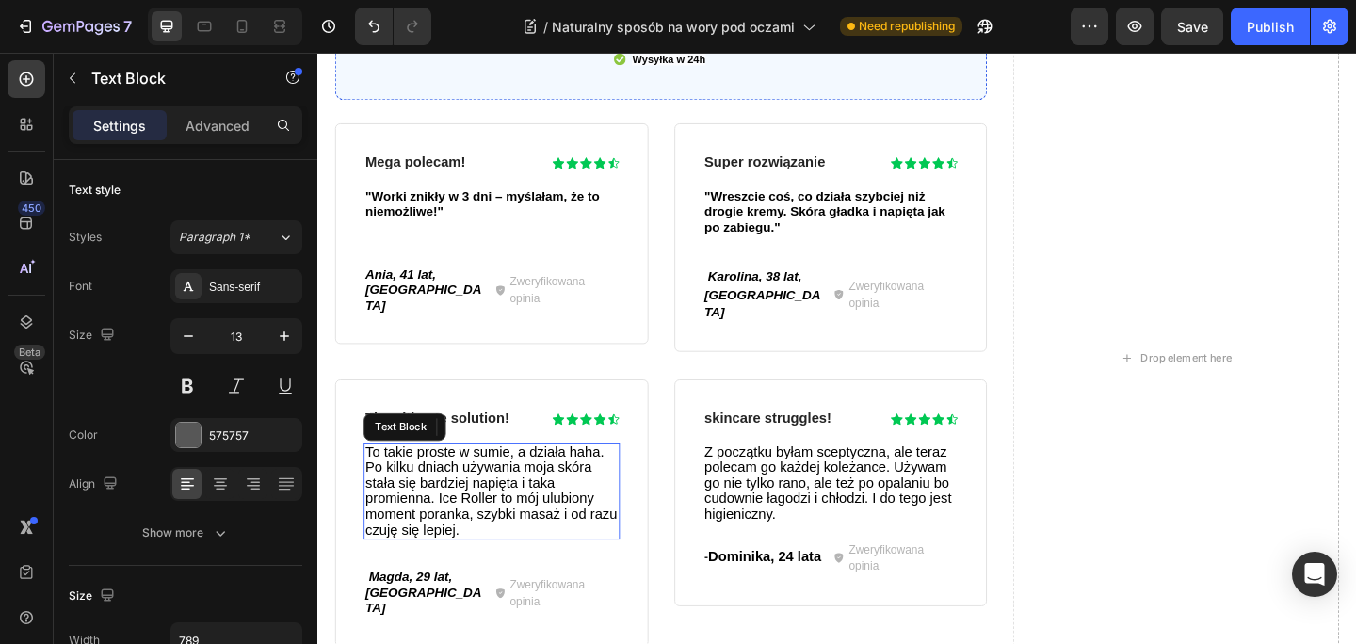
click at [472, 506] on span "To takie proste w sumie, a działa haha. Po kilku dniach używania moja skóra sta…" at bounding box center [506, 529] width 274 height 101
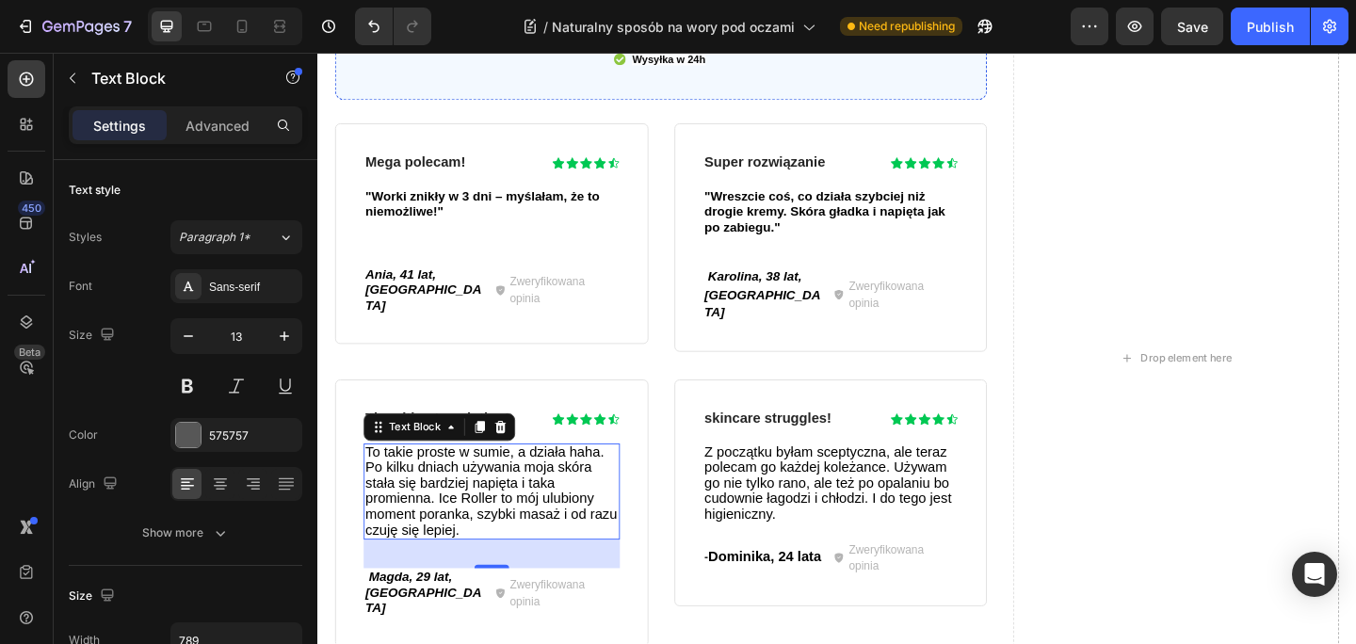
click at [464, 504] on span "To takie proste w sumie, a działa haha. Po kilku dniach używania moja skóra sta…" at bounding box center [506, 529] width 274 height 101
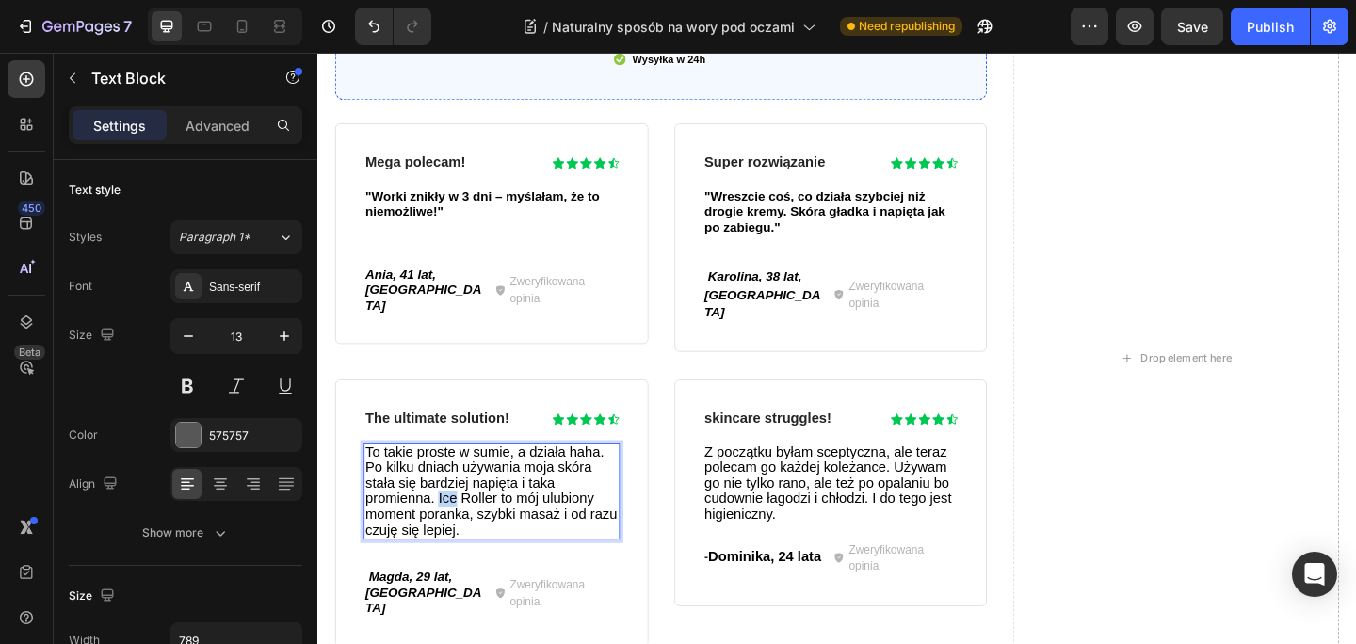
click at [464, 504] on span "To takie proste w sumie, a działa haha. Po kilku dniach używania moja skóra sta…" at bounding box center [506, 529] width 274 height 101
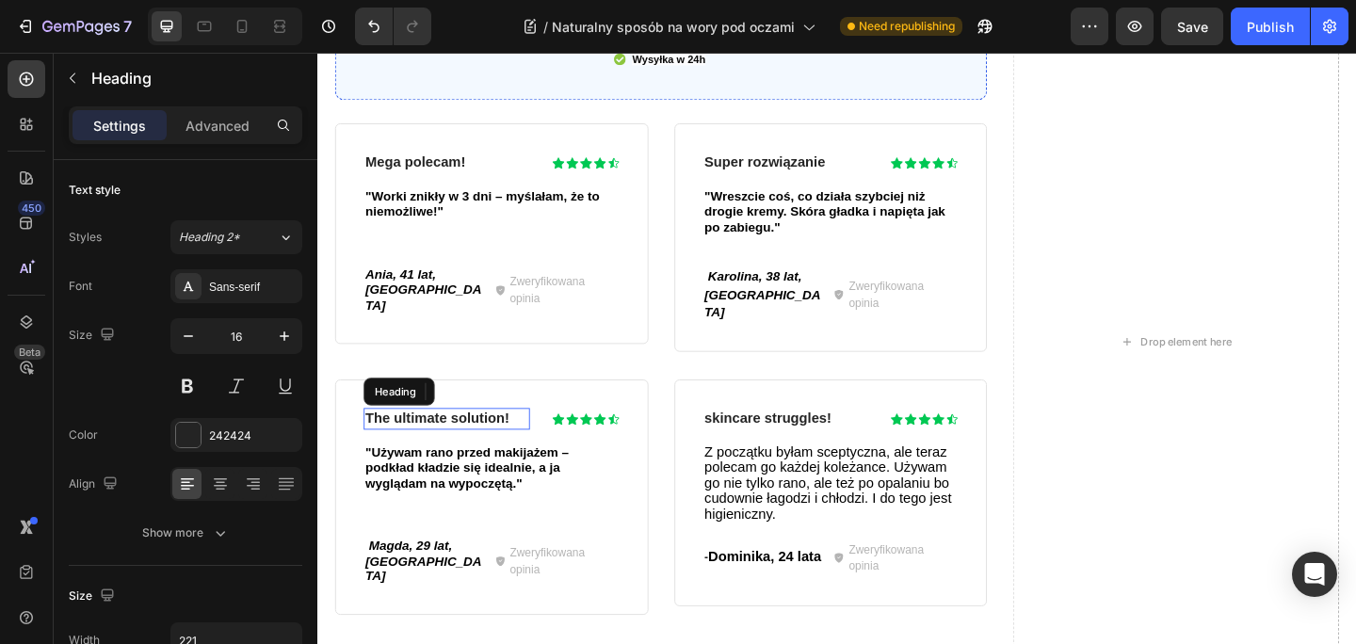
click at [501, 440] on h3 "The ultimate solution!" at bounding box center [457, 452] width 181 height 24
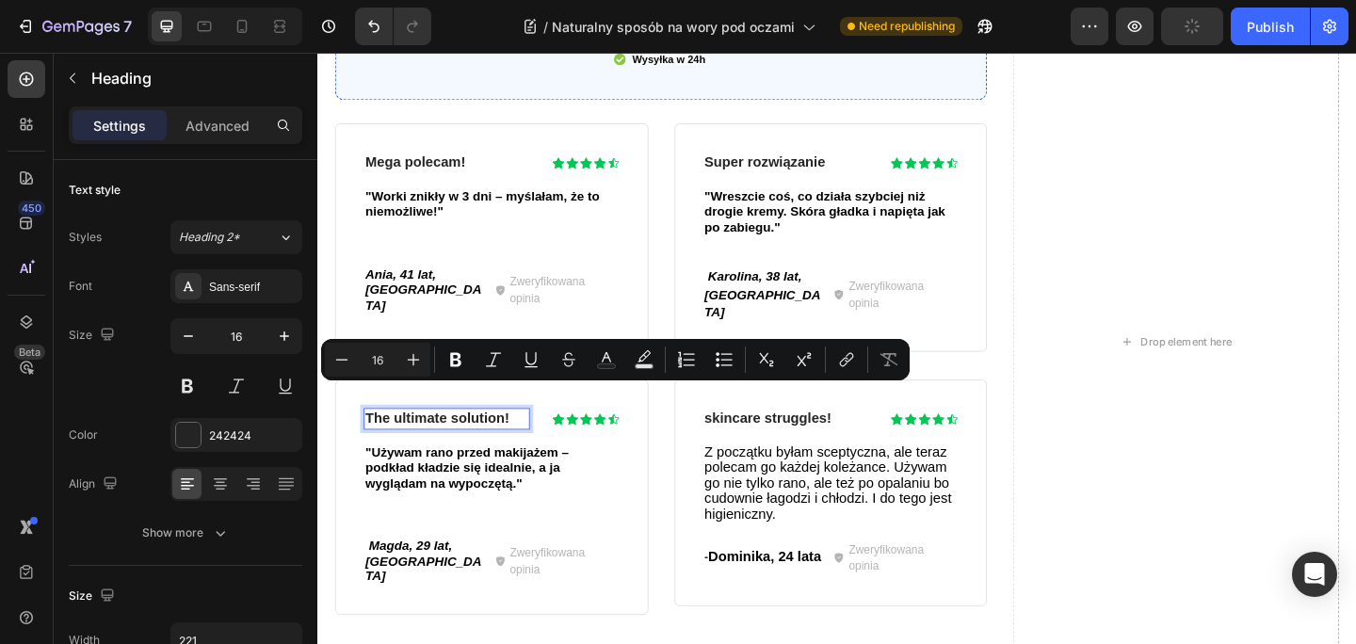
click at [514, 441] on p "The ultimate solution!" at bounding box center [457, 451] width 177 height 20
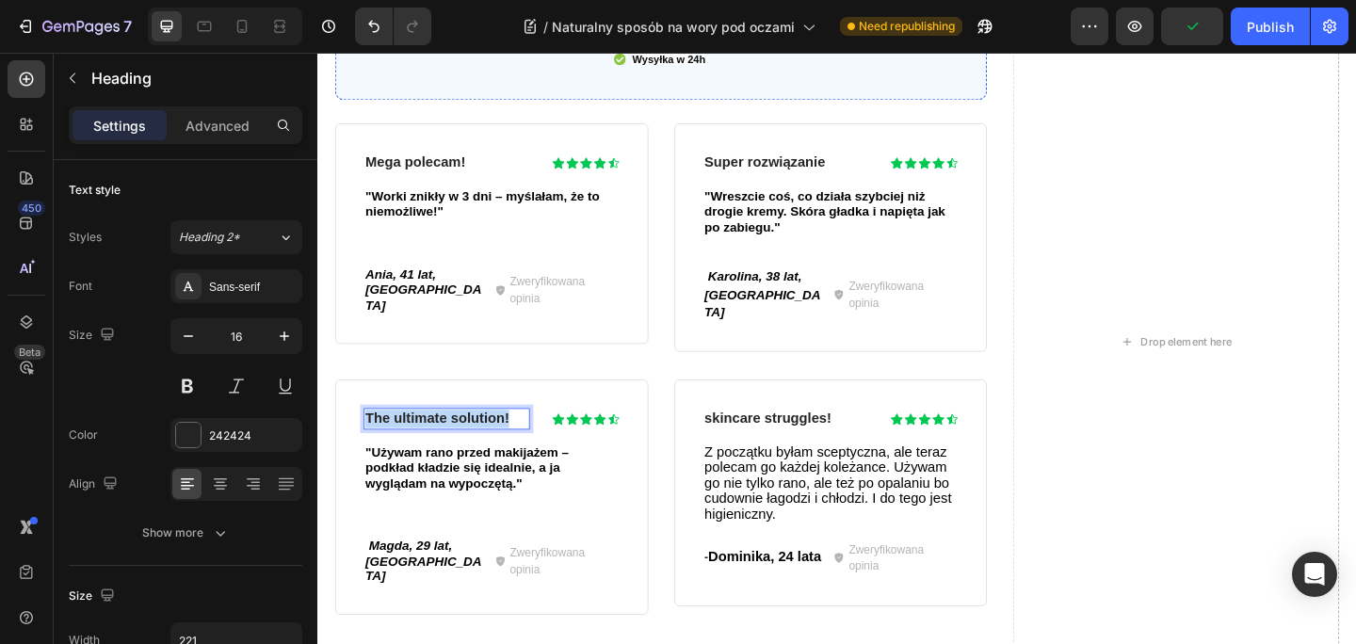
drag, startPoint x: 529, startPoint y: 425, endPoint x: 365, endPoint y: 430, distance: 163.9
click at [365, 430] on div "The ultimate solution! Heading 0 Icon Icon Icon Icon Icon Icon List Row "Używam…" at bounding box center [506, 537] width 341 height 256
click at [981, 445] on icon at bounding box center [977, 451] width 13 height 13
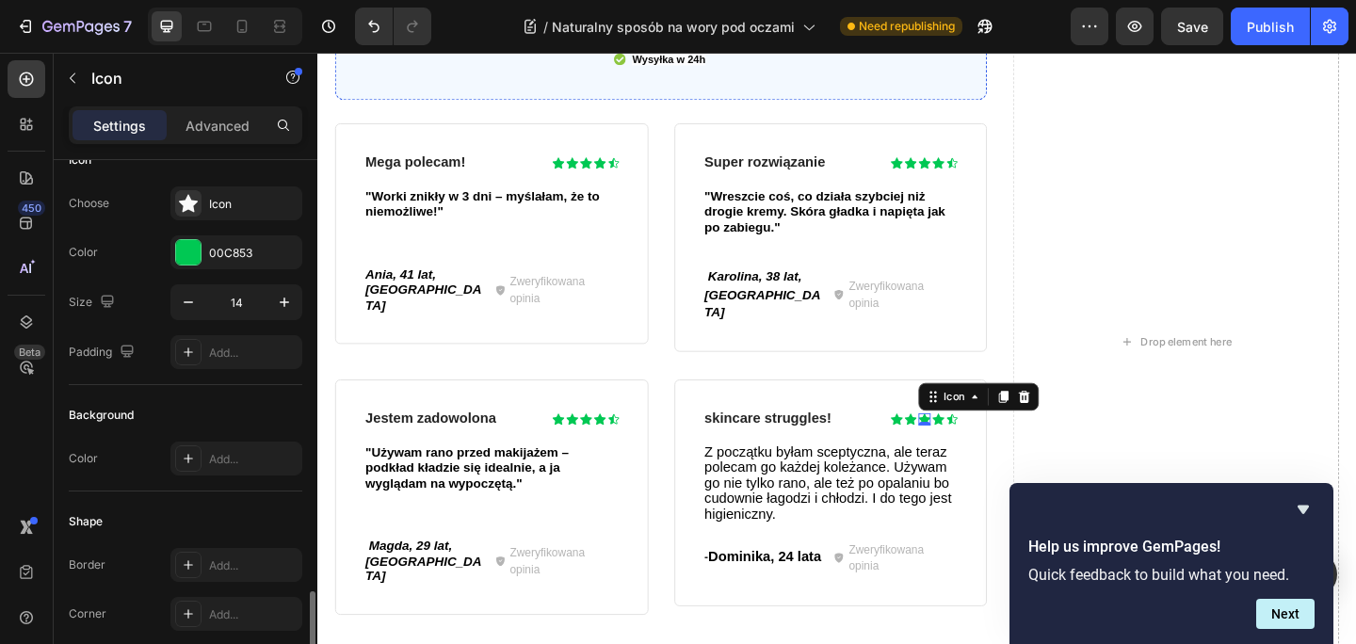
scroll to position [0, 0]
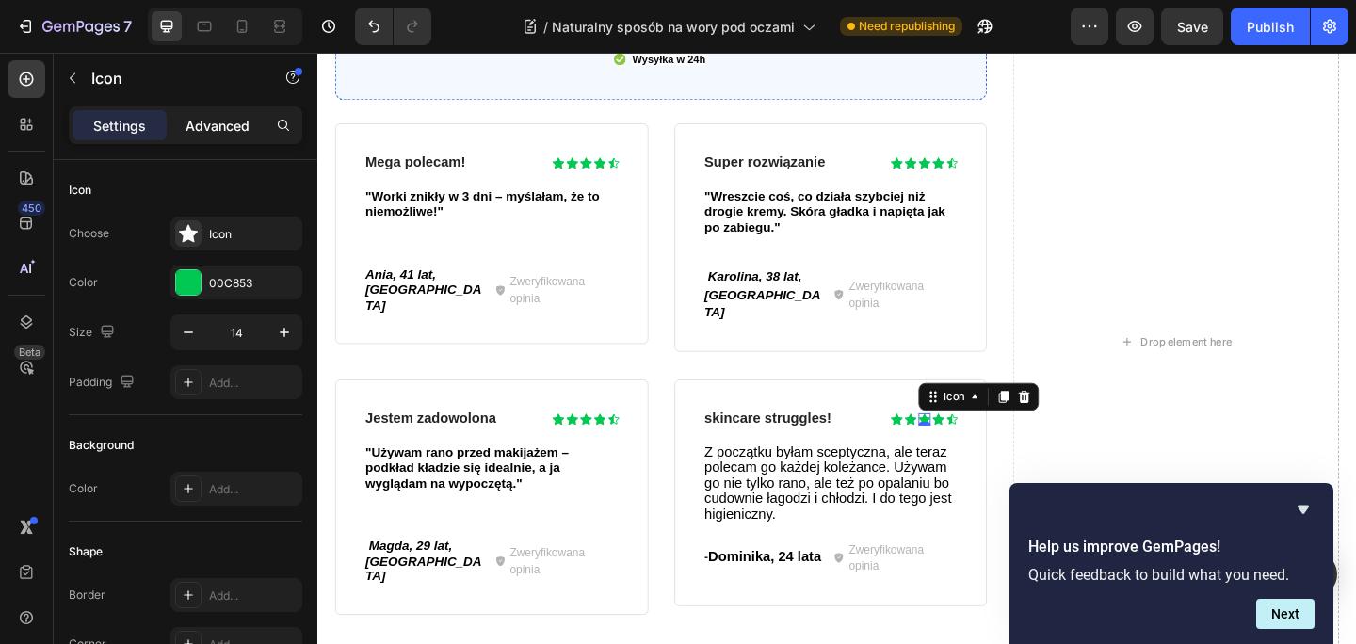
click at [214, 124] on p "Advanced" at bounding box center [217, 126] width 64 height 20
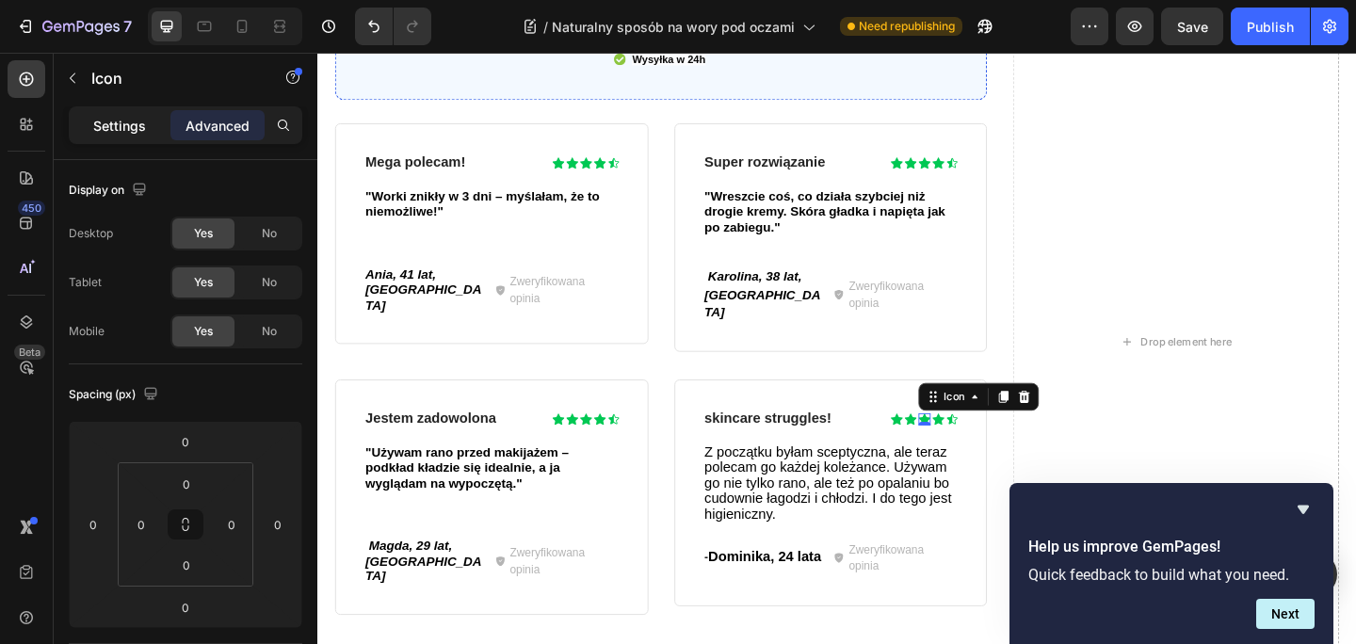
click at [130, 136] on div "Settings" at bounding box center [119, 125] width 94 height 30
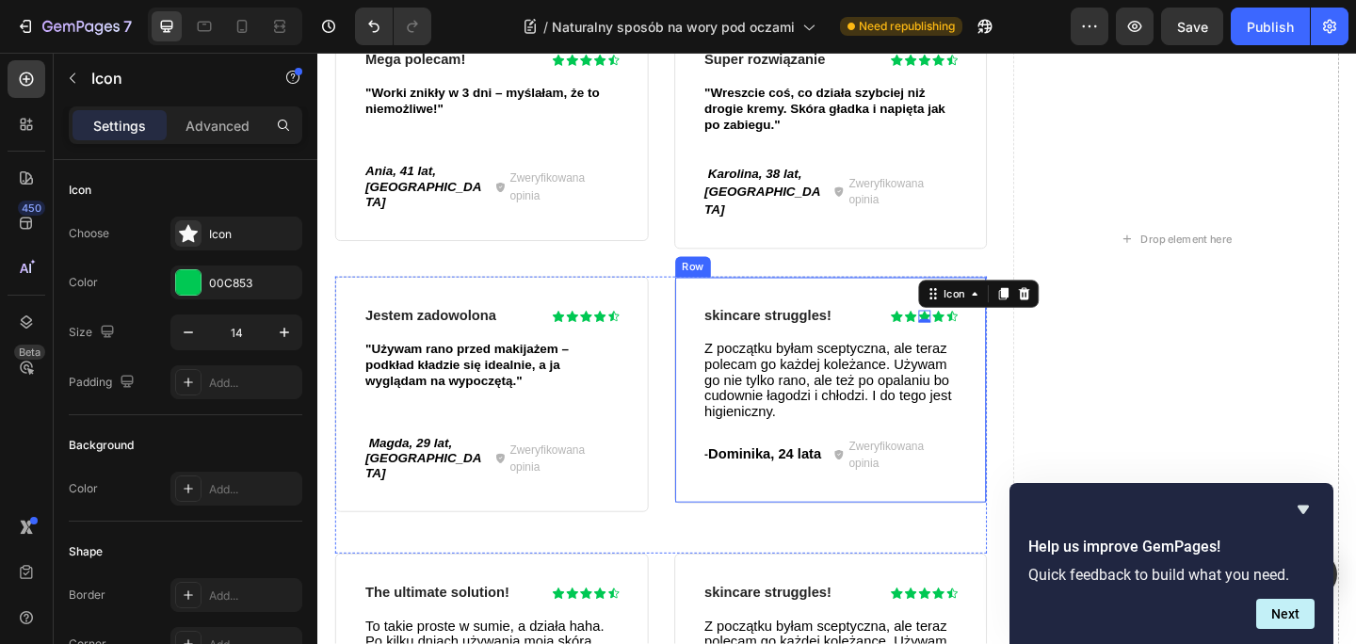
scroll to position [4026, 0]
click at [795, 377] on span "Z początku byłam sceptyczna, ale teraz polecam go każdej koleżance. Używam go n…" at bounding box center [872, 408] width 269 height 84
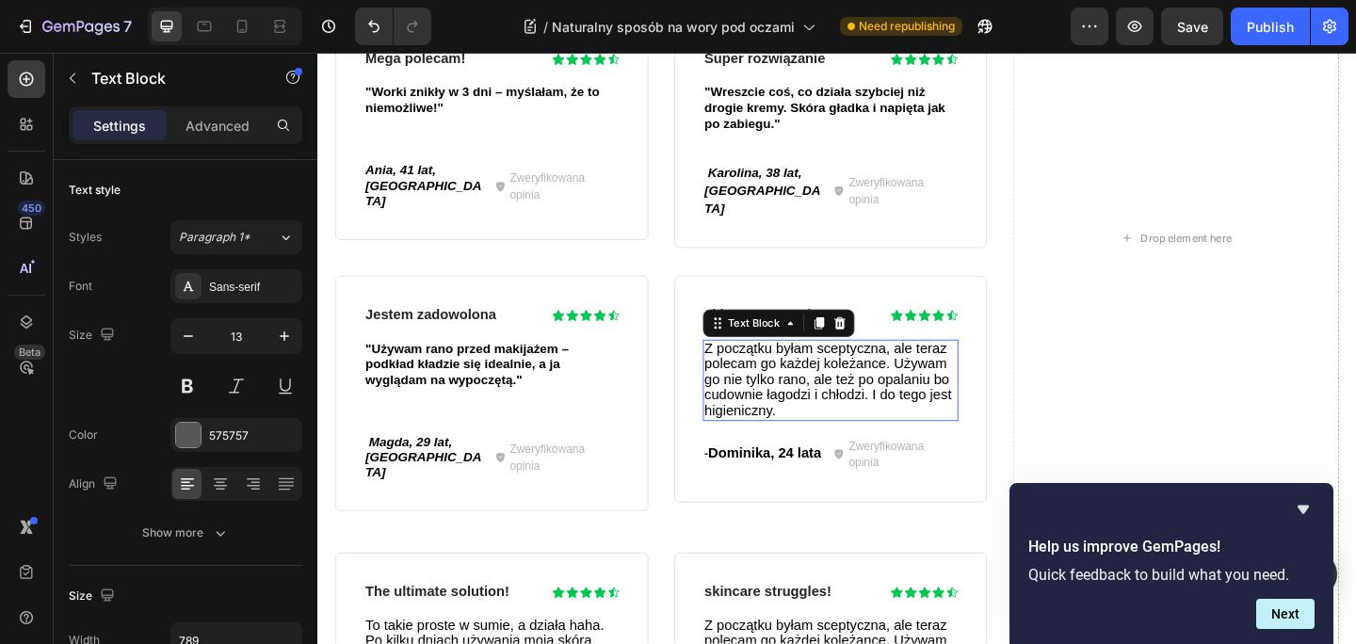
click at [795, 377] on span "Z początku byłam sceptyczna, ale teraz polecam go każdej koleżance. Używam go n…" at bounding box center [872, 408] width 269 height 84
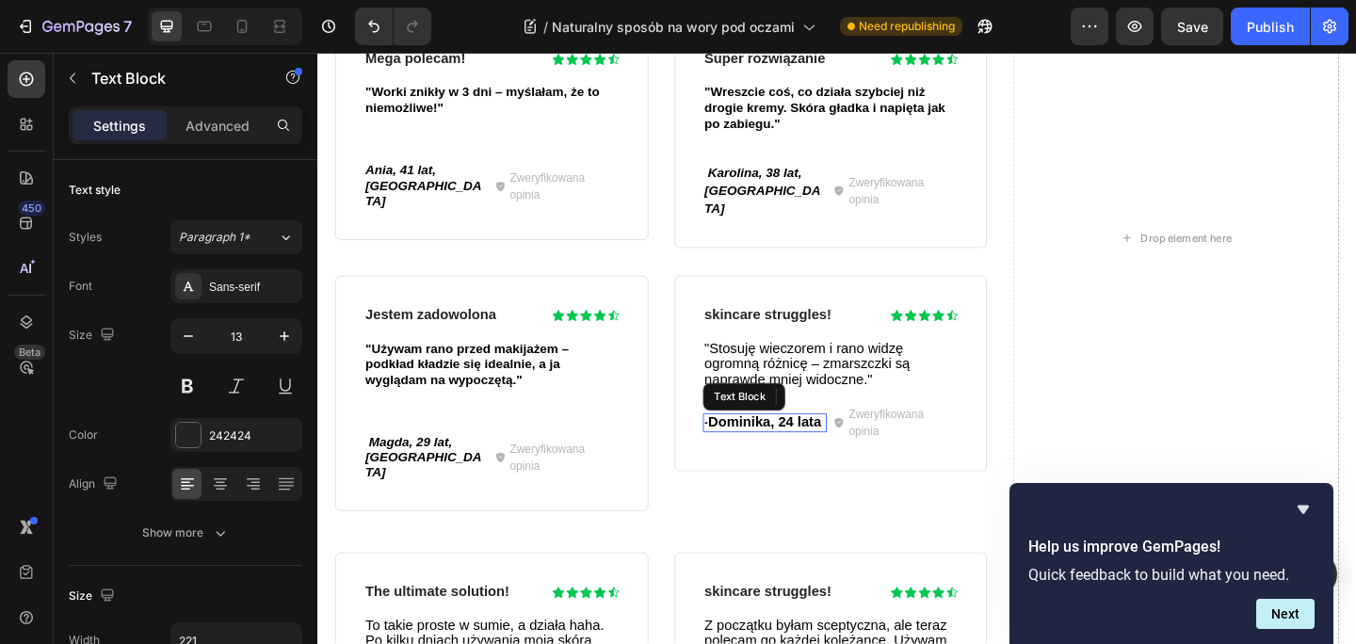
click at [806, 446] on span "Dominika, 24 lata" at bounding box center [803, 454] width 123 height 16
click at [820, 452] on span "[PERSON_NAME], 24 lata" at bounding box center [803, 468] width 131 height 33
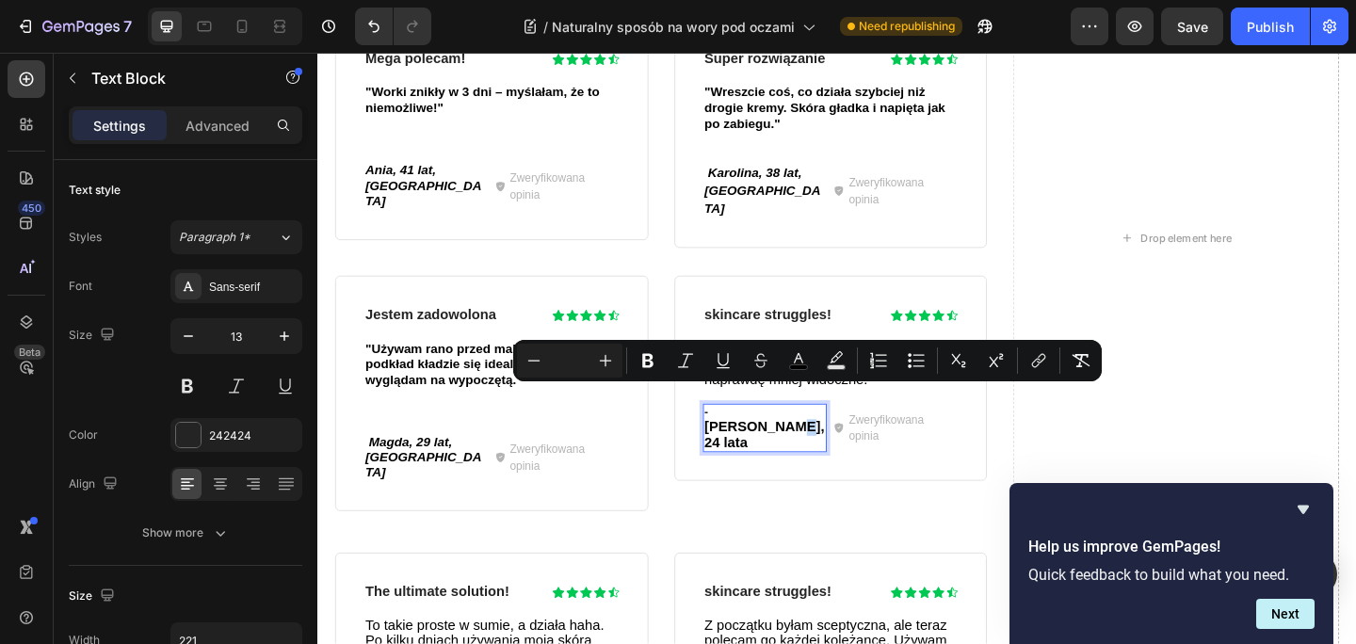
click at [820, 452] on span "[PERSON_NAME], 24 lata" at bounding box center [803, 468] width 131 height 33
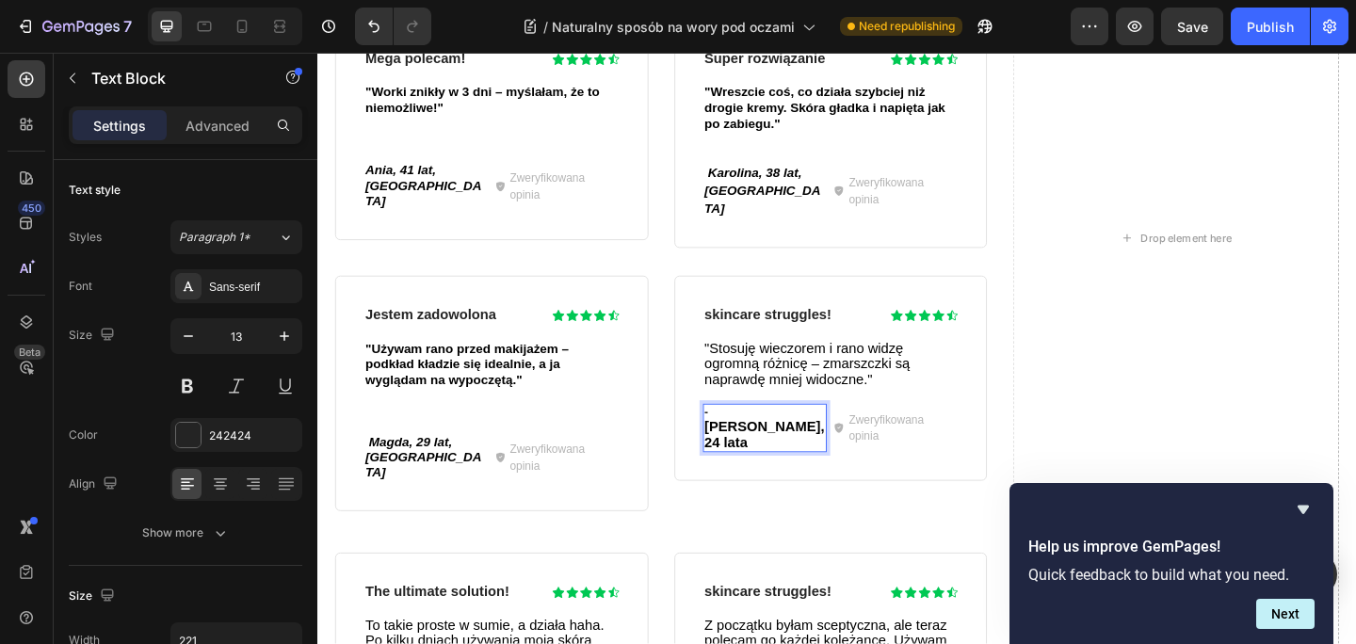
click at [813, 452] on span "[PERSON_NAME], 24 lata" at bounding box center [803, 468] width 131 height 33
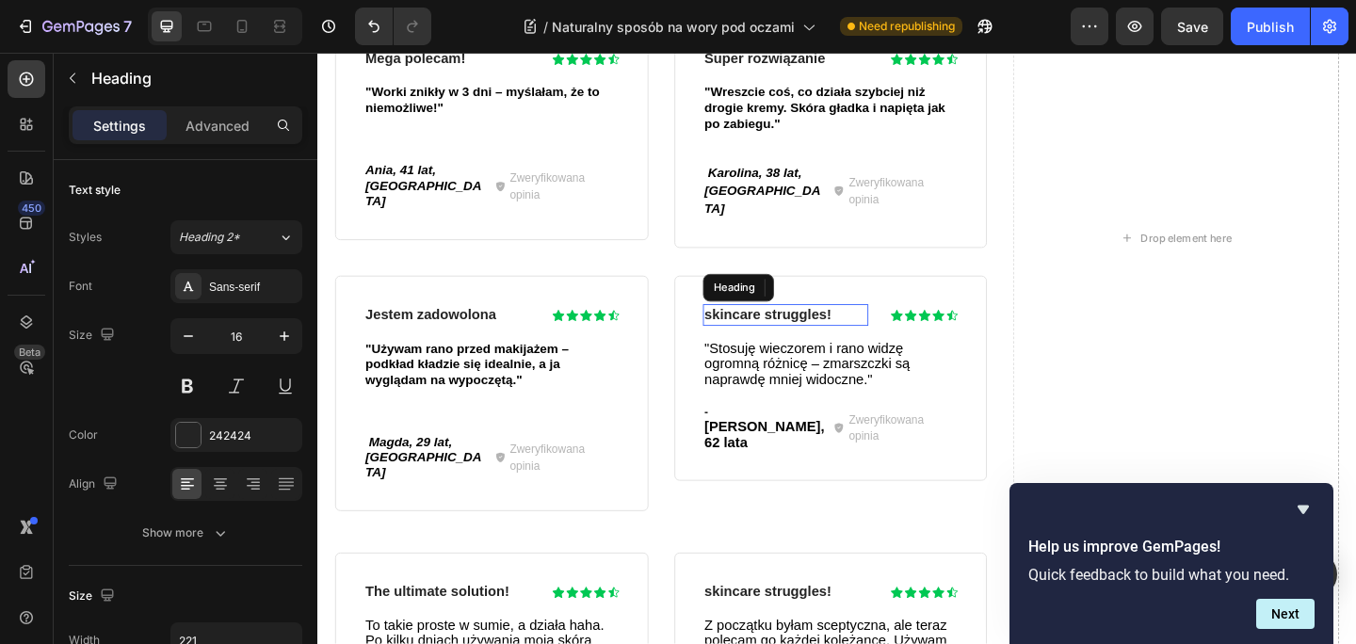
click at [863, 327] on h3 "skincare struggles!" at bounding box center [826, 339] width 181 height 24
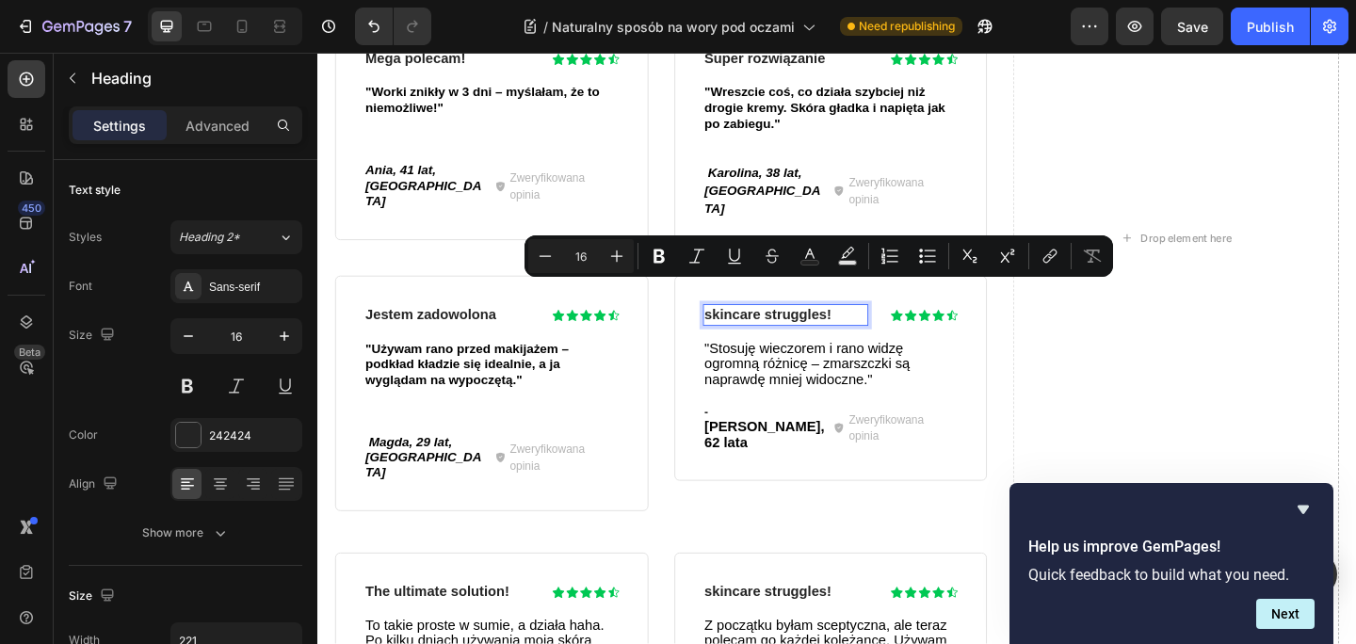
click at [879, 329] on p "skincare struggles!" at bounding box center [826, 339] width 177 height 20
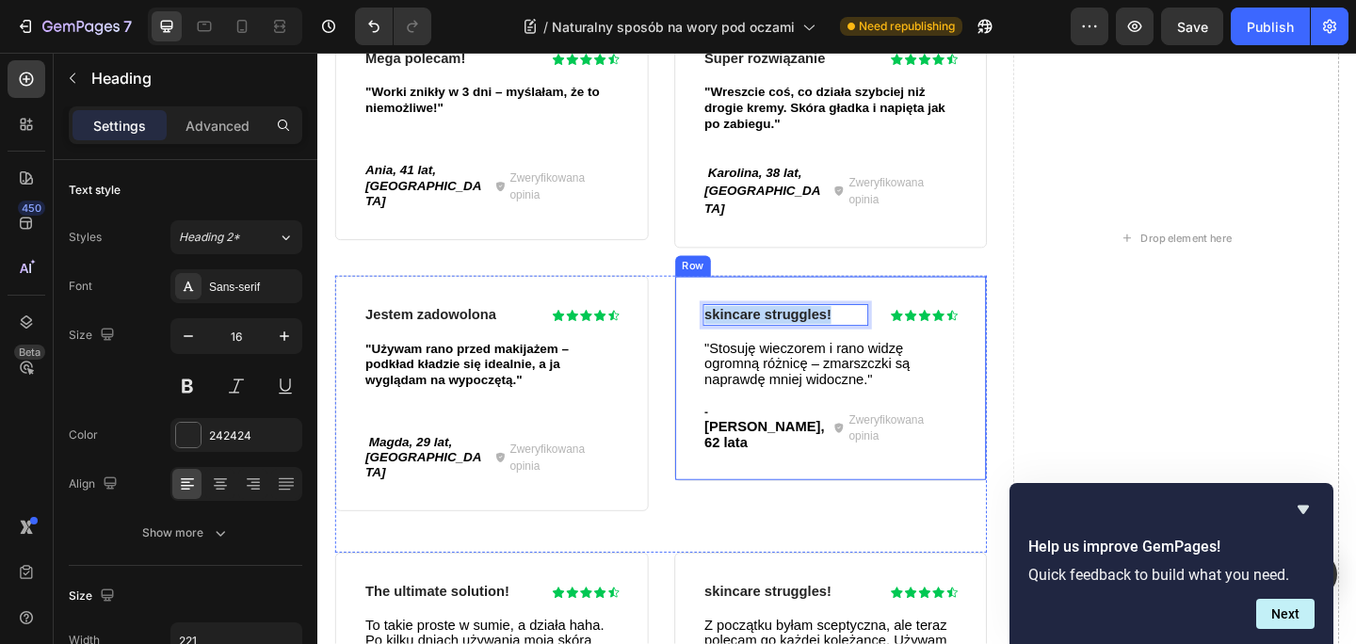
drag, startPoint x: 878, startPoint y: 309, endPoint x: 734, endPoint y: 309, distance: 144.0
click at [734, 309] on div "skincare struggles! Heading 0 Icon Icon Icon Icon Icon Icon List Row "Stosuję w…" at bounding box center [875, 407] width 341 height 223
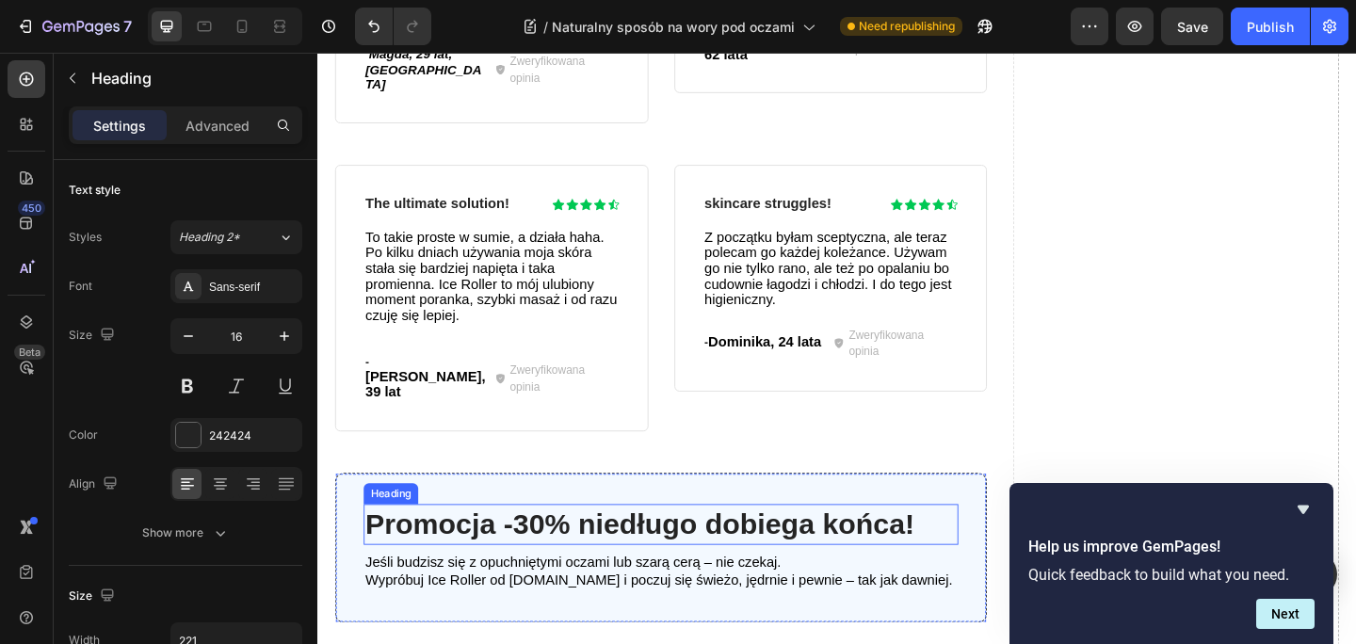
scroll to position [4449, 0]
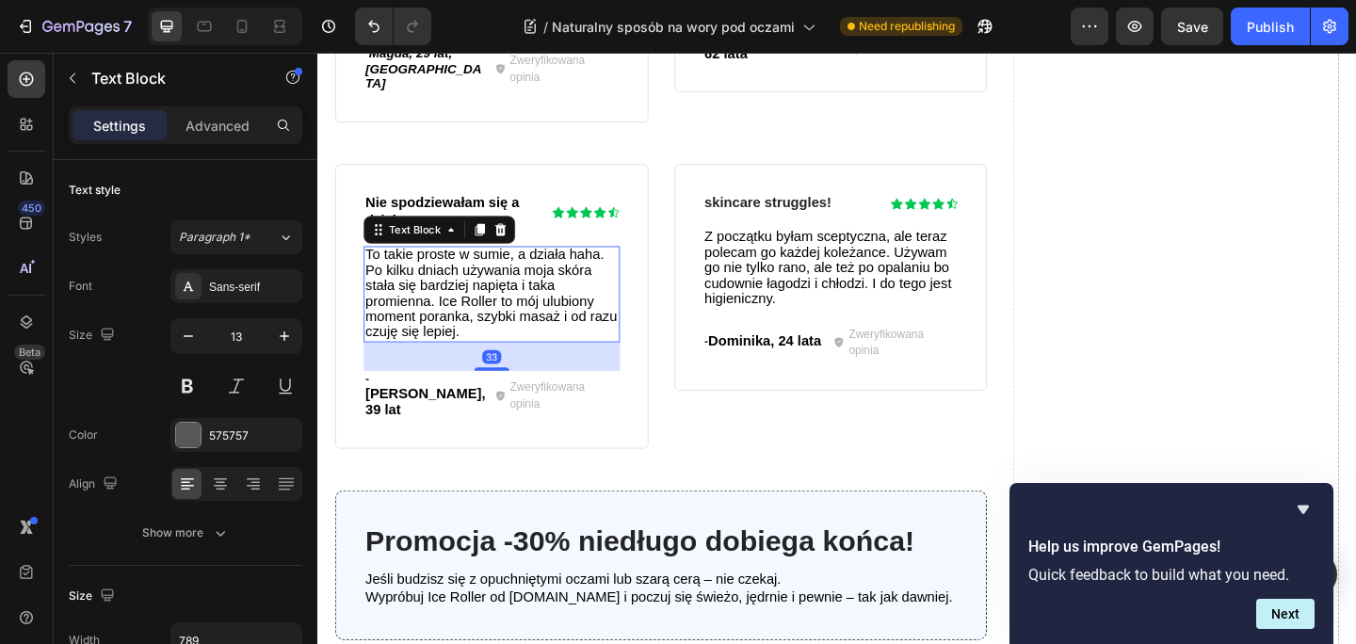
click at [413, 265] on span "To takie proste w sumie, a działa haha. Po kilku dniach używania moja skóra sta…" at bounding box center [506, 315] width 274 height 101
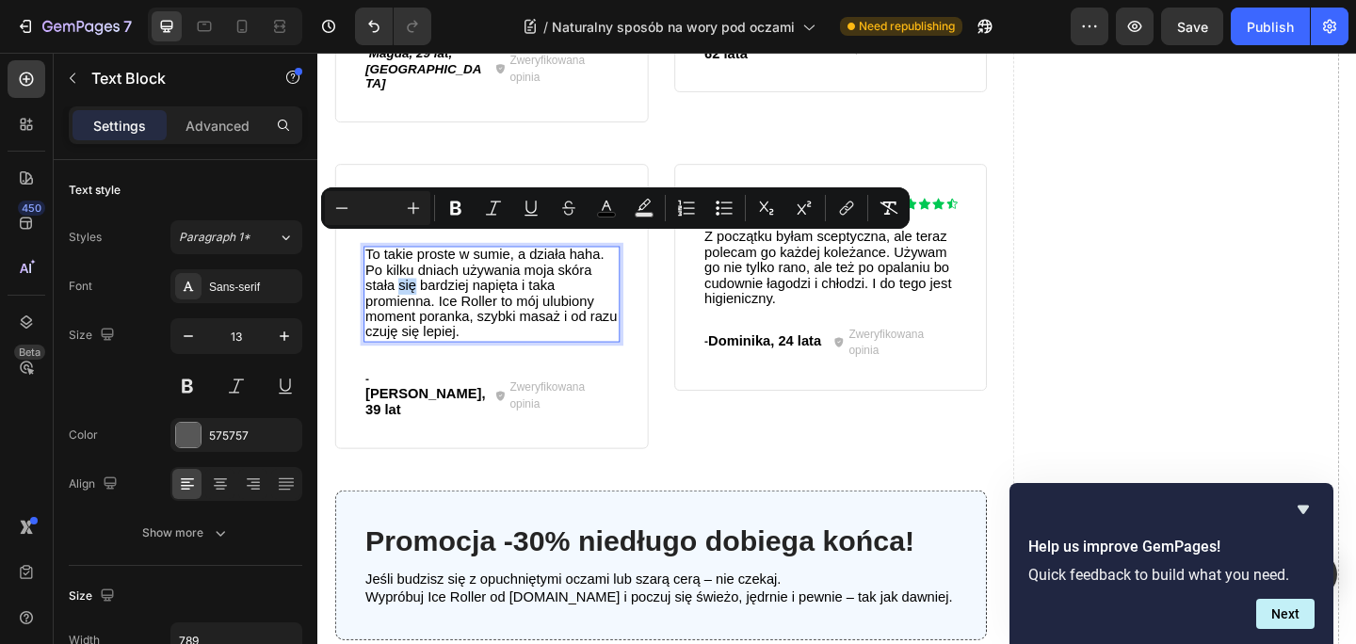
click at [413, 265] on span "To takie proste w sumie, a działa haha. Po kilku dniach używania moja skóra sta…" at bounding box center [506, 315] width 274 height 101
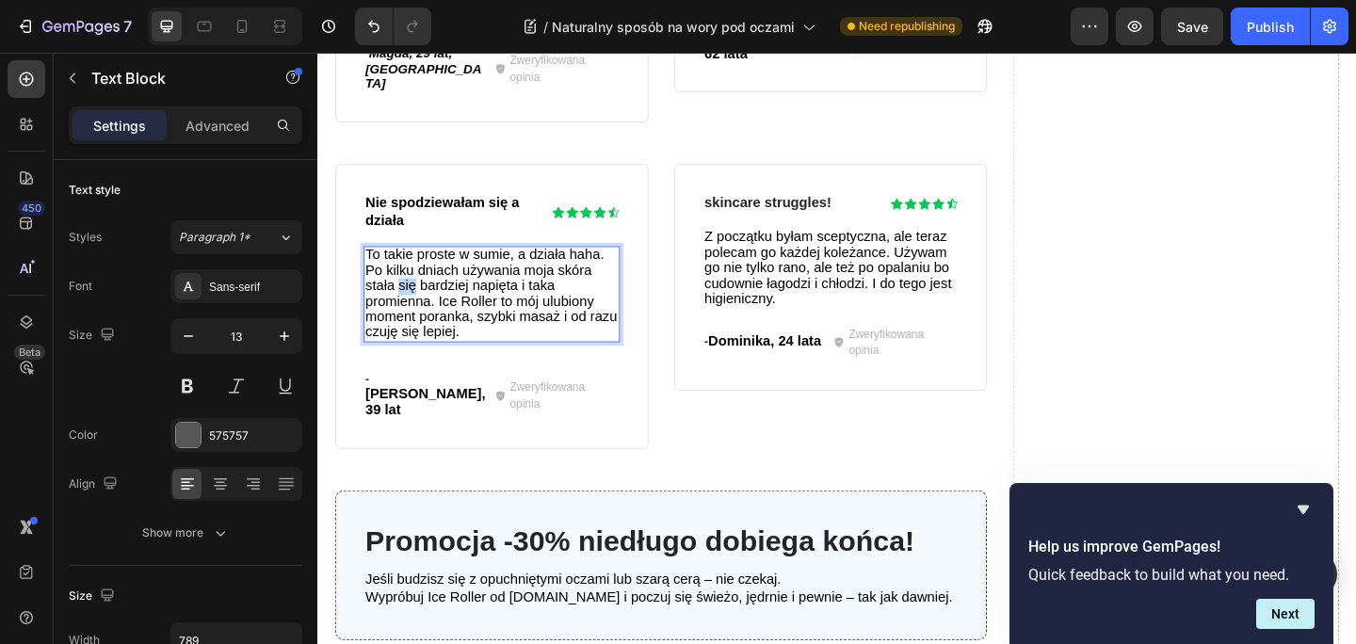
click at [413, 265] on span "To takie proste w sumie, a działa haha. Po kilku dniach używania moja skóra sta…" at bounding box center [506, 315] width 274 height 101
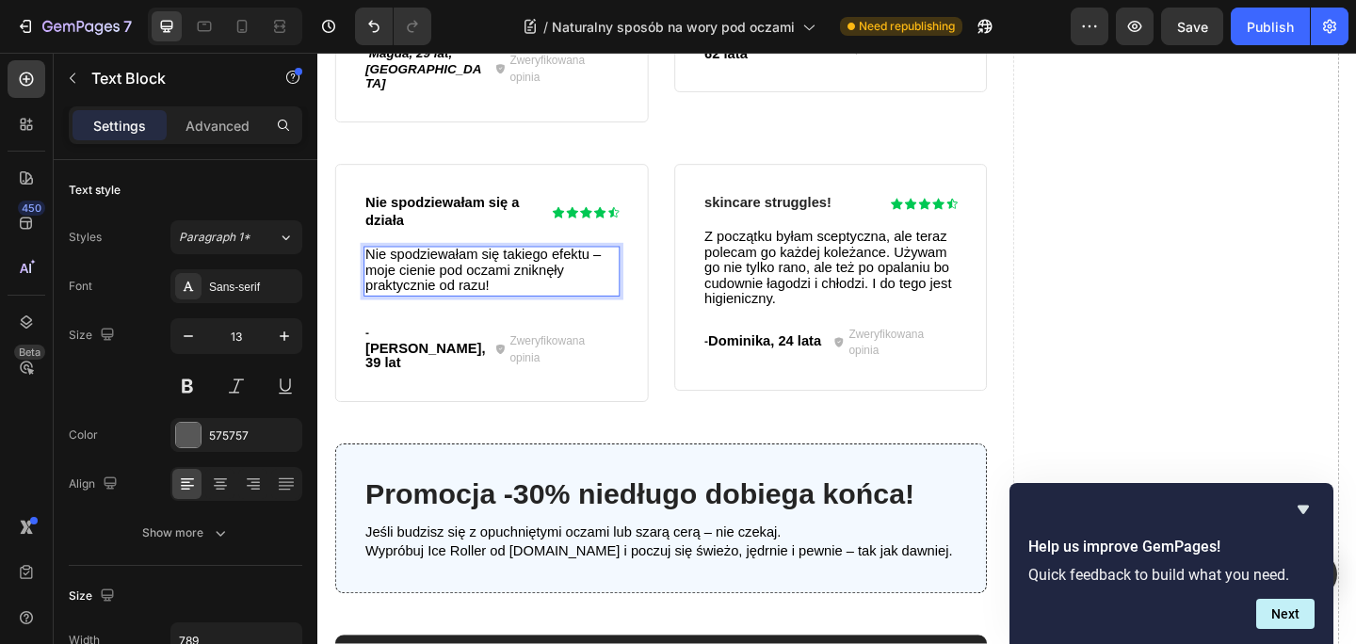
click at [621, 265] on span "Nie spodziewałam się takiego efektu – moje cienie pod oczami zniknęły praktyczn…" at bounding box center [497, 290] width 256 height 50
click at [424, 366] on span "[PERSON_NAME], 39 lat" at bounding box center [434, 382] width 131 height 33
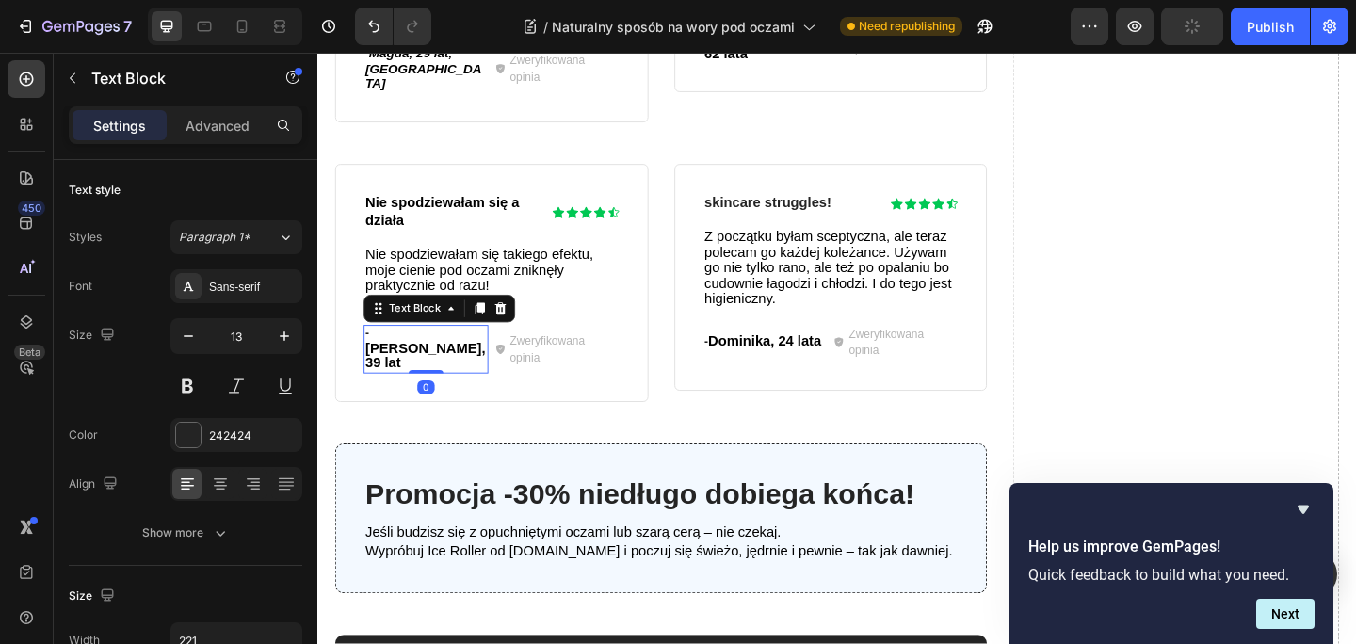
click at [424, 366] on span "[PERSON_NAME], 39 lat" at bounding box center [434, 382] width 131 height 33
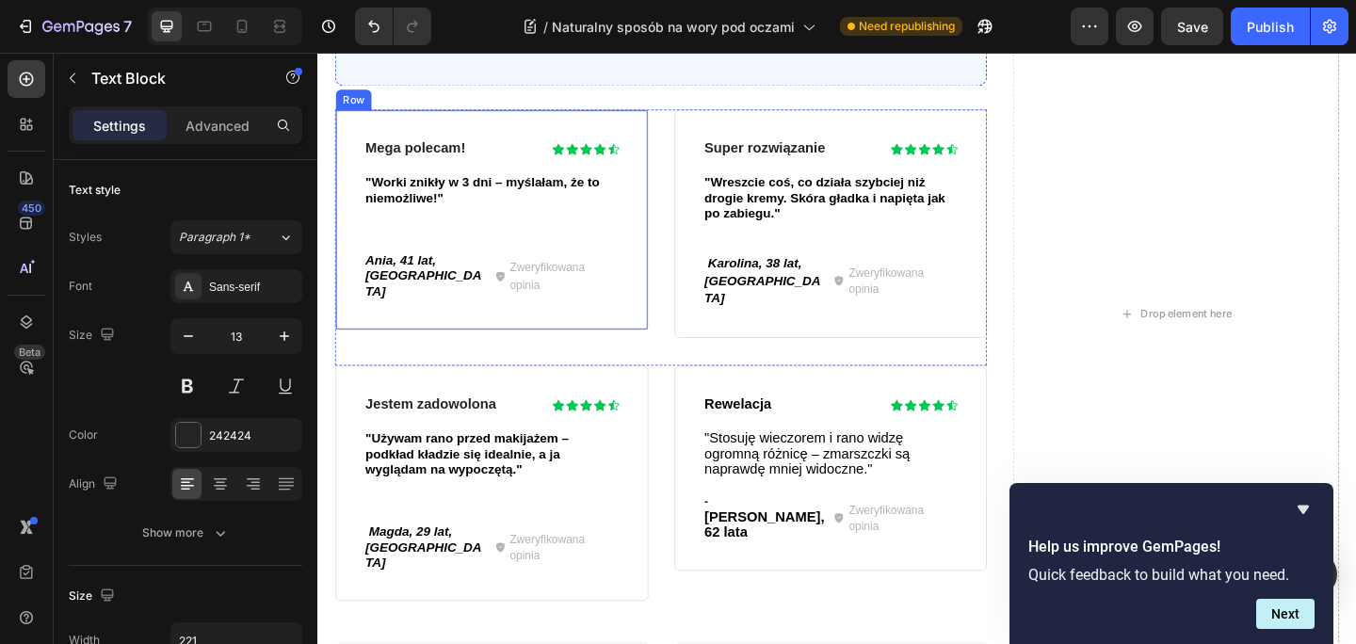
scroll to position [3929, 0]
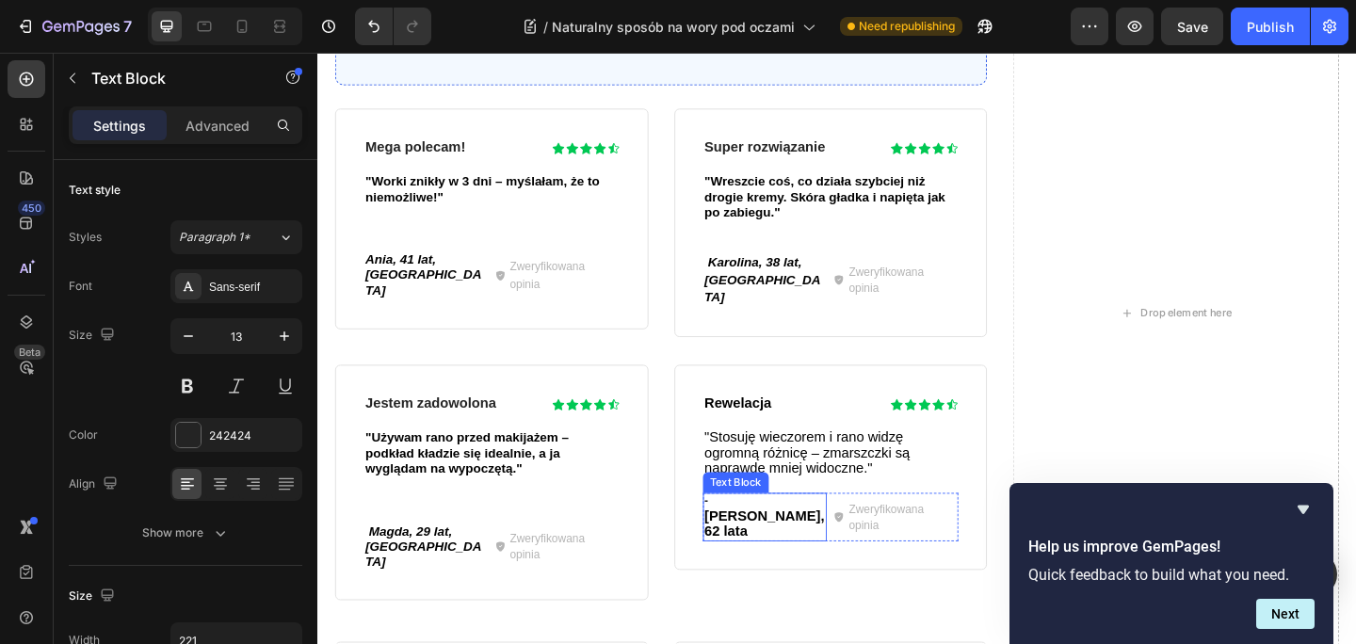
click at [764, 549] on span "[PERSON_NAME], 62 lata" at bounding box center [803, 565] width 131 height 33
click at [746, 549] on span "[PERSON_NAME], 62 lata" at bounding box center [803, 565] width 131 height 33
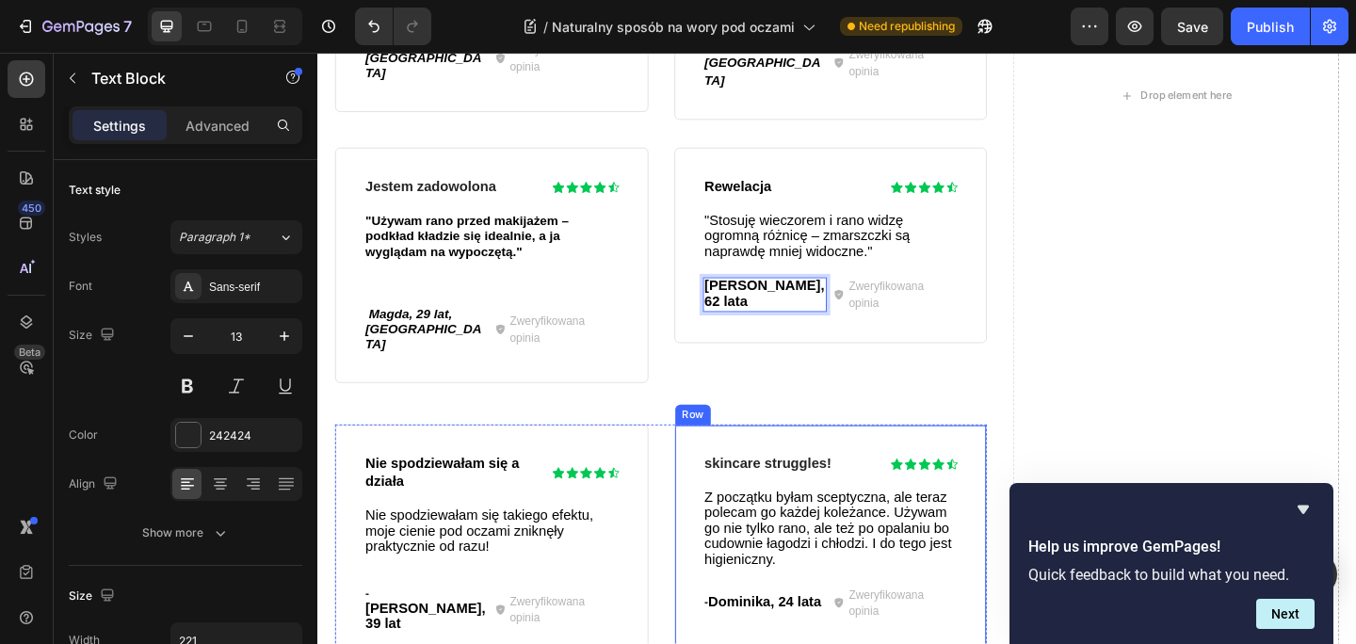
scroll to position [4176, 0]
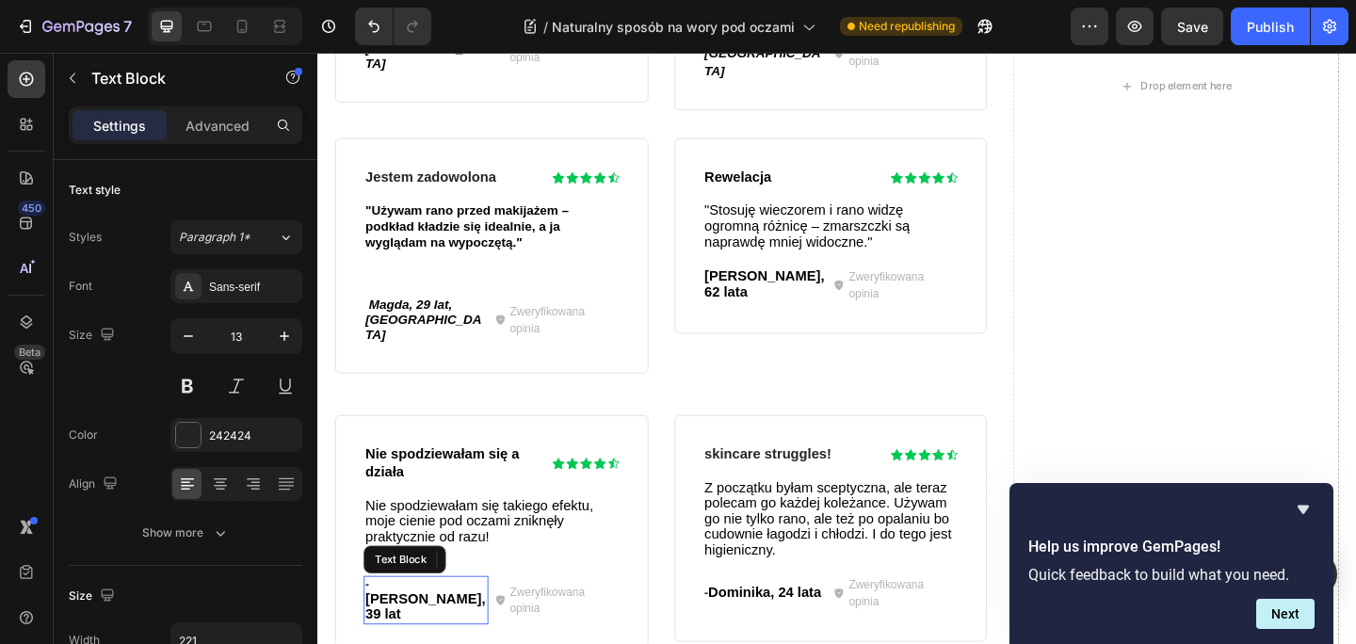
click at [379, 639] on span "[PERSON_NAME], 39 lat" at bounding box center [434, 655] width 131 height 33
click at [382, 639] on span "[PERSON_NAME], 39 lat" at bounding box center [434, 655] width 131 height 33
click at [377, 639] on span "[PERSON_NAME], 39 lat" at bounding box center [434, 655] width 131 height 33
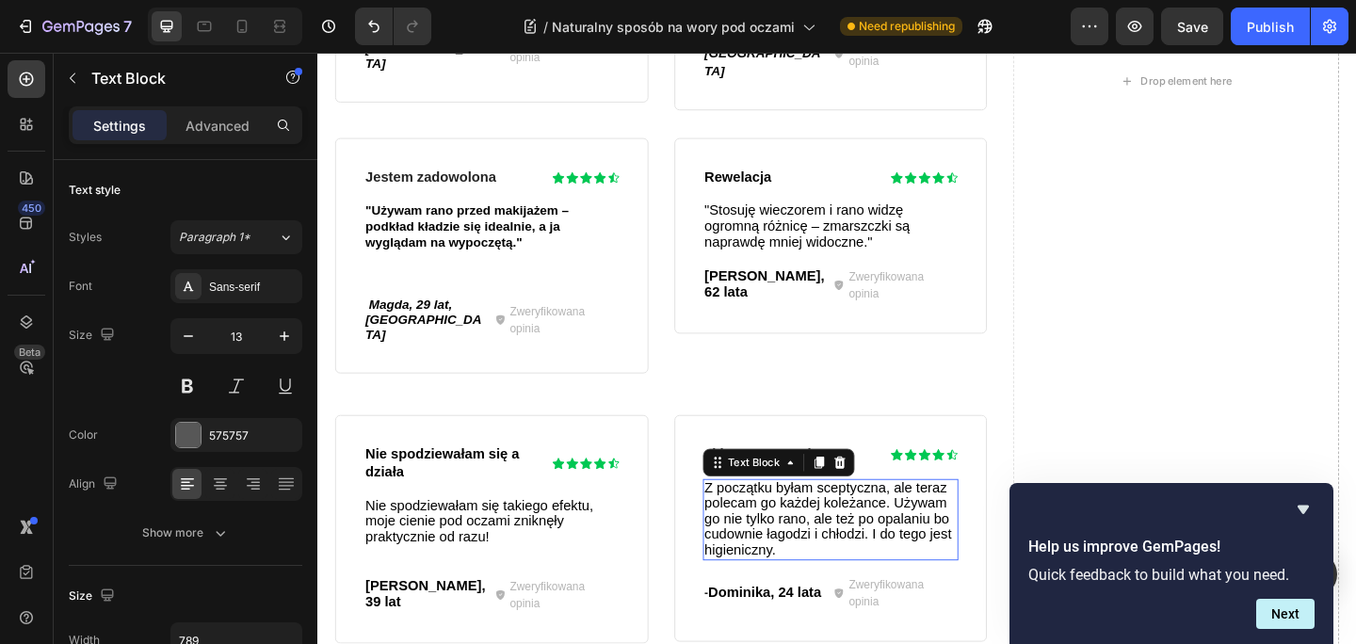
click at [786, 518] on span "Z początku byłam sceptyczna, ale teraz polecam go każdej koleżance. Używam go n…" at bounding box center [872, 560] width 269 height 84
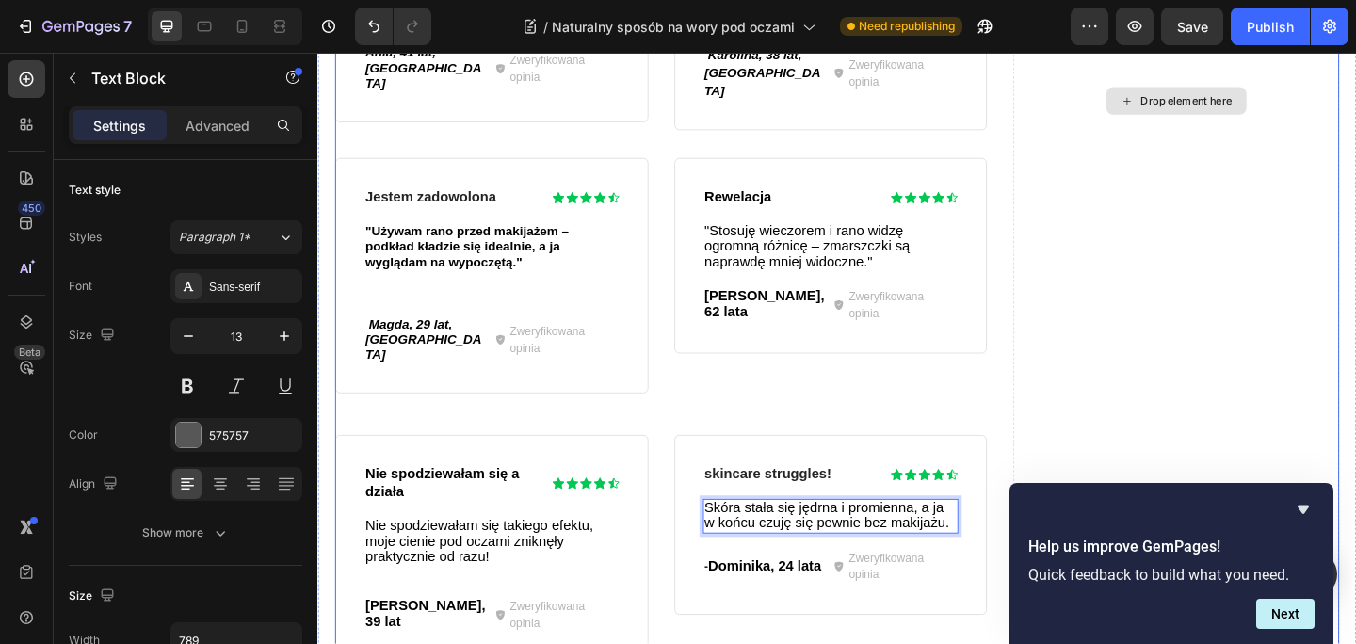
scroll to position [4179, 0]
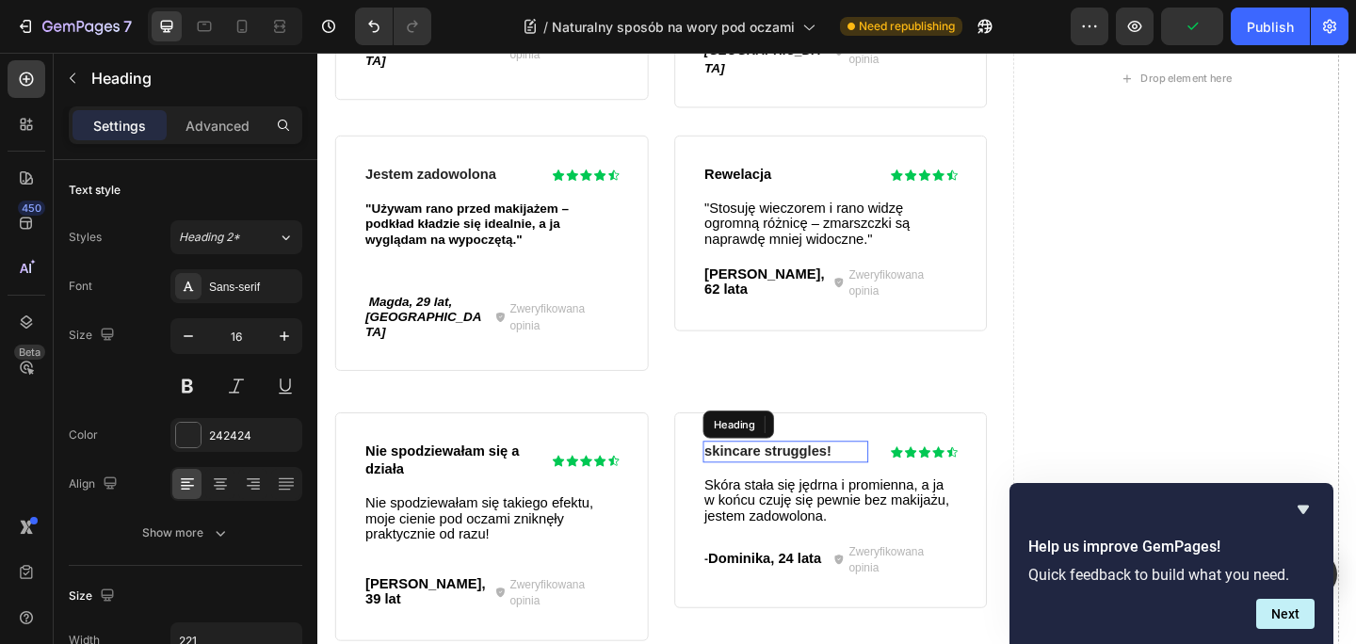
click at [795, 475] on h3 "skincare struggles!" at bounding box center [826, 487] width 181 height 24
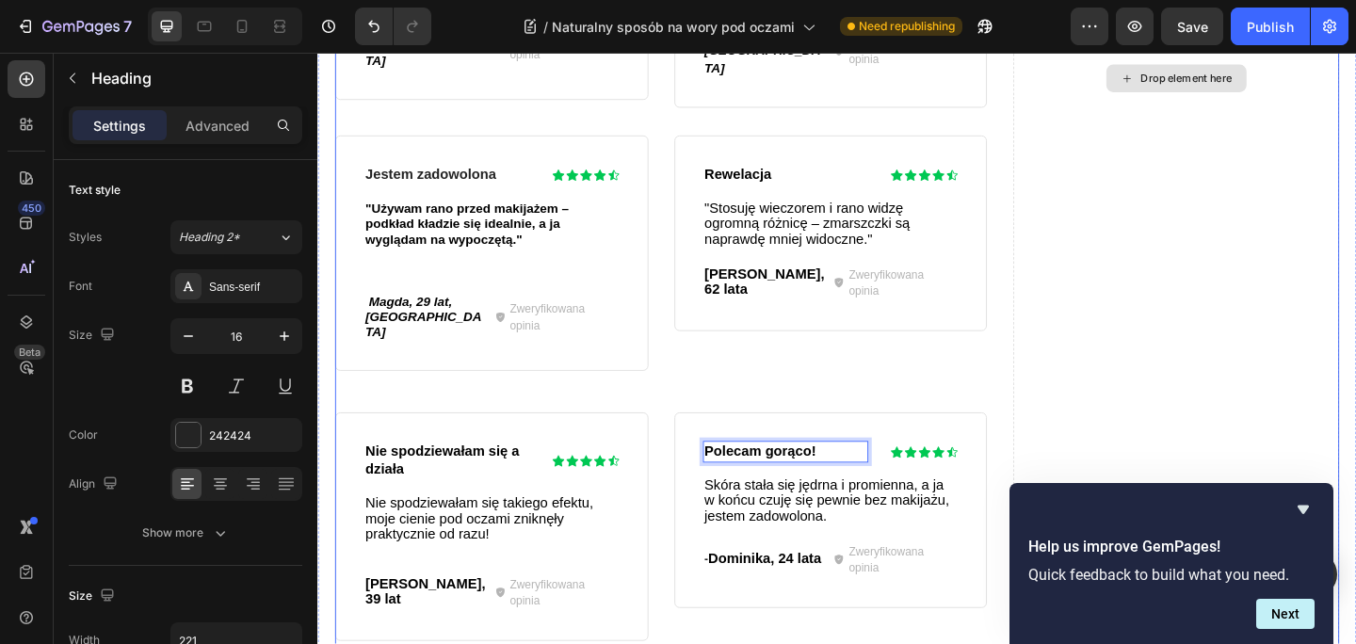
scroll to position [4180, 0]
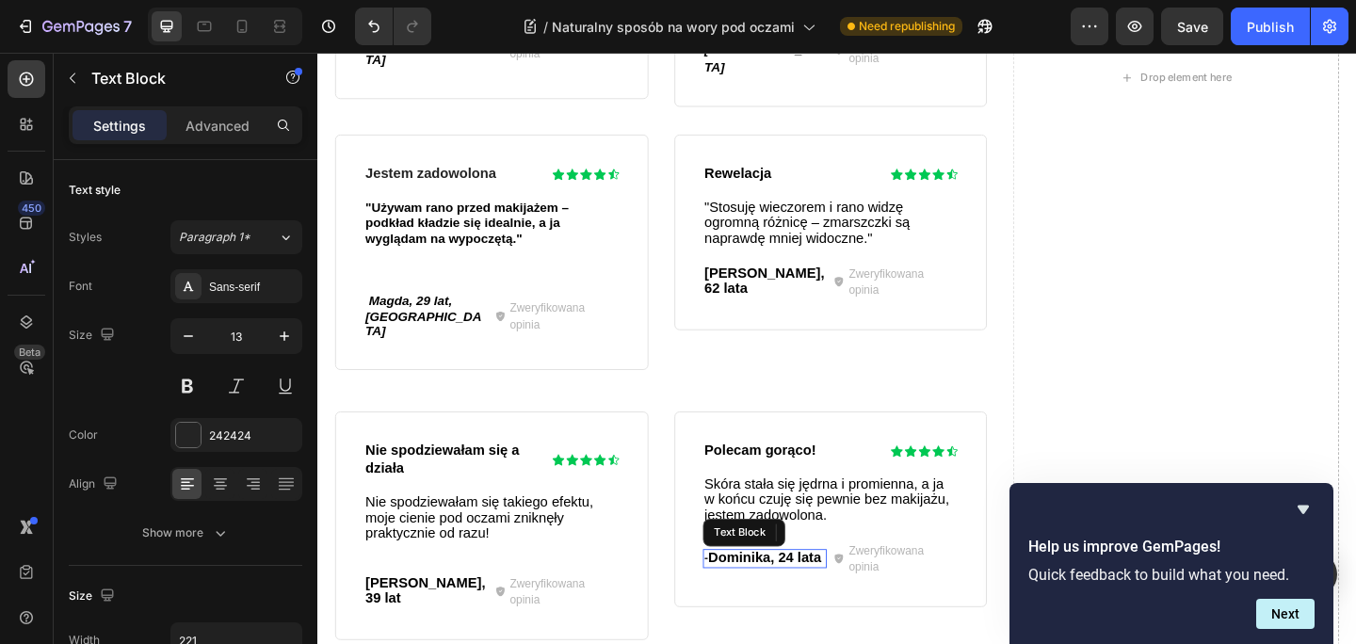
click at [817, 594] on span "Dominika, 24 lata" at bounding box center [803, 602] width 123 height 16
click at [750, 594] on span "Dominika, 24 lata" at bounding box center [803, 602] width 123 height 16
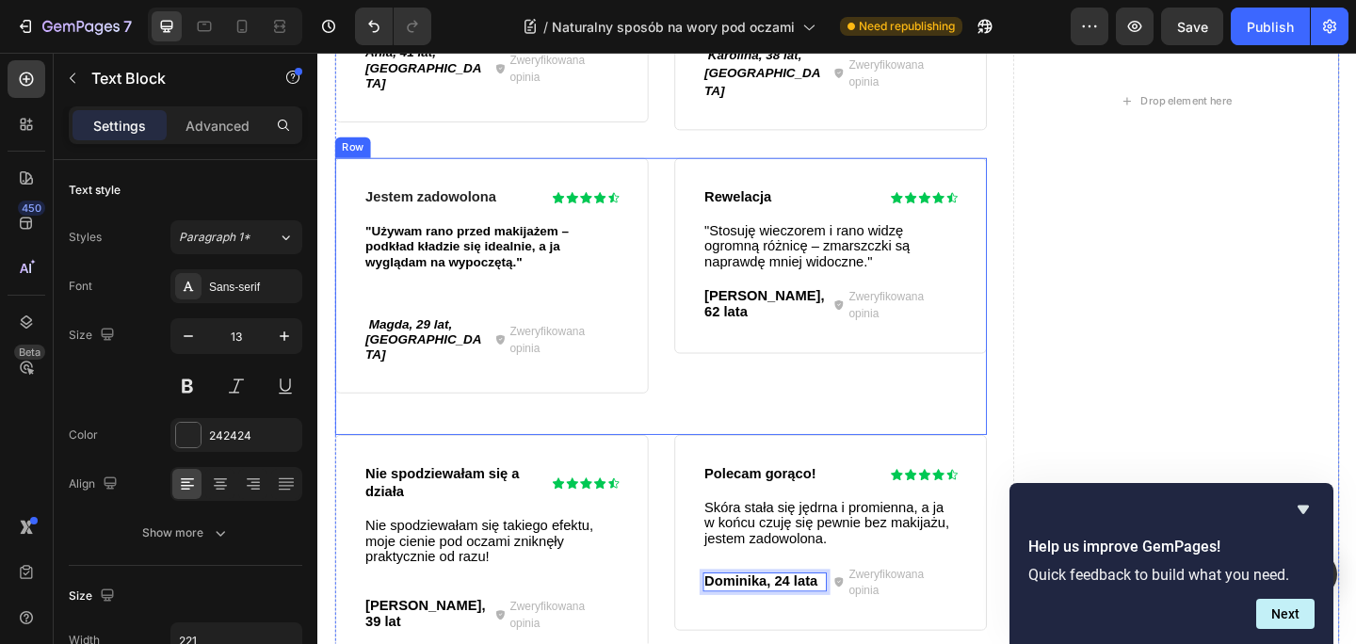
scroll to position [4186, 0]
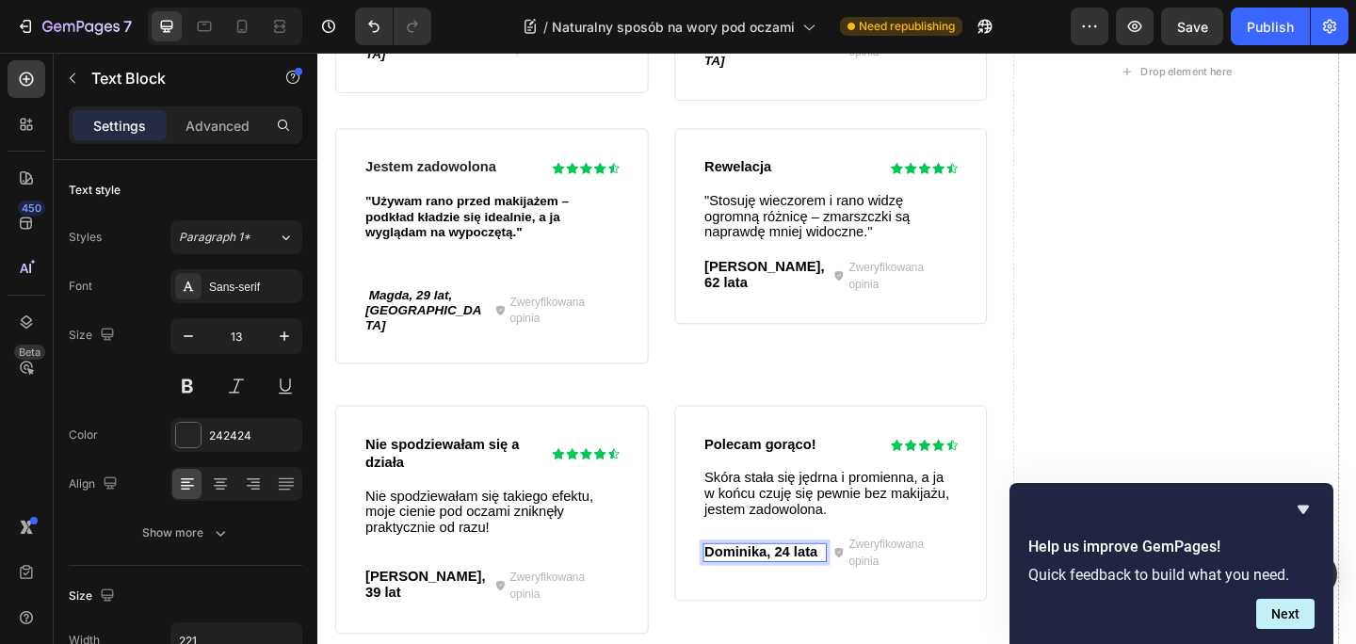
click at [862, 588] on p "Dominika, 24 lata" at bounding box center [804, 596] width 132 height 17
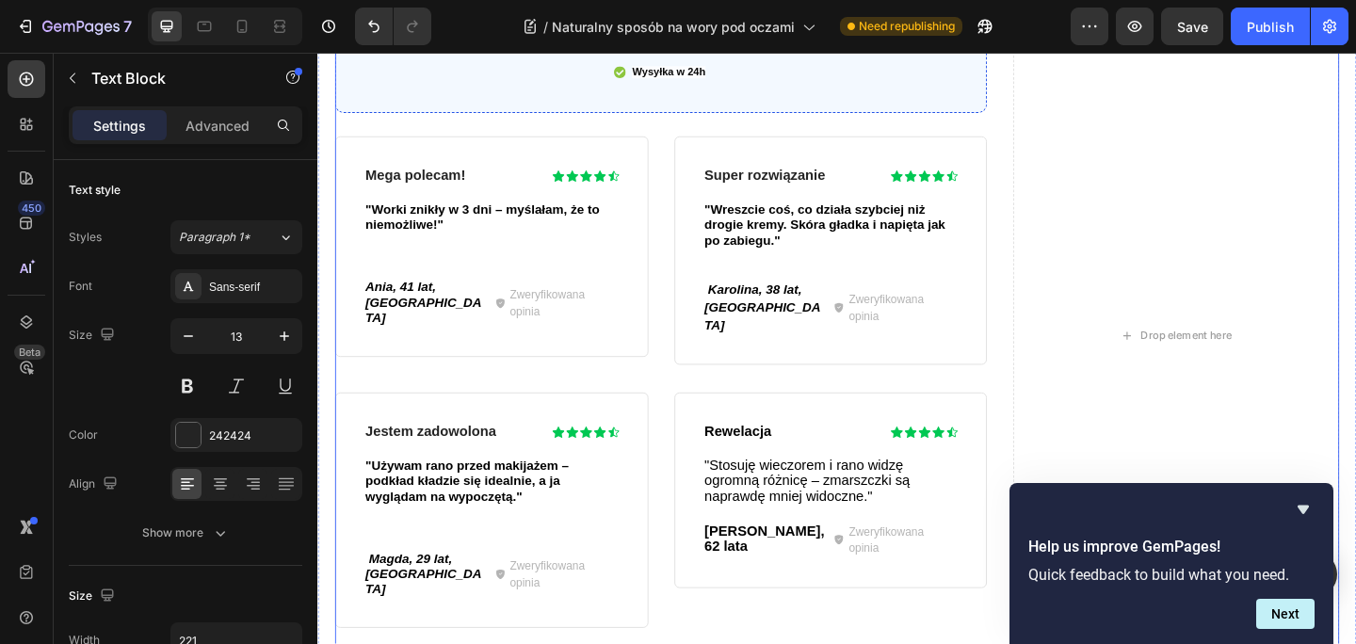
scroll to position [3875, 0]
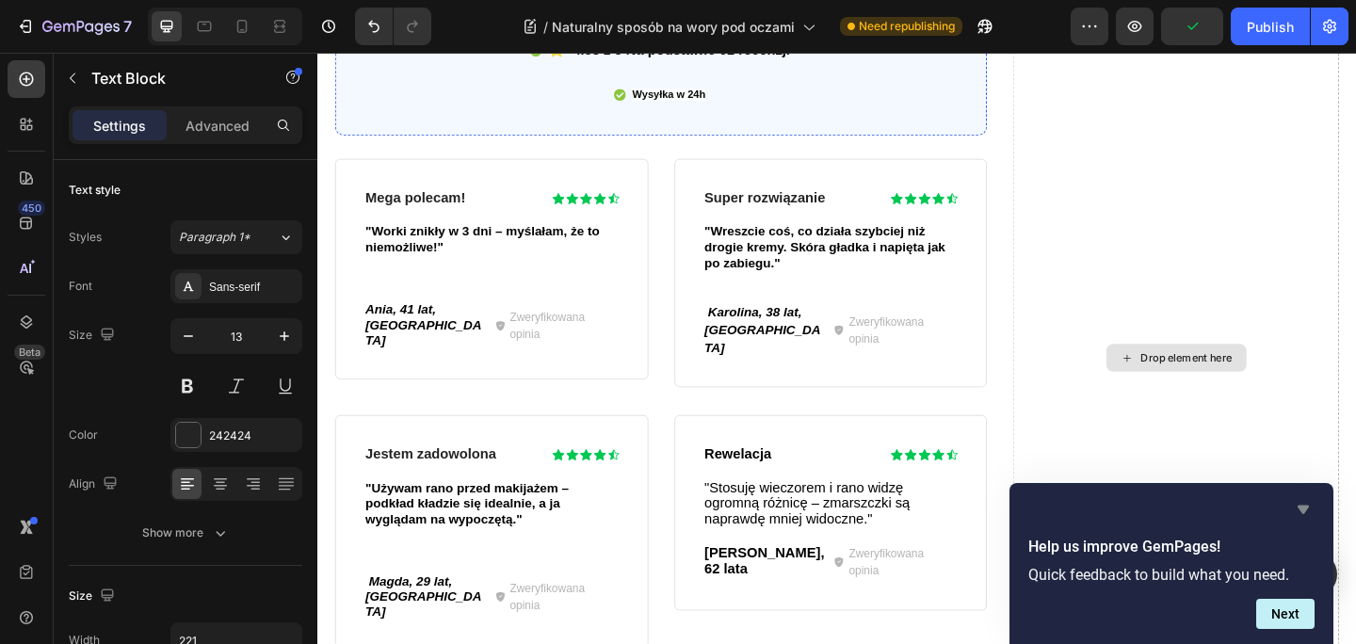
click at [1304, 506] on icon "Hide survey" at bounding box center [1302, 510] width 11 height 8
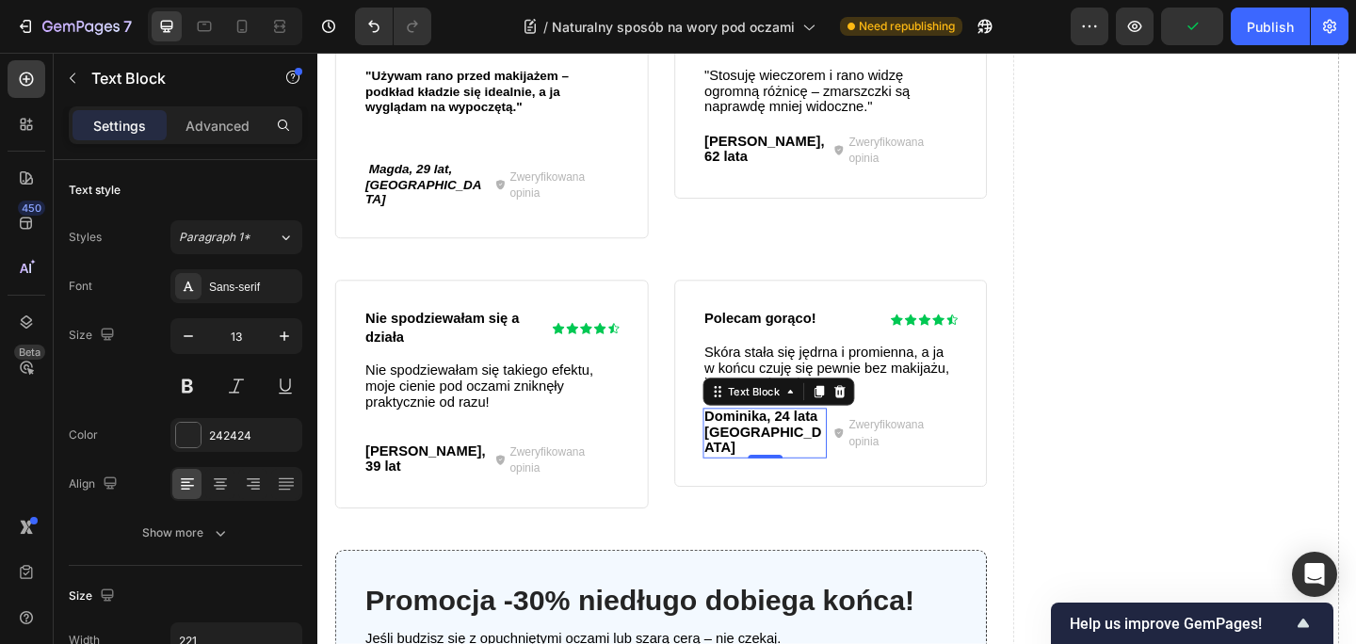
scroll to position [4567, 0]
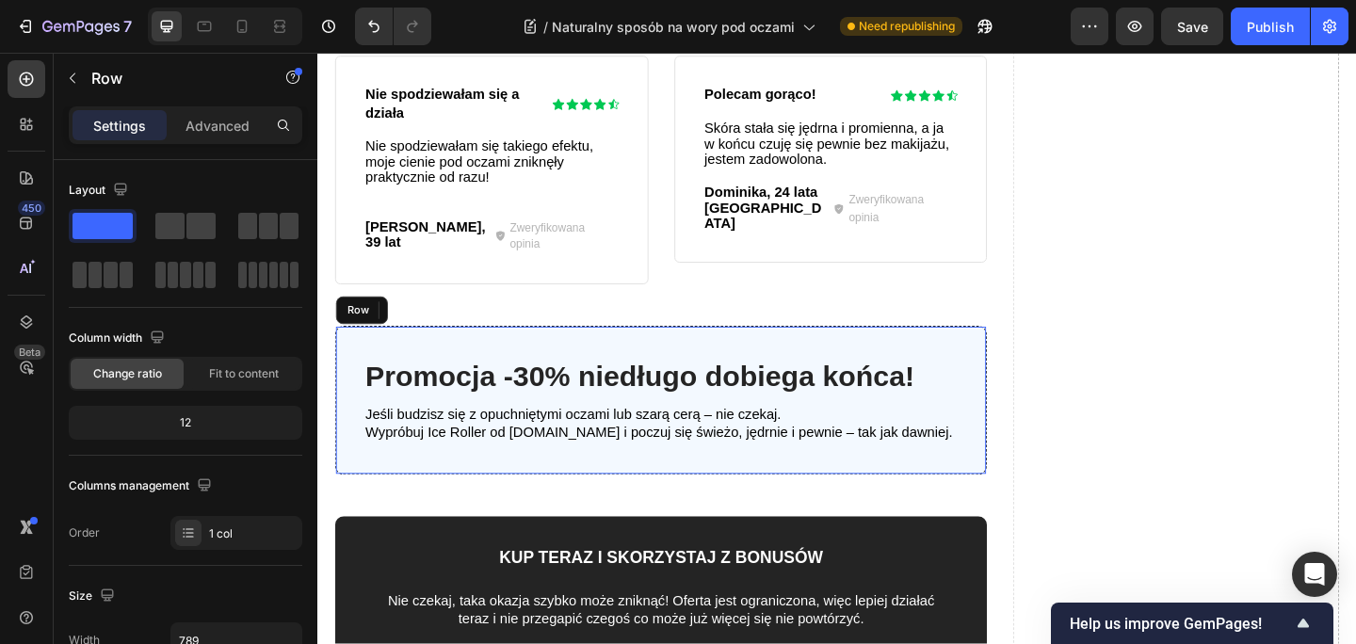
click at [623, 350] on div "Promocja -30% niedługo dobiega końca! Heading Jeśli budzisz się z opuchniętymi …" at bounding box center [690, 431] width 709 height 163
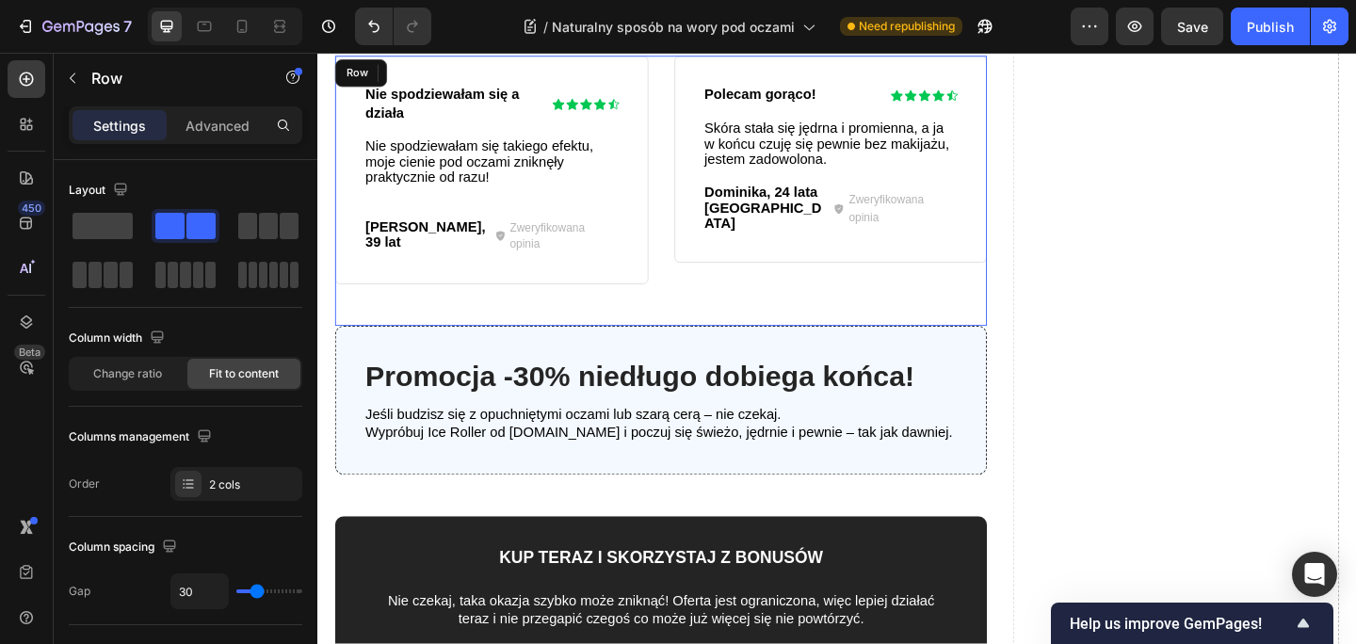
click at [688, 247] on div "⁠⁠⁠⁠⁠⁠⁠ Nie spodziewałam się a działa Heading Icon Icon Icon Icon Icon Icon Lis…" at bounding box center [690, 202] width 709 height 293
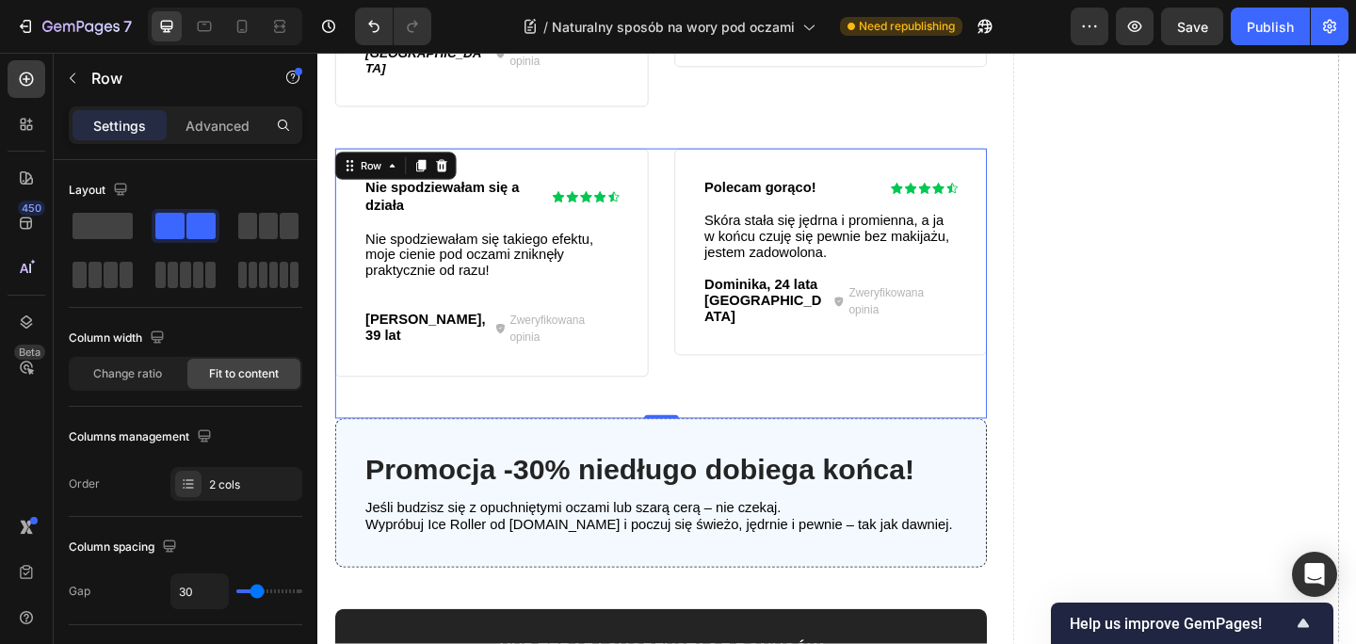
scroll to position [4268, 0]
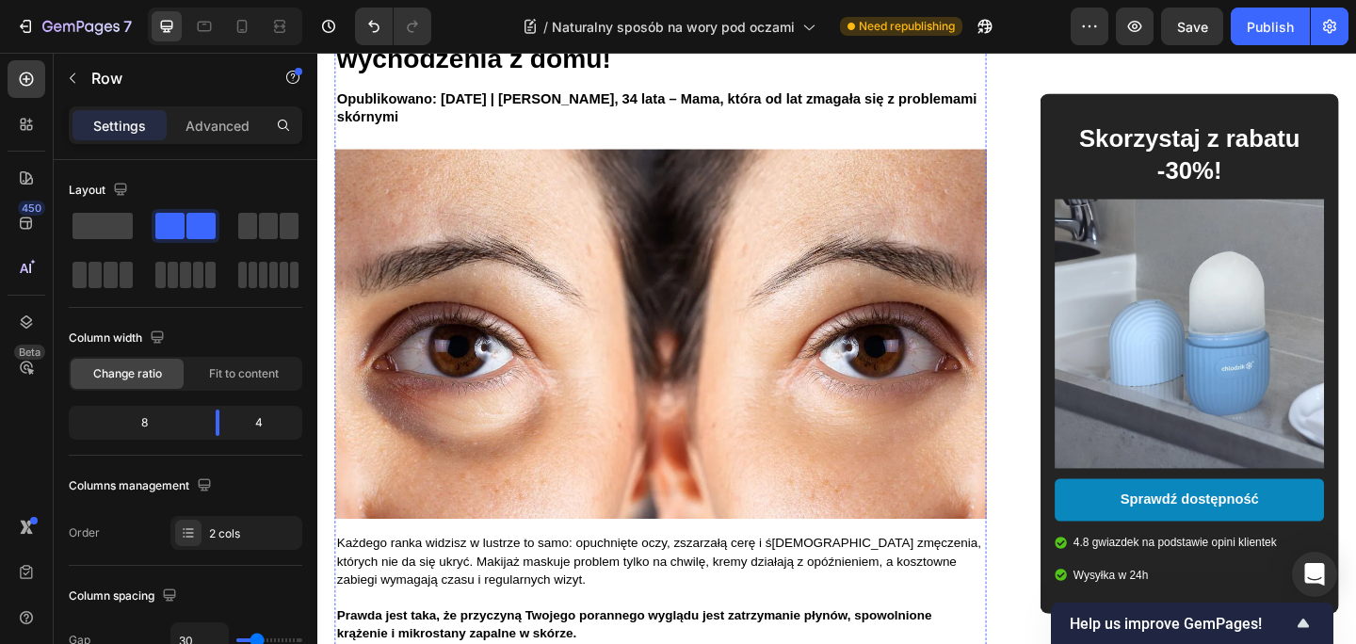
scroll to position [215, 0]
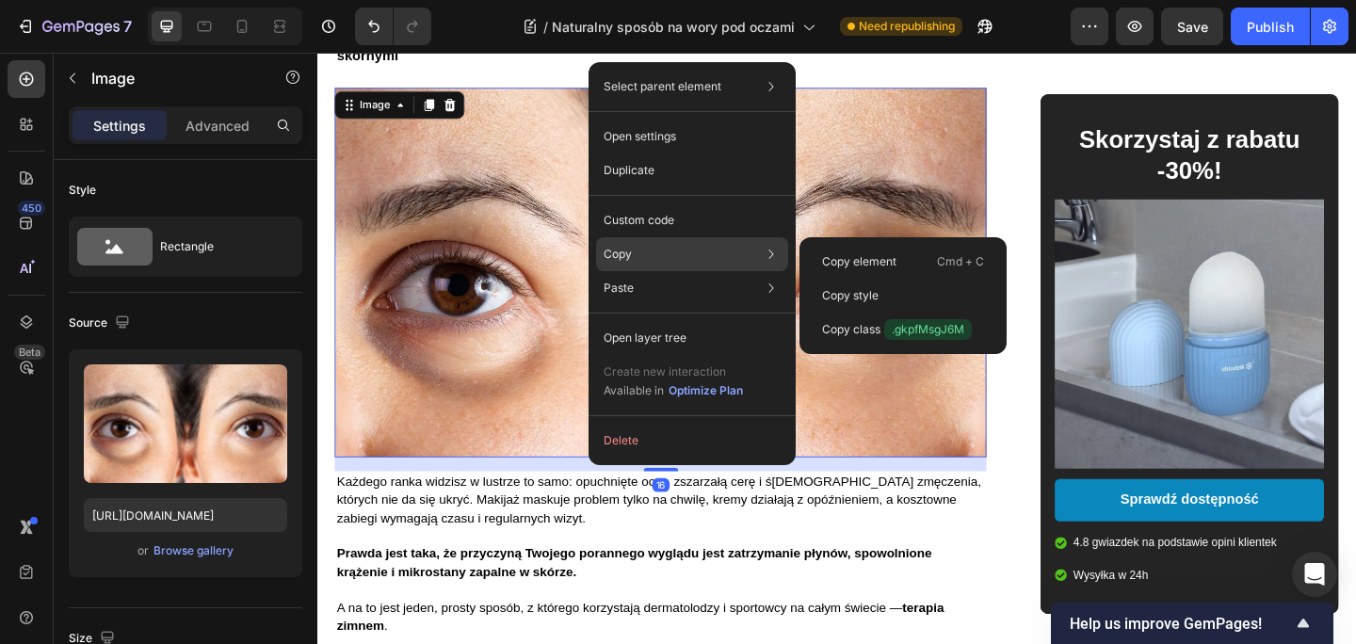
click at [654, 254] on div "Copy Copy element Cmd + C Copy style Copy class .gkpfMsgJ6M" at bounding box center [692, 254] width 192 height 34
click at [875, 260] on p "Copy element" at bounding box center [859, 261] width 74 height 17
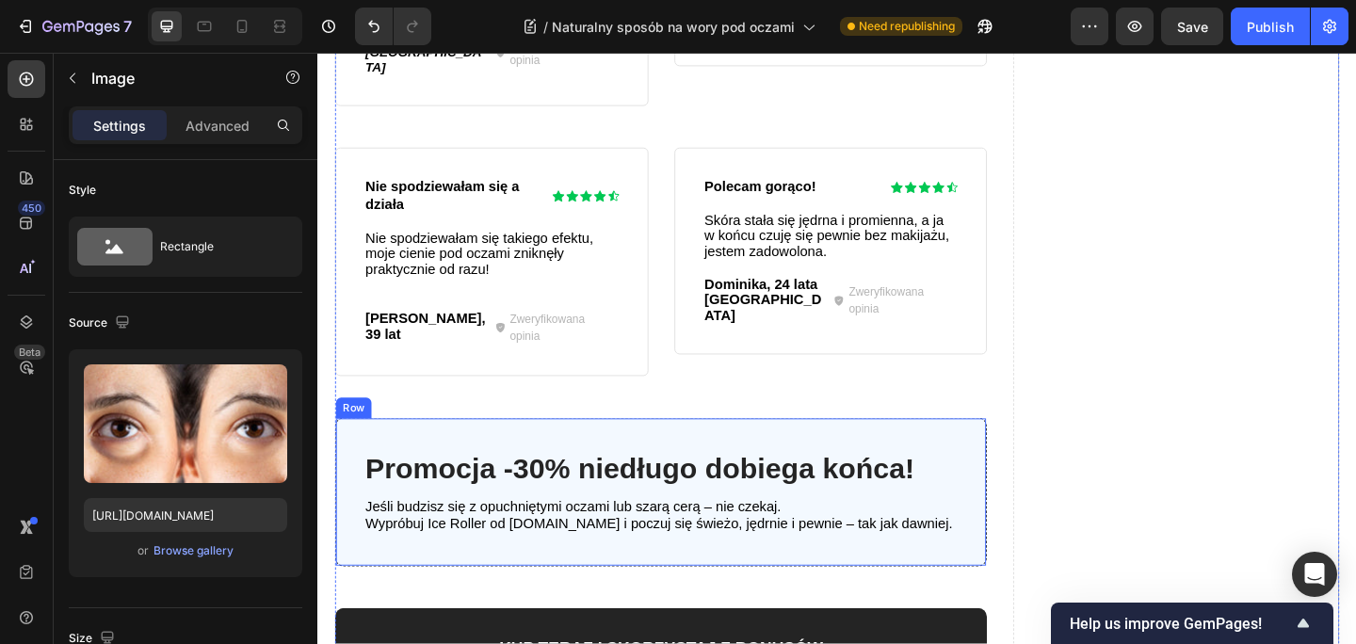
scroll to position [4599, 0]
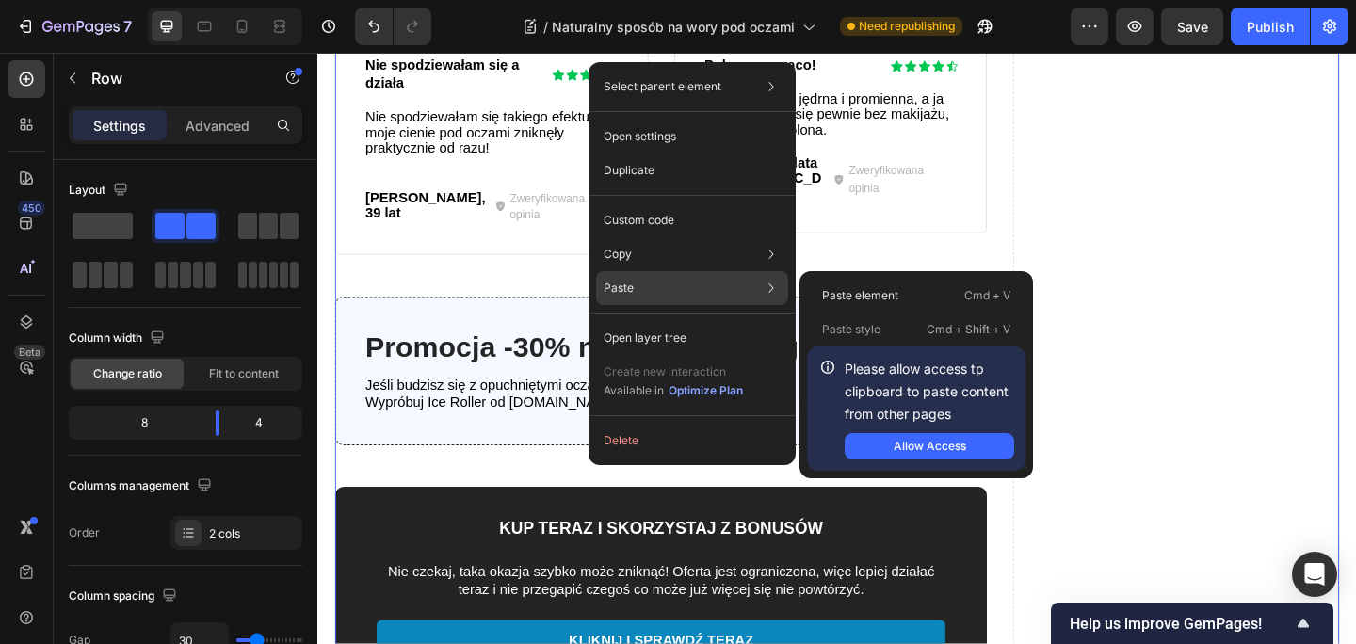
click at [646, 285] on div "Paste Paste element Cmd + V Paste style Cmd + Shift + V Please allow access tp …" at bounding box center [692, 288] width 192 height 34
click at [860, 291] on p "Paste element" at bounding box center [860, 295] width 76 height 17
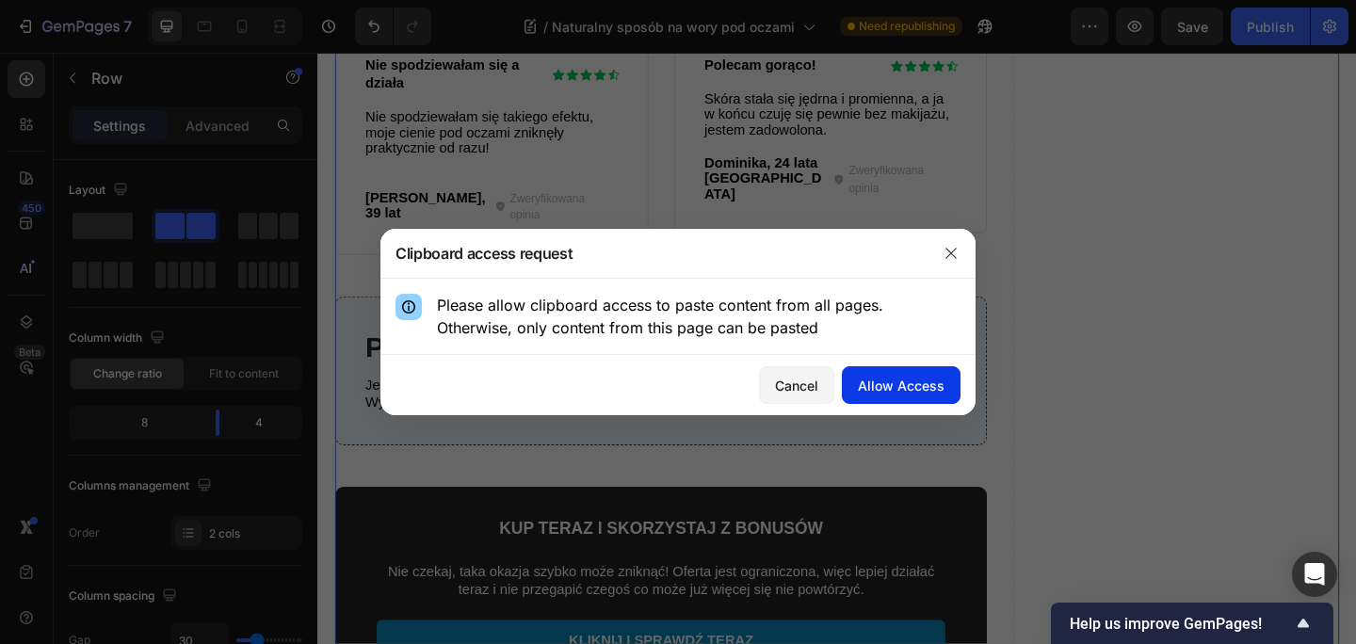
click at [904, 386] on div "Allow Access" at bounding box center [901, 386] width 87 height 20
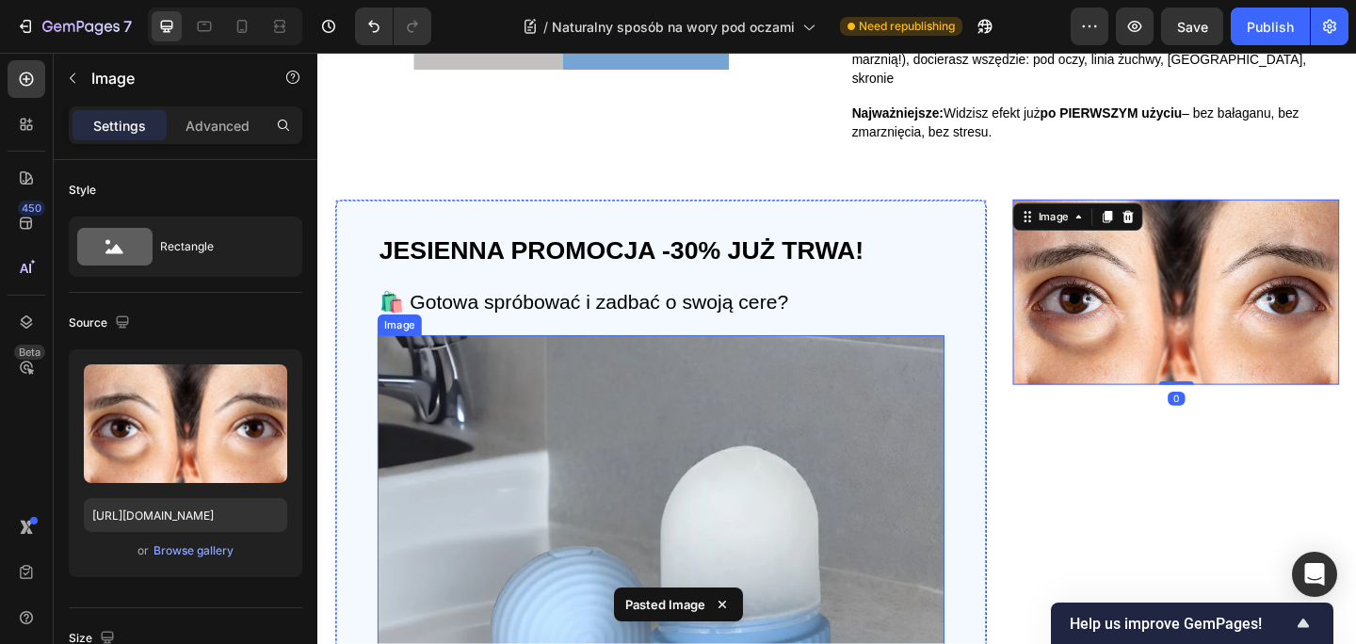
scroll to position [2734, 0]
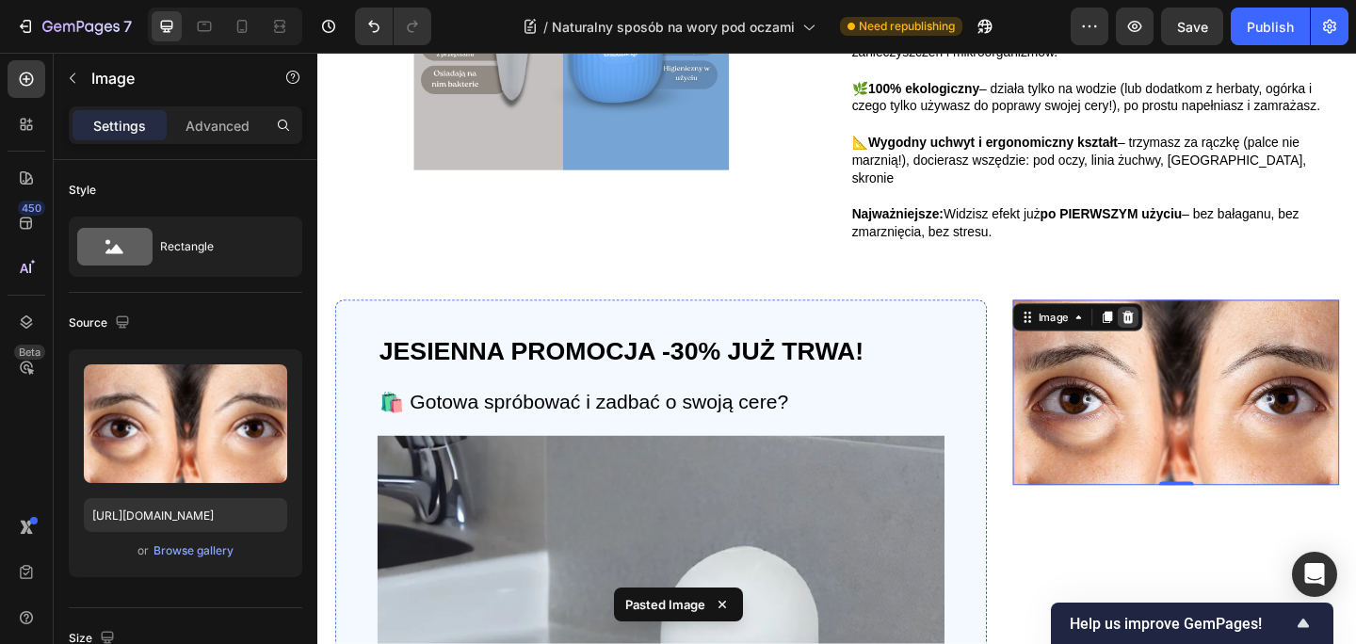
click at [1199, 340] on icon at bounding box center [1199, 340] width 12 height 13
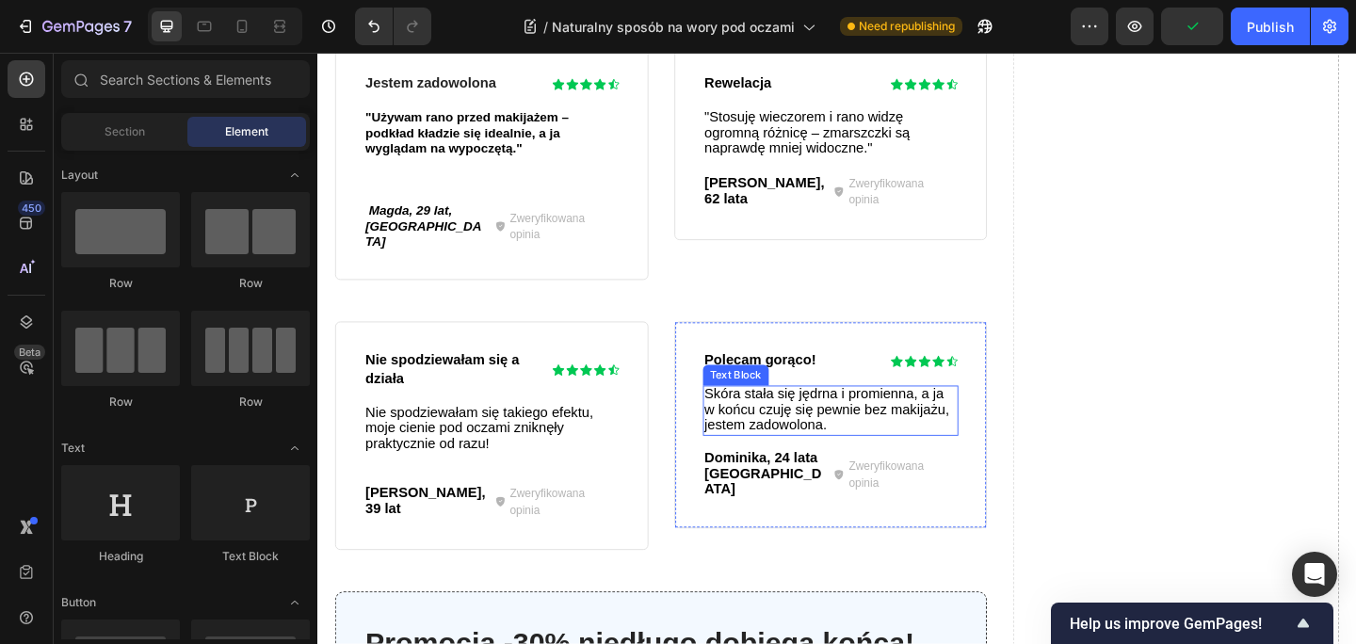
scroll to position [4400, 0]
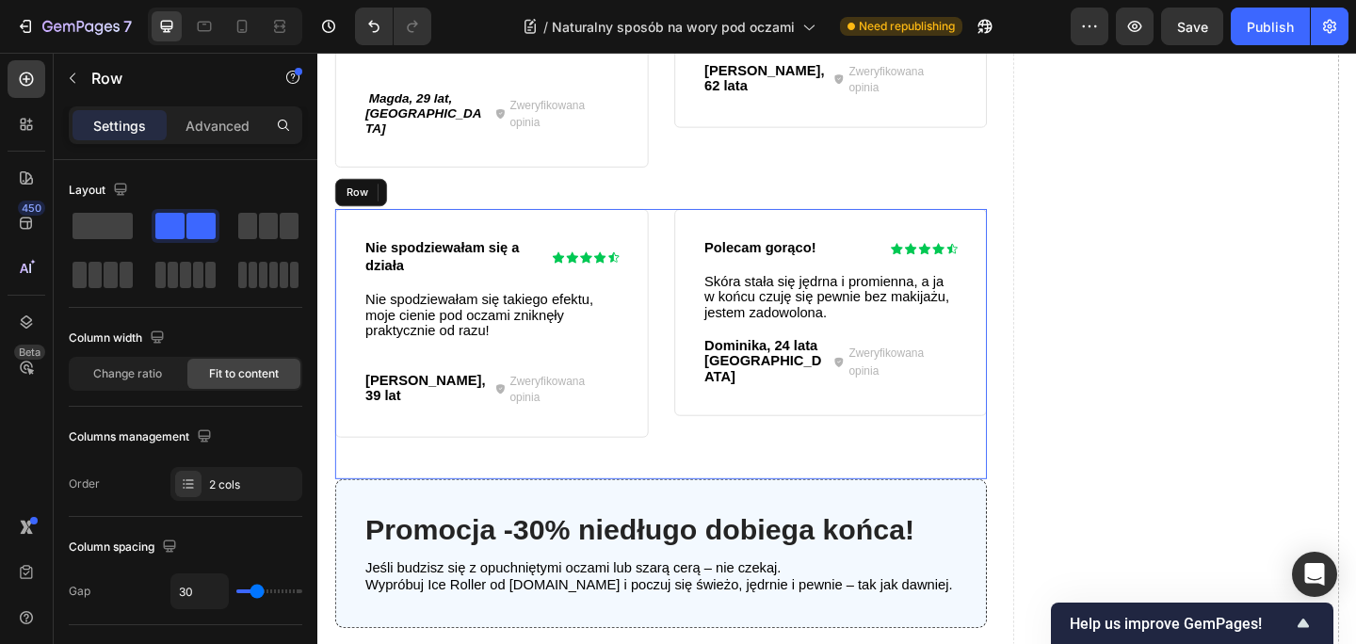
click at [624, 446] on div "Nie spodziewałam się a działa Heading Icon Icon Icon Icon Icon Icon List Row Ni…" at bounding box center [690, 369] width 709 height 293
click at [1297, 25] on button "Publish" at bounding box center [1269, 27] width 79 height 38
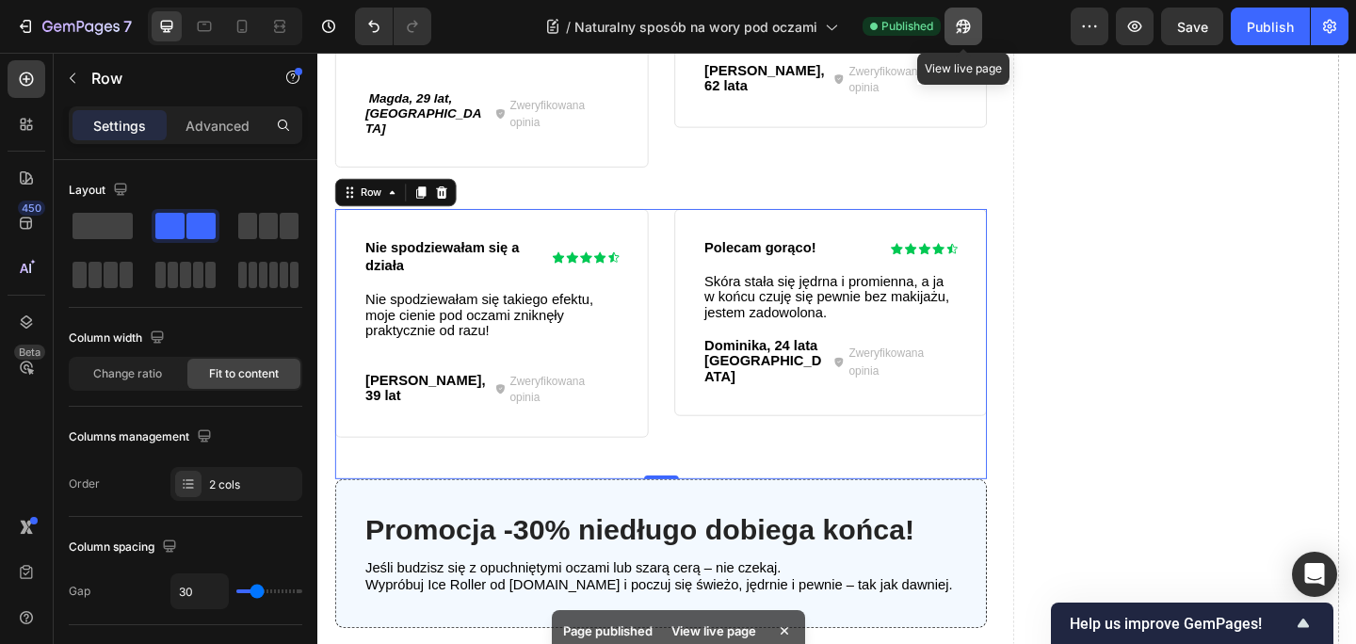
click at [970, 24] on icon "button" at bounding box center [963, 26] width 19 height 19
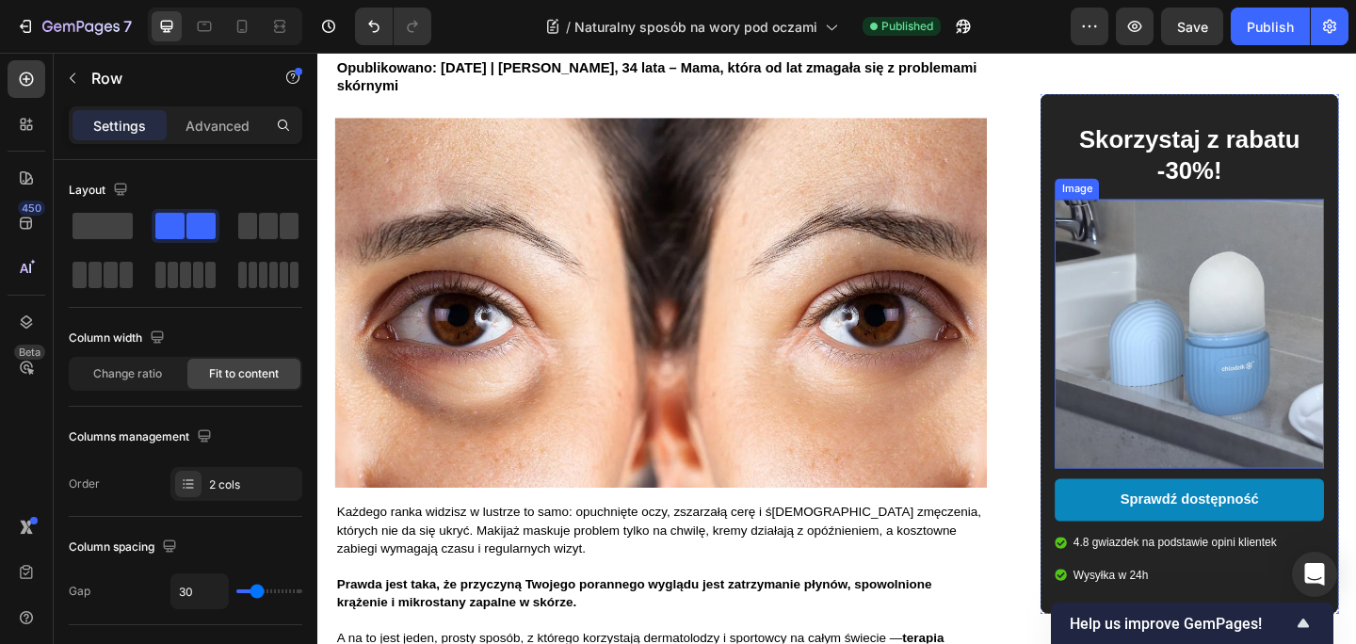
scroll to position [183, 0]
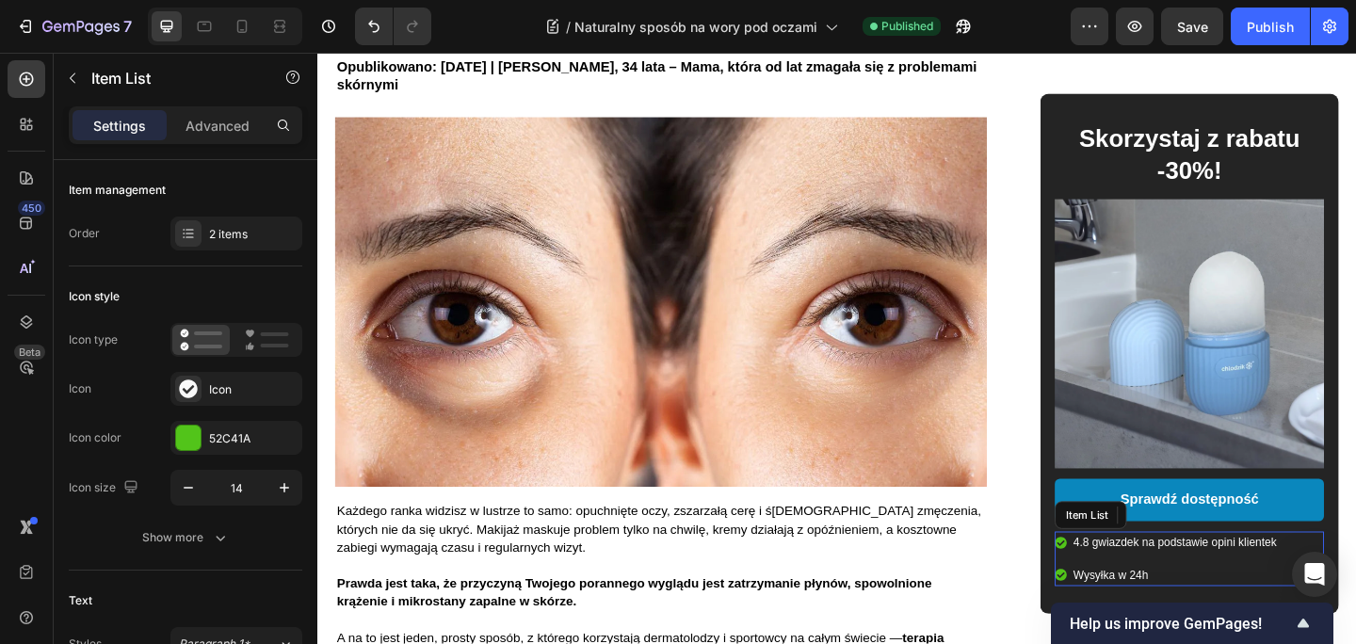
click at [1260, 577] on p "4.8 gwiazdek na podstawie opini klientek" at bounding box center [1249, 586] width 221 height 19
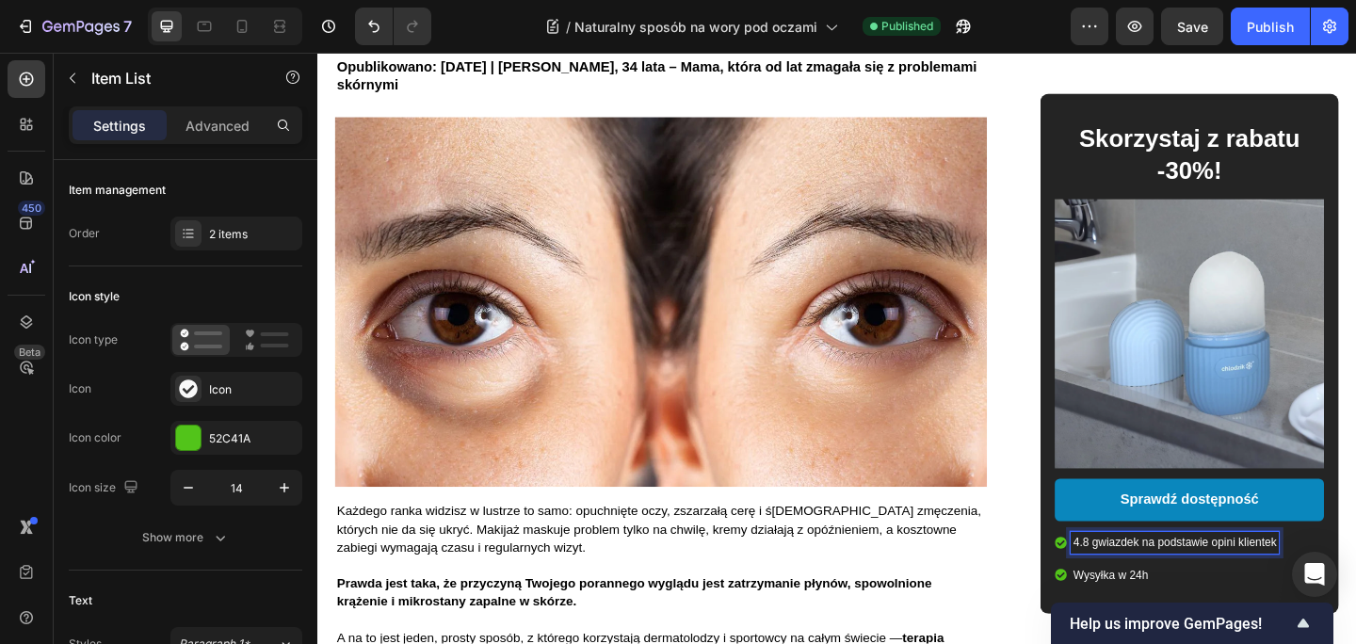
click at [1259, 579] on p "4.8 gwiazdek na podstawie opini klientek" at bounding box center [1249, 586] width 221 height 19
click at [1176, 598] on p "⭐ 4.98 z 5 Na podstawie 61 recenzji" at bounding box center [1271, 588] width 264 height 23
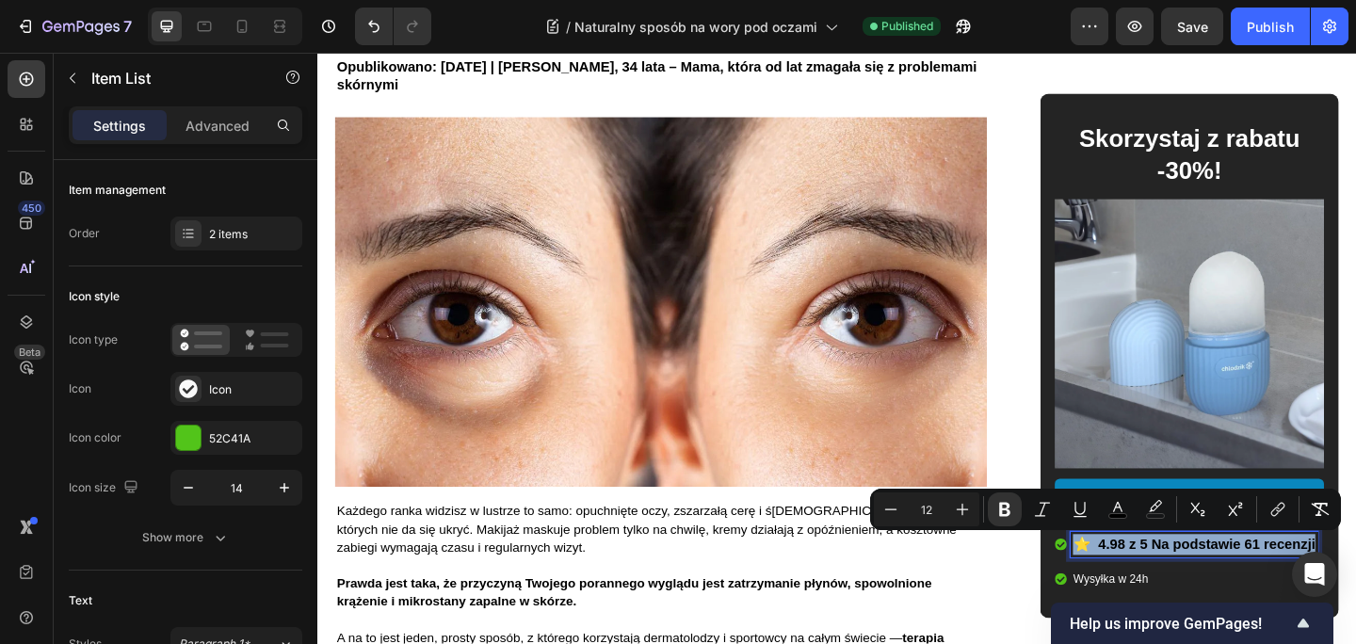
drag, startPoint x: 1143, startPoint y: 589, endPoint x: 1407, endPoint y: 592, distance: 264.5
click at [1355, 592] on div "⭐ 4.98 z 5 Na podstawie 61 recenzji Wysyłka w 24h" at bounding box center [1265, 606] width 293 height 64
click at [1115, 506] on icon "Editor contextual toolbar" at bounding box center [1117, 509] width 19 height 19
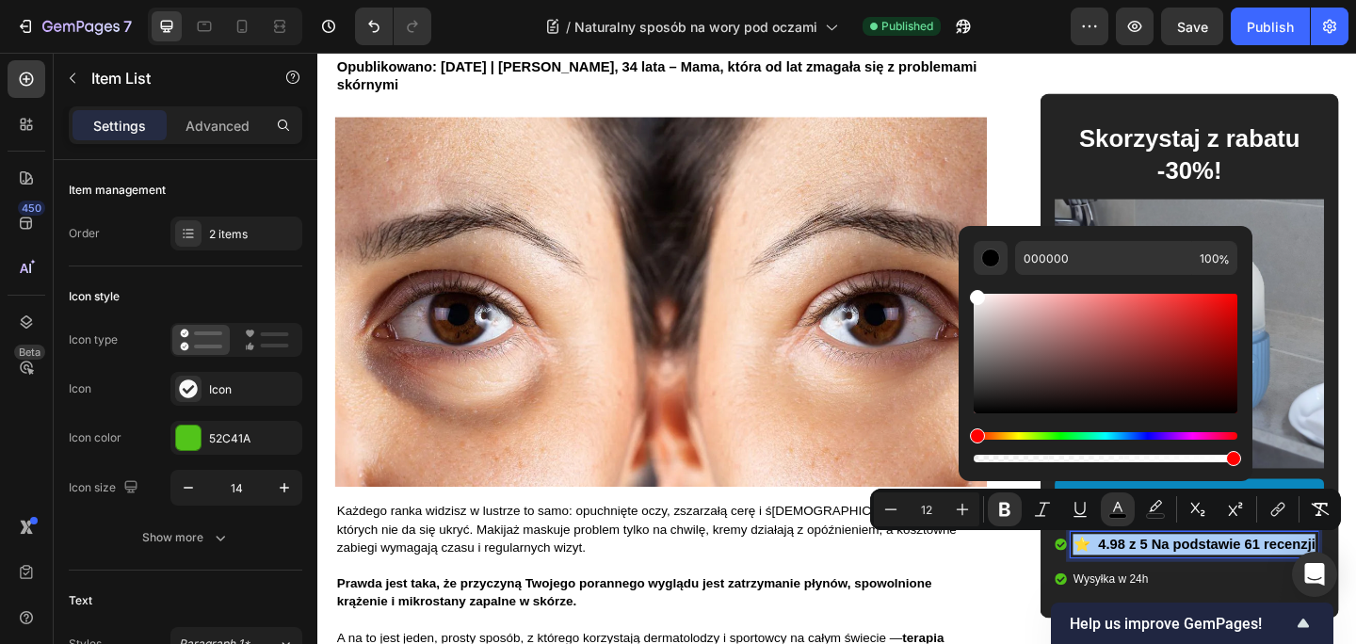
drag, startPoint x: 1090, startPoint y: 361, endPoint x: 971, endPoint y: 292, distance: 137.9
click at [973, 294] on div "Editor contextual toolbar" at bounding box center [1105, 354] width 264 height 120
type input "FFFFFF"
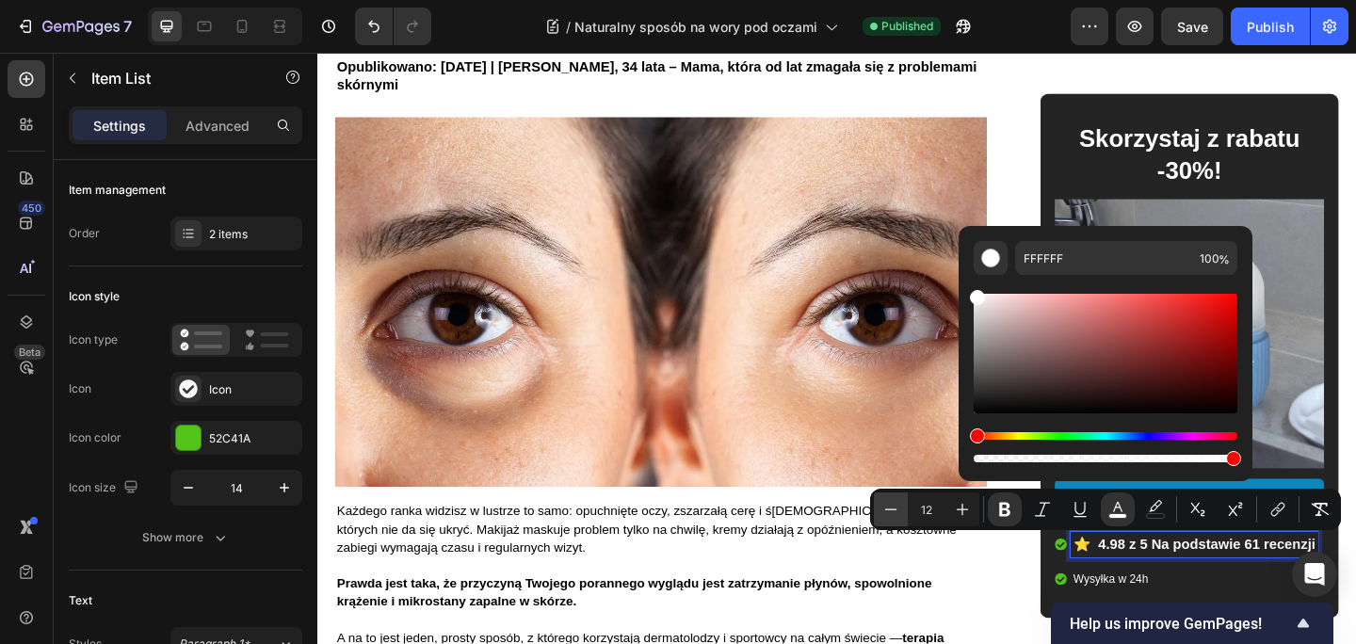
click at [896, 510] on icon "Editor contextual toolbar" at bounding box center [890, 509] width 19 height 19
type input "11"
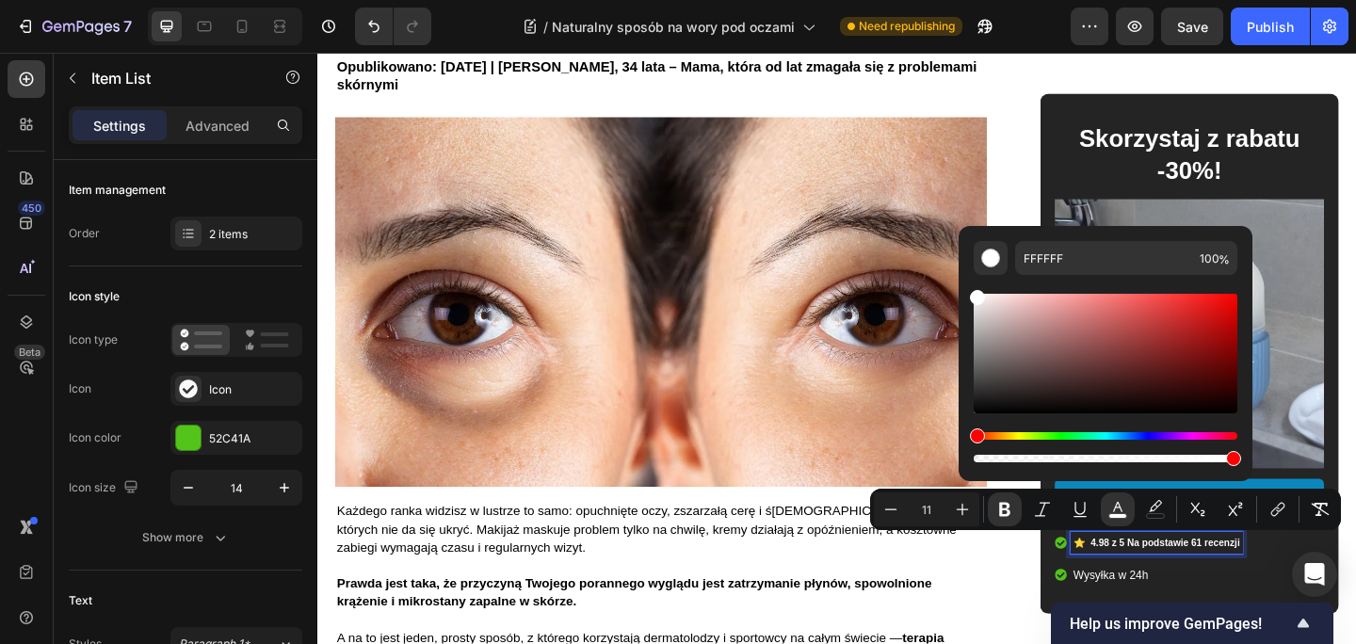
click at [1227, 624] on p "Wysyłka w 24h" at bounding box center [1230, 622] width 182 height 19
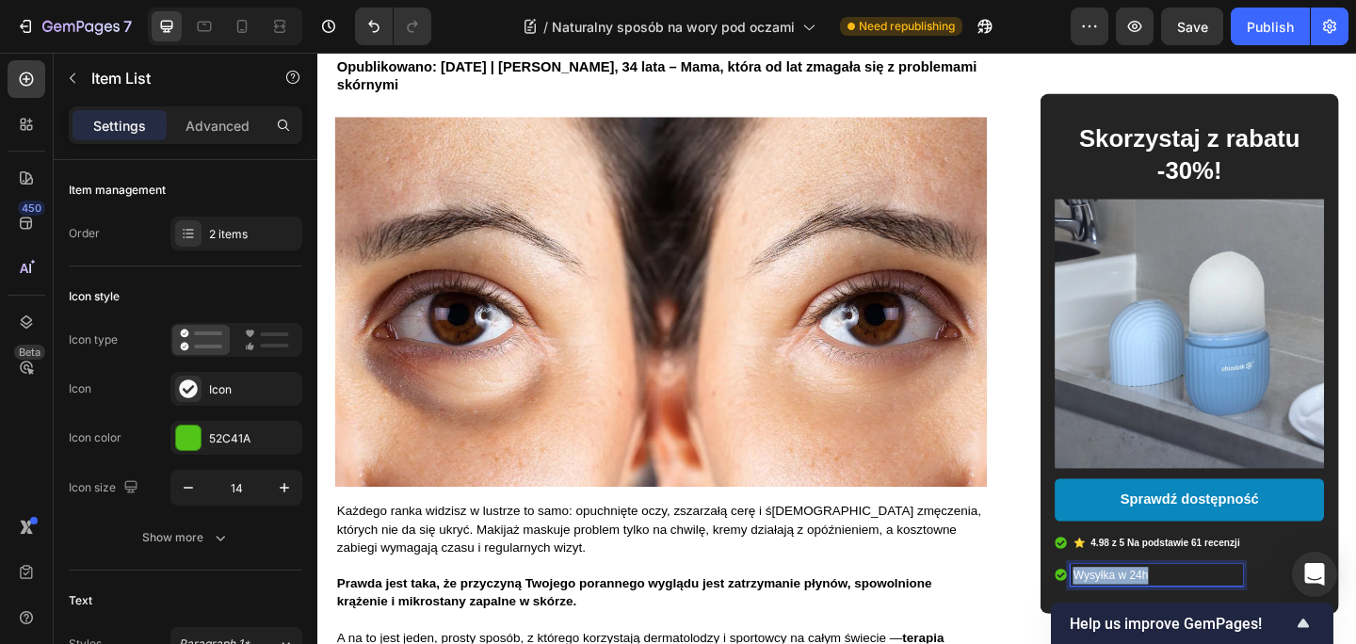
drag, startPoint x: 1239, startPoint y: 625, endPoint x: 1130, endPoint y: 625, distance: 109.2
click at [1130, 625] on div "Wysyłka w 24h" at bounding box center [1221, 622] width 204 height 24
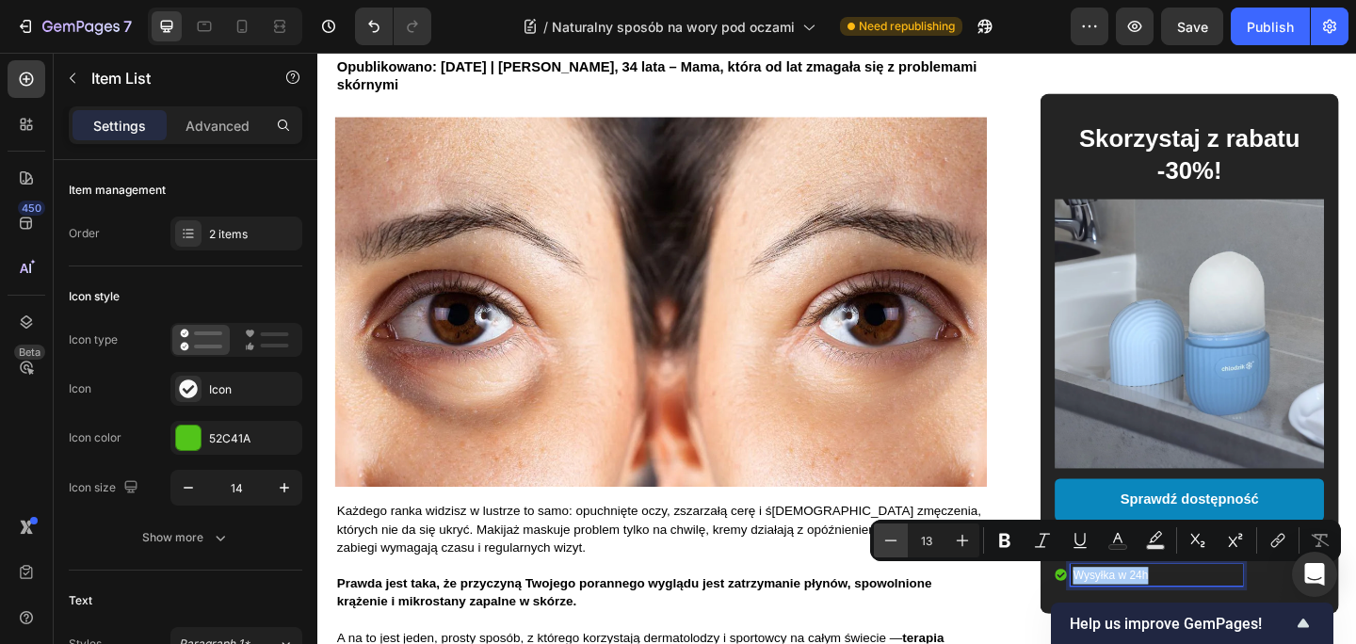
click at [899, 545] on icon "Editor contextual toolbar" at bounding box center [890, 540] width 19 height 19
type input "12"
click at [1012, 538] on icon "Editor contextual toolbar" at bounding box center [1004, 540] width 19 height 19
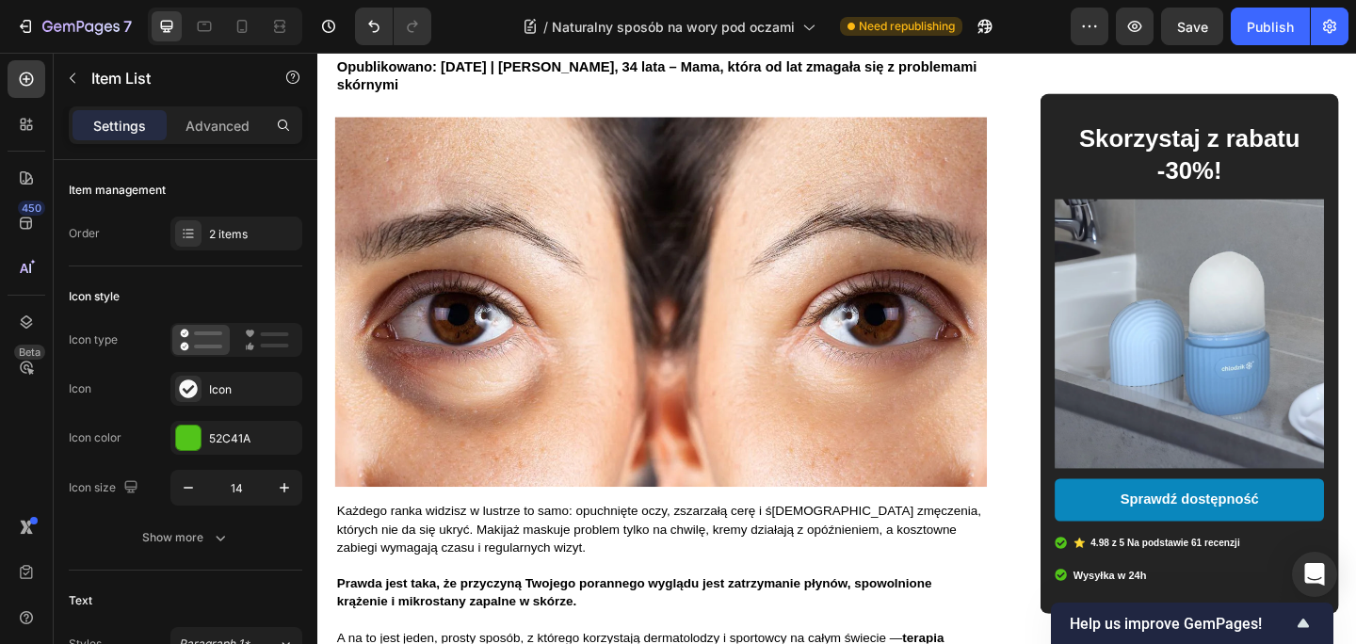
click at [1201, 577] on p "⭐ 4.98 z 5 Na podstawie 61 recenzji" at bounding box center [1230, 586] width 182 height 19
click at [1194, 586] on strong "⭐ 4.98 z 5 Na podstawie 61 recenzji" at bounding box center [1230, 586] width 182 height 11
drag, startPoint x: 1141, startPoint y: 586, endPoint x: 1286, endPoint y: 581, distance: 145.1
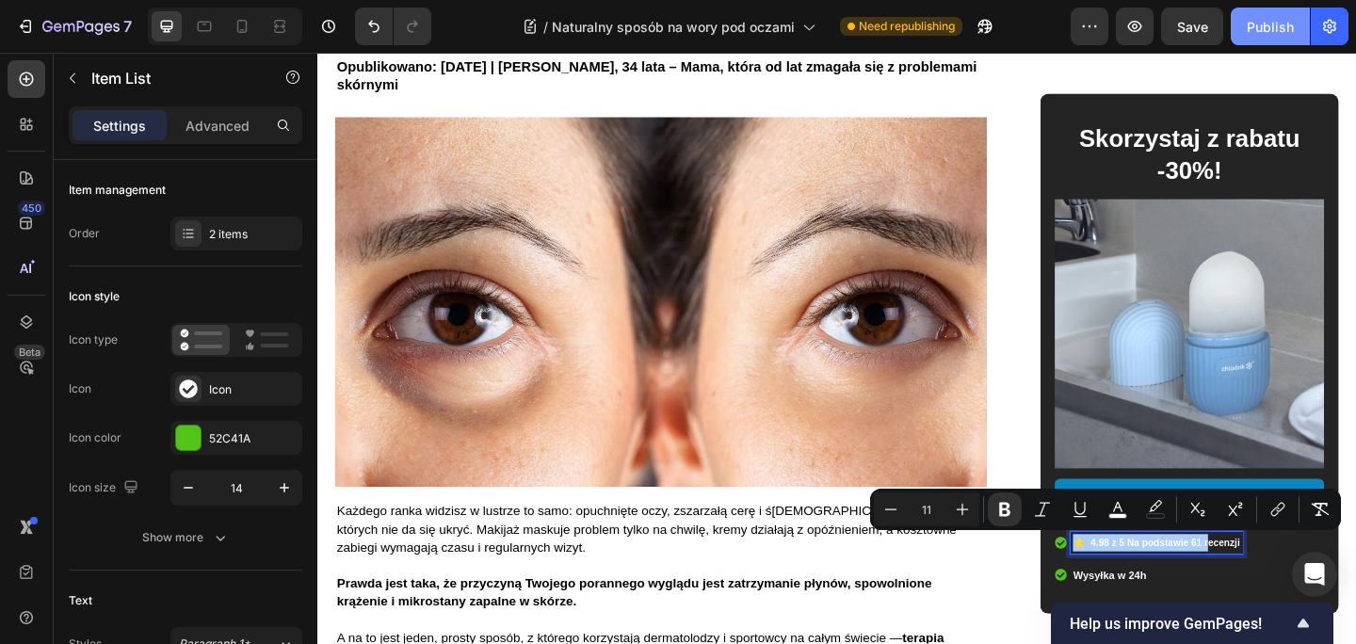
click at [1260, 31] on div "Publish" at bounding box center [1269, 27] width 47 height 20
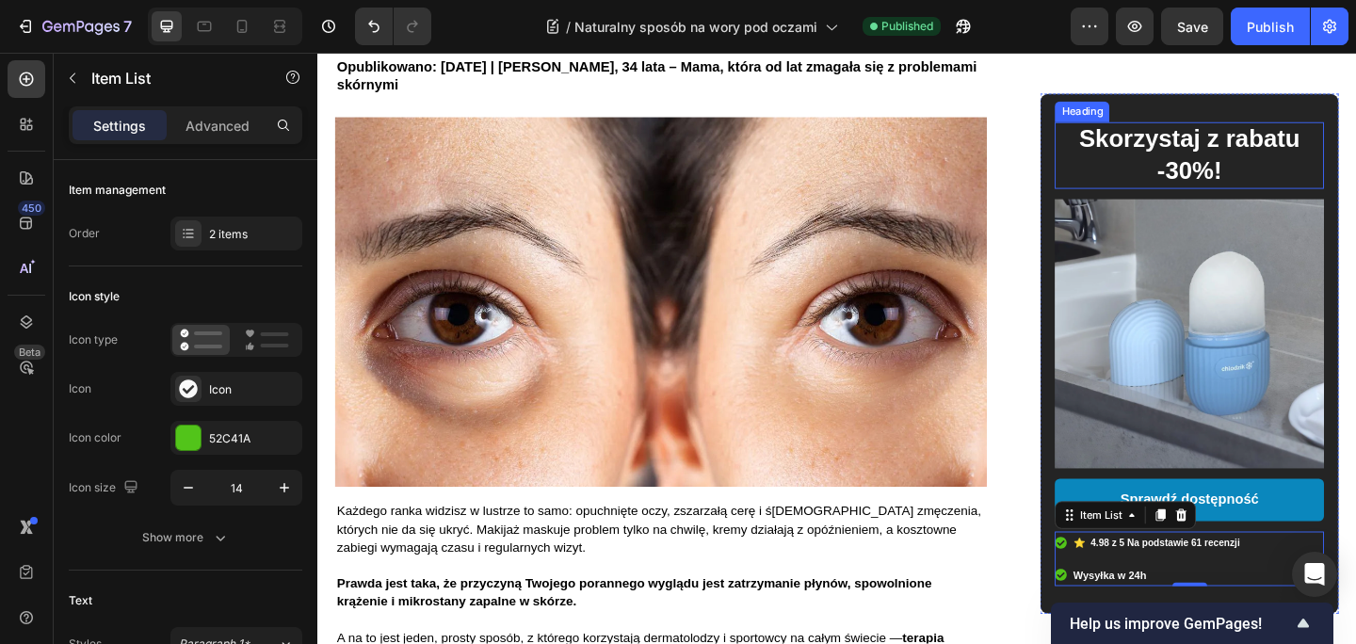
click at [1315, 162] on h2 "Skorzystaj z rabatu -30%!" at bounding box center [1265, 165] width 255 height 72
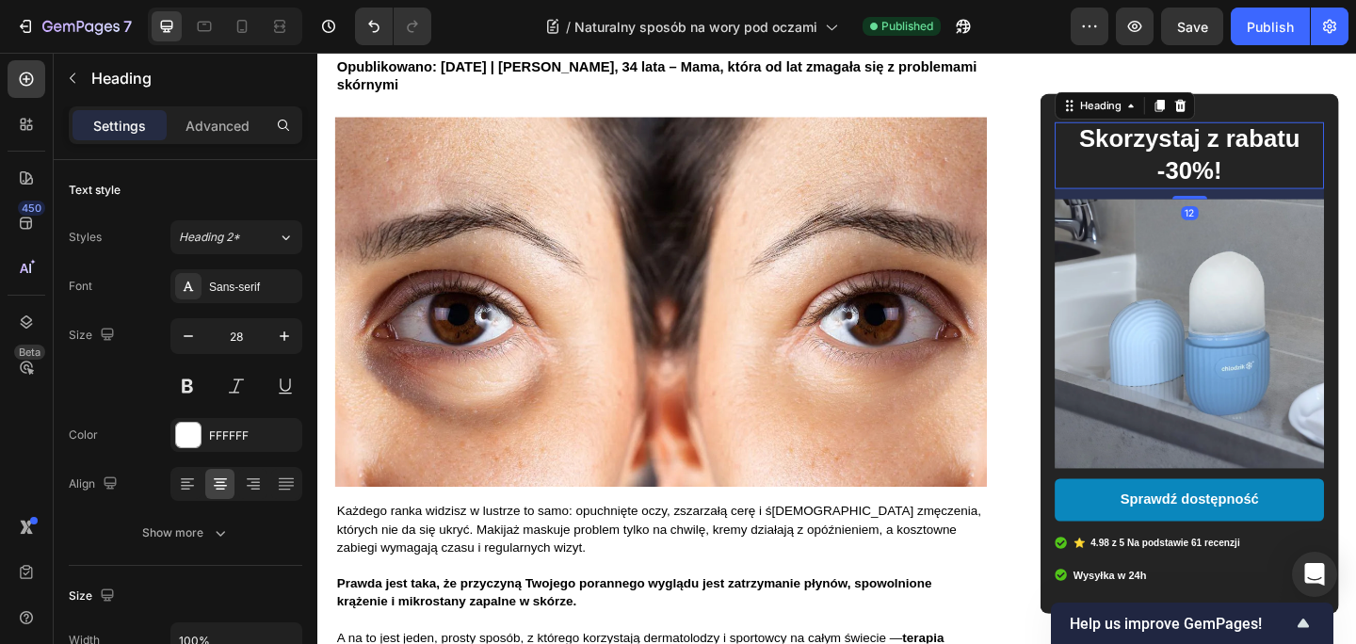
click at [1304, 151] on p "Skorzystaj z rabatu -30%!" at bounding box center [1265, 165] width 251 height 69
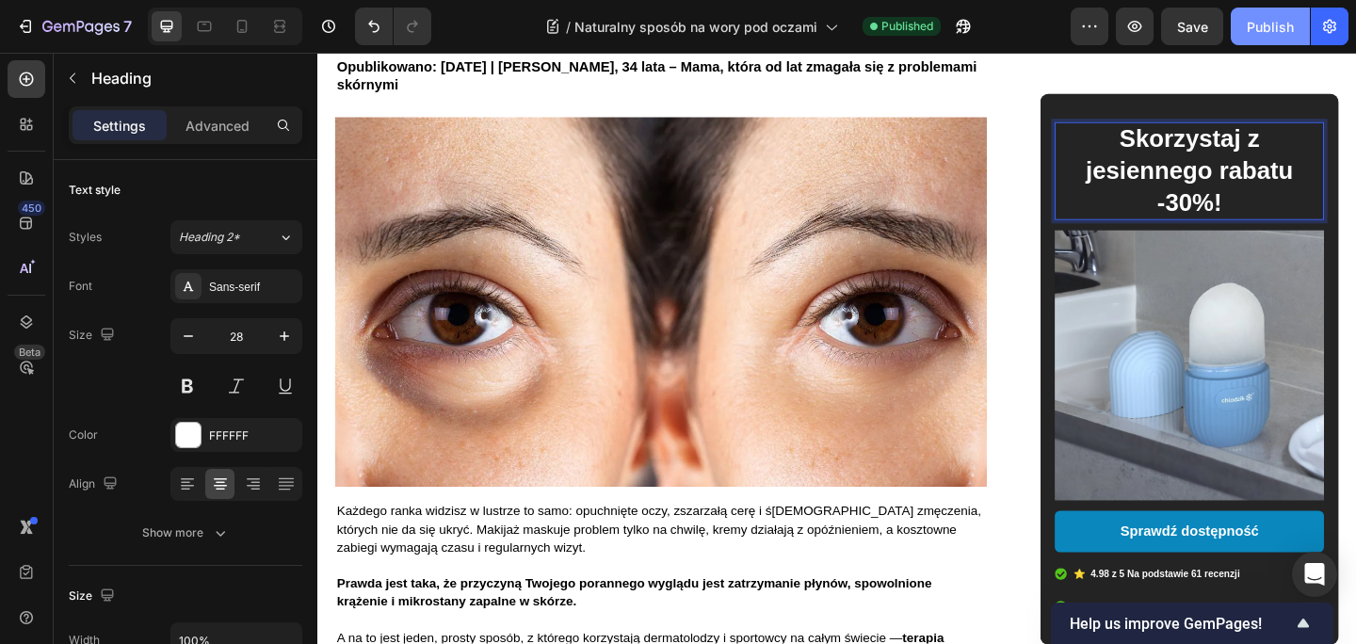
click at [1274, 27] on div "Publish" at bounding box center [1269, 27] width 47 height 20
